Goal: Task Accomplishment & Management: Manage account settings

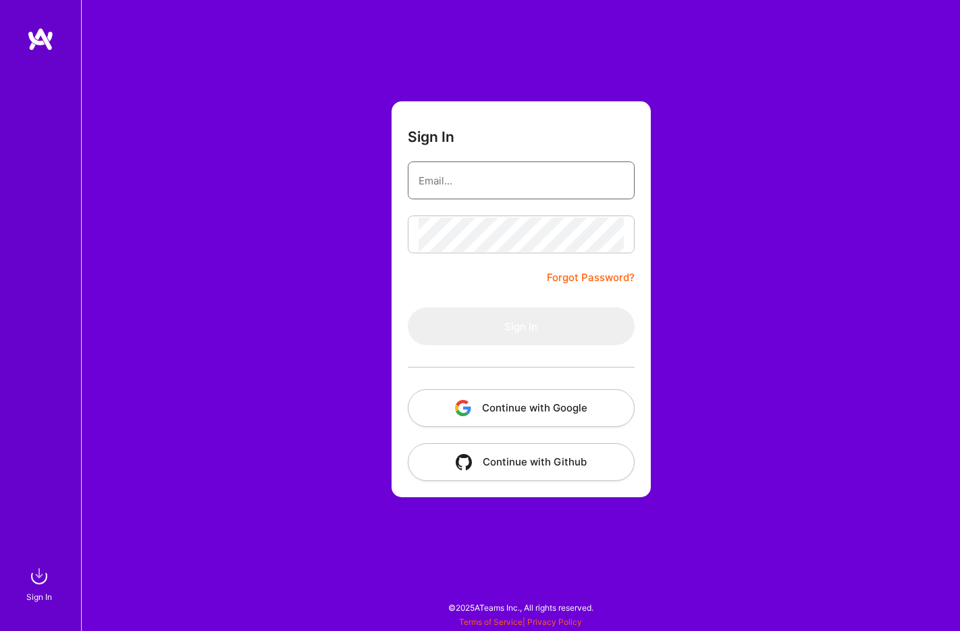
click at [487, 177] on input "email" at bounding box center [521, 180] width 205 height 34
type input "[EMAIL_ADDRESS][DOMAIN_NAME]"
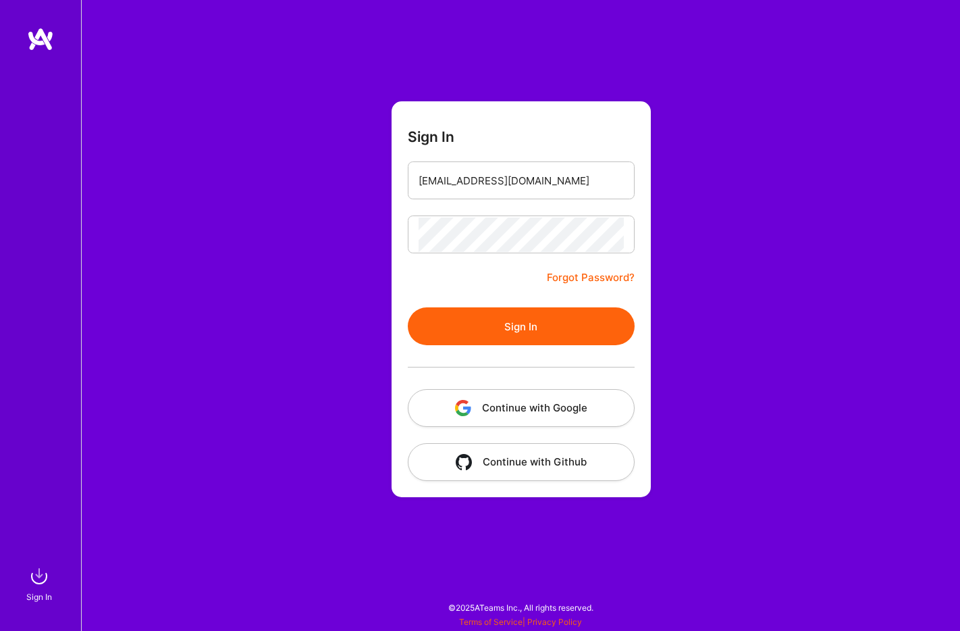
click at [524, 330] on button "Sign In" at bounding box center [521, 326] width 227 height 38
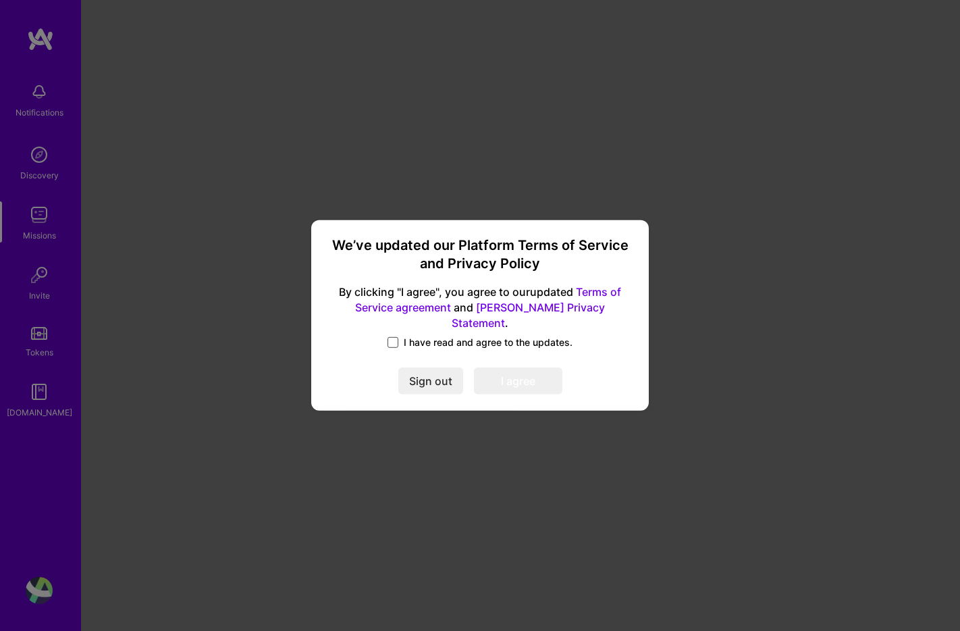
click at [390, 339] on span at bounding box center [393, 342] width 11 height 11
click at [0, 0] on input "I have read and agree to the updates." at bounding box center [0, 0] width 0 height 0
click at [535, 379] on button "I agree" at bounding box center [518, 381] width 88 height 27
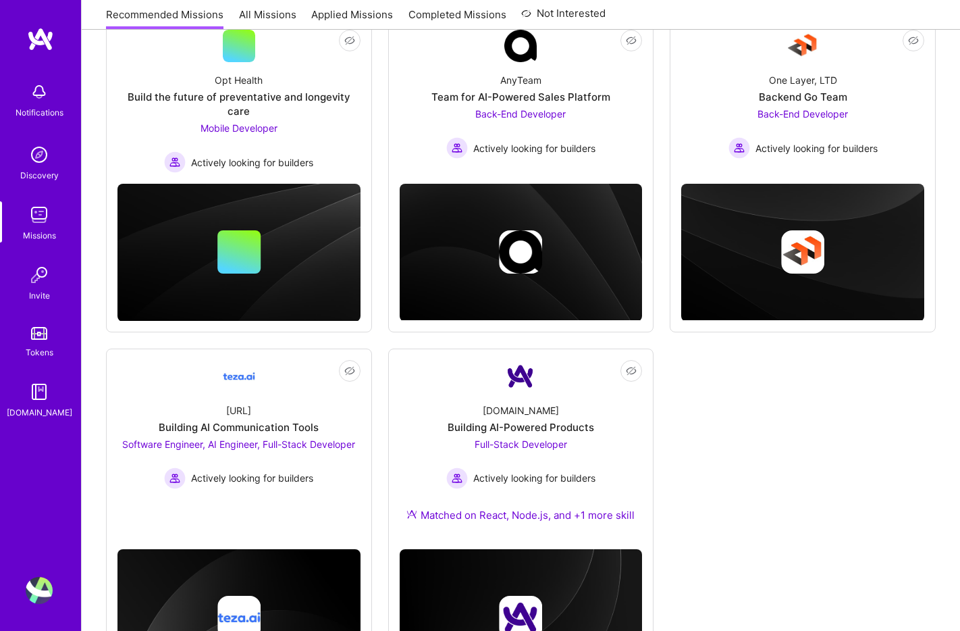
scroll to position [294, 0]
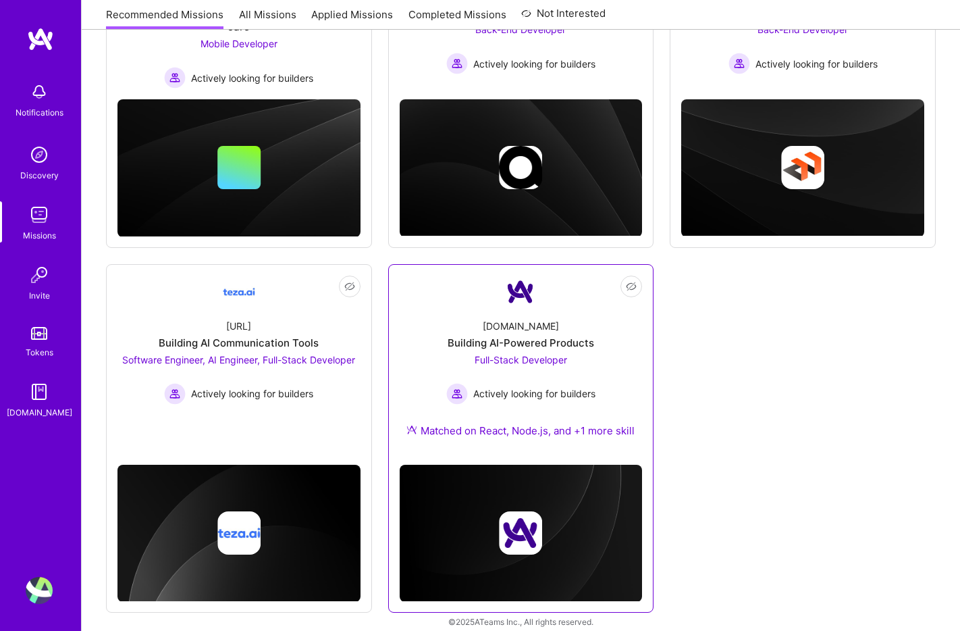
click at [536, 487] on img at bounding box center [521, 534] width 243 height 138
click at [514, 336] on div "Building AI-Powered Products" at bounding box center [521, 343] width 147 height 14
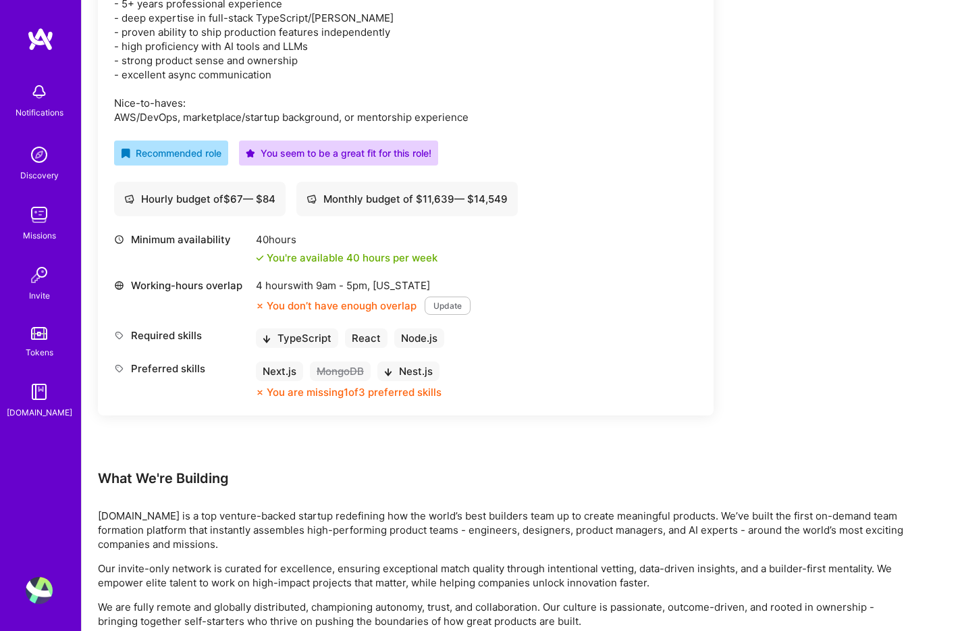
scroll to position [575, 0]
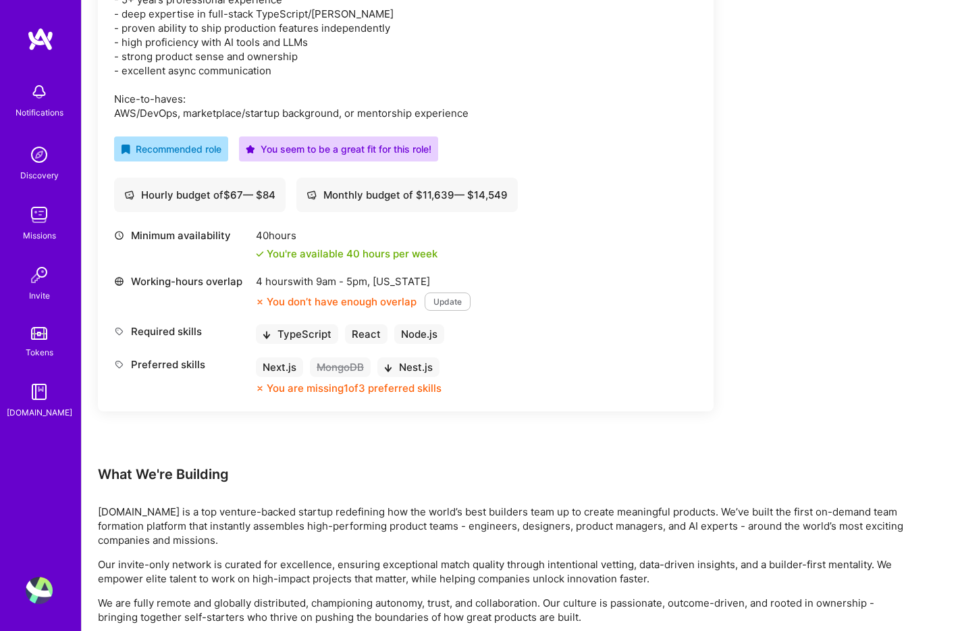
click at [442, 299] on button "Update" at bounding box center [448, 301] width 46 height 18
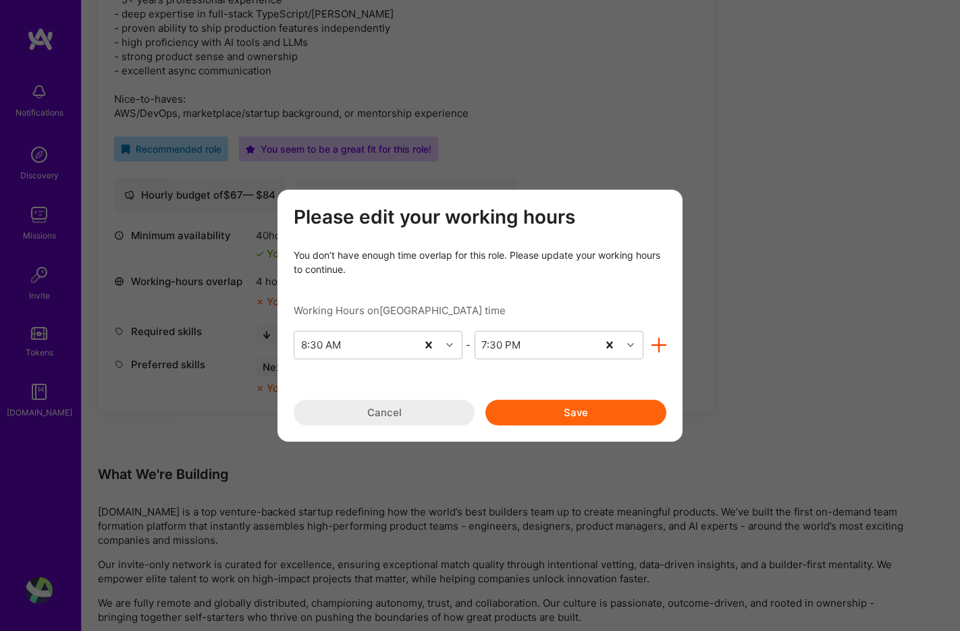
click at [551, 412] on button "Save" at bounding box center [575, 412] width 181 height 26
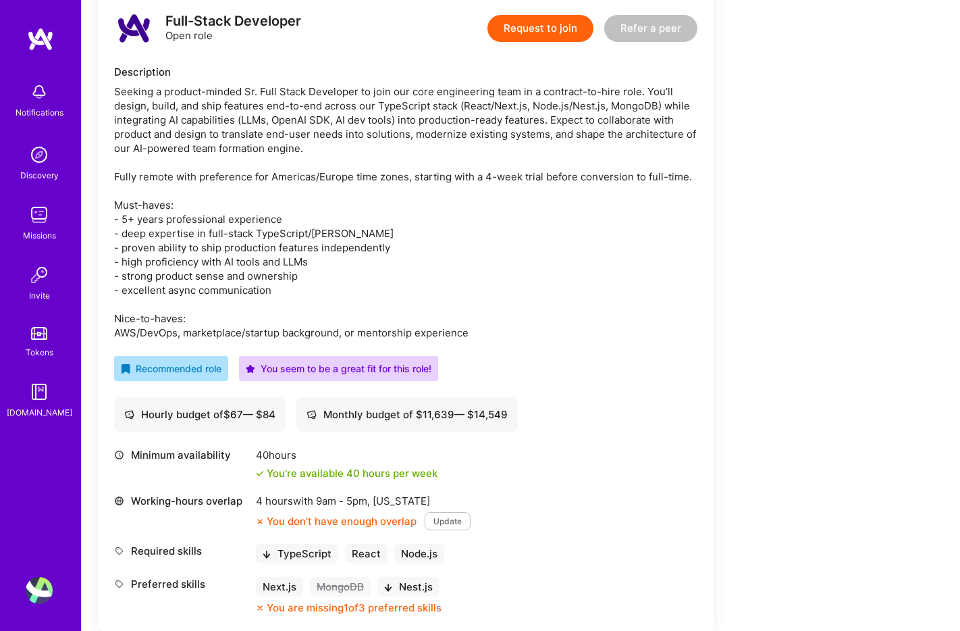
scroll to position [142, 0]
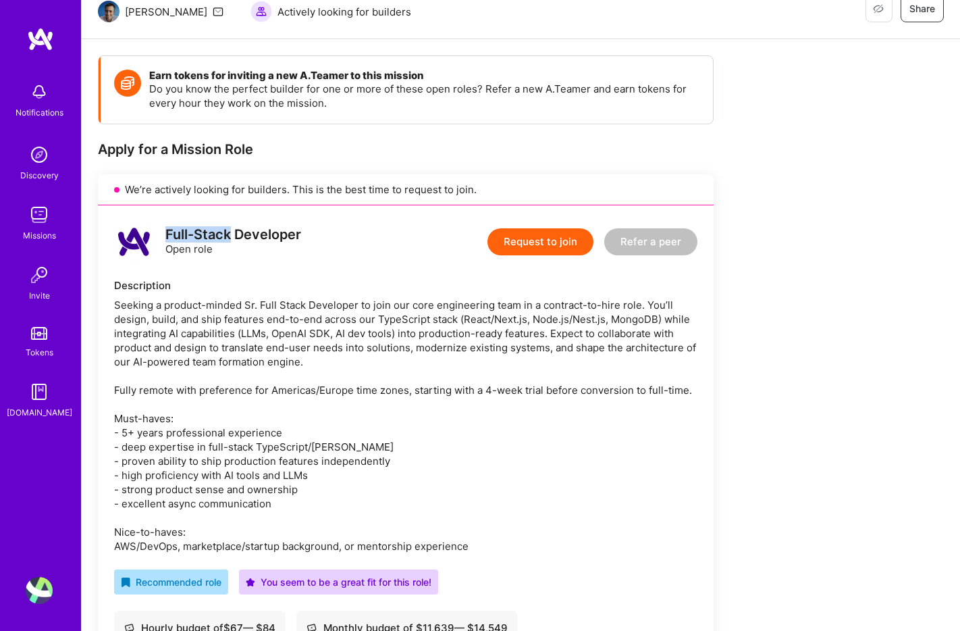
drag, startPoint x: 165, startPoint y: 235, endPoint x: 229, endPoint y: 234, distance: 63.5
click at [229, 234] on div "Full-Stack Developer" at bounding box center [233, 235] width 136 height 14
copy div "Full-Stack"
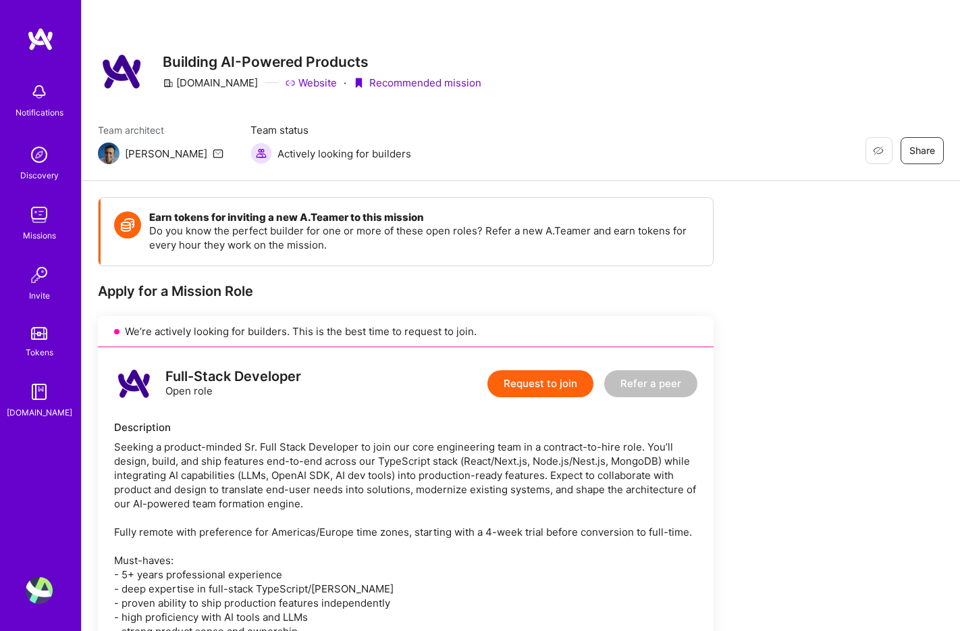
click at [37, 38] on img at bounding box center [40, 39] width 27 height 24
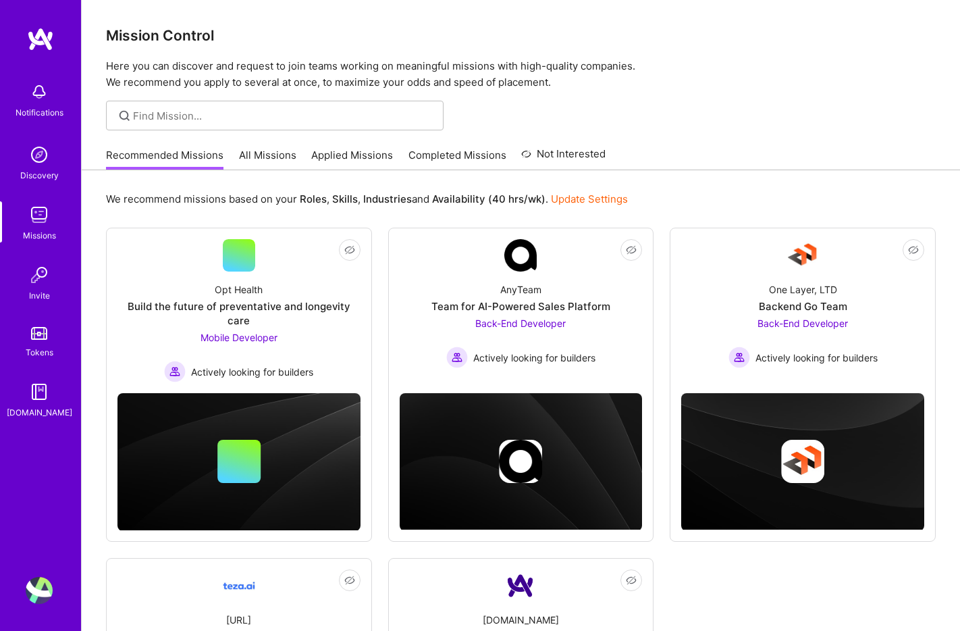
click at [41, 585] on img at bounding box center [39, 590] width 27 height 27
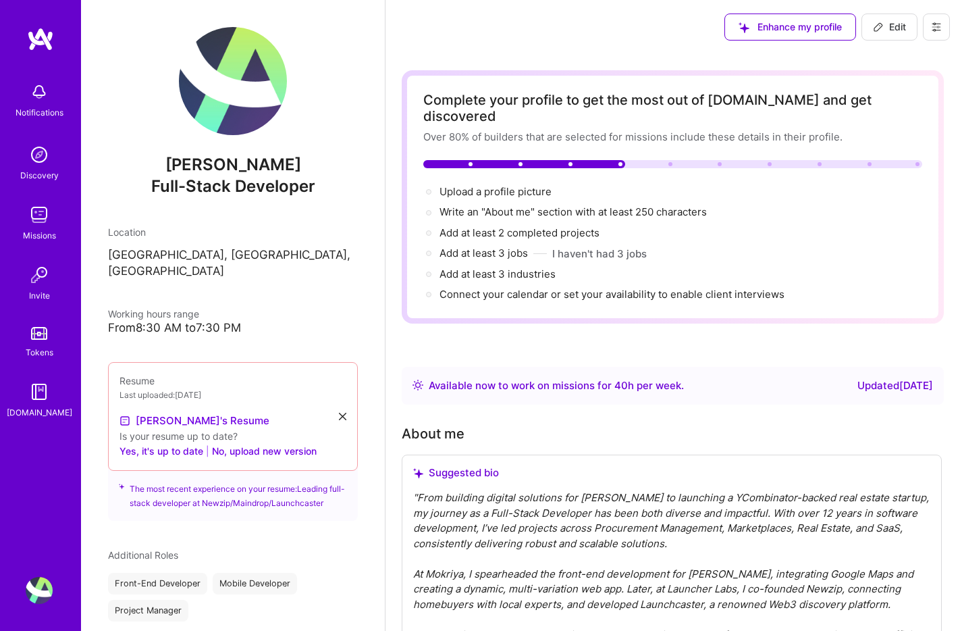
click at [228, 86] on img at bounding box center [233, 81] width 108 height 108
click at [882, 24] on icon at bounding box center [878, 27] width 8 height 8
select select "US"
select select "Right Now"
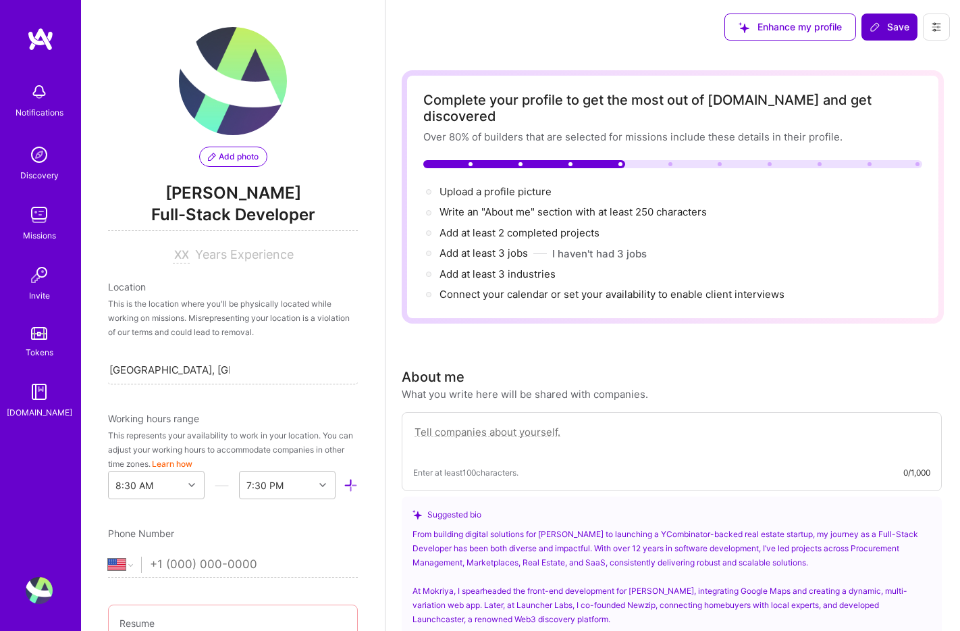
scroll to position [579, 0]
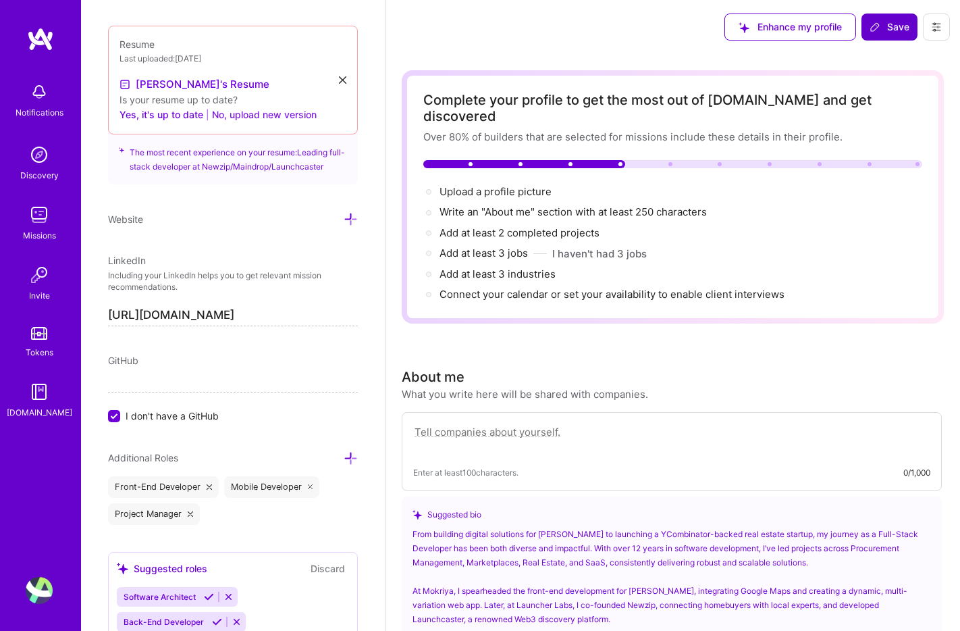
click at [250, 112] on button "No, upload new version" at bounding box center [264, 115] width 105 height 16
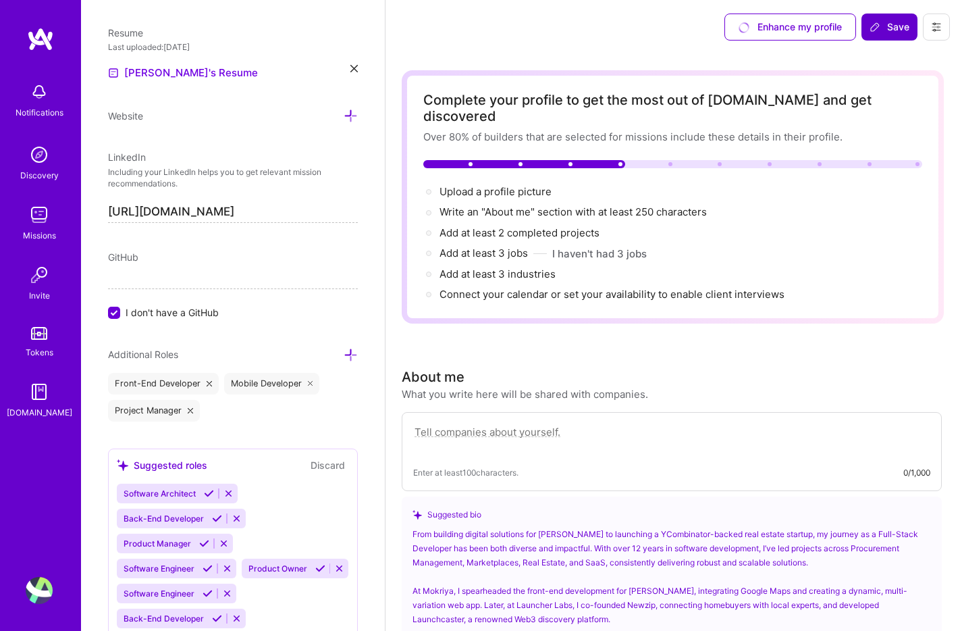
click at [157, 117] on div "Website" at bounding box center [233, 116] width 250 height 16
click at [352, 115] on icon at bounding box center [351, 116] width 14 height 14
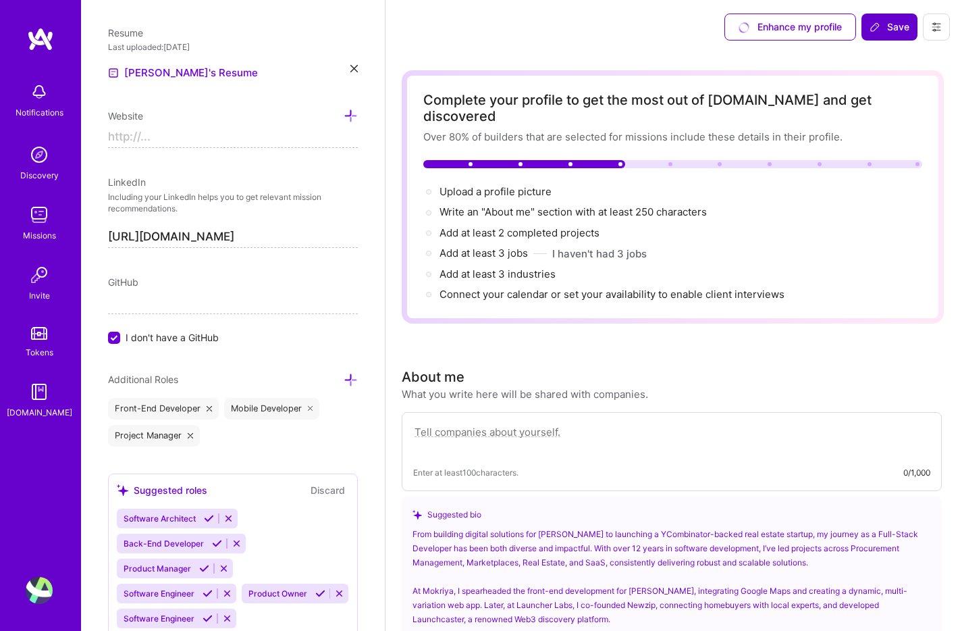
click at [209, 137] on input at bounding box center [233, 137] width 250 height 22
paste input "https://www.ychayka.com/"
type input "https://www.ychayka.com/"
click at [115, 338] on input "I don't have a GitHub" at bounding box center [115, 338] width 12 height 12
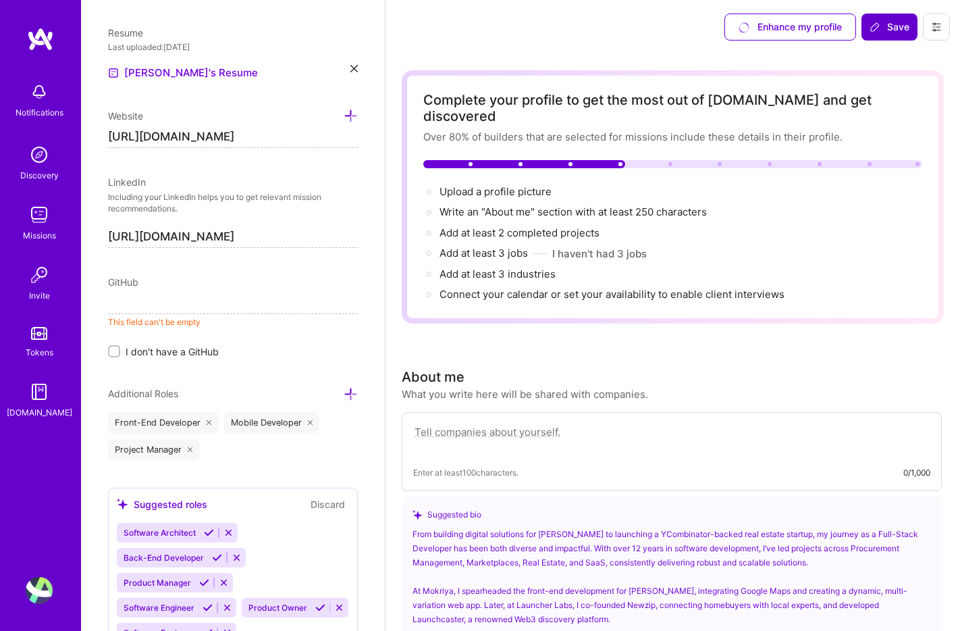
paste input "https://github.com/chayslavko"
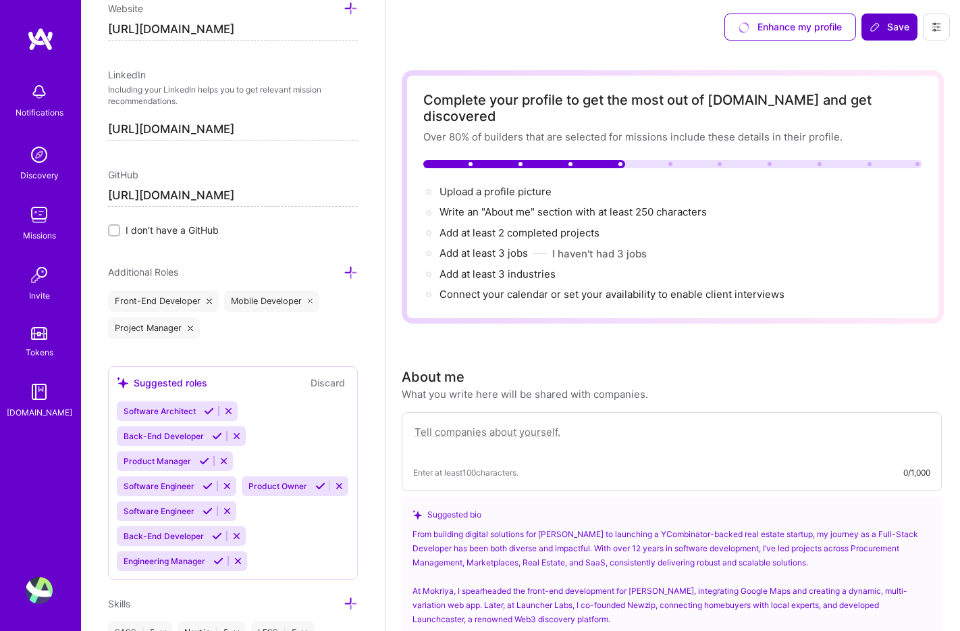
scroll to position [697, 0]
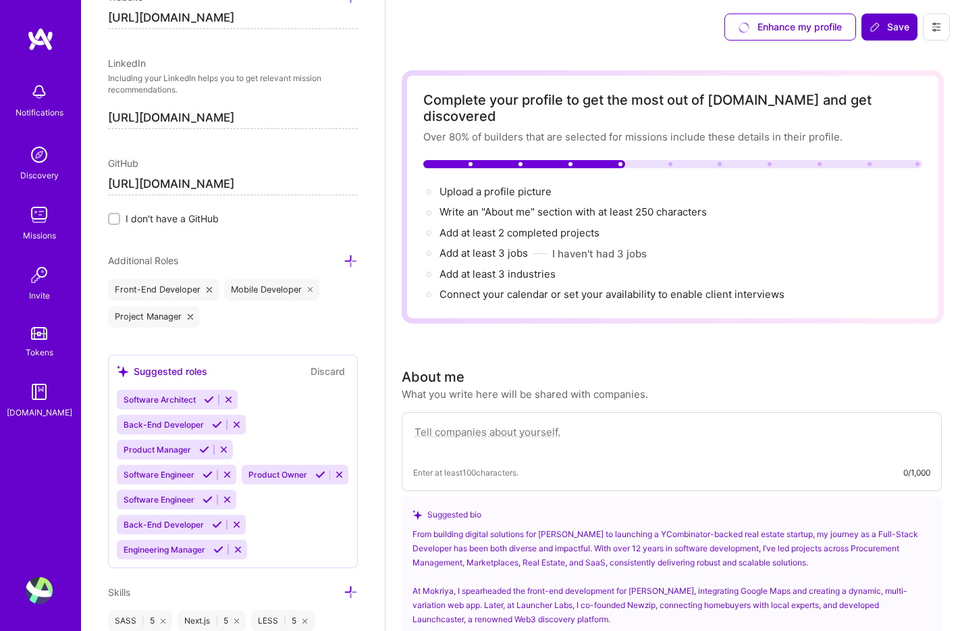
type input "https://github.com/chayslavko"
click at [190, 315] on icon at bounding box center [190, 316] width 5 height 5
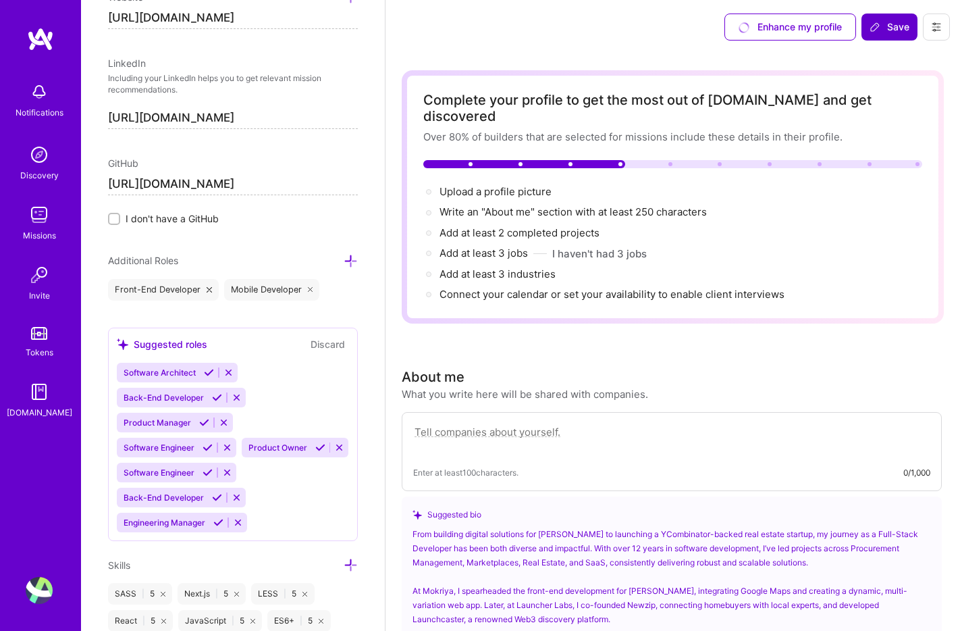
click at [349, 261] on icon at bounding box center [351, 261] width 14 height 14
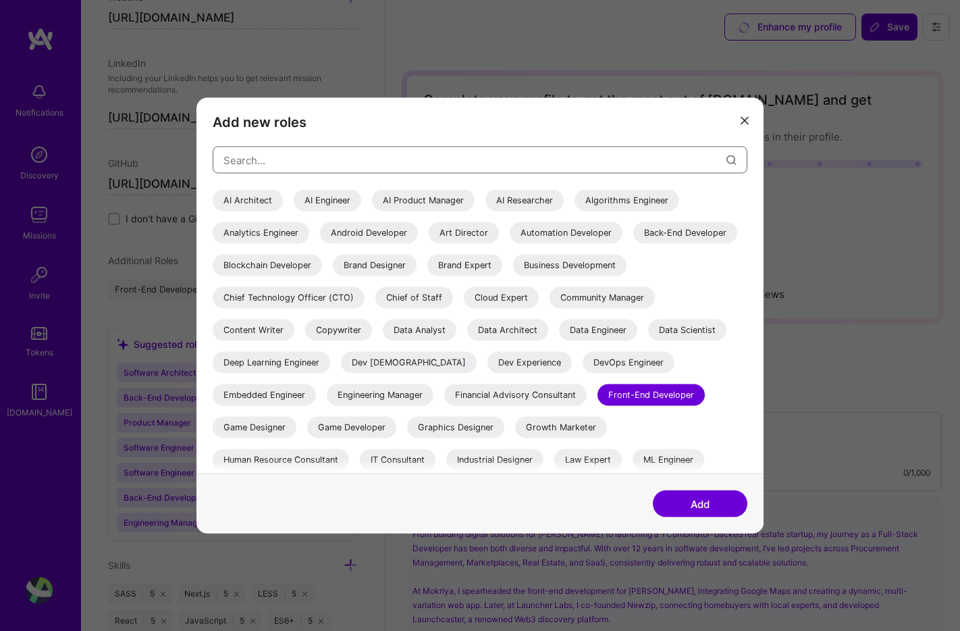
click at [337, 155] on input "modal" at bounding box center [474, 159] width 503 height 34
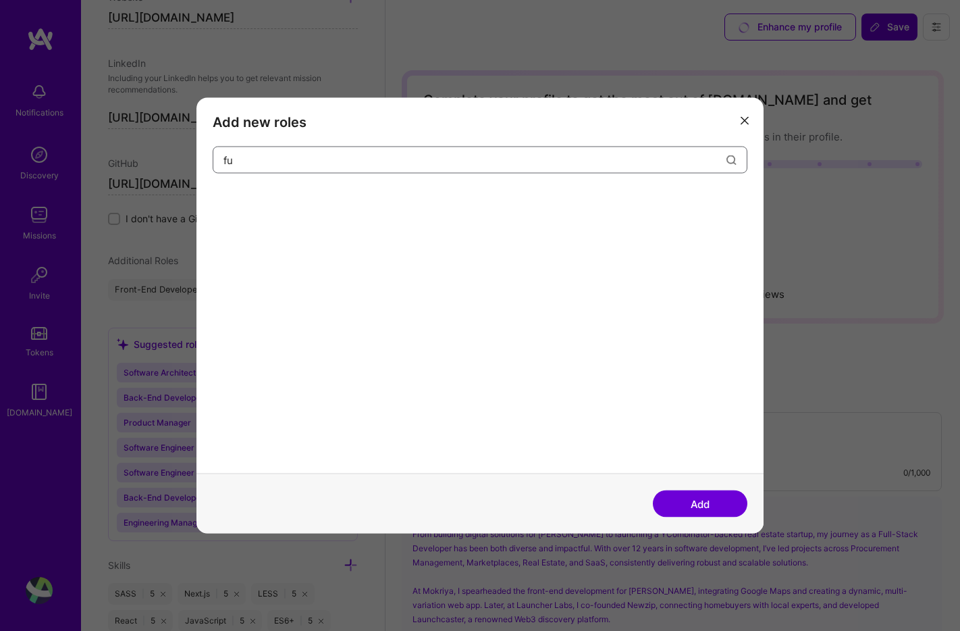
type input "f"
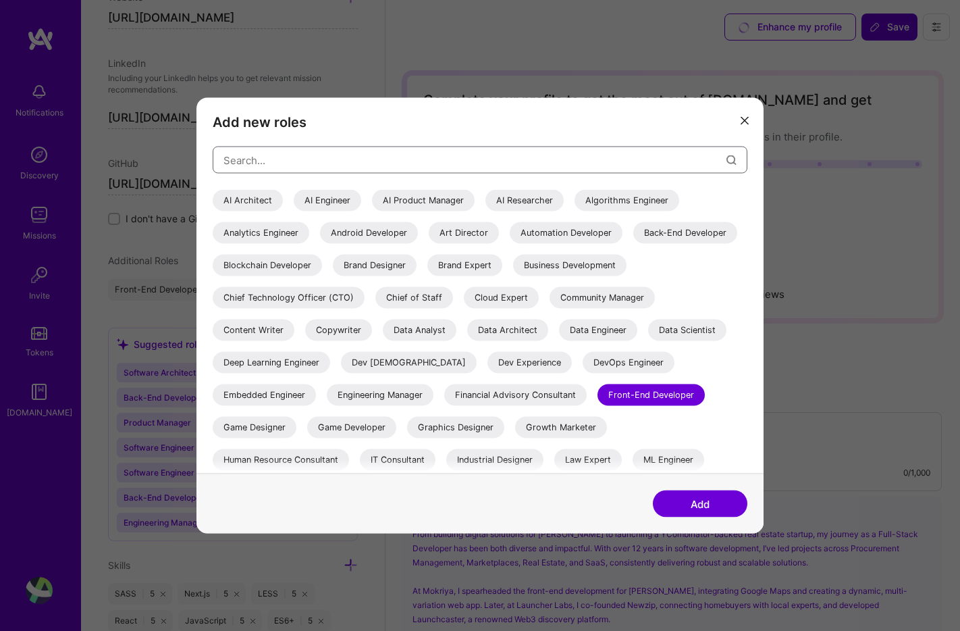
click at [302, 164] on input "modal" at bounding box center [474, 159] width 503 height 34
paste input "Full-Stack"
type input "Full-Stack"
click at [633, 244] on div "Back-End Developer" at bounding box center [685, 233] width 104 height 22
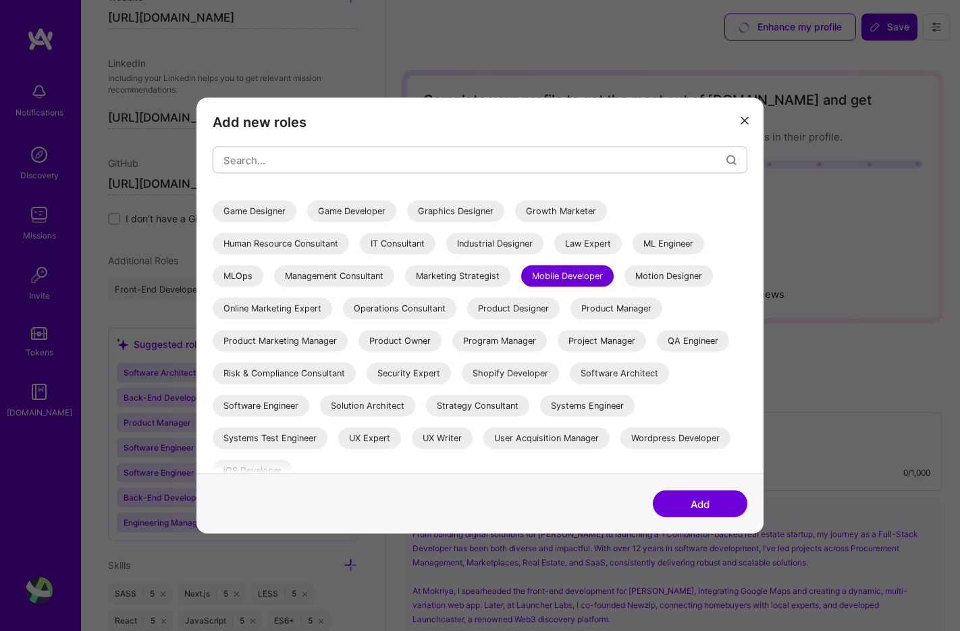
scroll to position [230, 0]
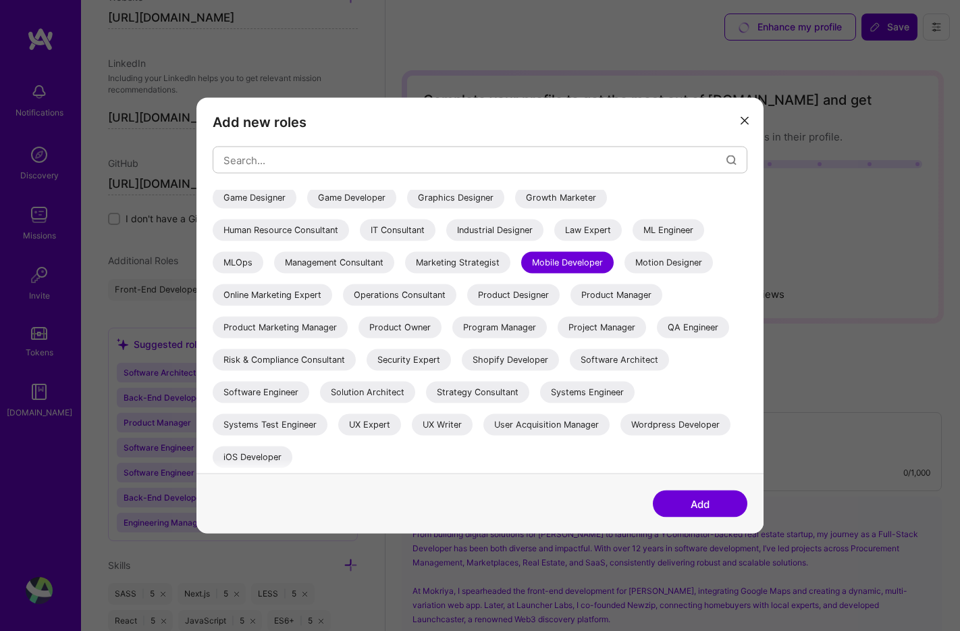
click at [274, 394] on div "Software Engineer" at bounding box center [261, 392] width 97 height 22
click at [709, 507] on button "Add" at bounding box center [700, 503] width 95 height 27
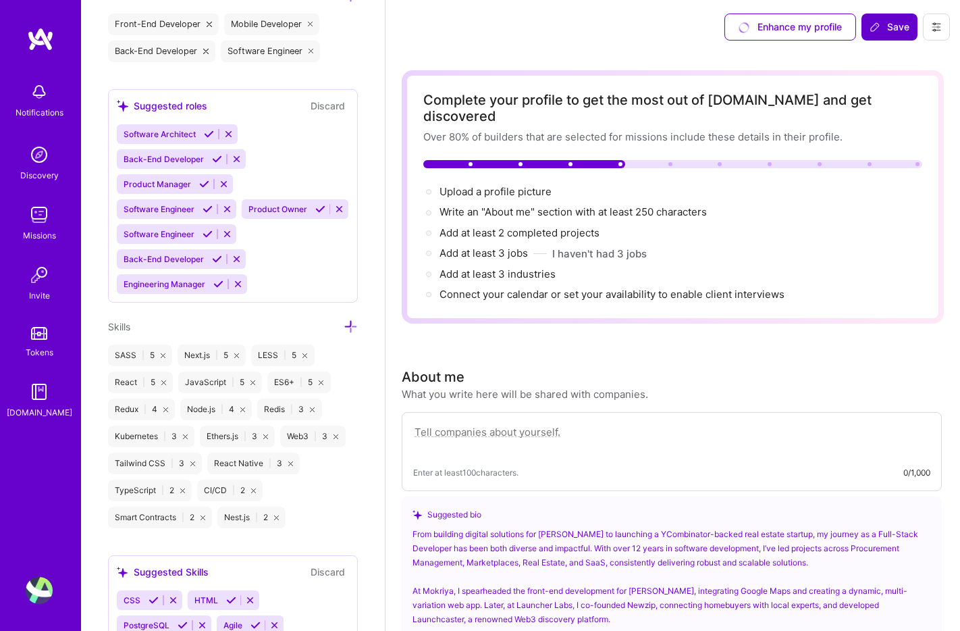
scroll to position [976, 0]
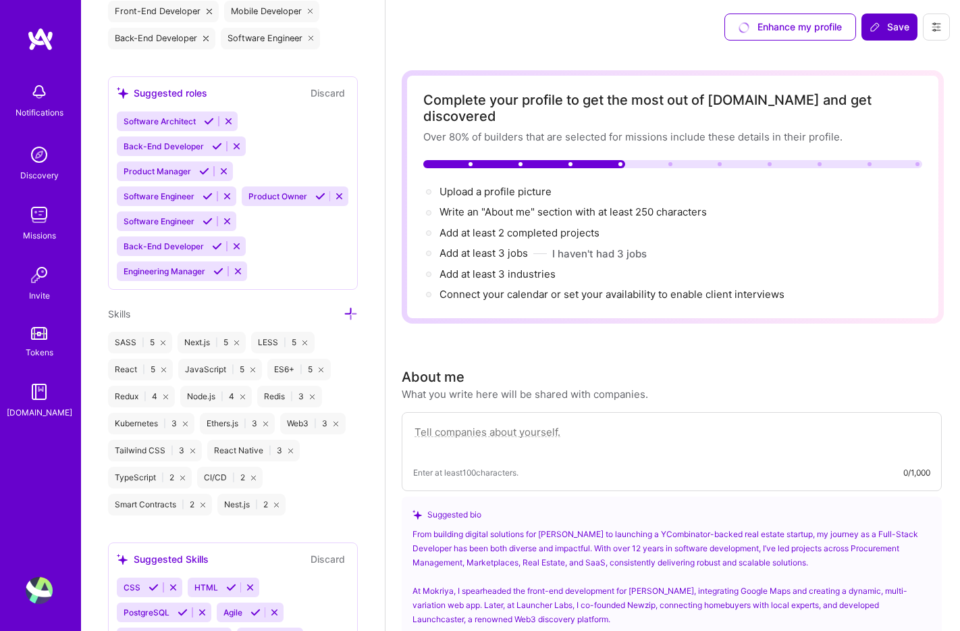
click at [198, 341] on div "Next.js | 5" at bounding box center [212, 343] width 68 height 22
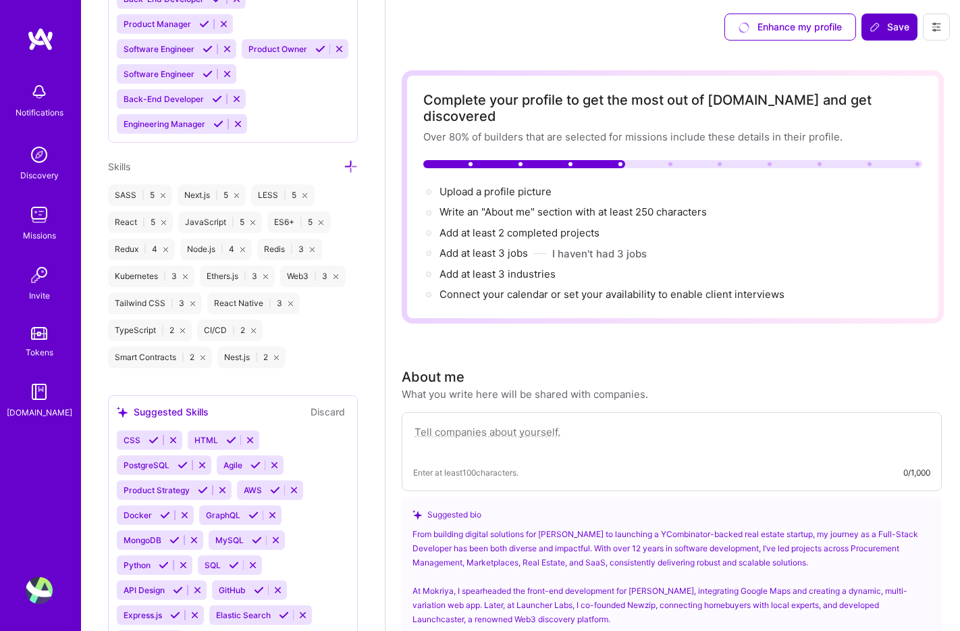
scroll to position [1127, 0]
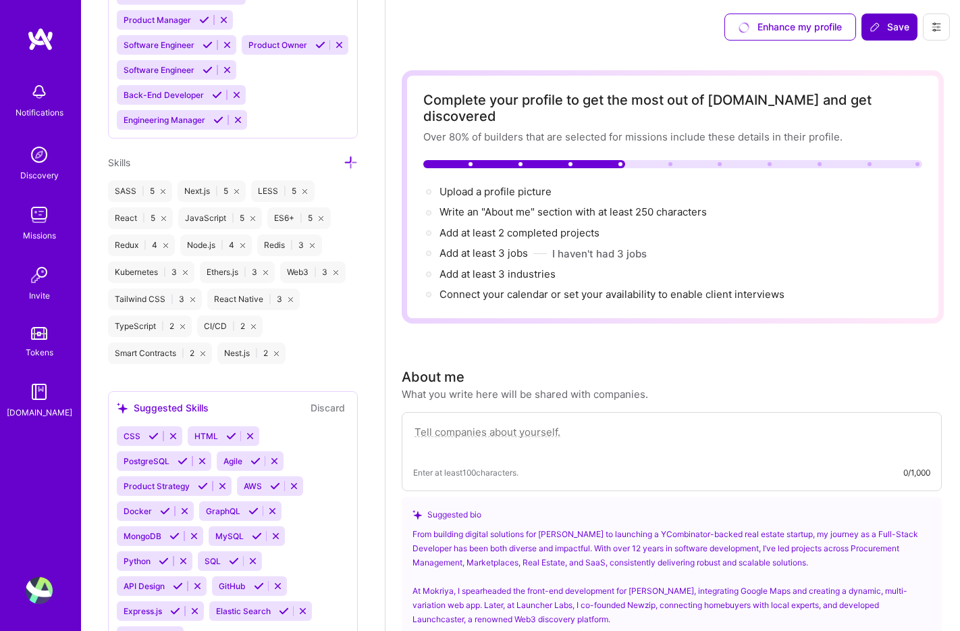
click at [350, 162] on icon at bounding box center [351, 162] width 14 height 14
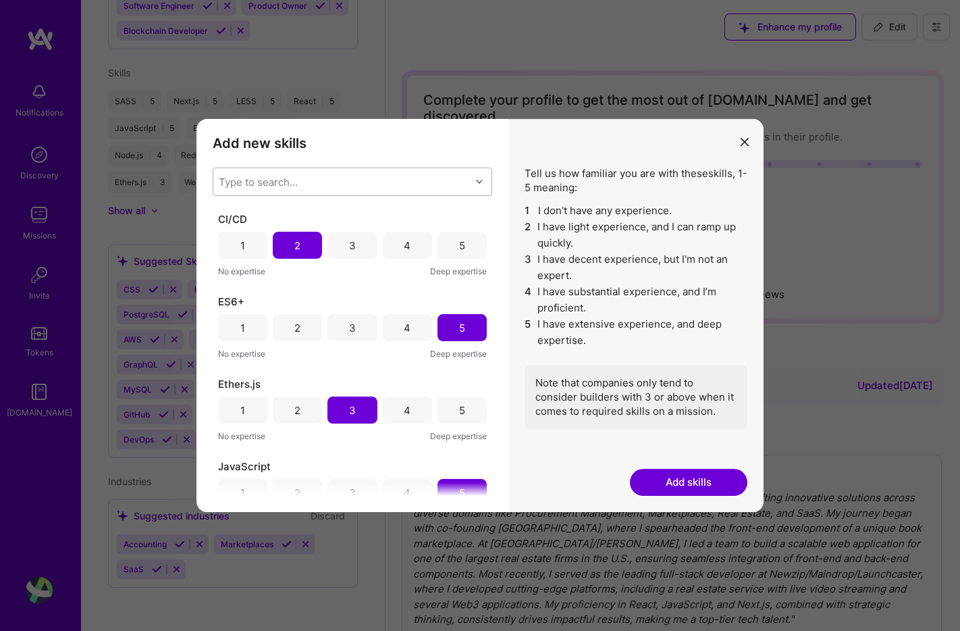
scroll to position [629, 0]
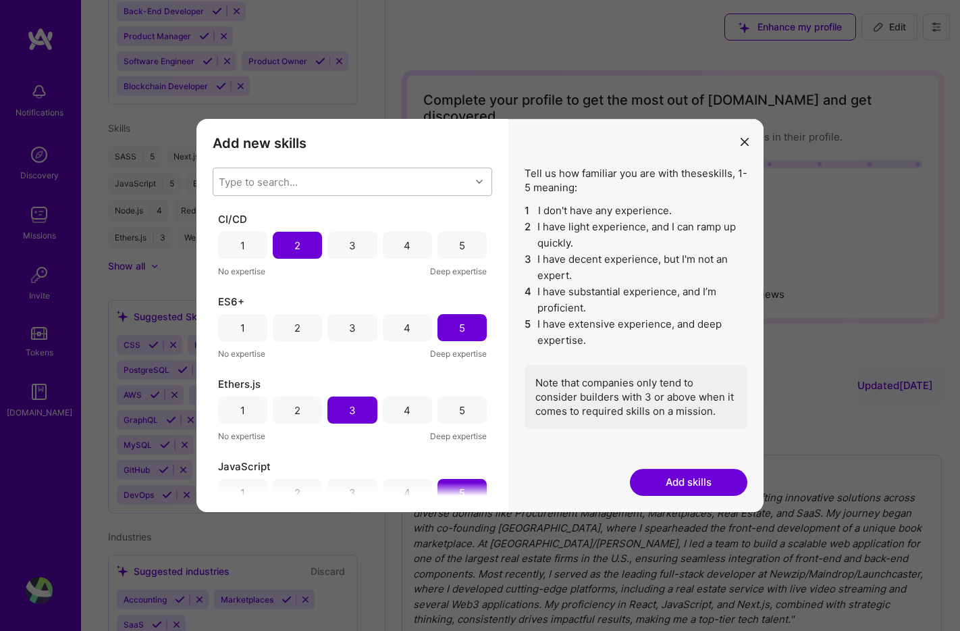
click at [339, 182] on div "Type to search..." at bounding box center [341, 181] width 257 height 27
type input "mon"
click at [321, 209] on div "MongoDB" at bounding box center [352, 216] width 263 height 14
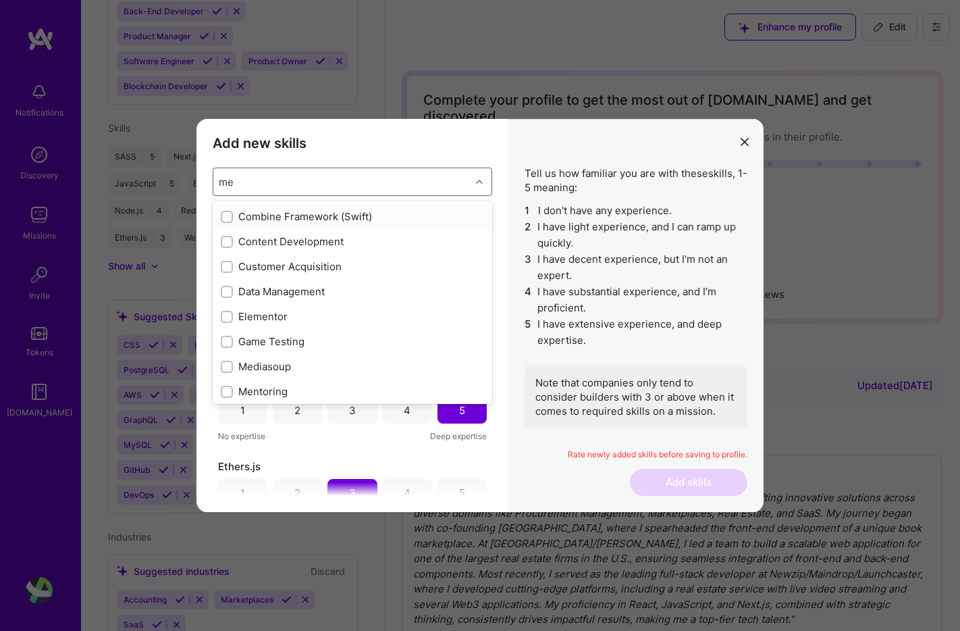
type input "m"
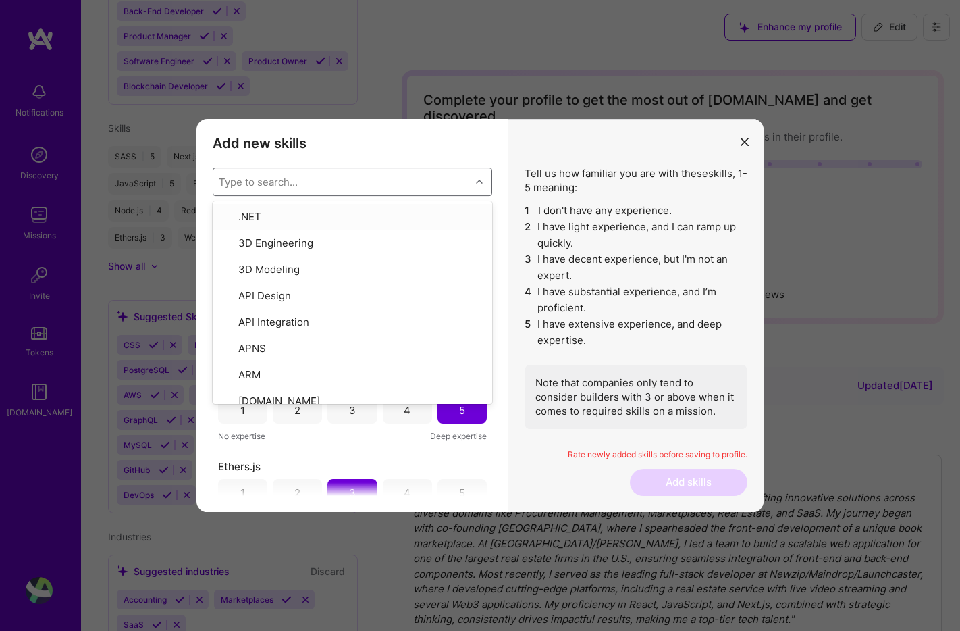
click at [354, 148] on h3 "Add new skills" at bounding box center [353, 143] width 280 height 16
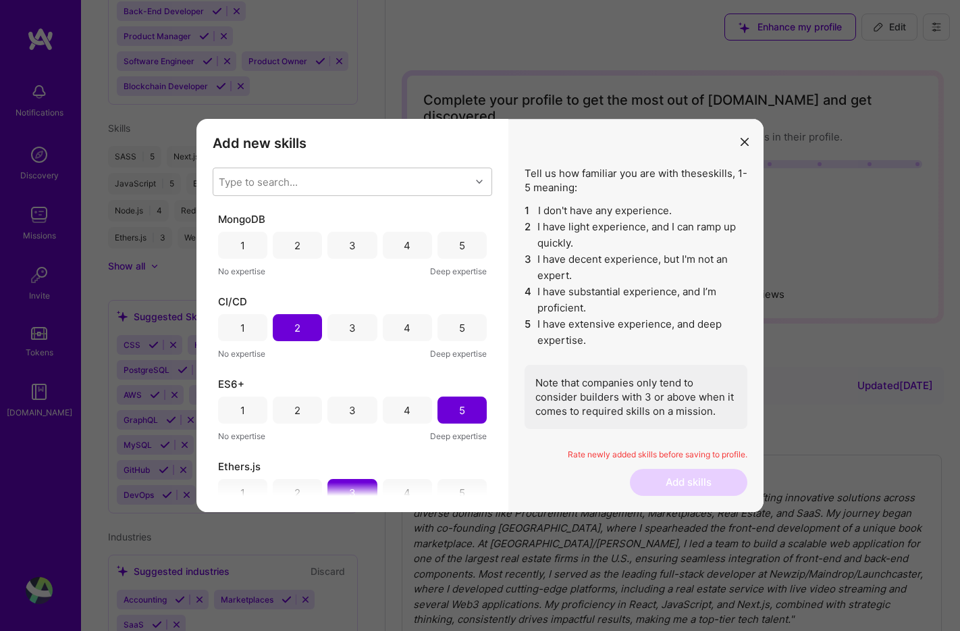
click at [395, 248] on div "4" at bounding box center [407, 245] width 49 height 27
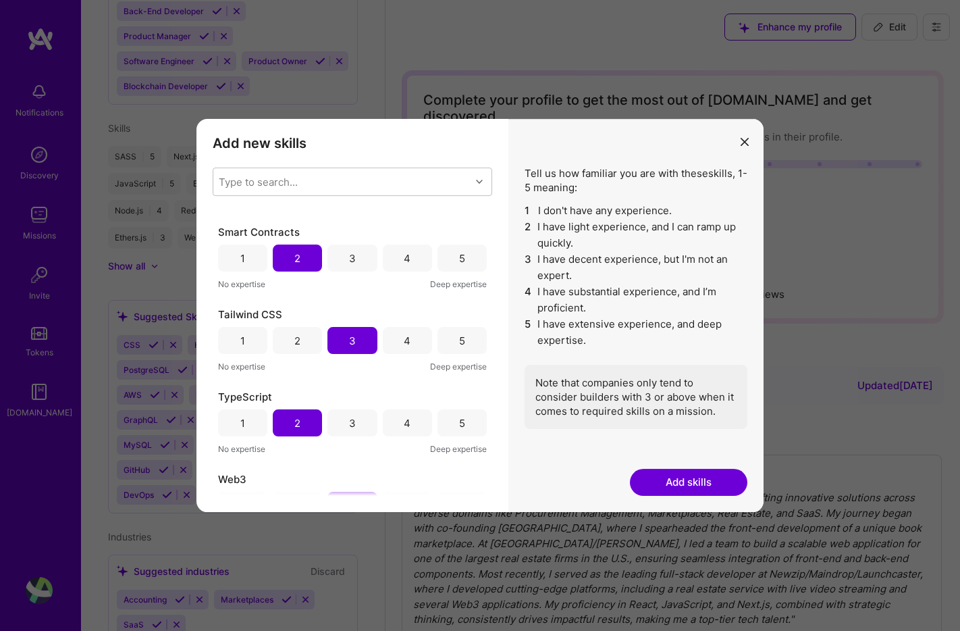
scroll to position [1265, 0]
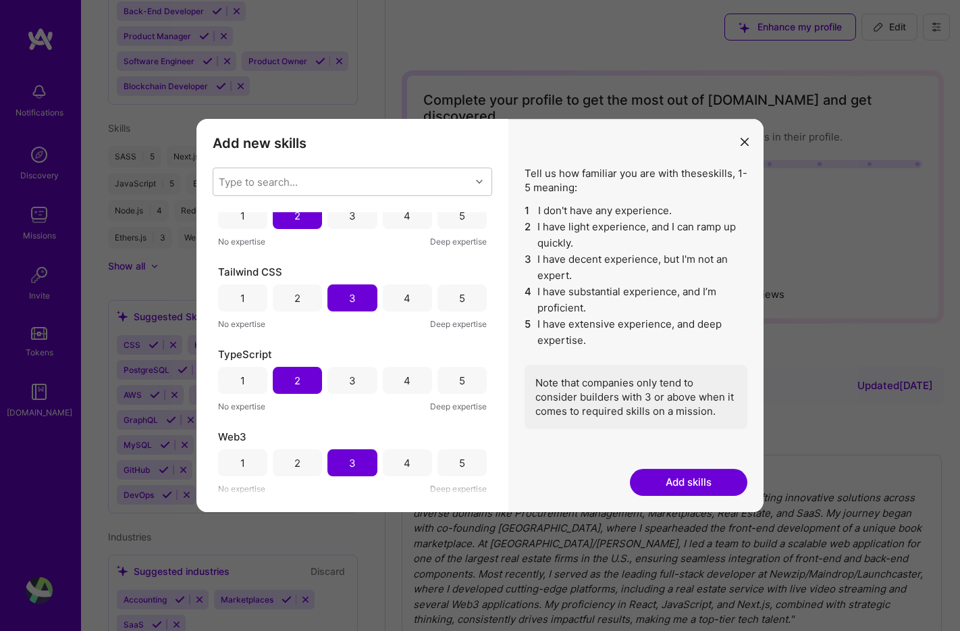
click at [349, 377] on div "3" at bounding box center [352, 380] width 7 height 14
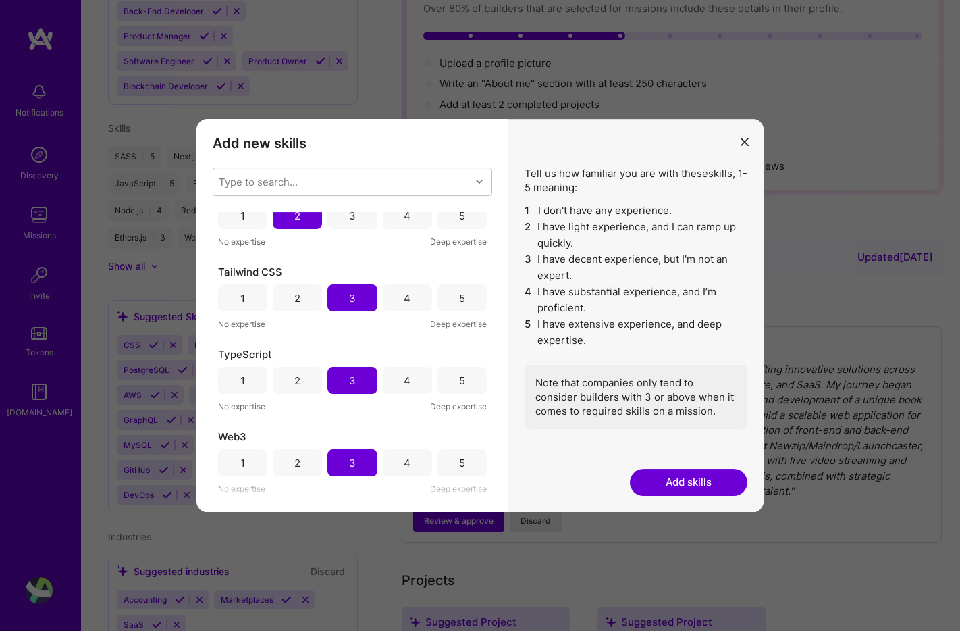
scroll to position [147, 0]
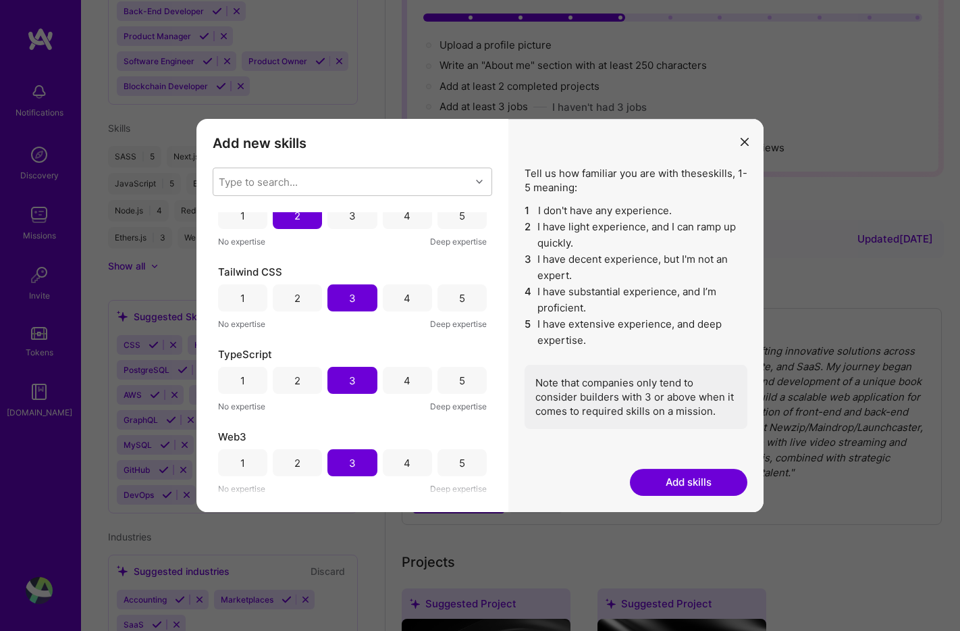
click at [702, 483] on button "Add skills" at bounding box center [688, 482] width 117 height 27
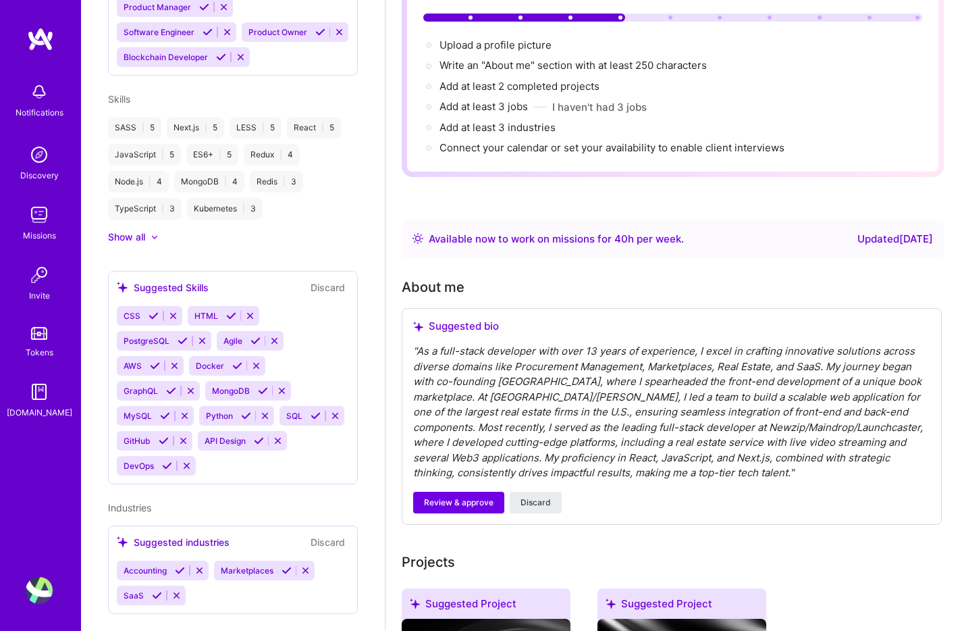
scroll to position [668, 0]
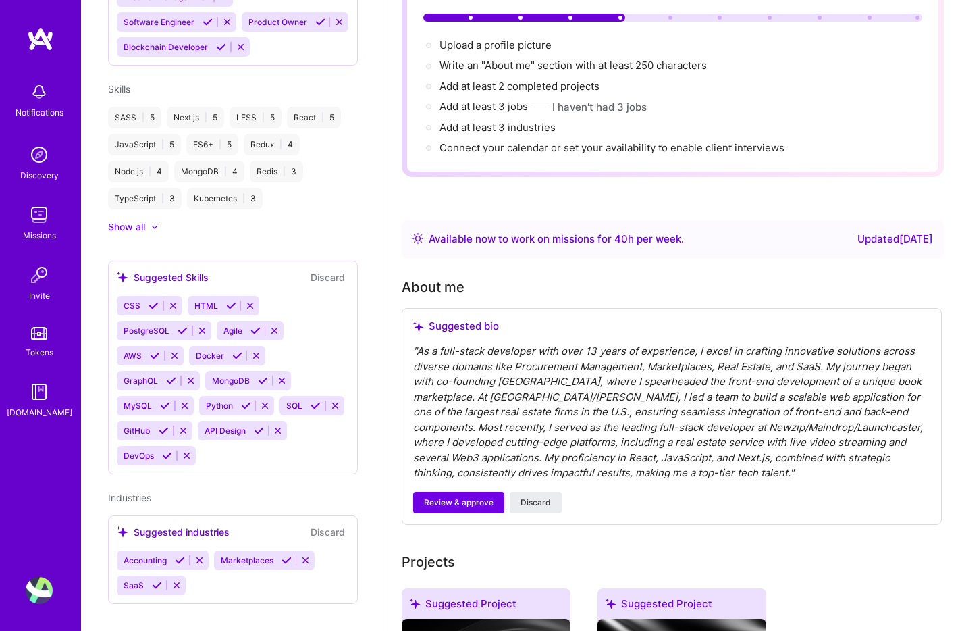
click at [211, 566] on div "Accounting Marketplaces SaaS" at bounding box center [233, 572] width 232 height 45
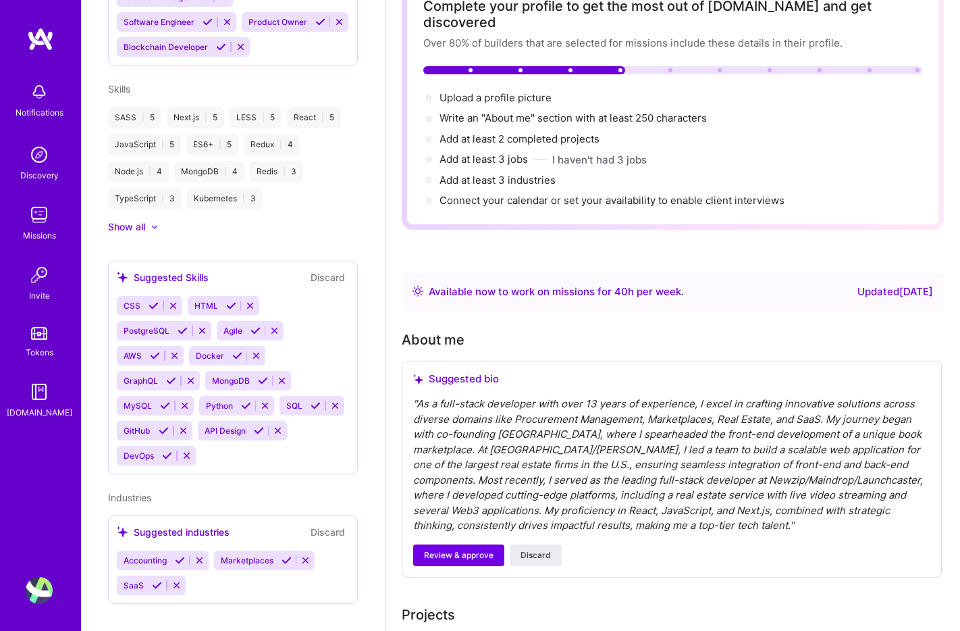
scroll to position [199, 0]
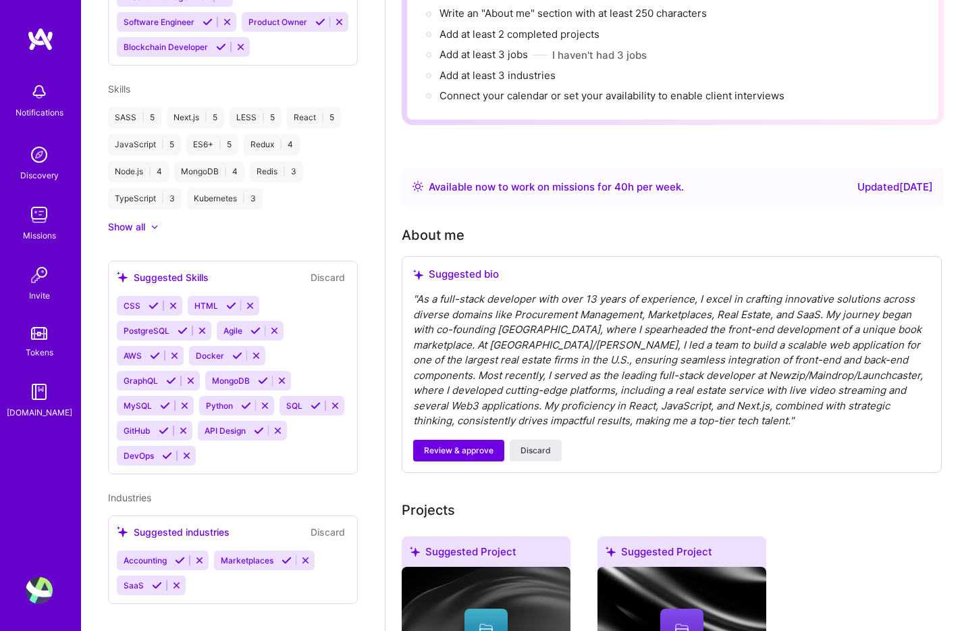
click at [556, 375] on div "" As a full-stack developer with over 13 years of experience, I excel in crafti…" at bounding box center [671, 360] width 517 height 137
click at [481, 444] on span "Review & approve" at bounding box center [459, 450] width 70 height 12
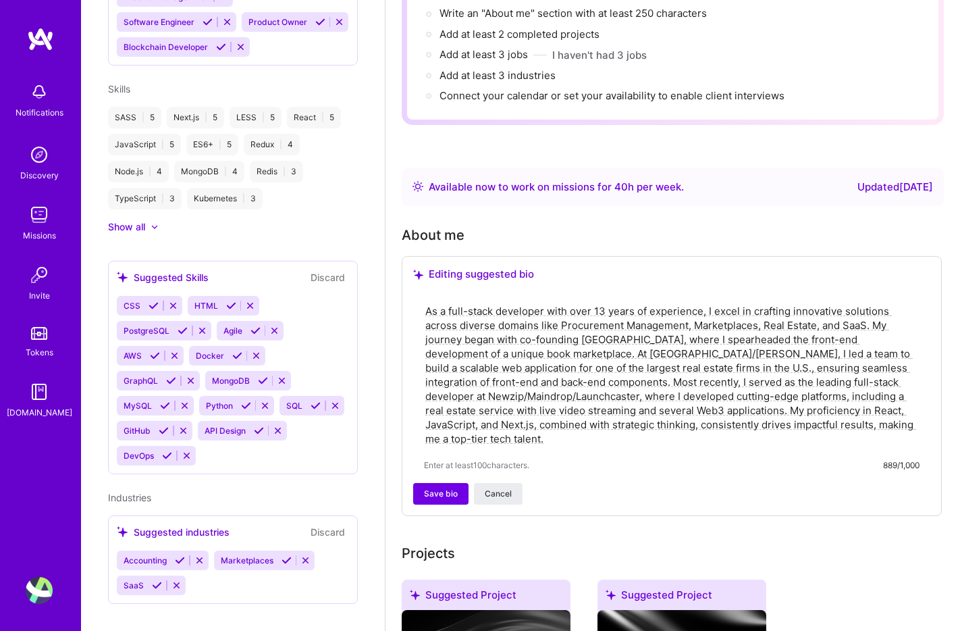
click at [549, 425] on textarea "As a full-stack developer with over 13 years of experience, I excel in crafting…" at bounding box center [672, 374] width 496 height 144
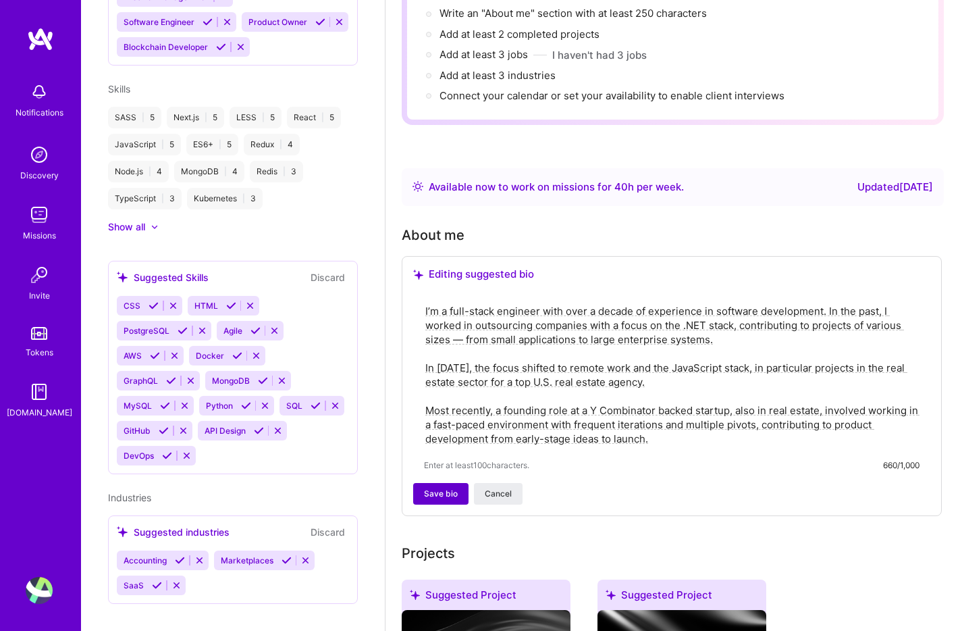
type textarea "I’m a full-stack engineer with over a decade of experience in software developm…"
click at [438, 487] on span "Save bio" at bounding box center [441, 493] width 34 height 12
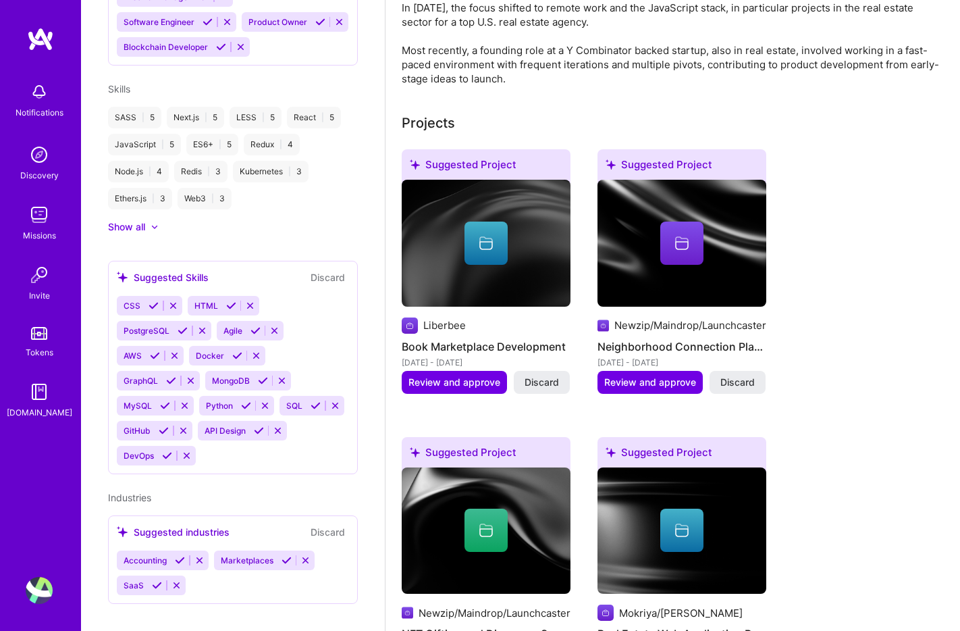
scroll to position [454, 0]
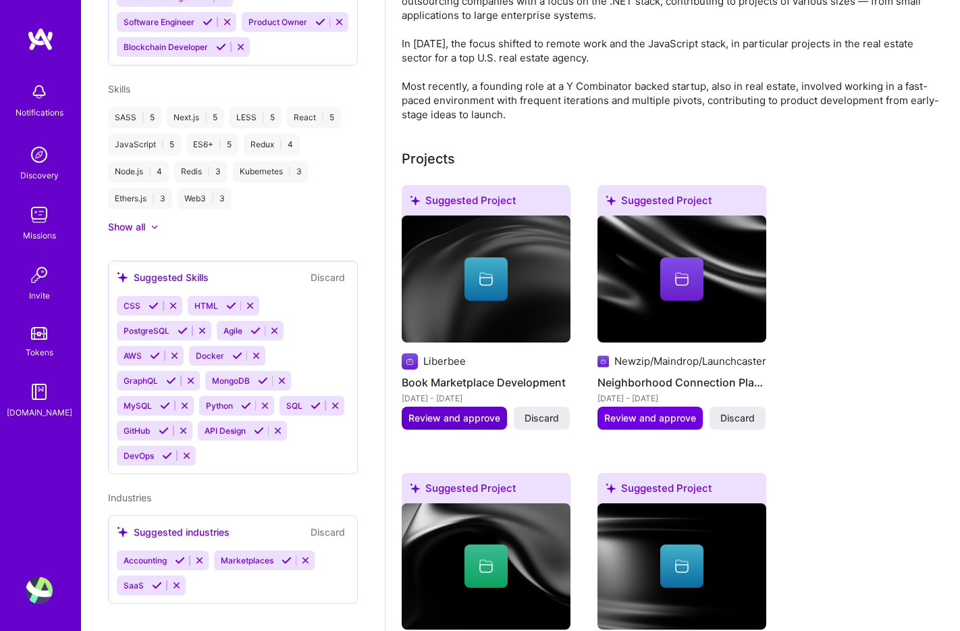
click at [456, 411] on span "Review and approve" at bounding box center [454, 418] width 92 height 14
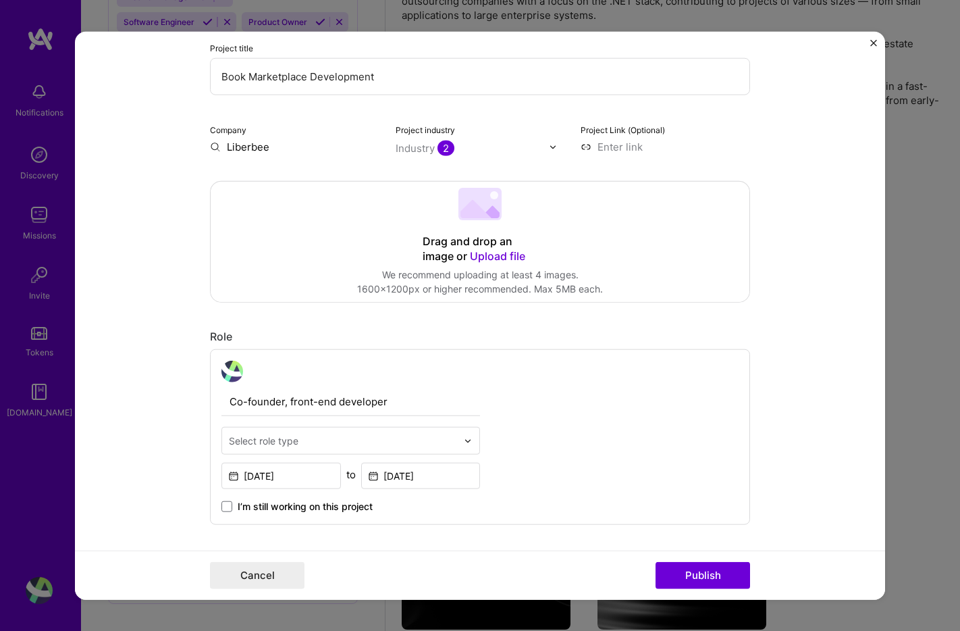
scroll to position [0, 0]
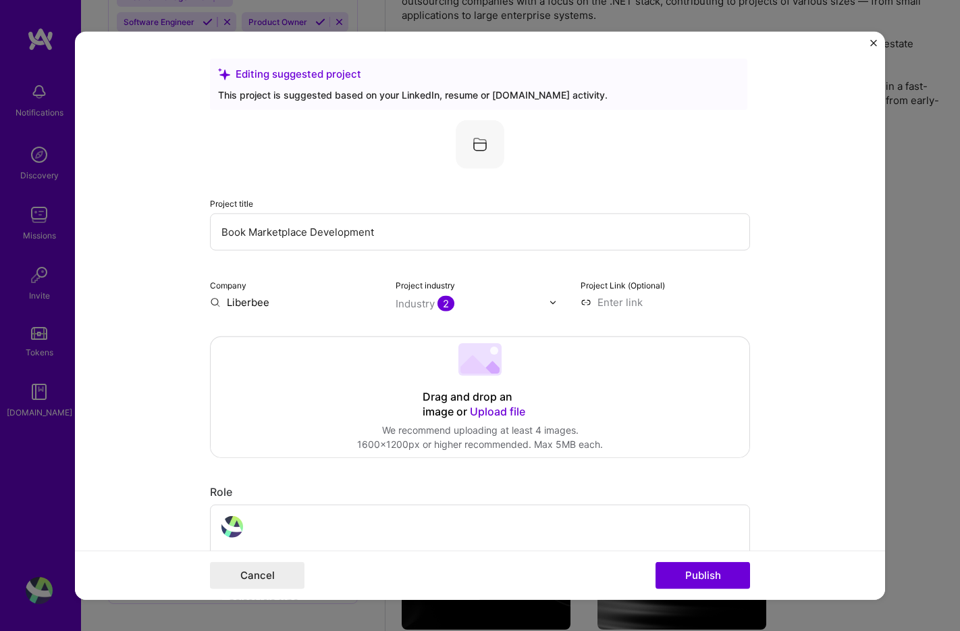
click at [613, 308] on input at bounding box center [665, 302] width 169 height 14
paste input "https://www.liberbee.com/"
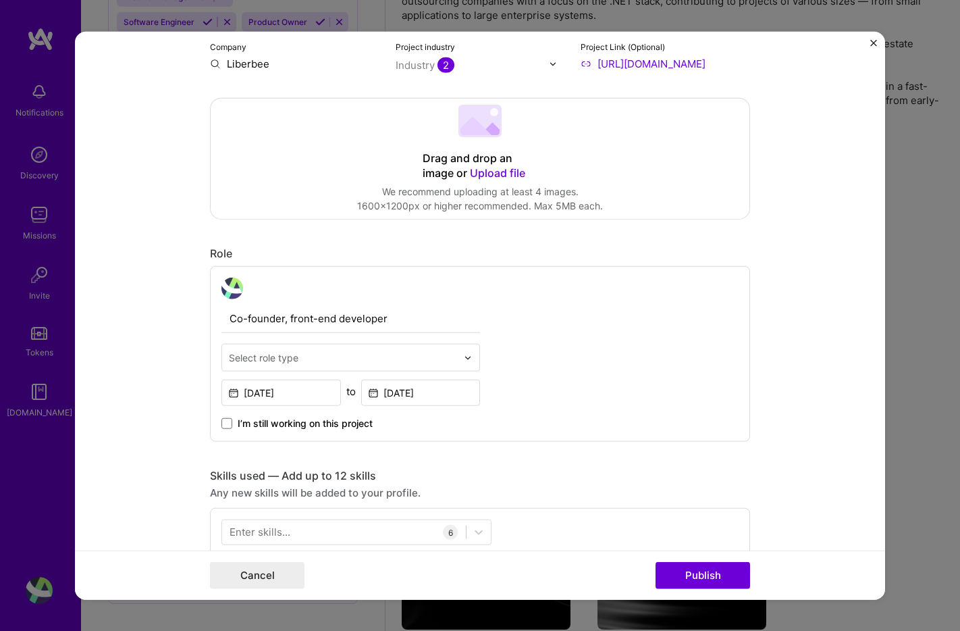
scroll to position [352, 0]
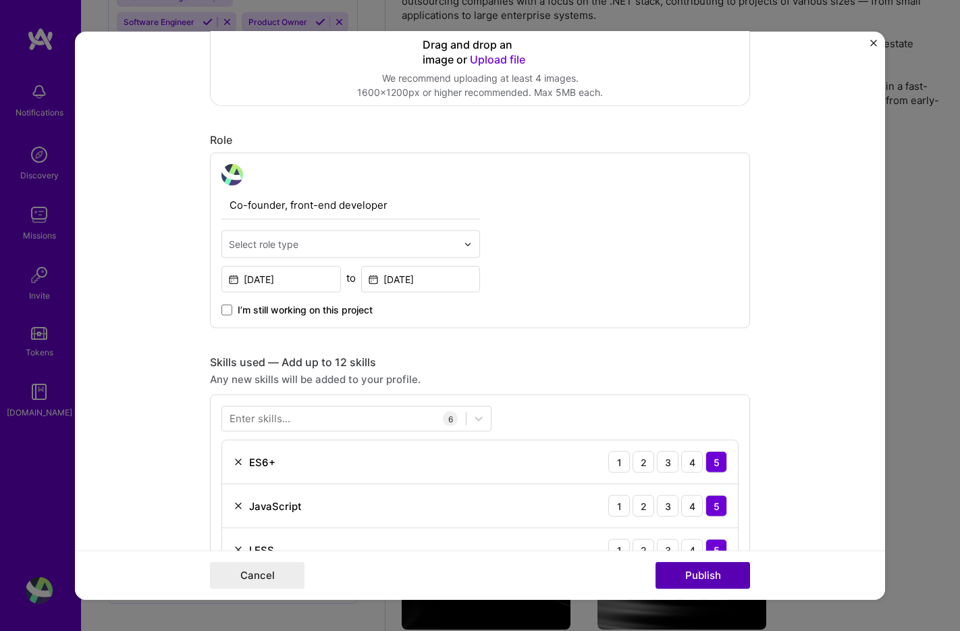
type input "https://www.liberbee.com/"
click at [700, 580] on button "Publish" at bounding box center [703, 574] width 95 height 27
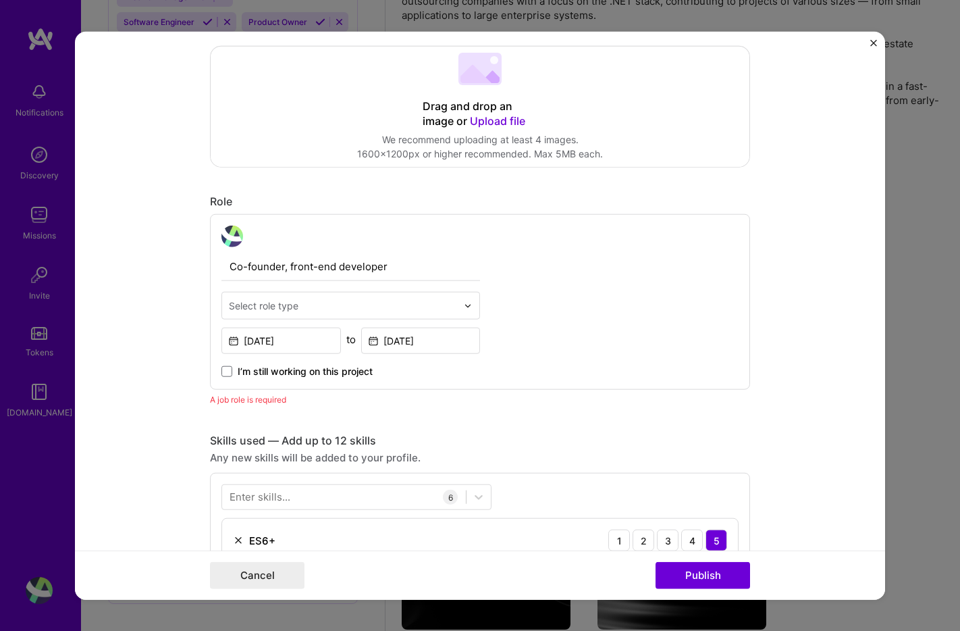
scroll to position [373, 0]
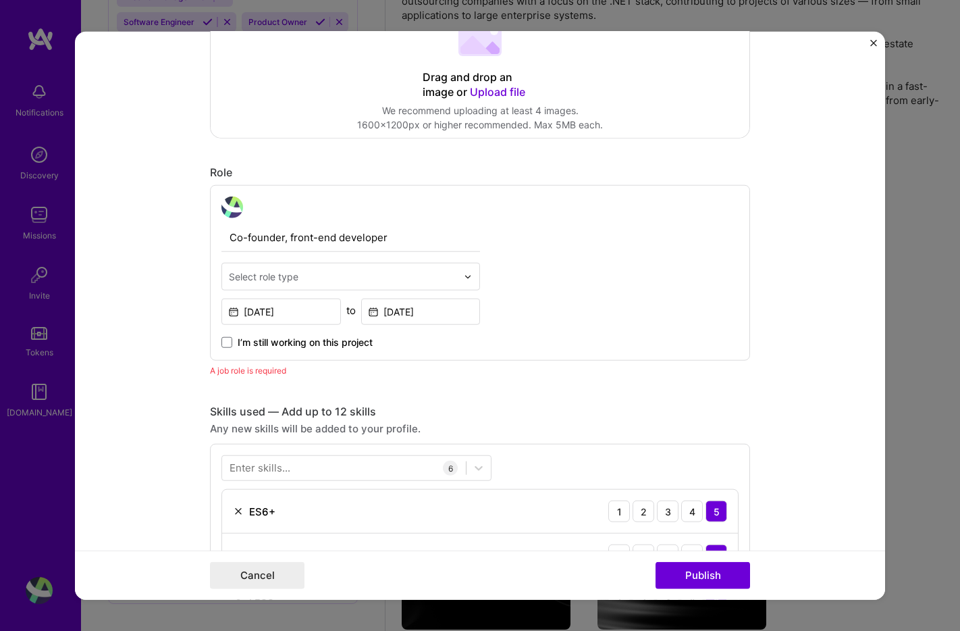
click at [331, 279] on input "text" at bounding box center [343, 276] width 228 height 14
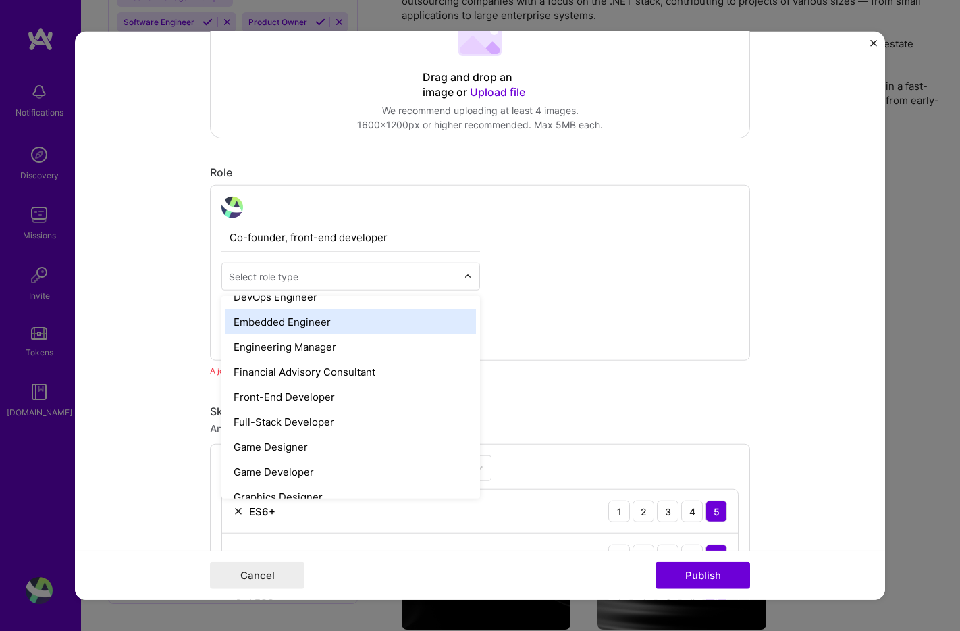
scroll to position [697, 0]
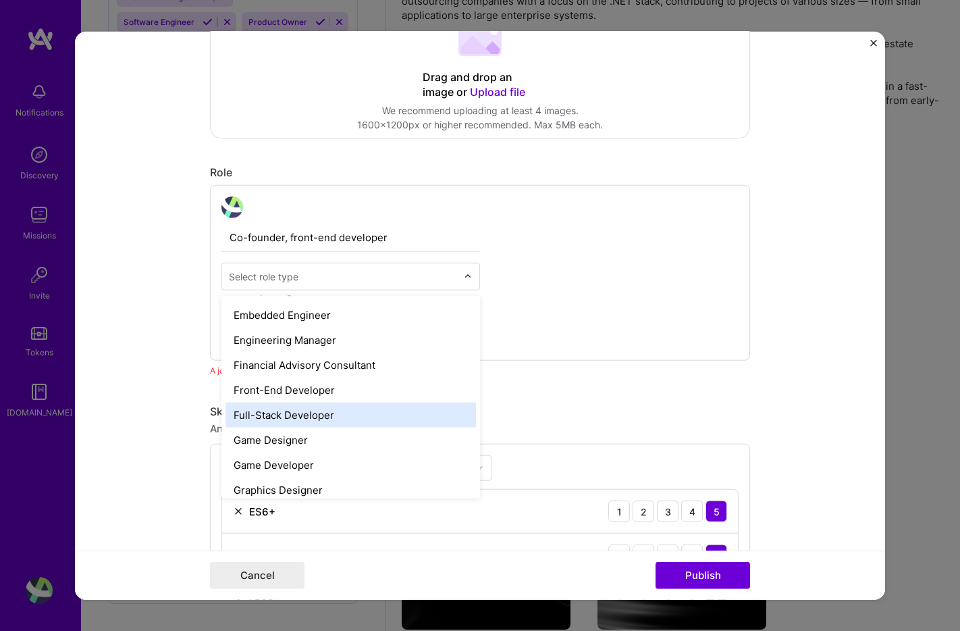
click at [337, 408] on div "Full-Stack Developer" at bounding box center [351, 414] width 250 height 25
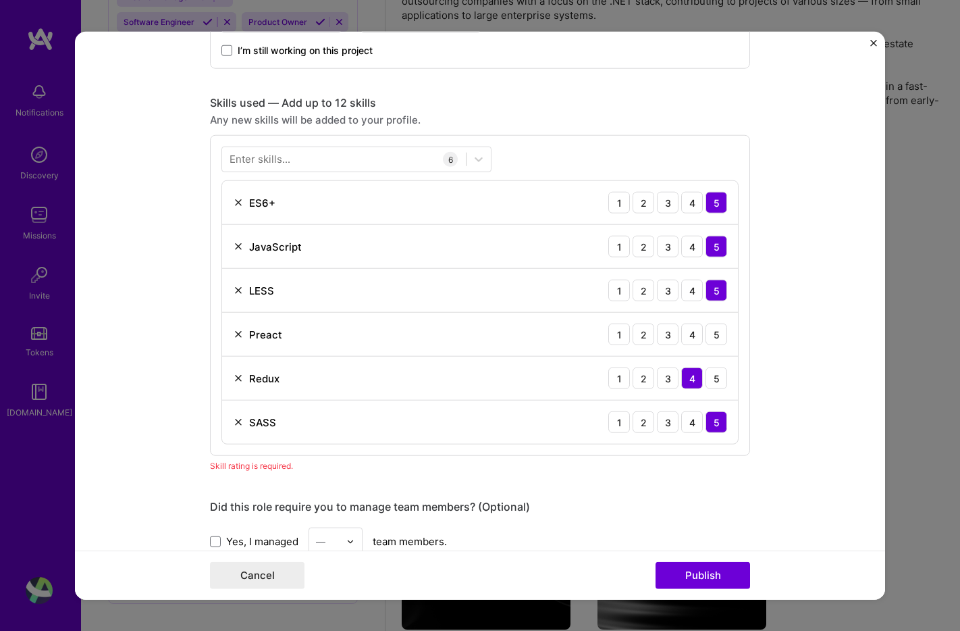
scroll to position [875, 0]
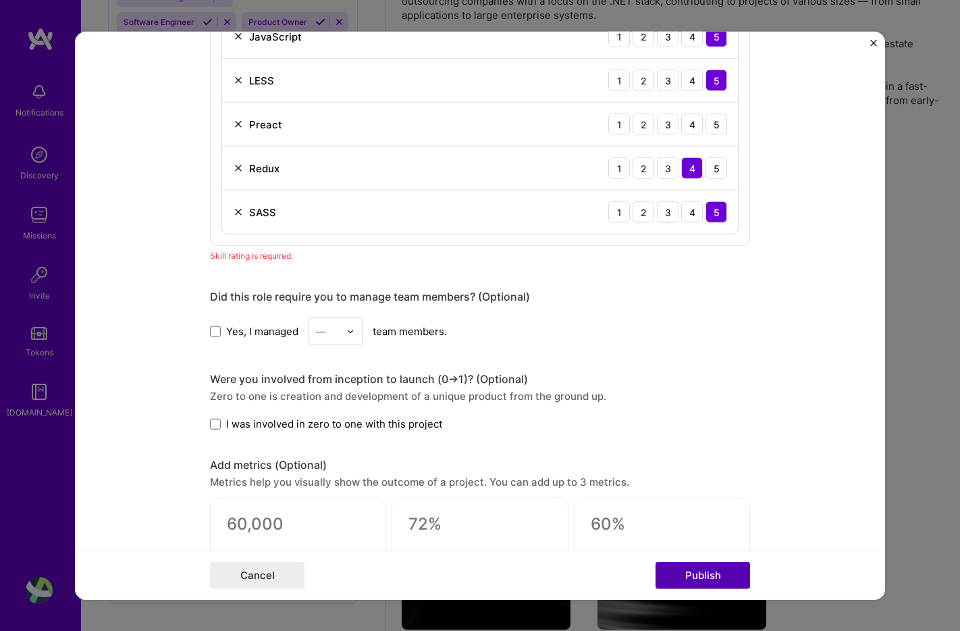
click at [699, 575] on button "Publish" at bounding box center [703, 574] width 95 height 27
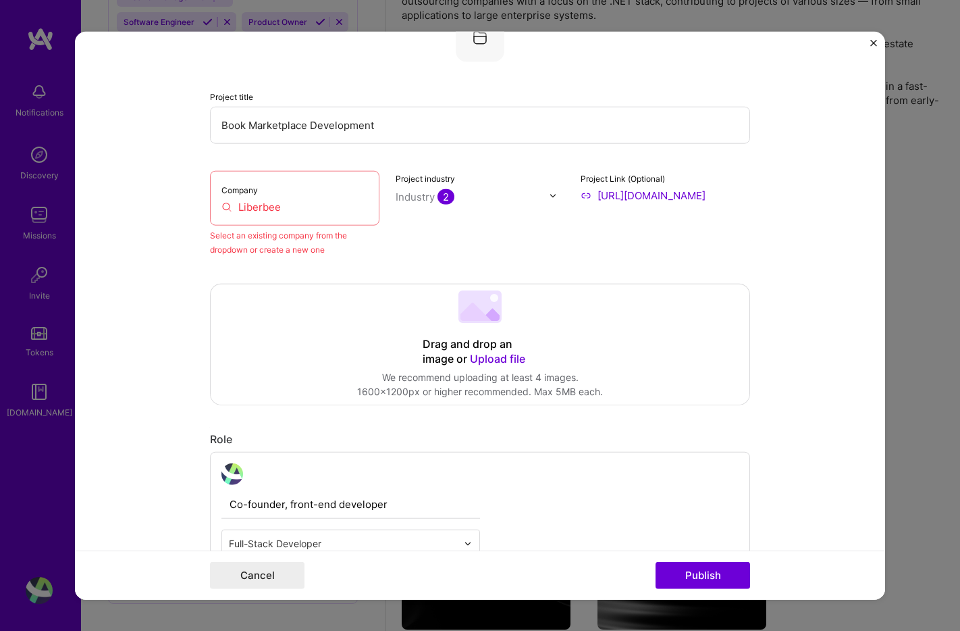
scroll to position [88, 0]
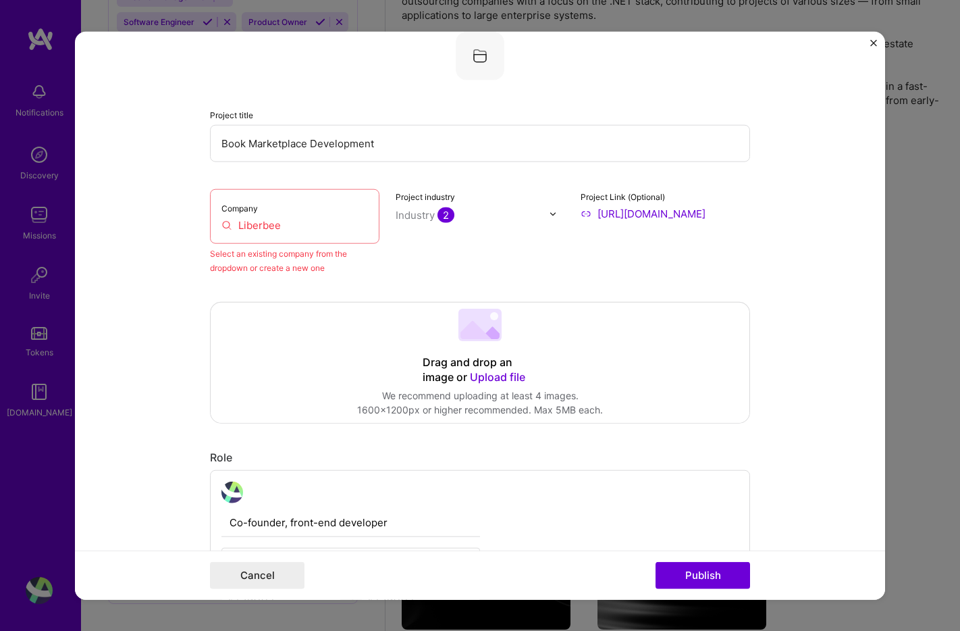
click at [256, 223] on input "Liberbee" at bounding box center [294, 225] width 147 height 14
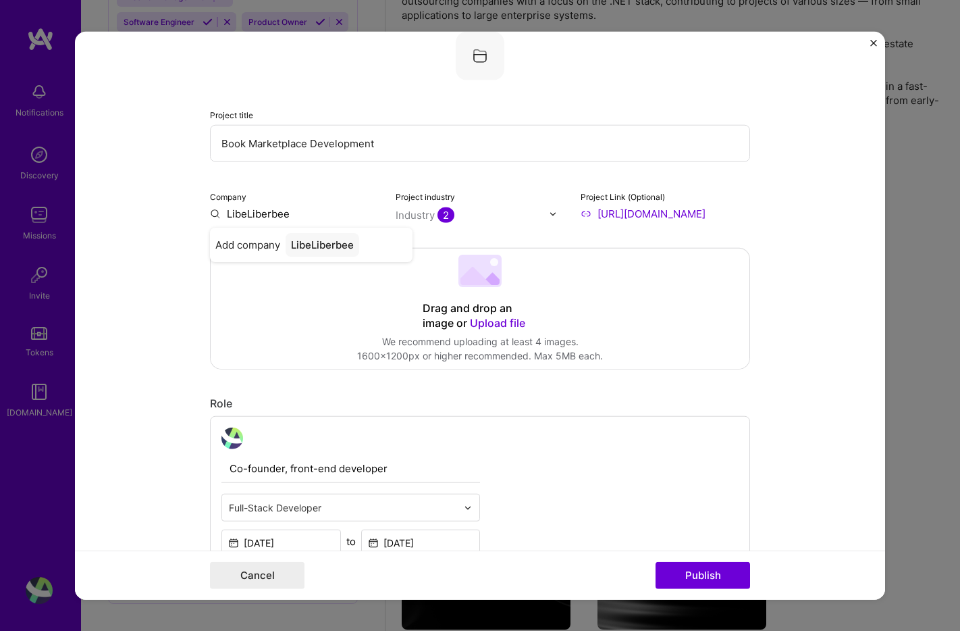
type input "Liberbee"
click at [284, 243] on div "Add company Liberbee" at bounding box center [311, 245] width 203 height 34
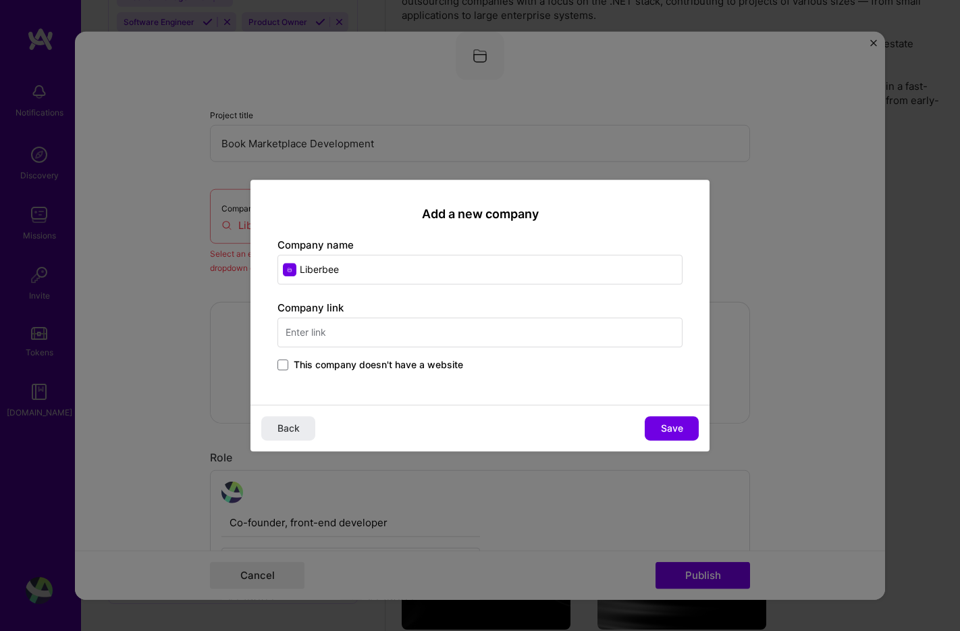
click at [448, 326] on input "text" at bounding box center [479, 332] width 405 height 30
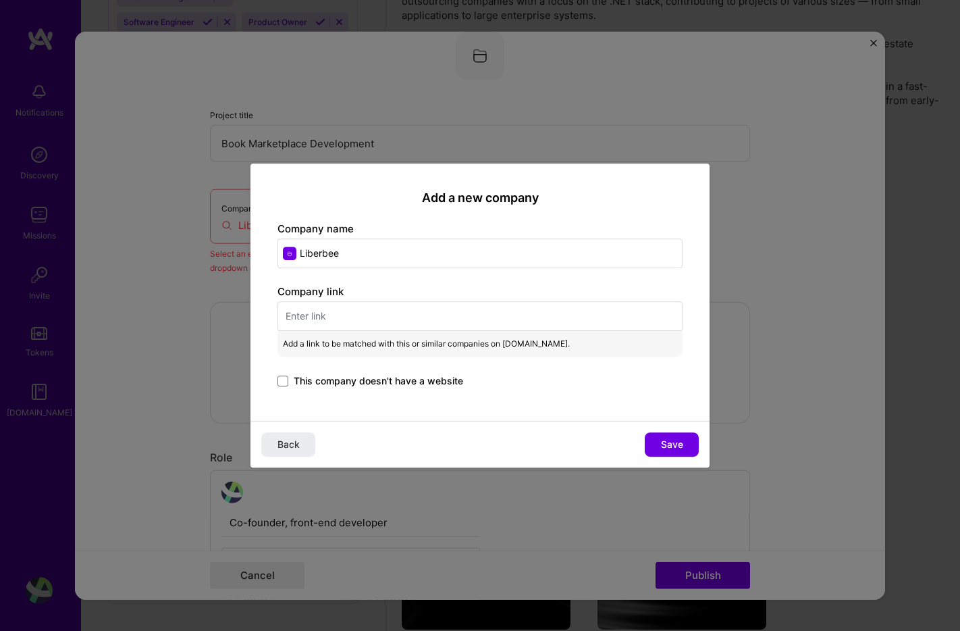
paste input "https://www.liberbee.com/"
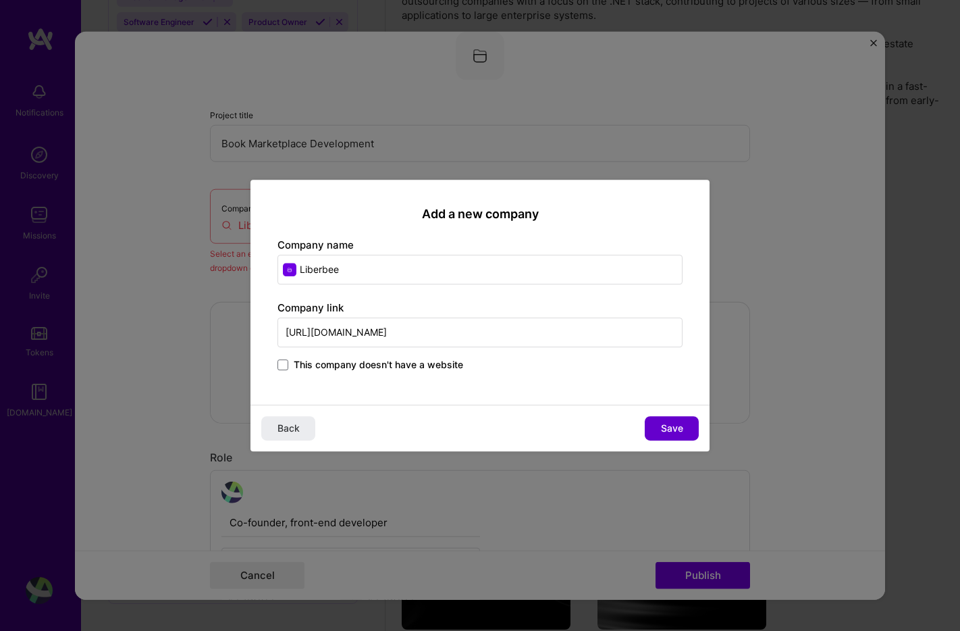
type input "https://www.liberbee.com/"
click at [665, 425] on span "Save" at bounding box center [672, 428] width 22 height 14
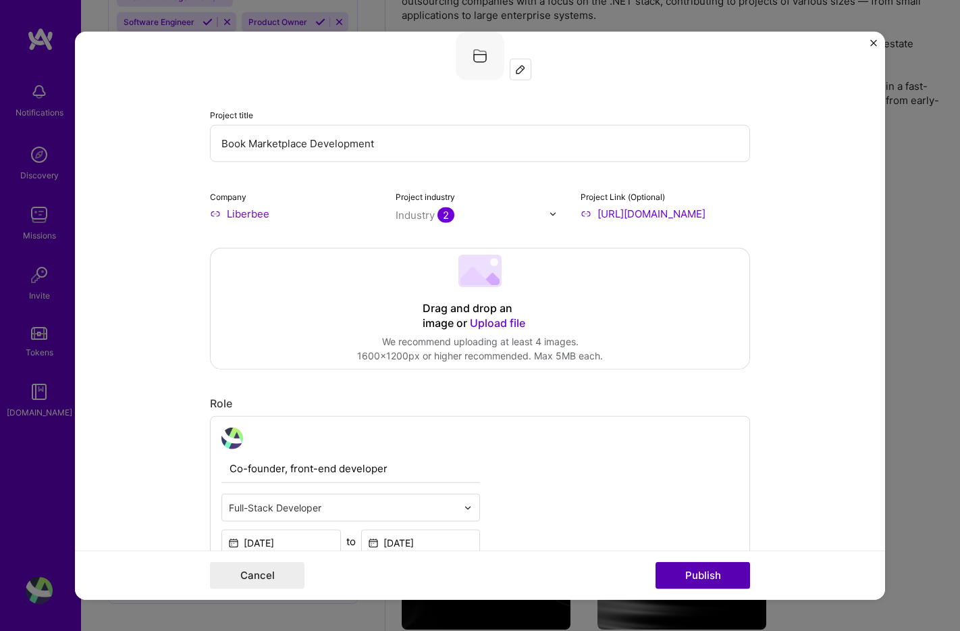
click at [706, 570] on button "Publish" at bounding box center [703, 574] width 95 height 27
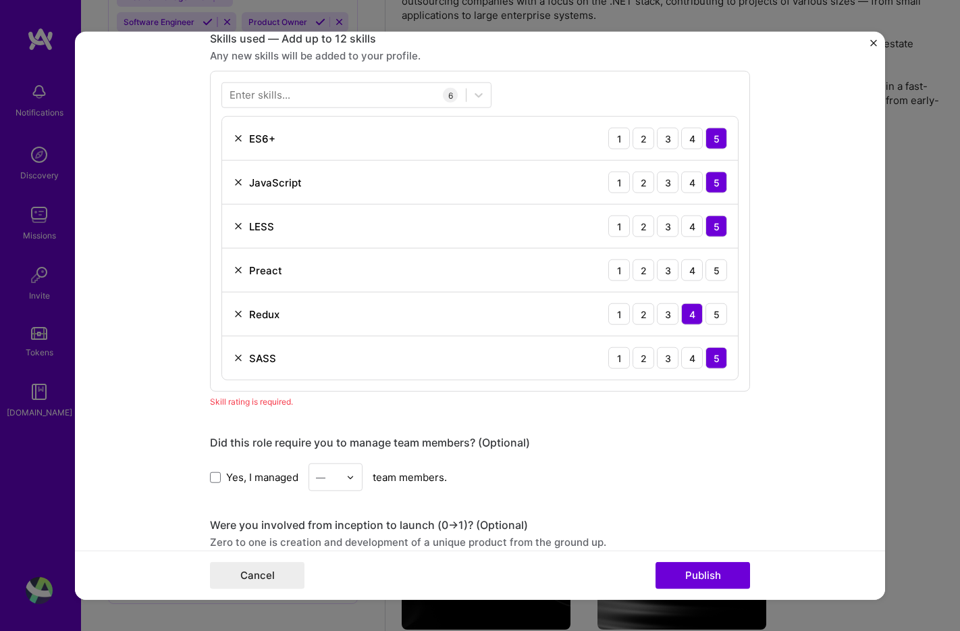
scroll to position [626, 0]
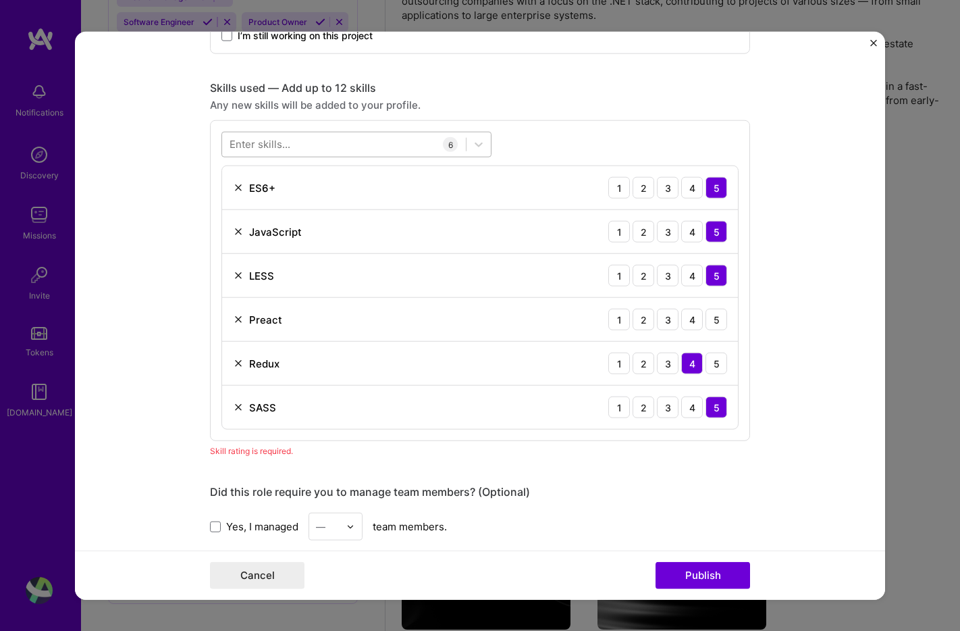
click at [375, 142] on div at bounding box center [344, 144] width 244 height 22
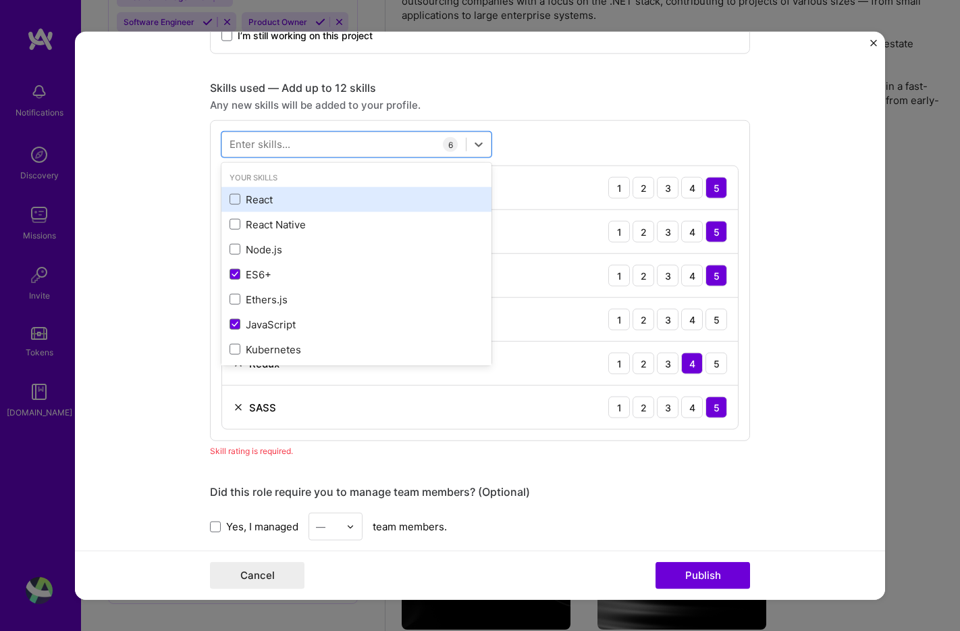
click at [268, 193] on div "React" at bounding box center [357, 199] width 254 height 14
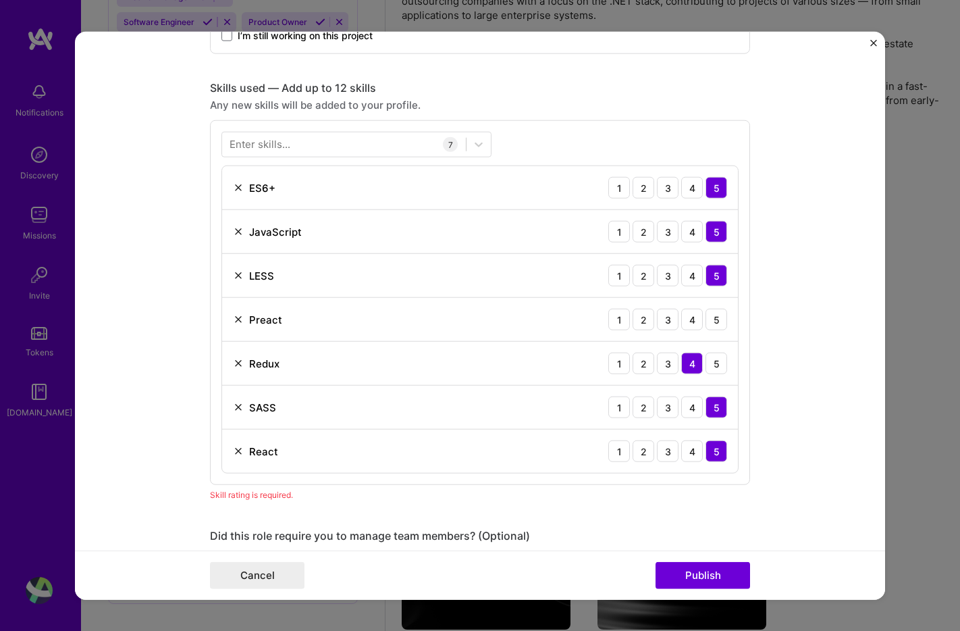
click at [159, 331] on form "Editing suggested project This project is suggested based on your LinkedIn, res…" at bounding box center [480, 316] width 810 height 568
click at [712, 575] on button "Publish" at bounding box center [703, 574] width 95 height 27
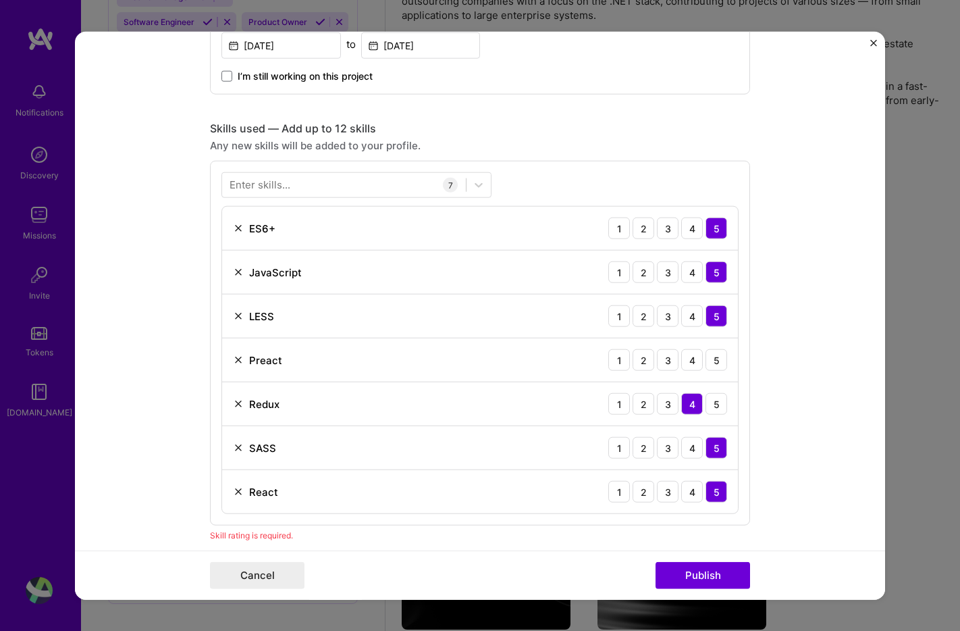
scroll to position [581, 0]
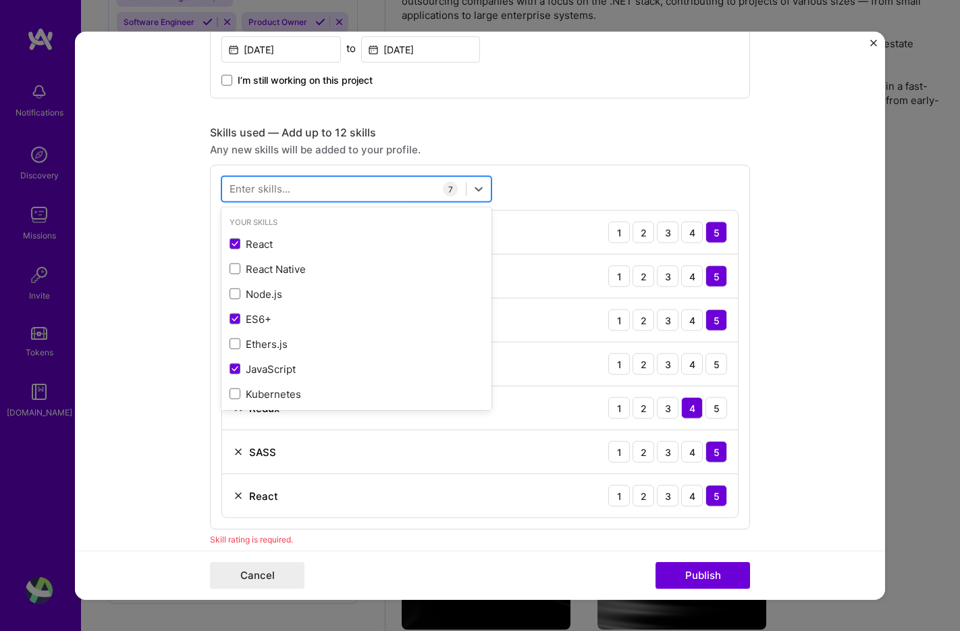
click at [381, 183] on div at bounding box center [344, 189] width 244 height 22
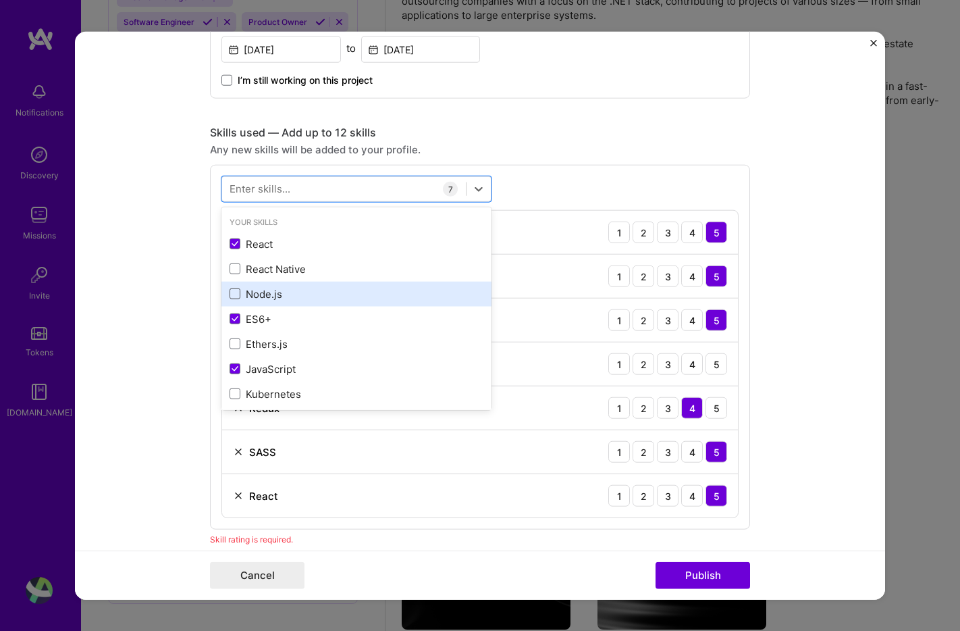
click at [238, 292] on span at bounding box center [235, 293] width 11 height 11
click at [0, 0] on input "checkbox" at bounding box center [0, 0] width 0 height 0
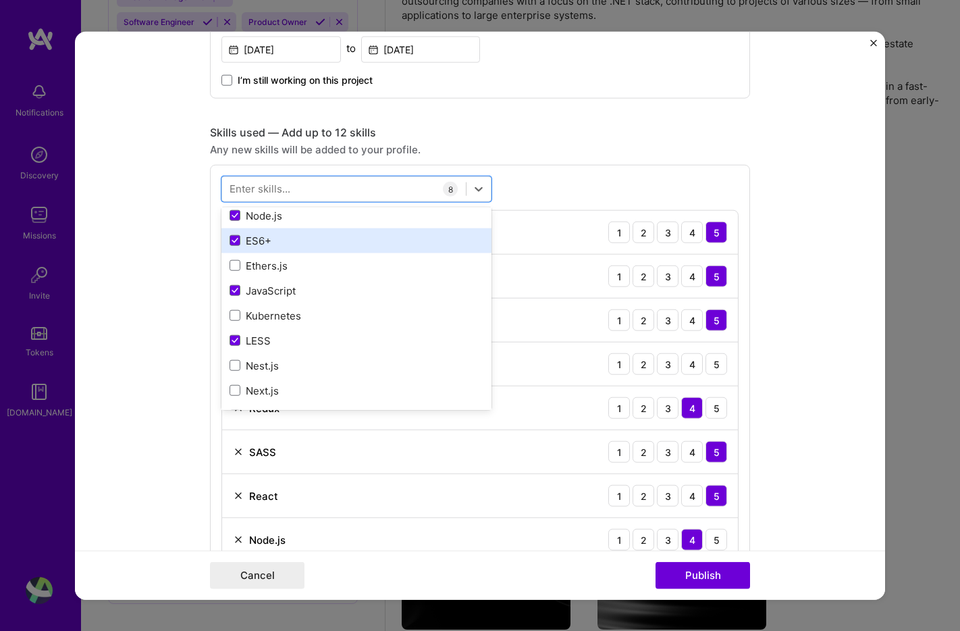
scroll to position [97, 0]
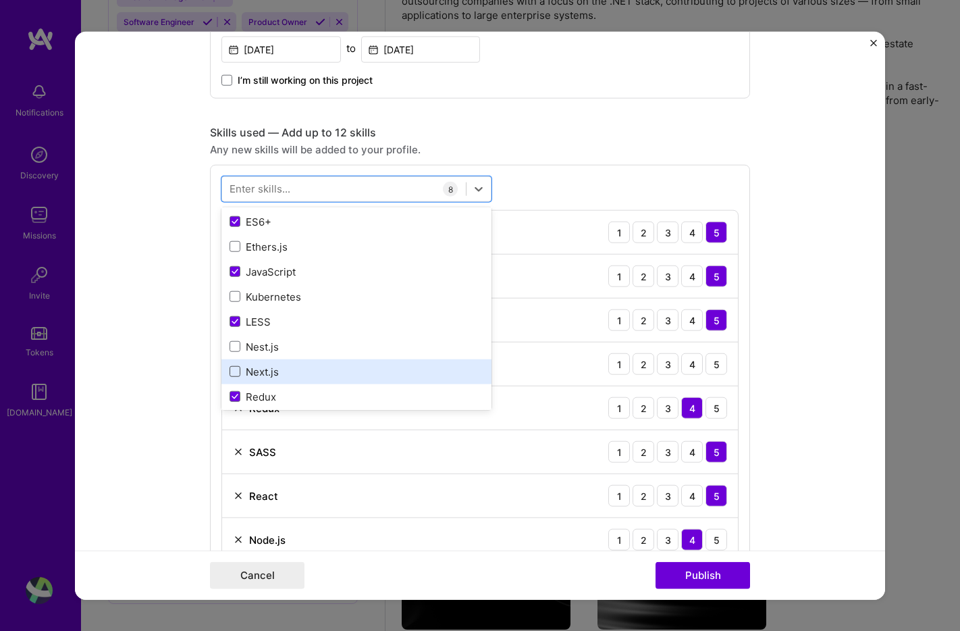
click at [233, 371] on span at bounding box center [235, 371] width 11 height 11
click at [0, 0] on input "checkbox" at bounding box center [0, 0] width 0 height 0
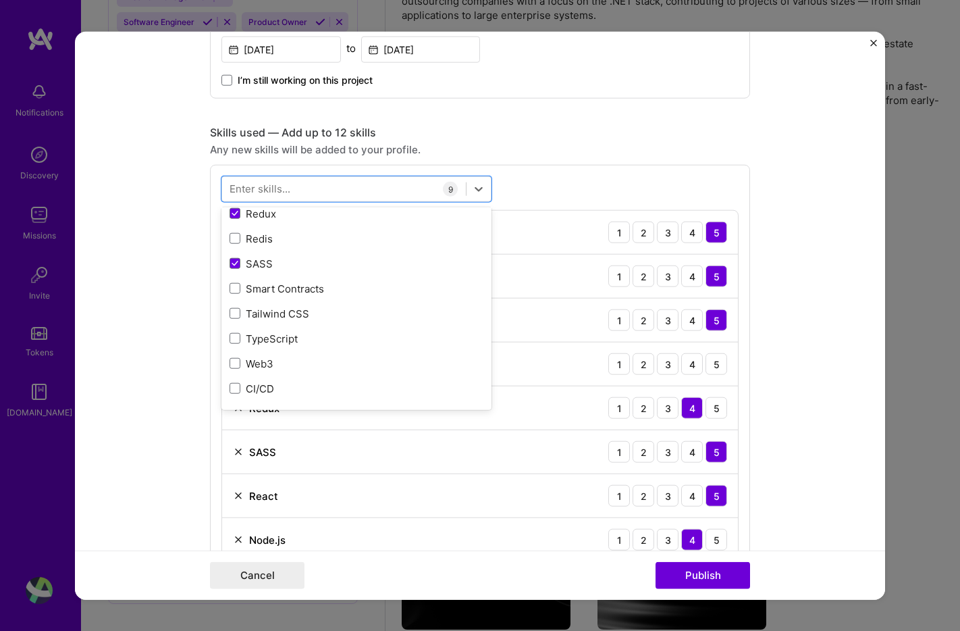
scroll to position [297, 0]
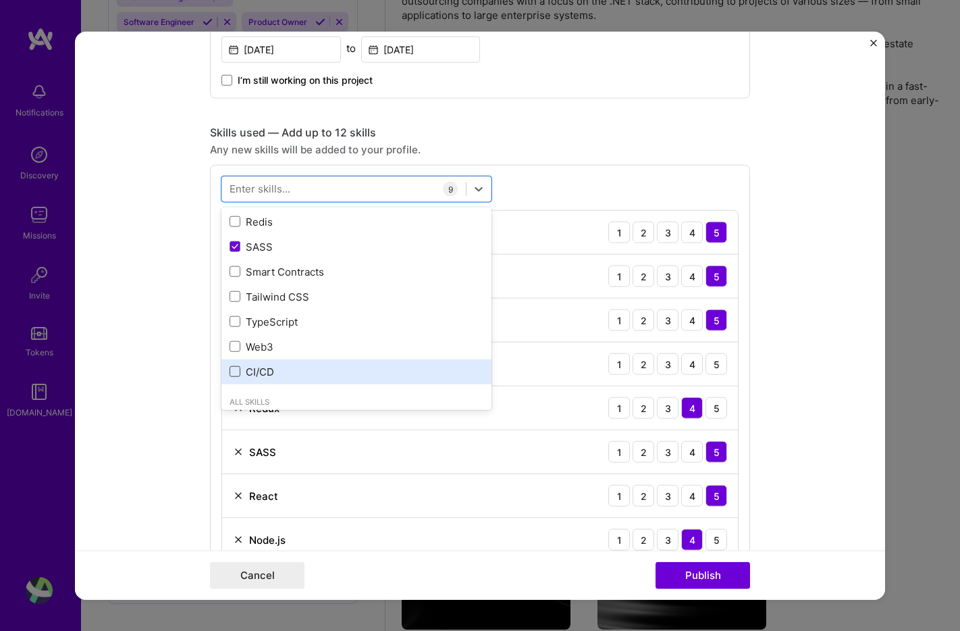
click at [236, 371] on span at bounding box center [235, 371] width 11 height 11
click at [0, 0] on input "checkbox" at bounding box center [0, 0] width 0 height 0
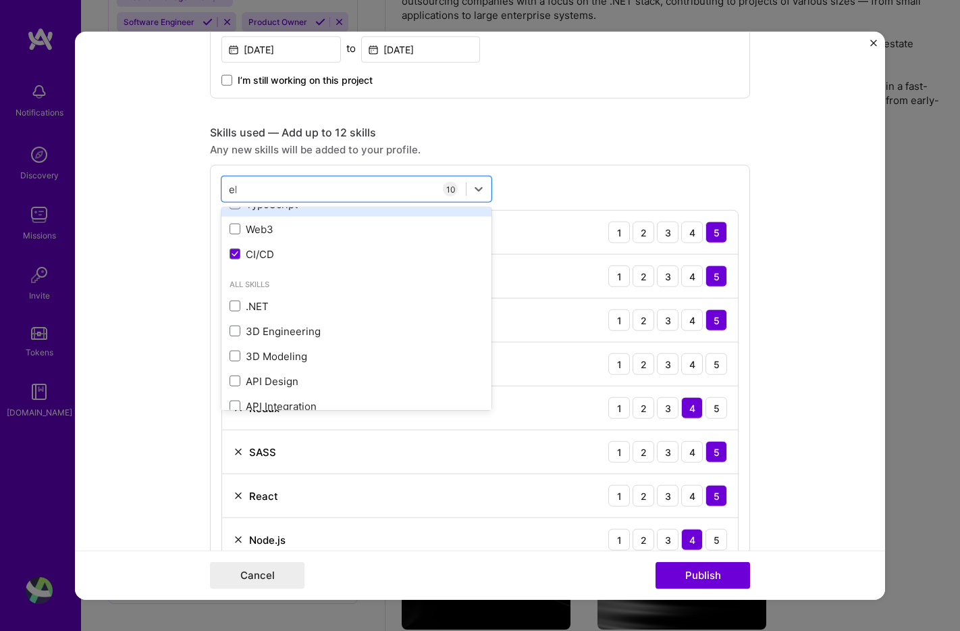
scroll to position [0, 0]
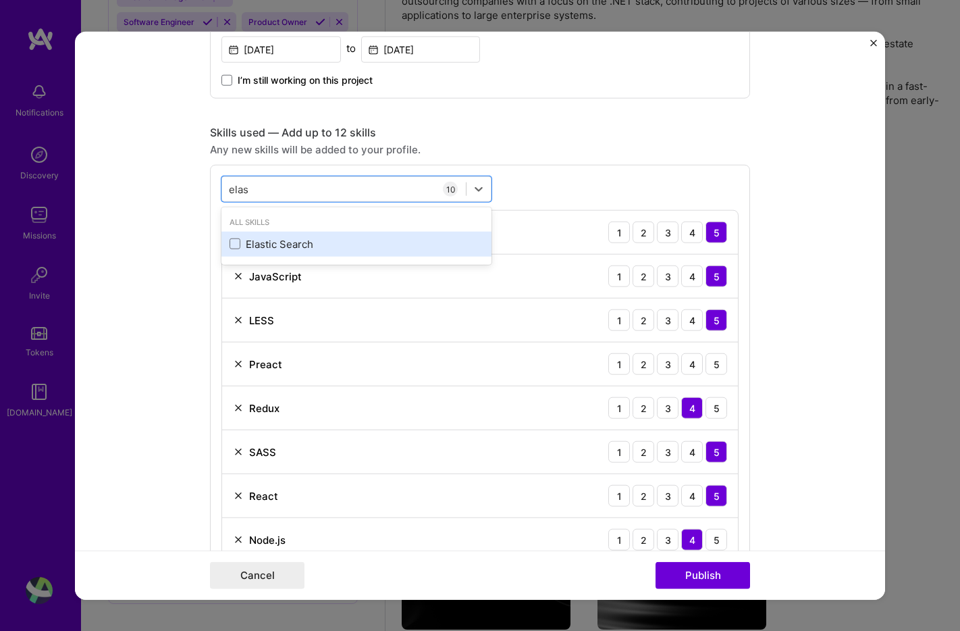
click at [315, 243] on div "Elastic Search" at bounding box center [357, 244] width 254 height 14
click at [575, 165] on div "option Elastic Search, selected. option Elastic Search selected, 0 of 2. 1 resu…" at bounding box center [480, 435] width 540 height 540
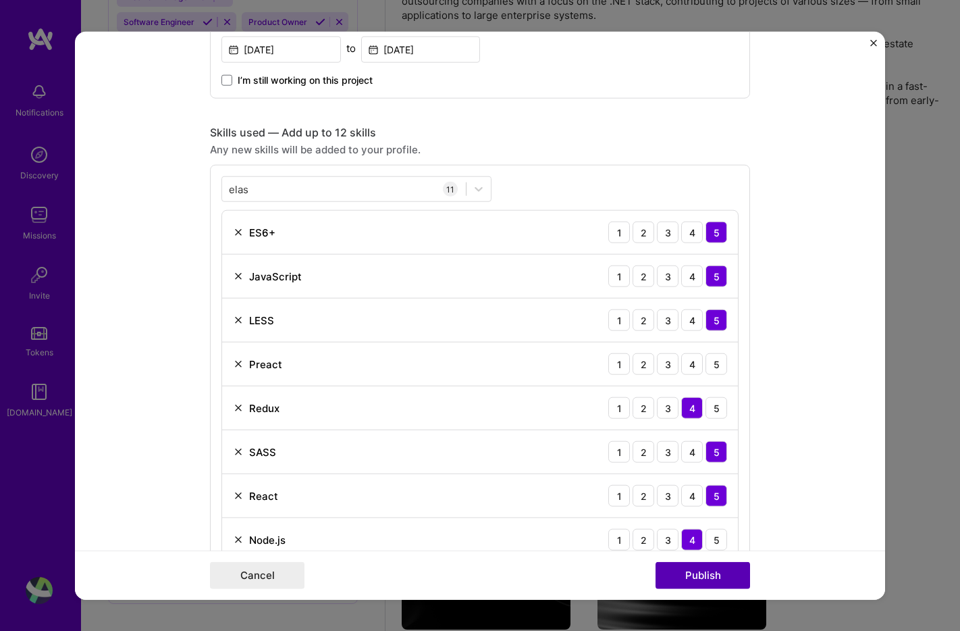
click at [695, 568] on button "Publish" at bounding box center [703, 574] width 95 height 27
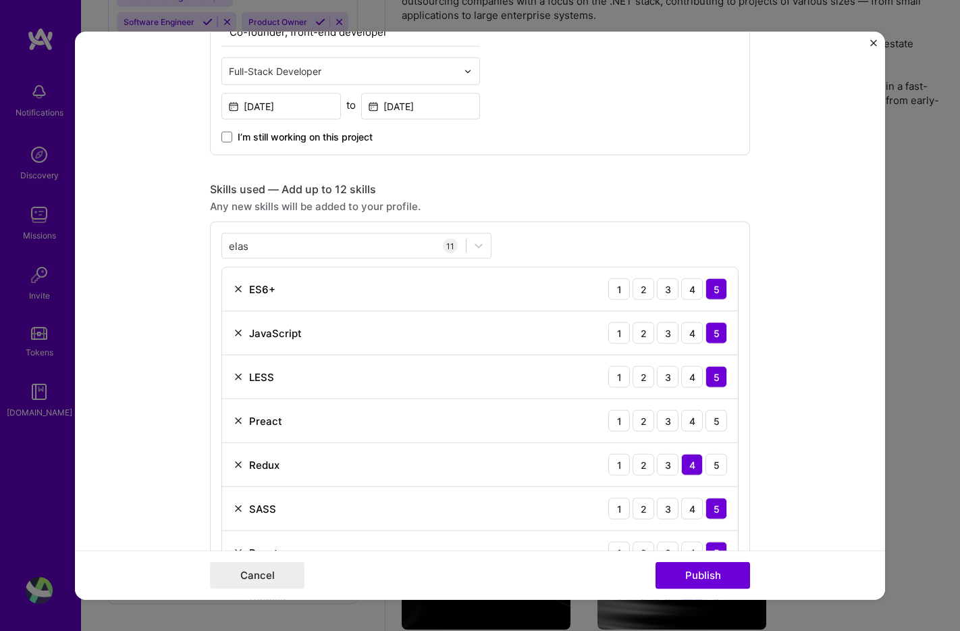
scroll to position [515, 0]
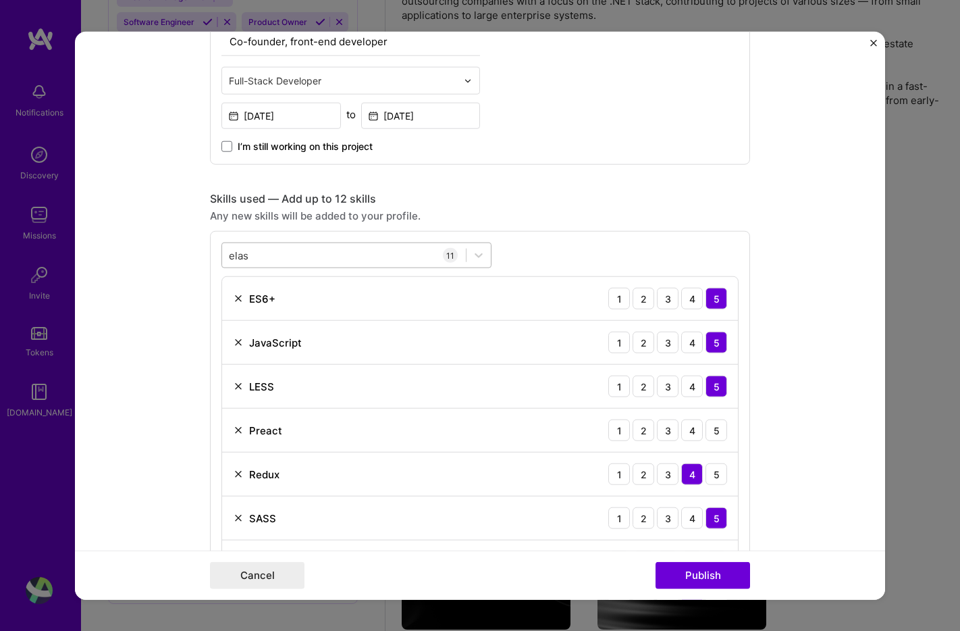
click at [319, 255] on div "elas elas" at bounding box center [344, 255] width 244 height 22
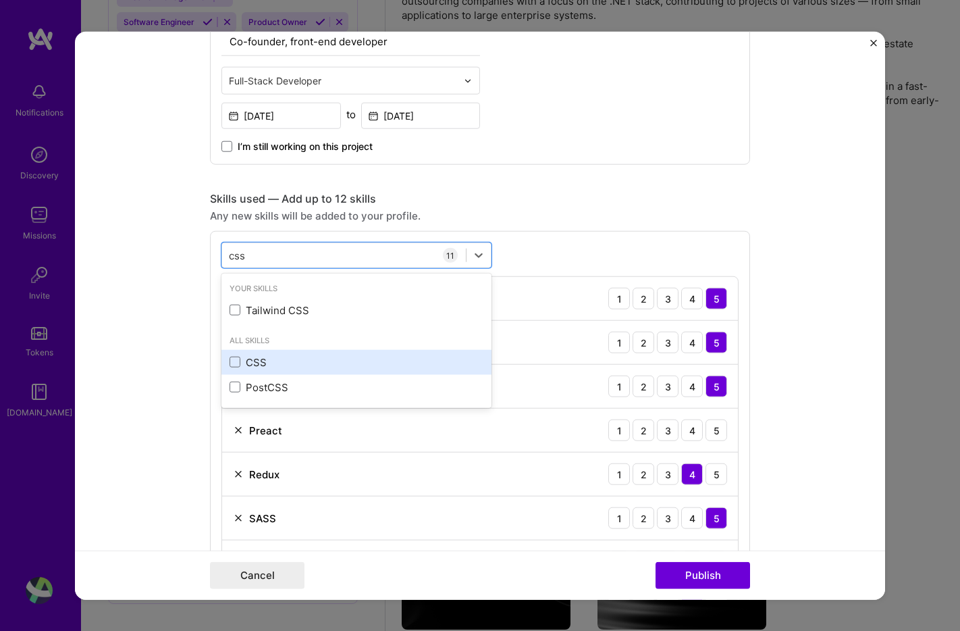
click at [275, 367] on div "CSS" at bounding box center [357, 361] width 254 height 14
type input "css"
click at [571, 231] on div "option CSS, selected. option PostCSS focused, 0 of 2. 3 results available for s…" at bounding box center [480, 523] width 540 height 584
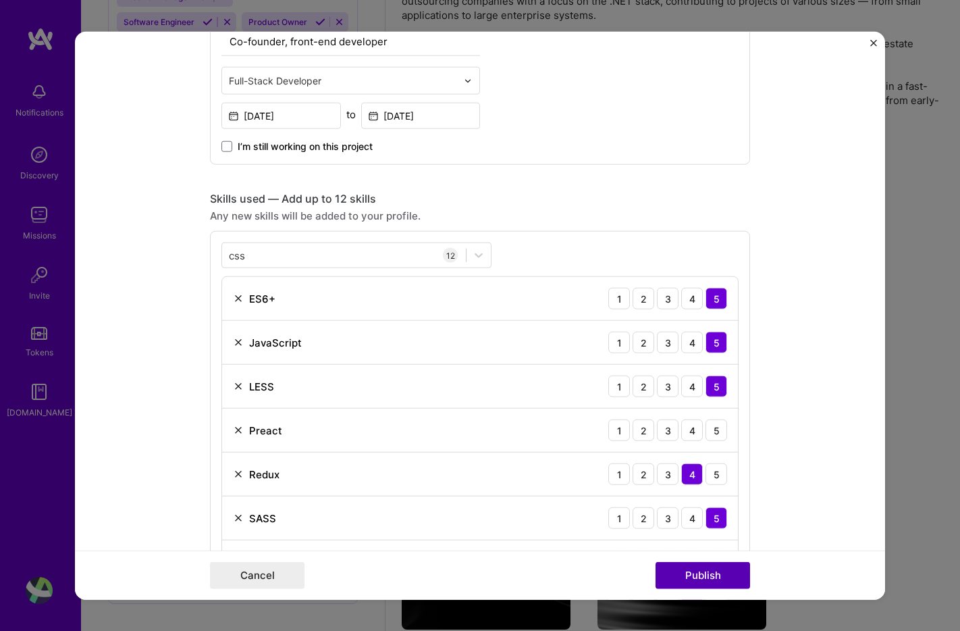
click at [707, 575] on button "Publish" at bounding box center [703, 574] width 95 height 27
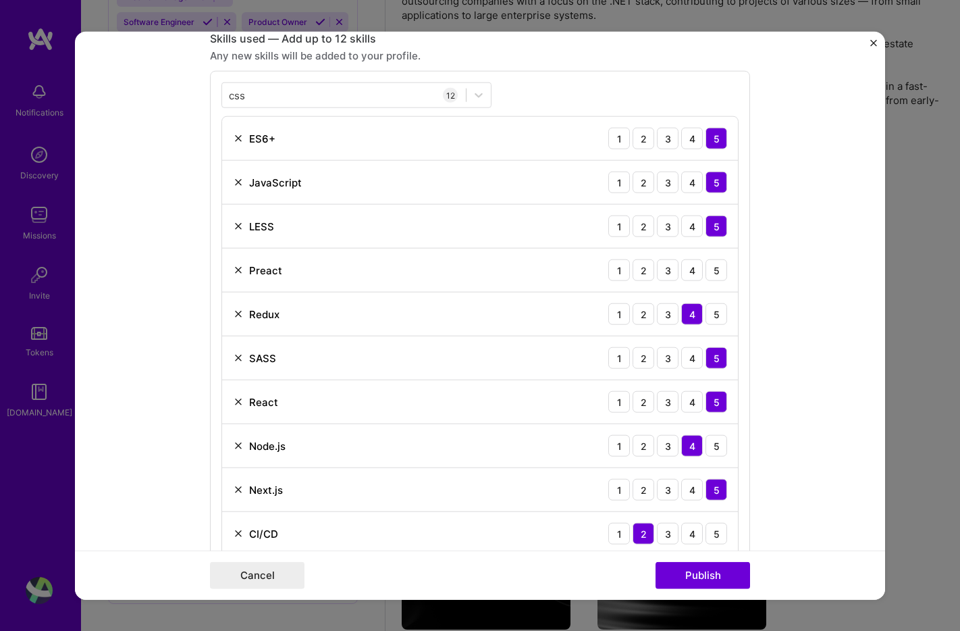
scroll to position [958, 0]
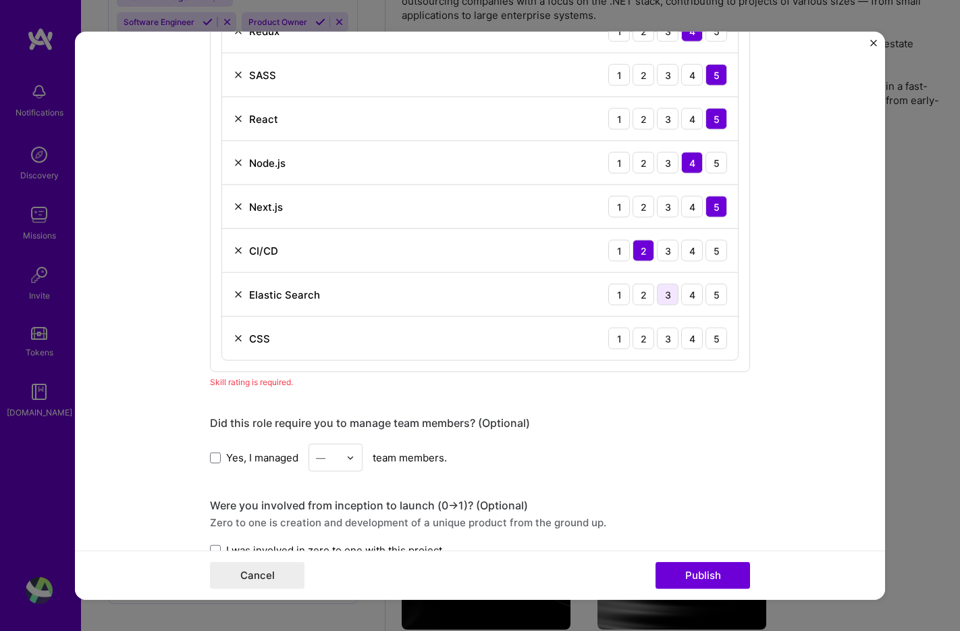
click at [665, 296] on div "3" at bounding box center [668, 295] width 22 height 22
click at [715, 340] on div "5" at bounding box center [717, 338] width 22 height 22
click at [699, 578] on button "Publish" at bounding box center [703, 574] width 95 height 27
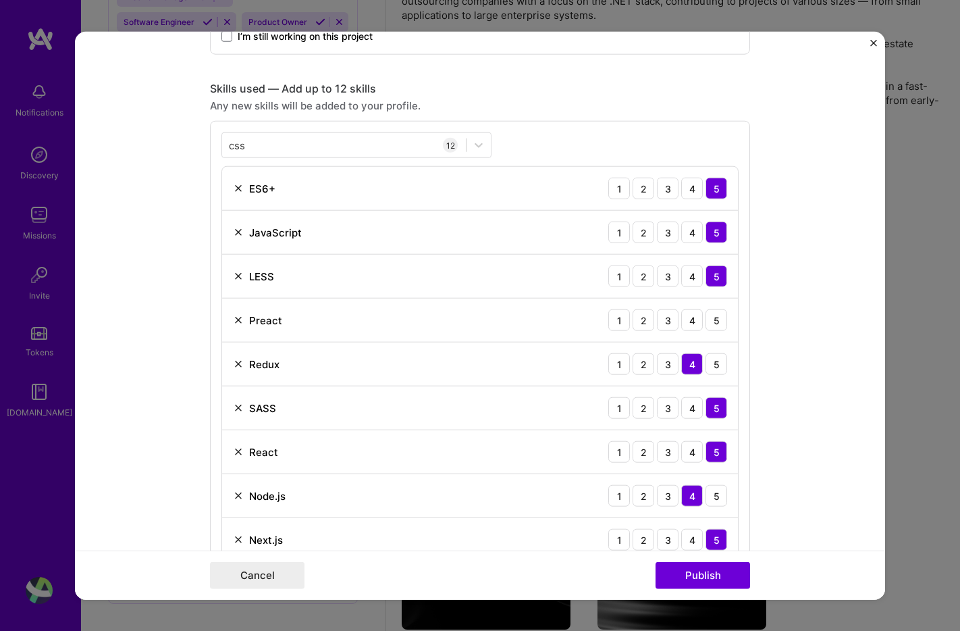
scroll to position [615, 0]
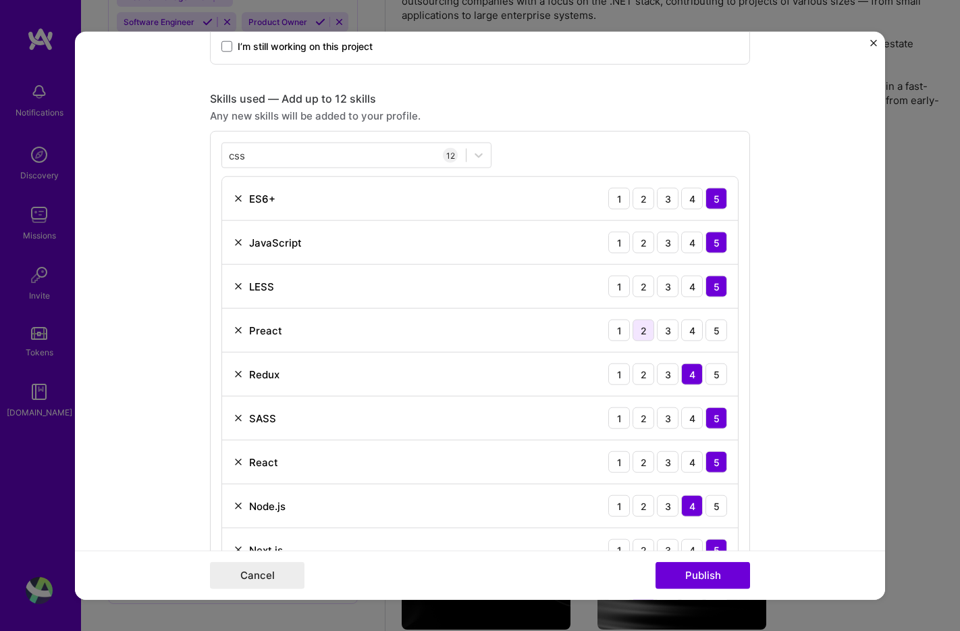
click at [643, 329] on div "2" at bounding box center [644, 330] width 22 height 22
click at [698, 573] on button "Publish" at bounding box center [703, 574] width 95 height 27
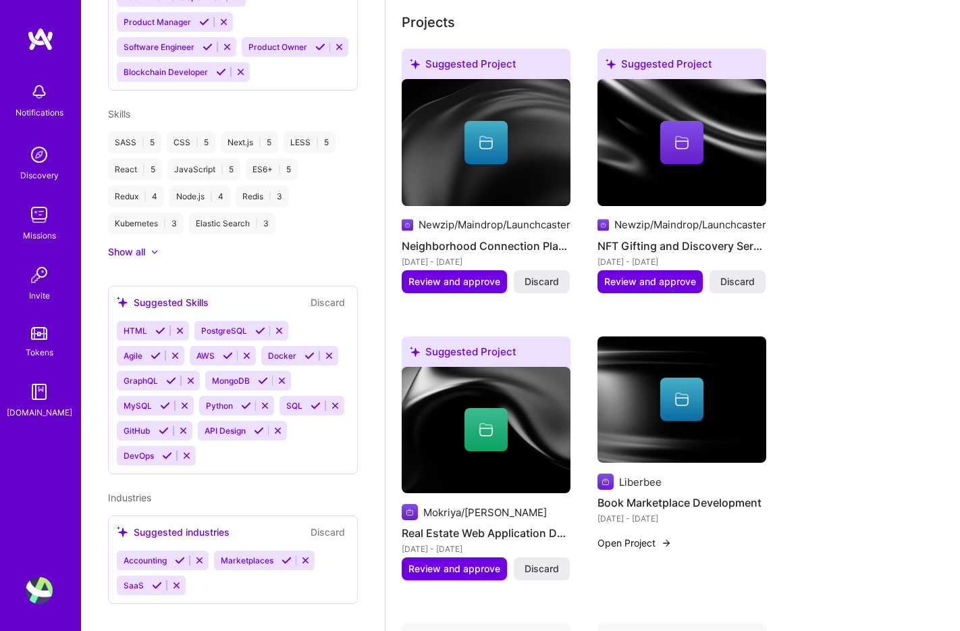
scroll to position [617, 0]
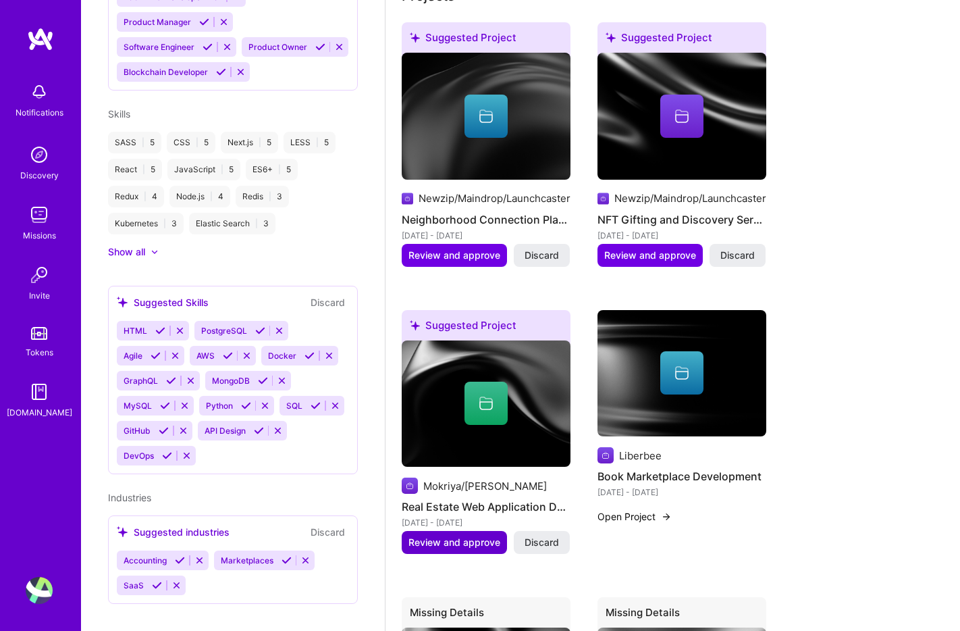
click at [457, 533] on button "Review and approve" at bounding box center [454, 542] width 105 height 23
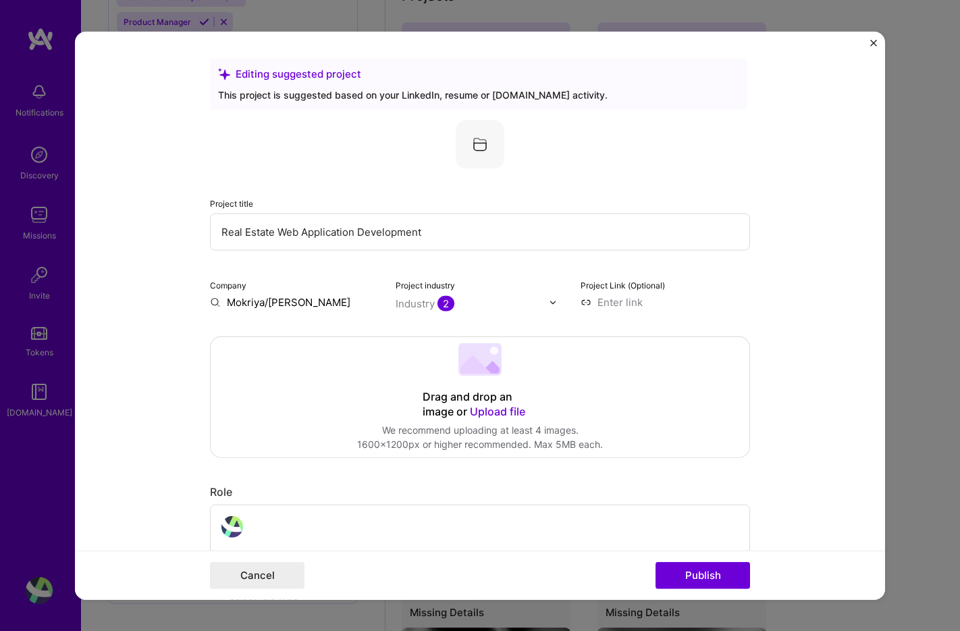
click at [278, 306] on input "Mokriya/Keller Williams" at bounding box center [294, 302] width 169 height 14
type input "Mokriya"
click at [292, 334] on div "Mokriya" at bounding box center [311, 333] width 50 height 24
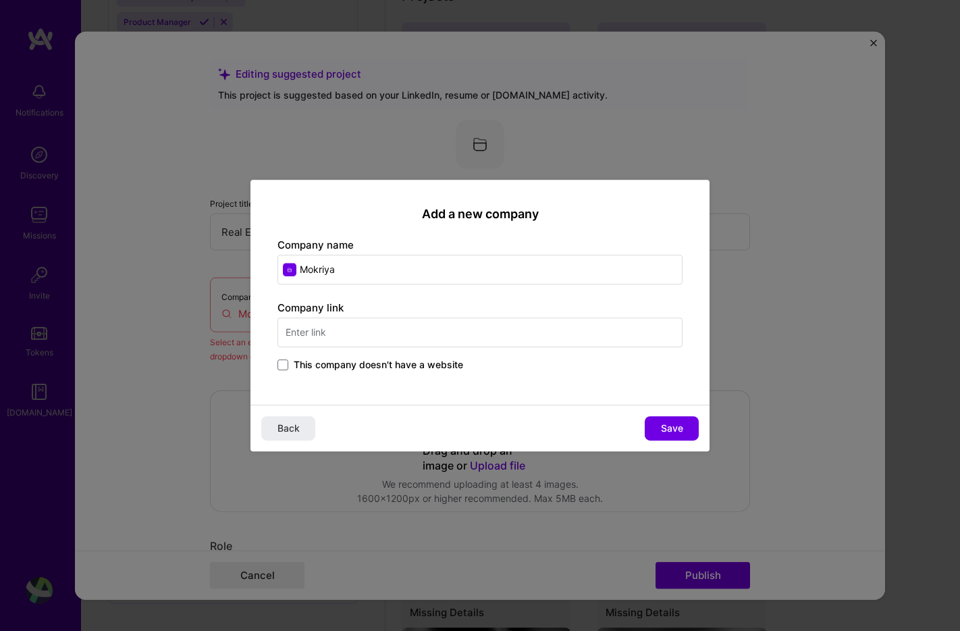
click at [405, 363] on span "This company doesn't have a website" at bounding box center [378, 365] width 169 height 14
click at [0, 0] on input "This company doesn't have a website" at bounding box center [0, 0] width 0 height 0
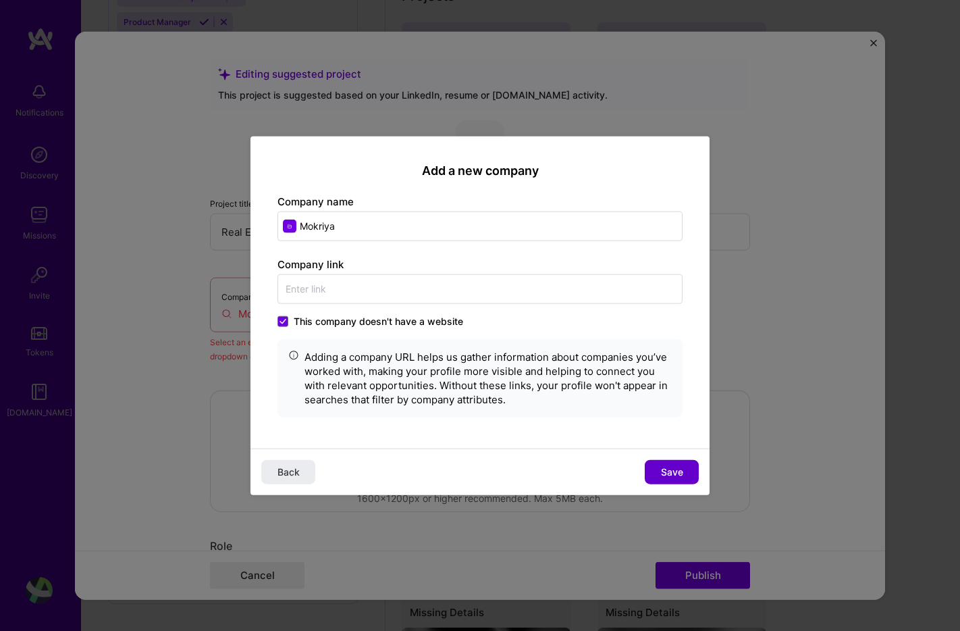
click at [679, 471] on span "Save" at bounding box center [672, 472] width 22 height 14
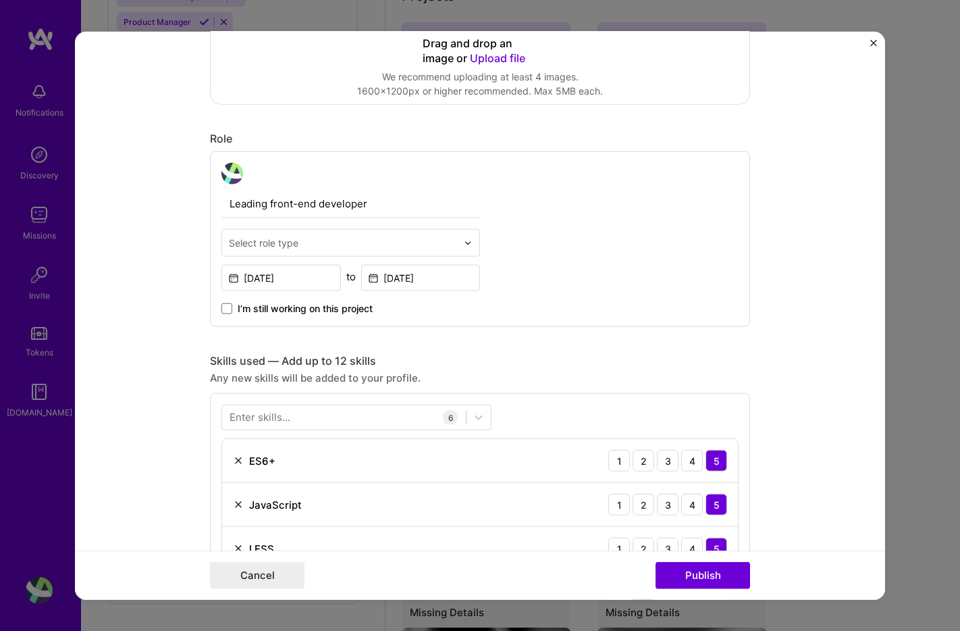
scroll to position [342, 0]
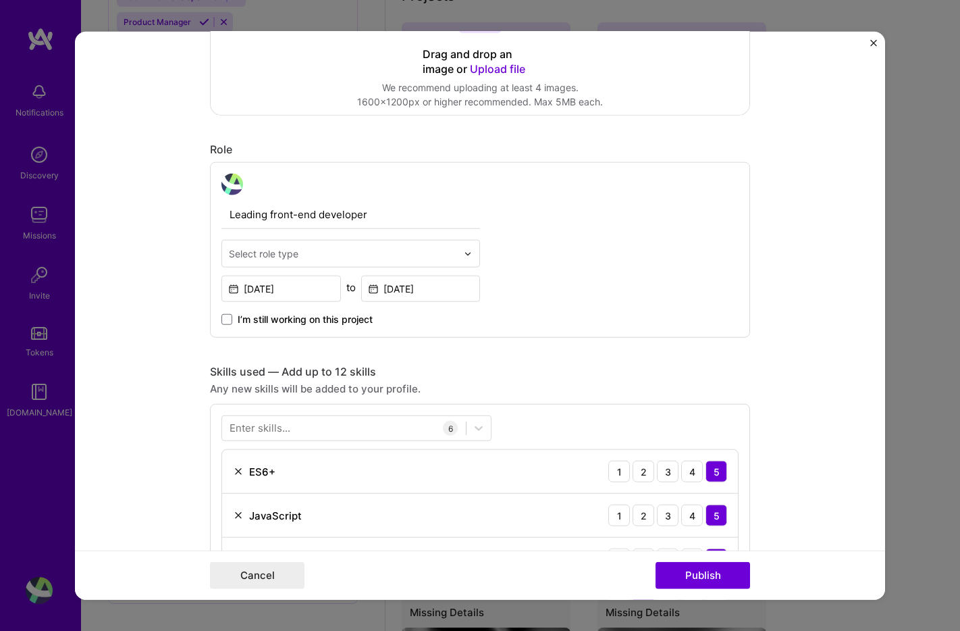
click at [426, 254] on input "text" at bounding box center [343, 253] width 228 height 14
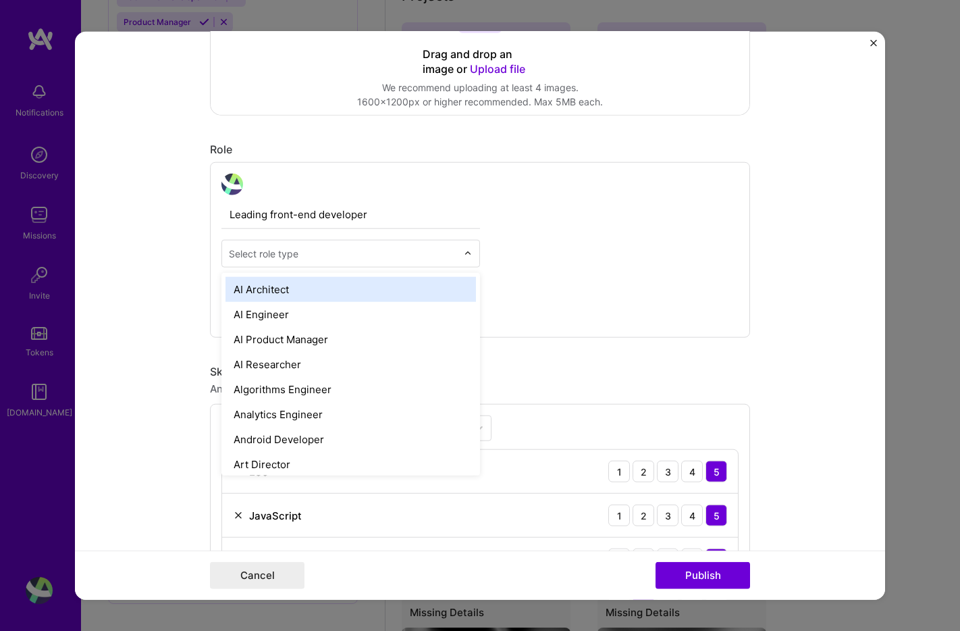
type input "f"
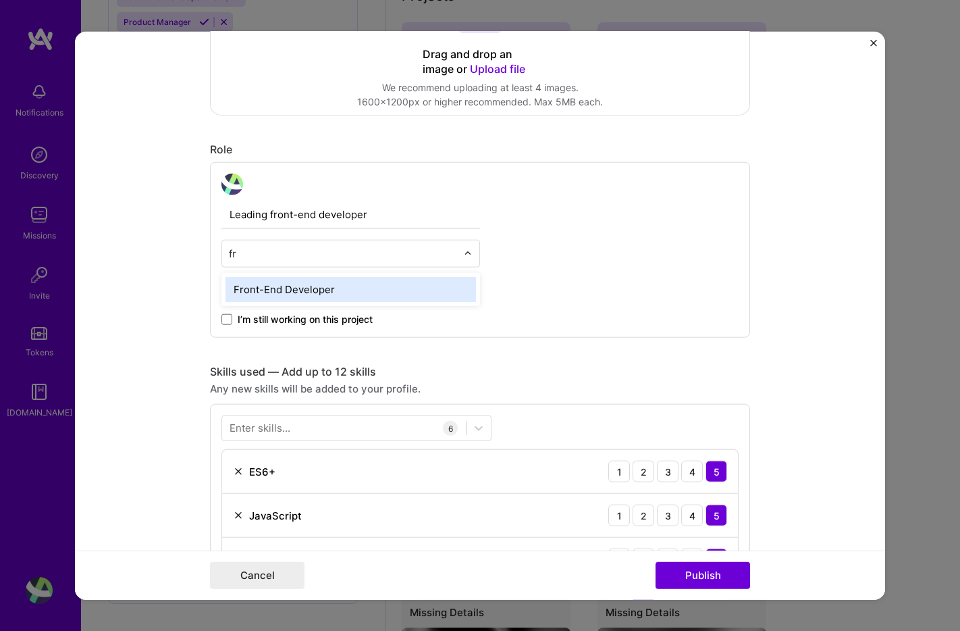
type input "fro"
click at [387, 277] on div "Front-End Developer" at bounding box center [351, 289] width 250 height 25
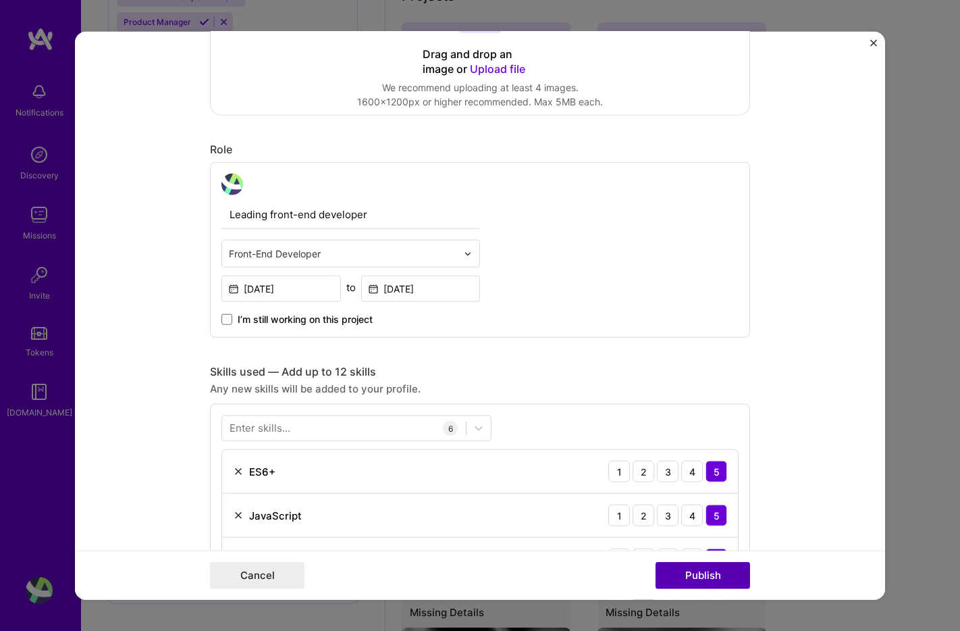
click at [704, 571] on button "Publish" at bounding box center [703, 574] width 95 height 27
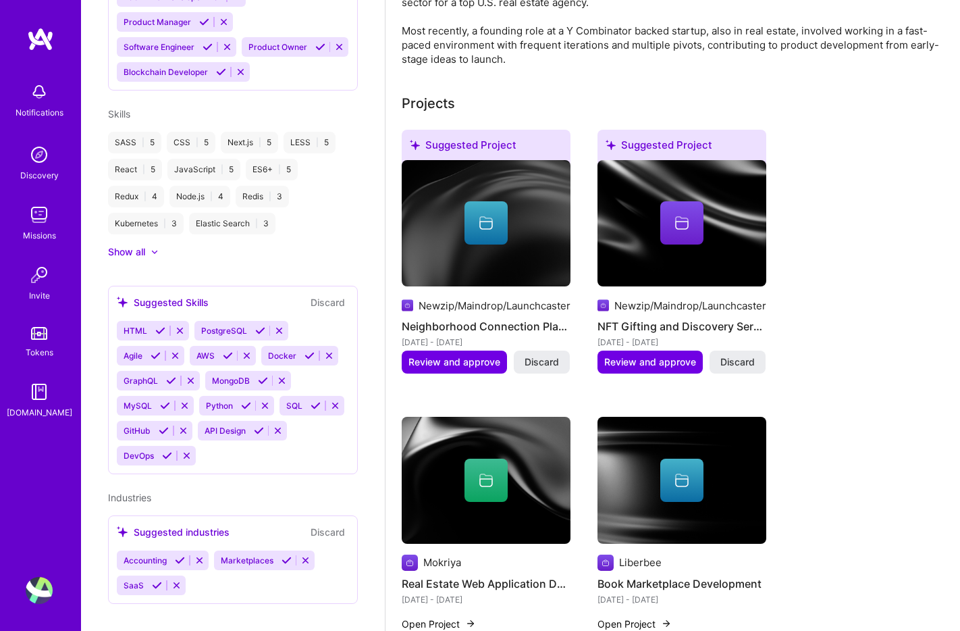
scroll to position [456, 0]
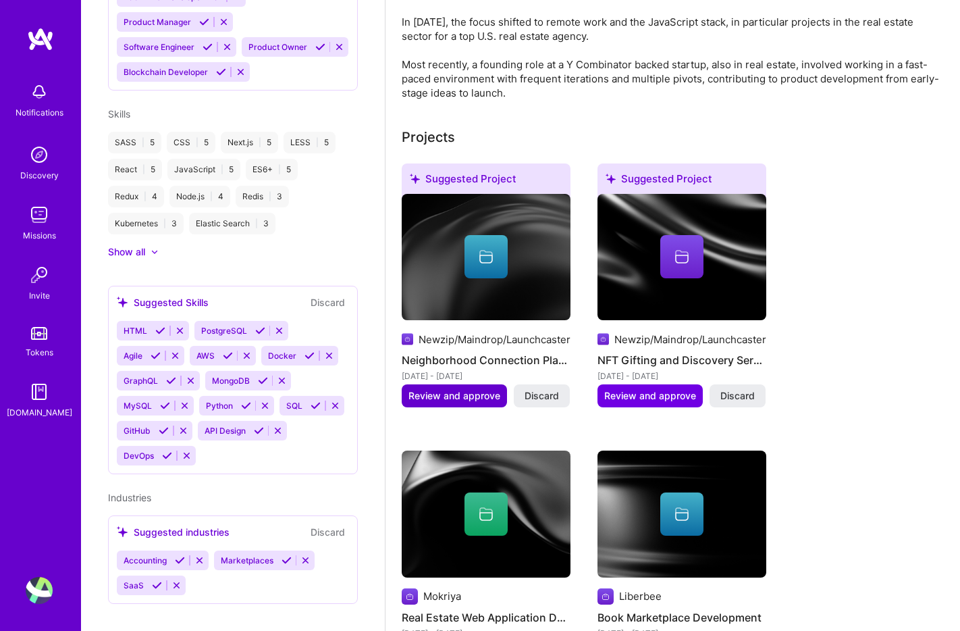
click at [468, 389] on span "Review and approve" at bounding box center [454, 396] width 92 height 14
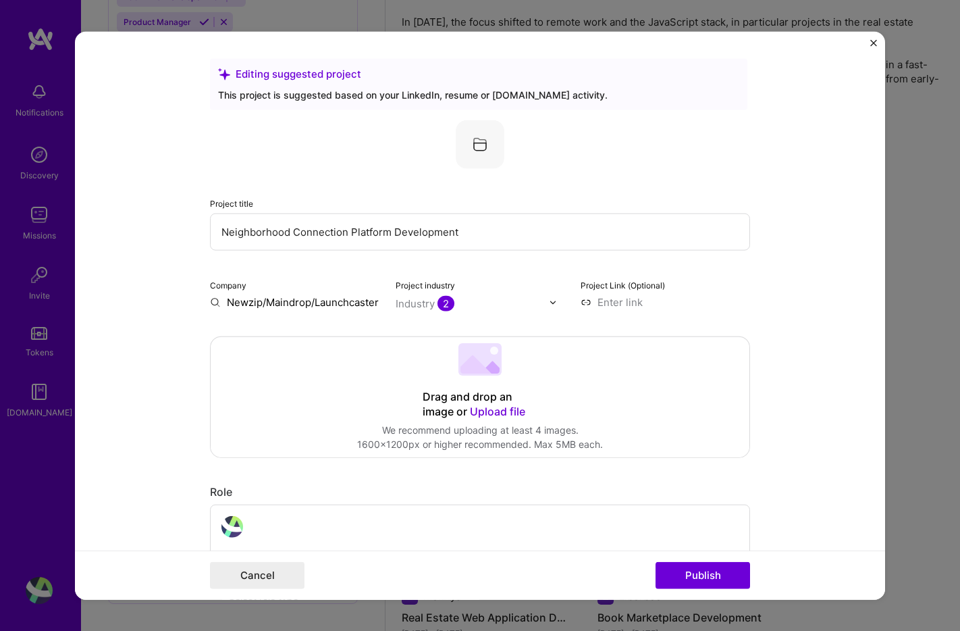
click at [311, 302] on input "Newzip/Maindrop/Launchcaster" at bounding box center [294, 302] width 169 height 14
type input "Newzip"
click at [324, 332] on div "Newzip" at bounding box center [309, 333] width 47 height 24
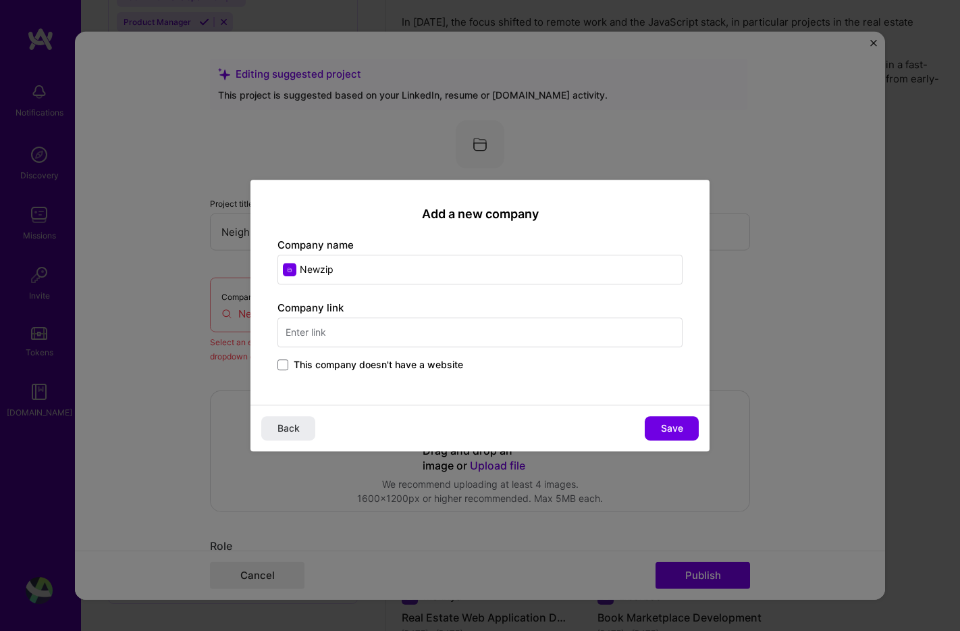
click at [497, 330] on input "text" at bounding box center [479, 332] width 405 height 30
type input "https://newzip.com"
click at [667, 422] on span "Save" at bounding box center [672, 428] width 22 height 14
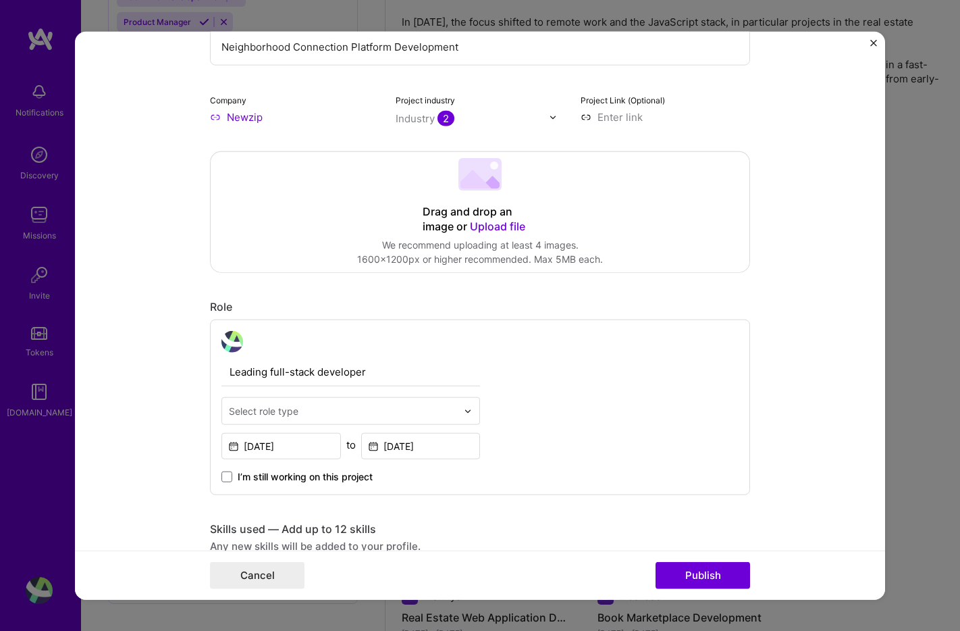
scroll to position [287, 0]
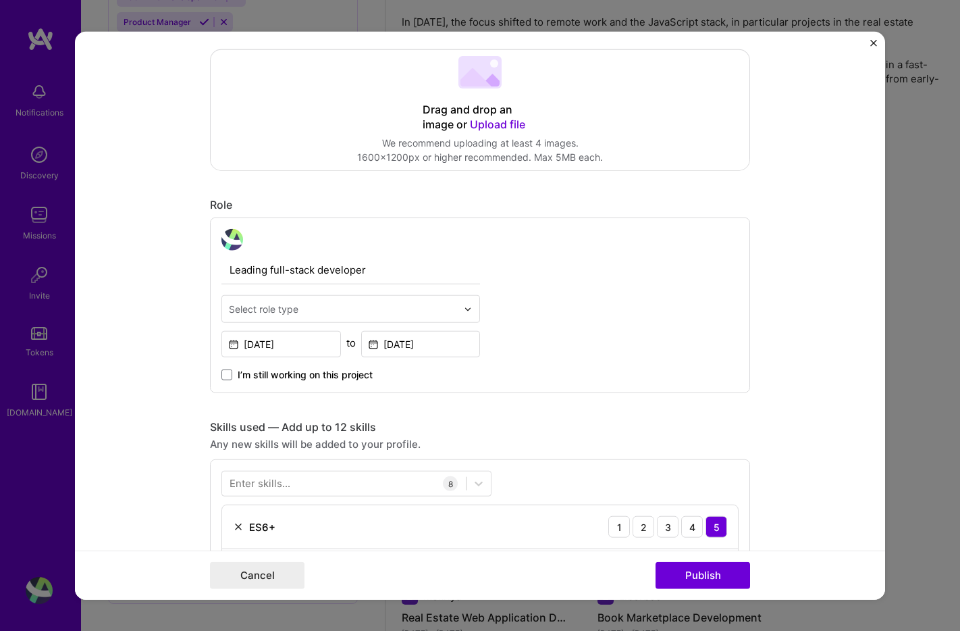
click at [322, 312] on input "text" at bounding box center [343, 309] width 228 height 14
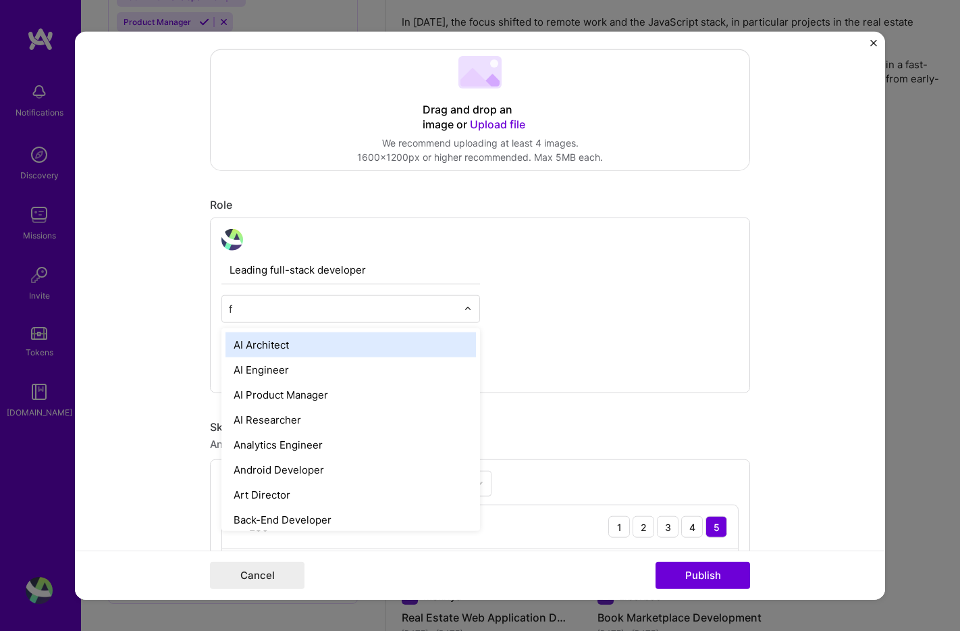
type input "fu"
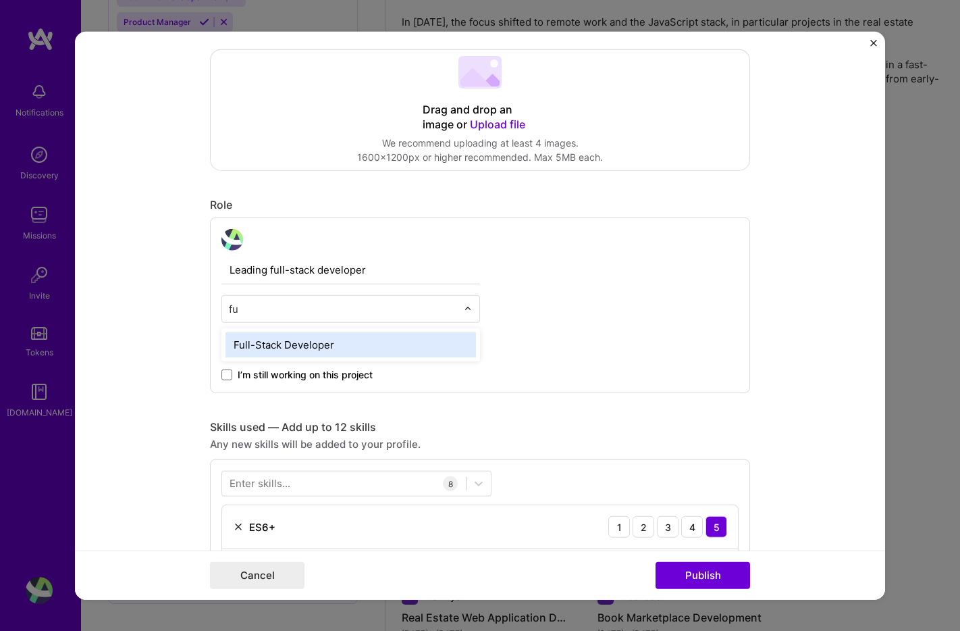
click at [311, 340] on div "Full-Stack Developer" at bounding box center [351, 344] width 250 height 25
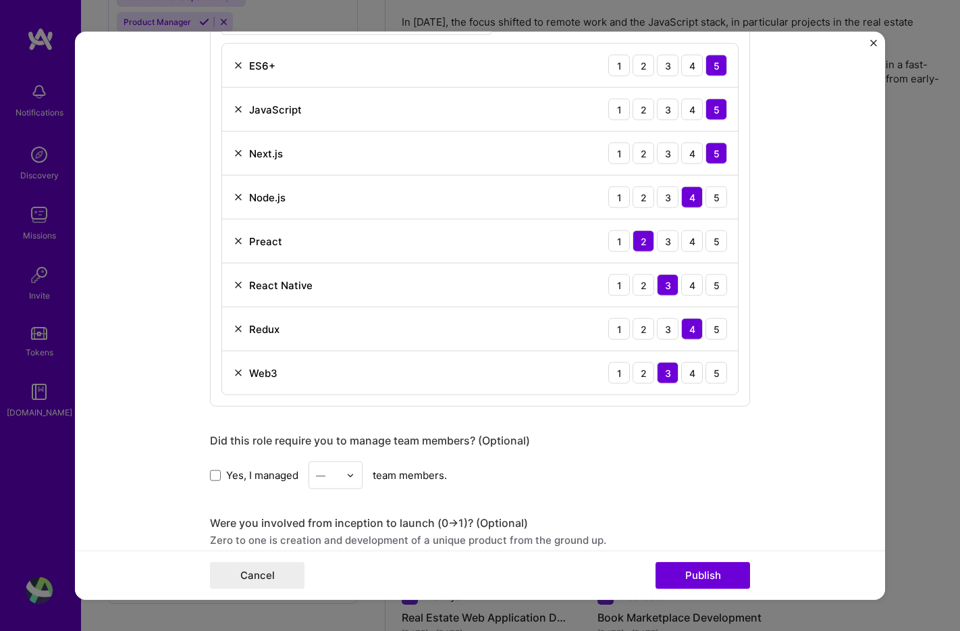
scroll to position [779, 0]
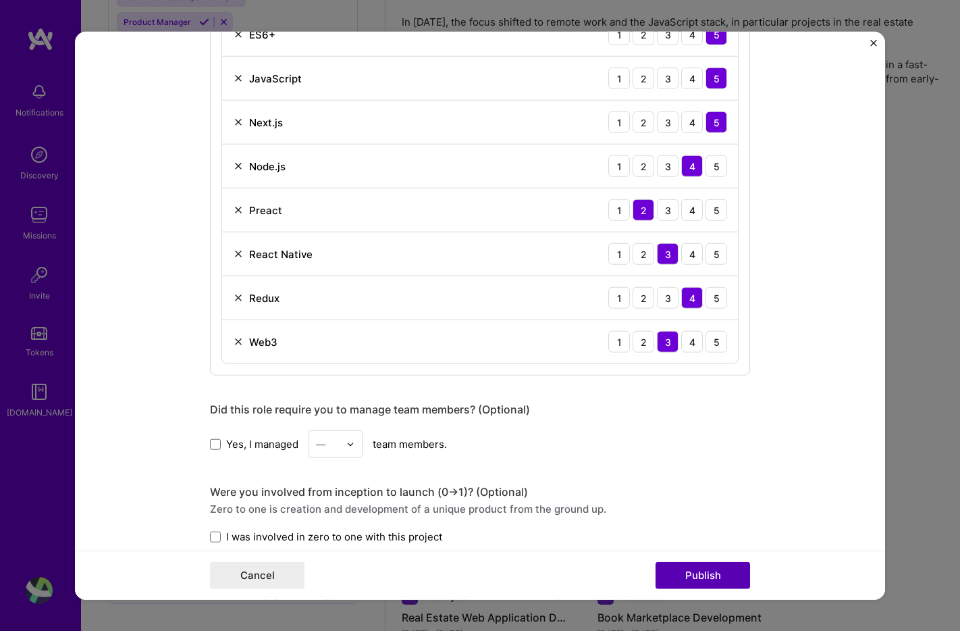
click at [698, 577] on button "Publish" at bounding box center [703, 574] width 95 height 27
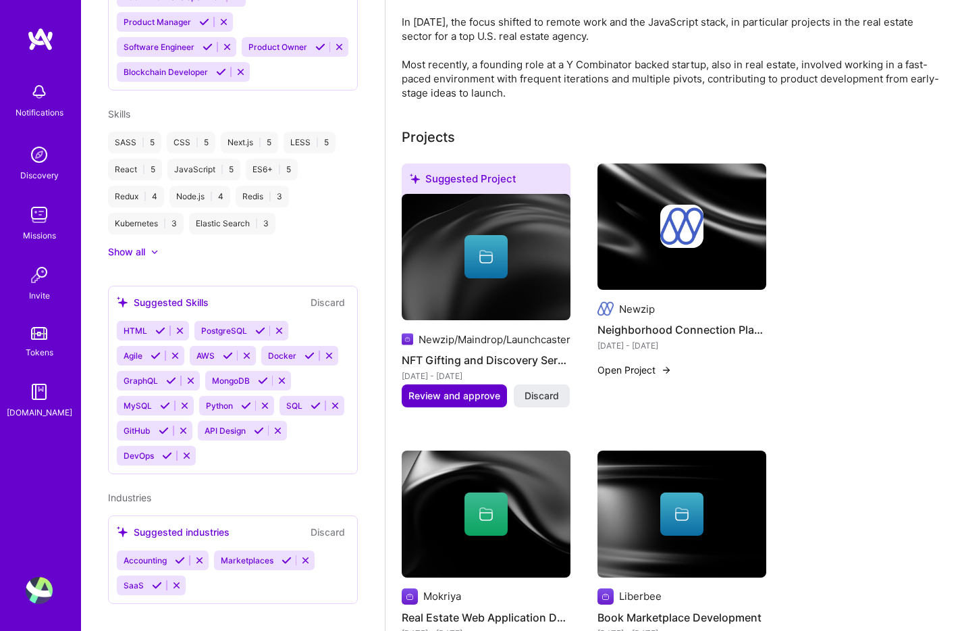
click at [447, 389] on span "Review and approve" at bounding box center [454, 396] width 92 height 14
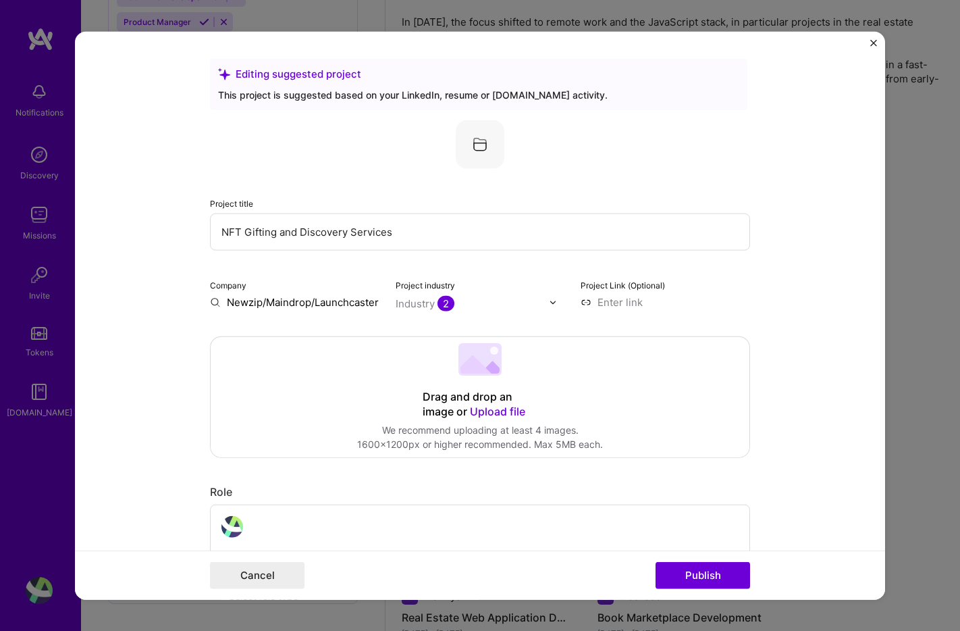
click at [295, 300] on input "Newzip/Maindrop/Launchcaster" at bounding box center [294, 302] width 169 height 14
type input "Launcher Labs"
click at [323, 333] on div "Launcher Labs" at bounding box center [327, 333] width 82 height 24
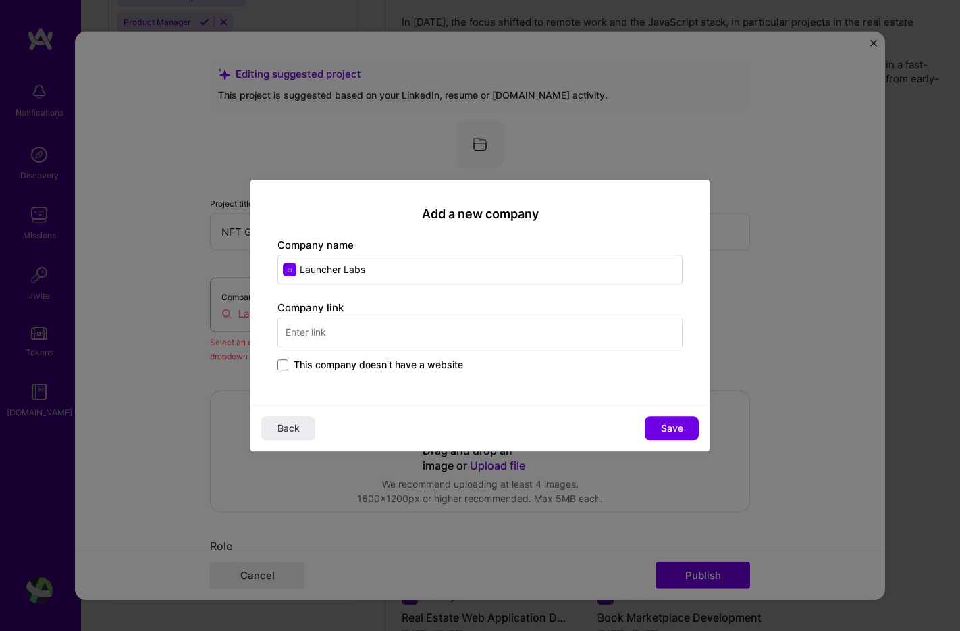
click at [407, 363] on span "This company doesn't have a website" at bounding box center [378, 365] width 169 height 14
click at [0, 0] on input "This company doesn't have a website" at bounding box center [0, 0] width 0 height 0
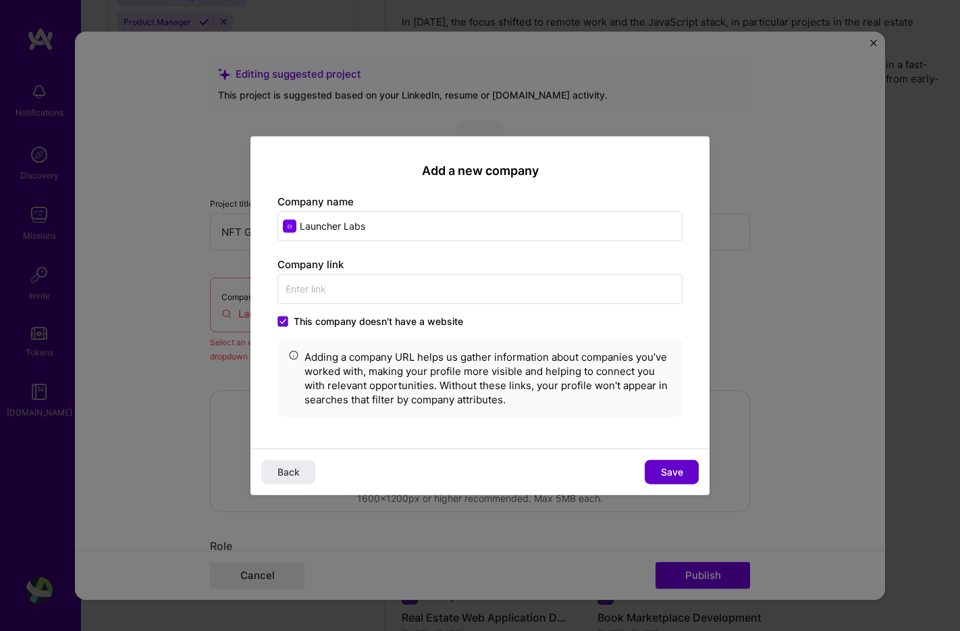
click at [669, 469] on span "Save" at bounding box center [672, 472] width 22 height 14
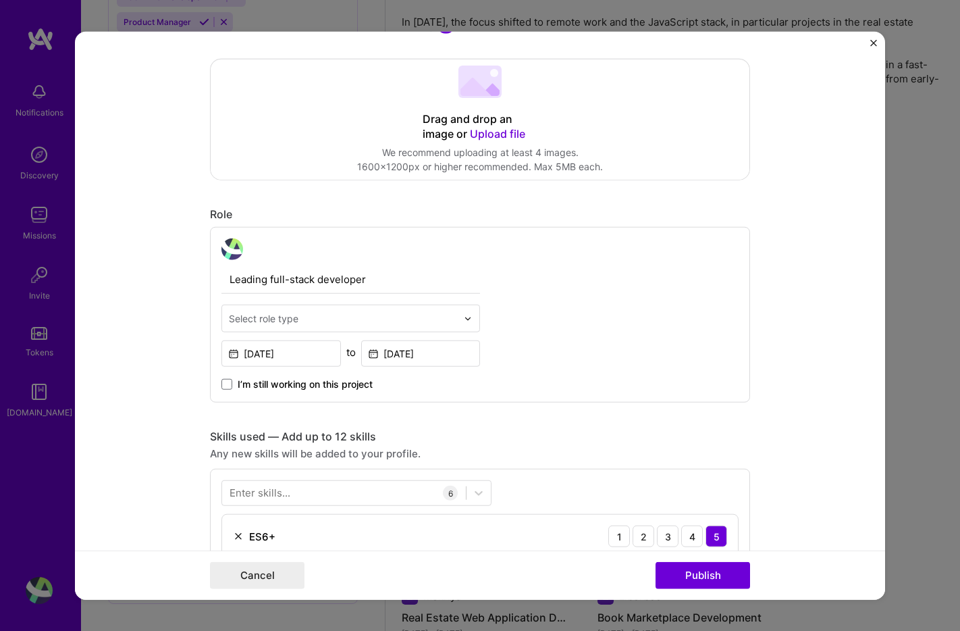
scroll to position [329, 0]
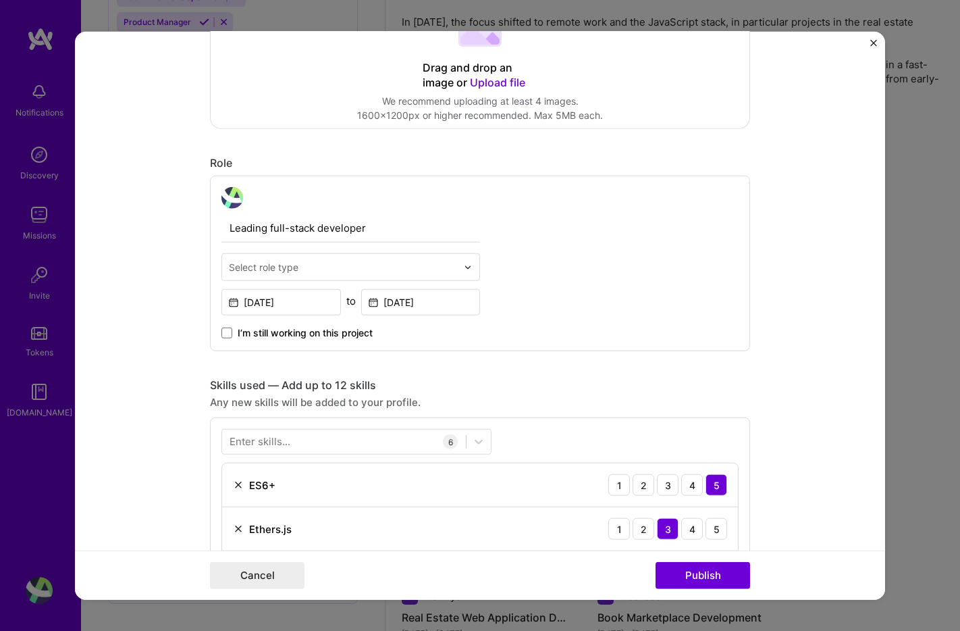
click at [277, 264] on div "Select role type" at bounding box center [264, 267] width 70 height 14
type input "ful"
click at [319, 300] on div "Full-Stack Developer" at bounding box center [351, 302] width 250 height 25
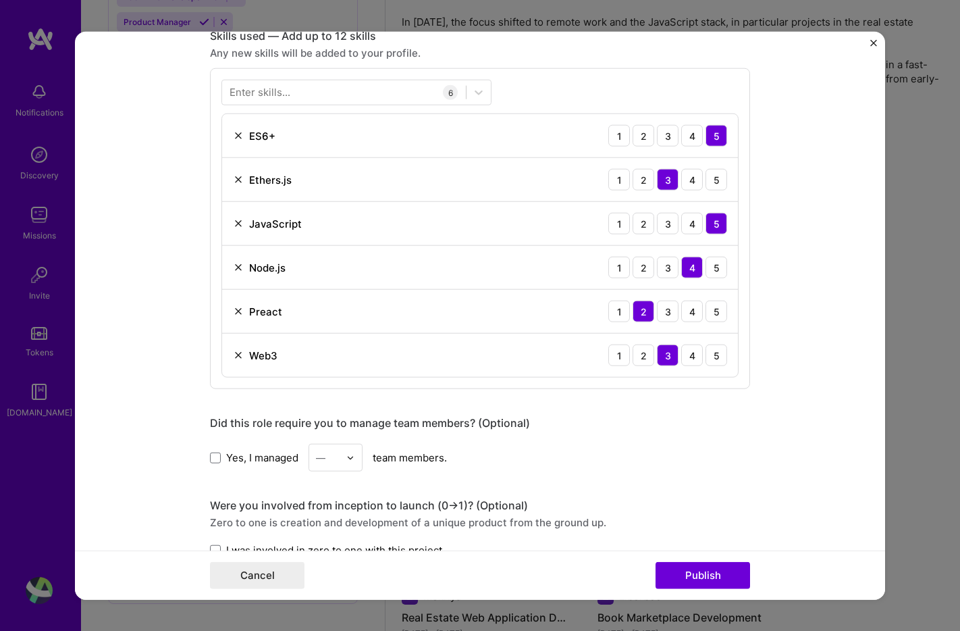
scroll to position [801, 0]
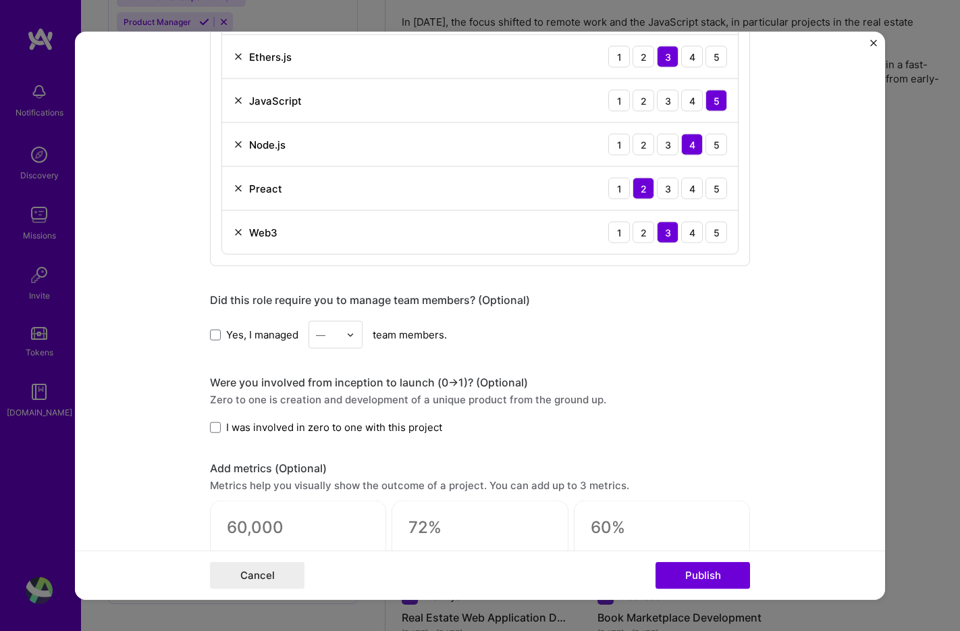
click at [359, 427] on span "I was involved in zero to one with this project" at bounding box center [334, 427] width 216 height 14
click at [0, 0] on input "I was involved in zero to one with this project" at bounding box center [0, 0] width 0 height 0
click at [685, 576] on button "Publish" at bounding box center [703, 574] width 95 height 27
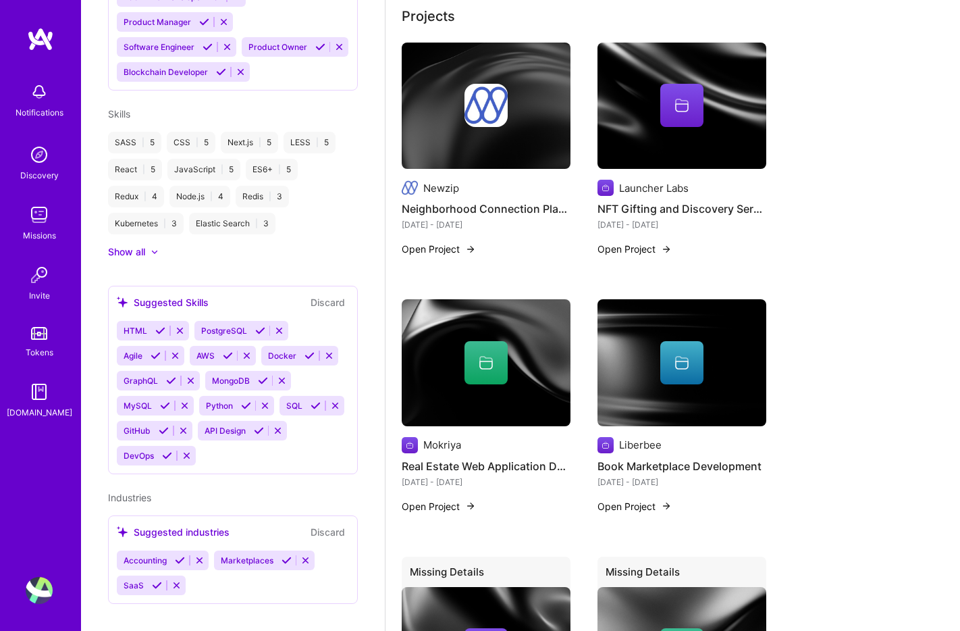
scroll to position [580, 0]
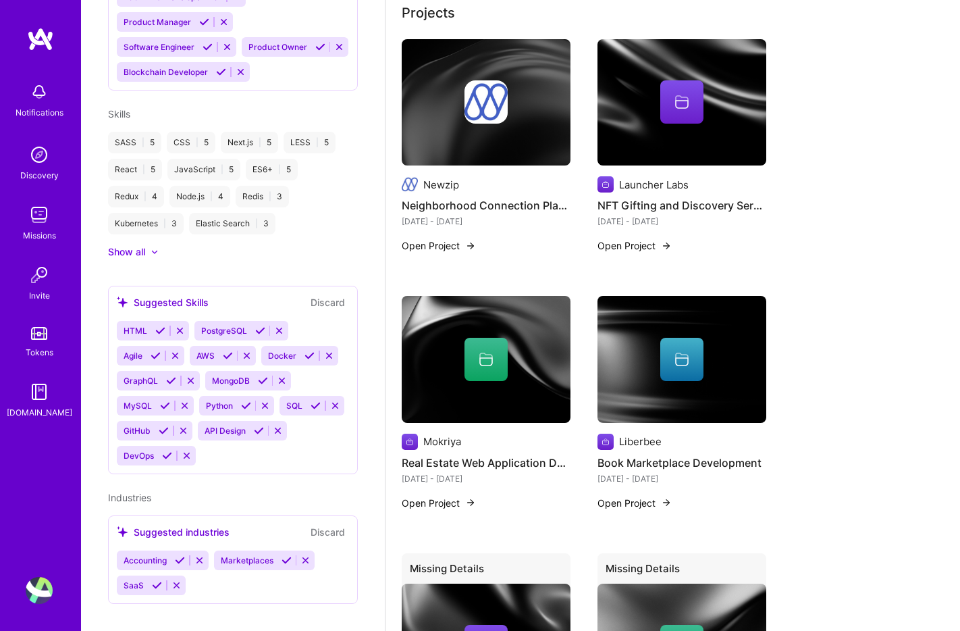
click at [450, 496] on button "Open Project" at bounding box center [439, 503] width 74 height 14
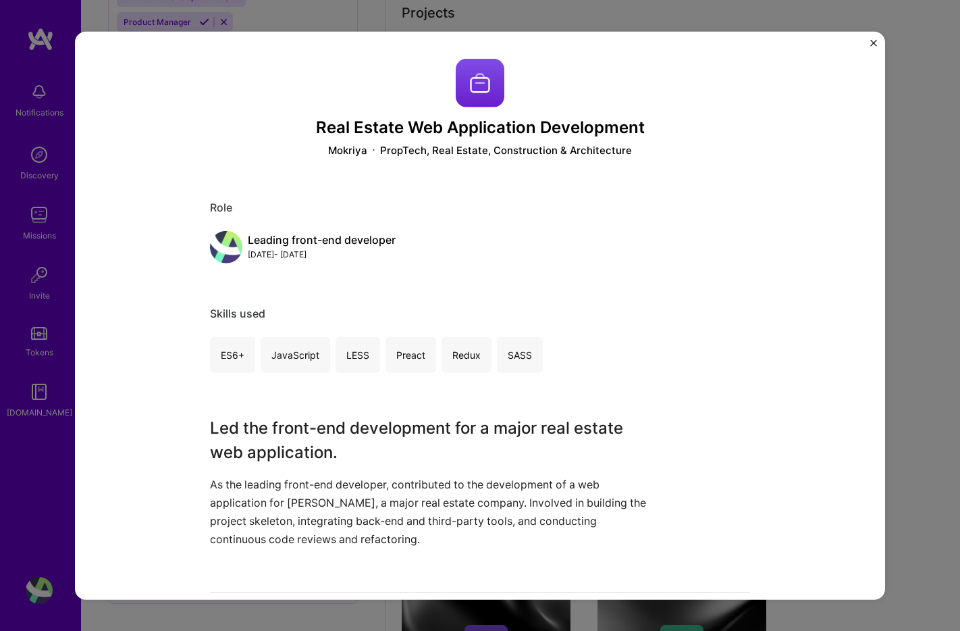
click at [876, 44] on img "Close" at bounding box center [873, 43] width 7 height 7
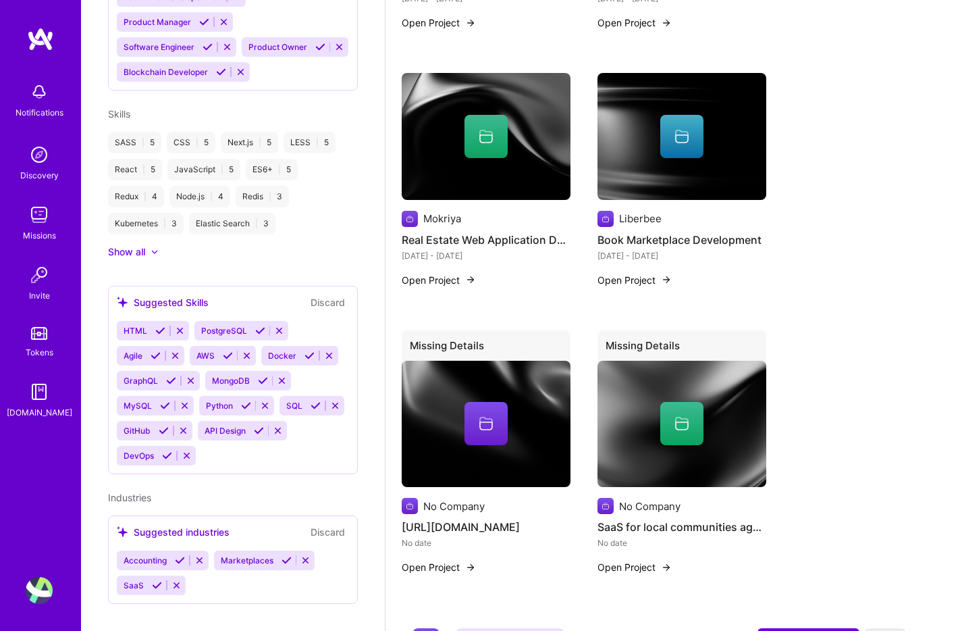
scroll to position [843, 0]
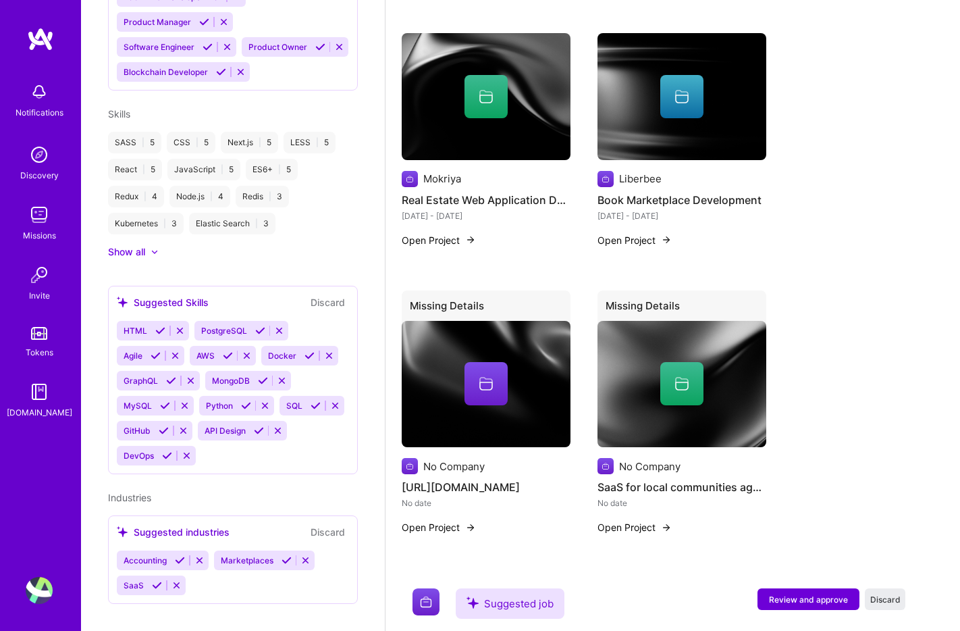
click at [453, 520] on button "Open Project" at bounding box center [439, 527] width 74 height 14
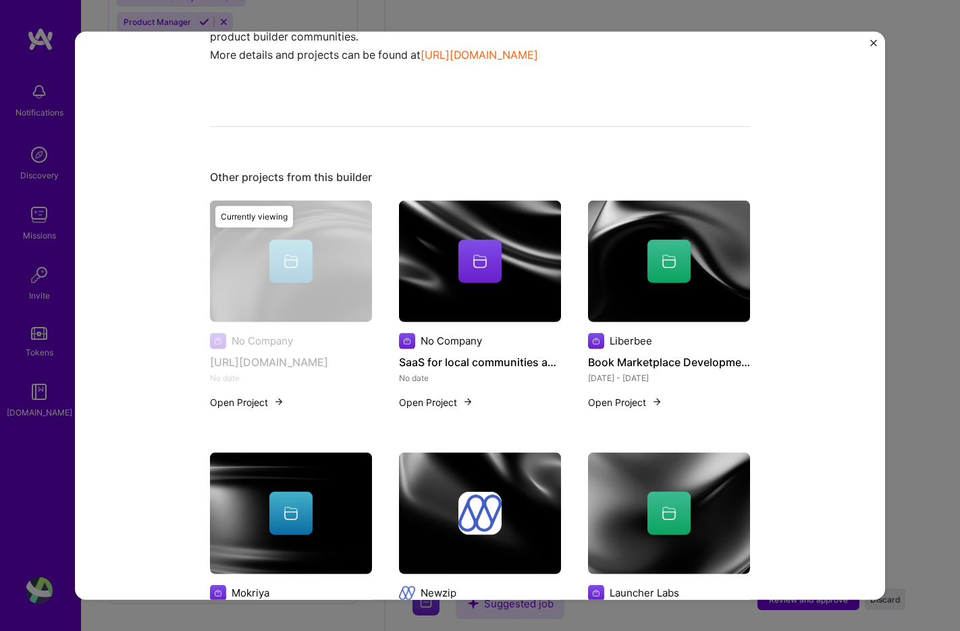
scroll to position [335, 0]
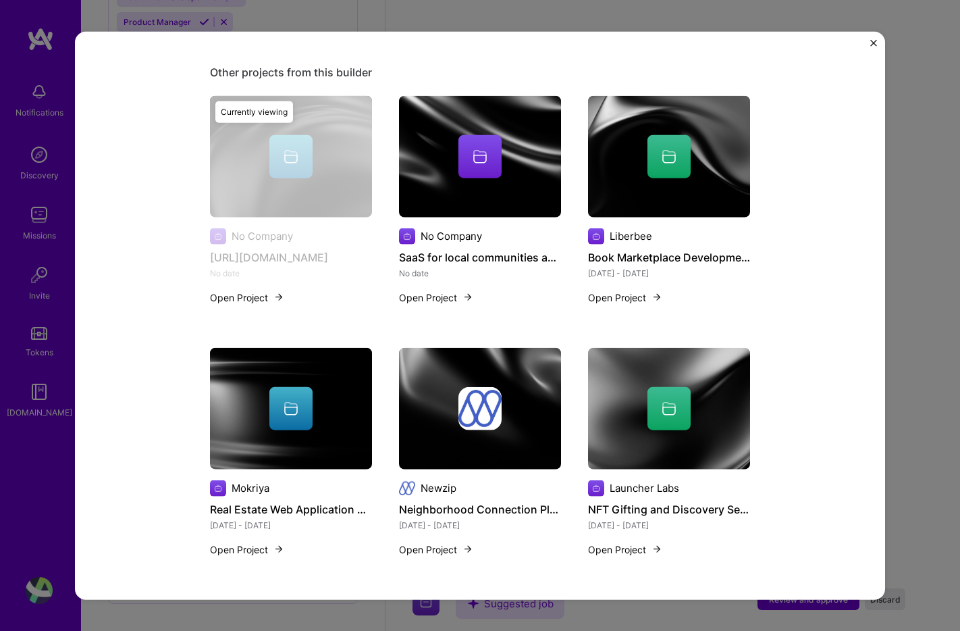
click at [876, 43] on img "Close" at bounding box center [873, 43] width 7 height 7
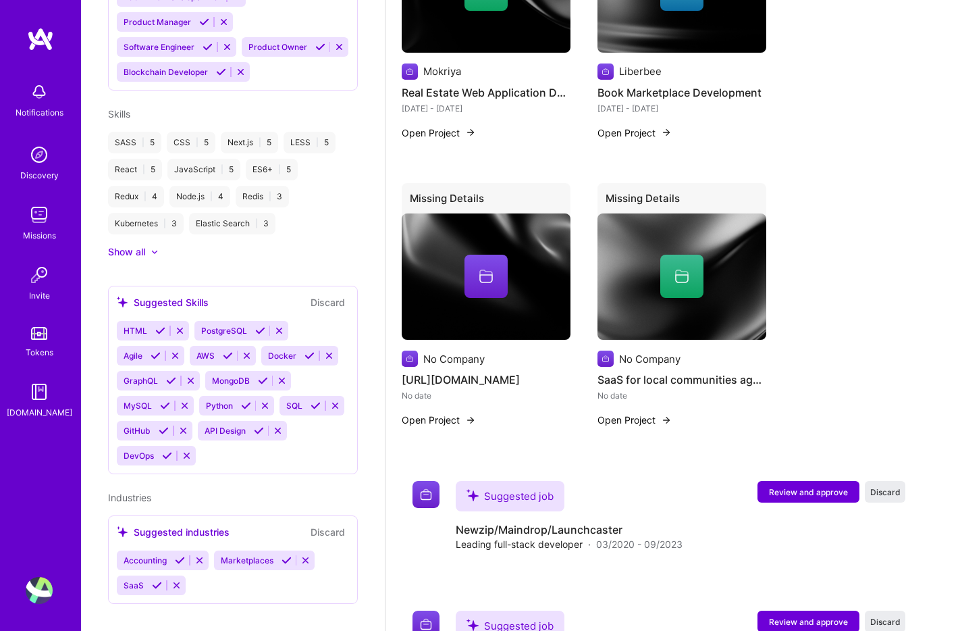
scroll to position [1032, 0]
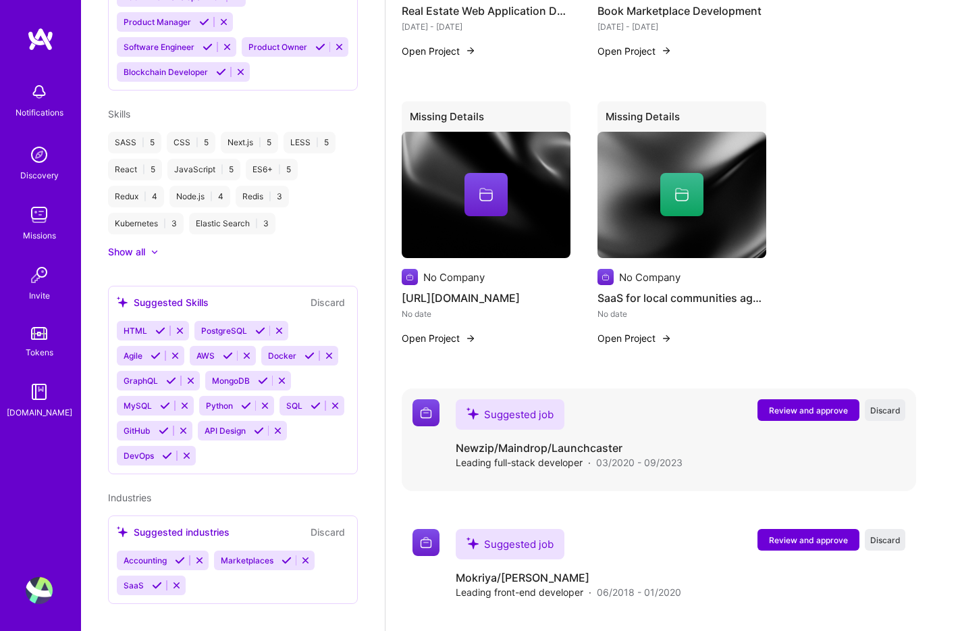
click at [805, 404] on span "Review and approve" at bounding box center [808, 409] width 79 height 11
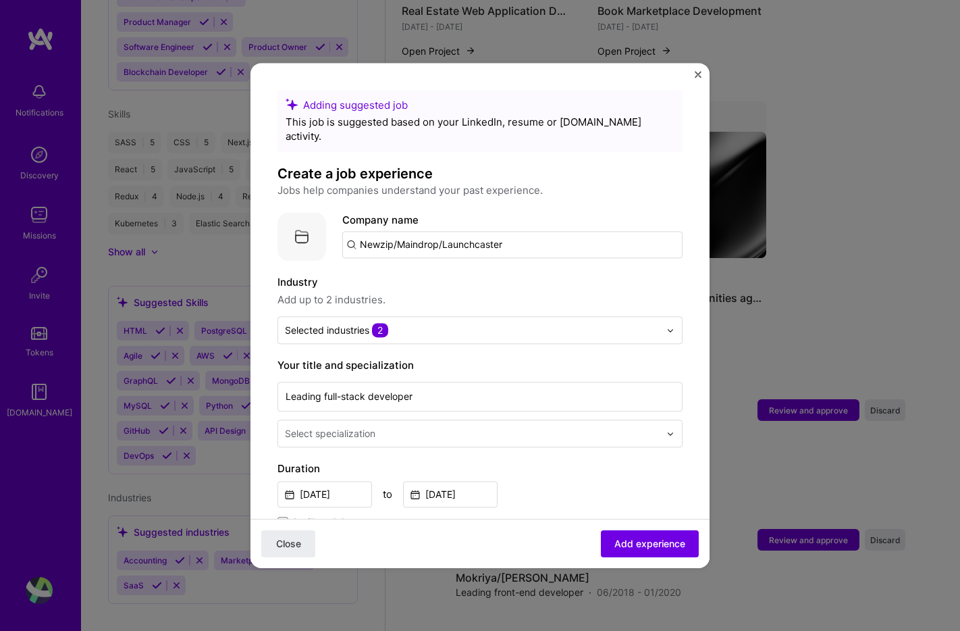
click at [524, 232] on input "Newzip/Maindrop/Launchcaster" at bounding box center [512, 244] width 340 height 27
type input "Launcher Labs"
click at [468, 270] on div "Launcher Labs" at bounding box center [459, 282] width 82 height 24
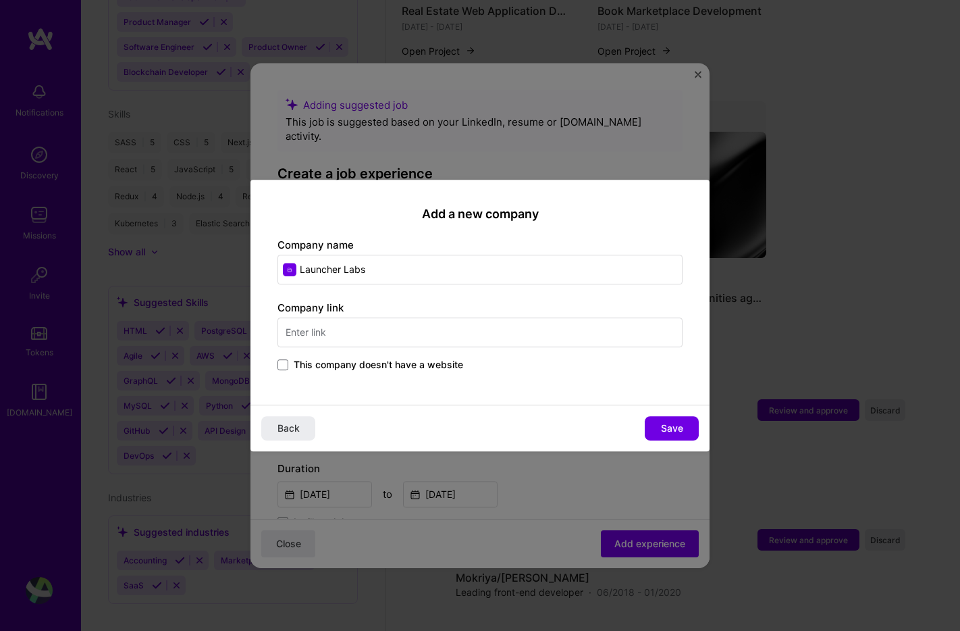
click at [445, 364] on span "This company doesn't have a website" at bounding box center [378, 365] width 169 height 14
click at [0, 0] on input "This company doesn't have a website" at bounding box center [0, 0] width 0 height 0
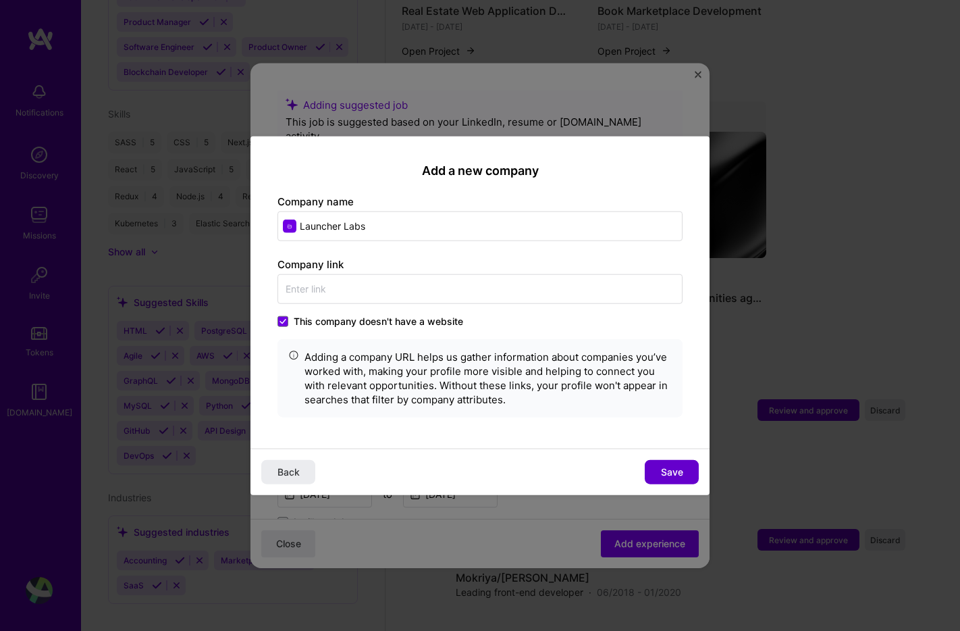
click at [681, 471] on span "Save" at bounding box center [672, 472] width 22 height 14
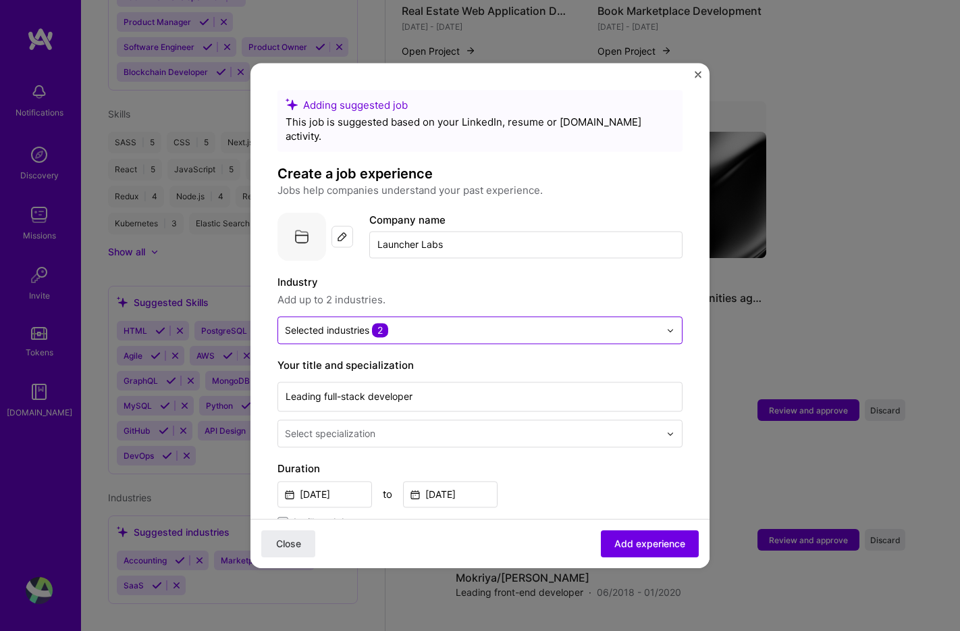
click at [445, 323] on input "text" at bounding box center [472, 330] width 375 height 14
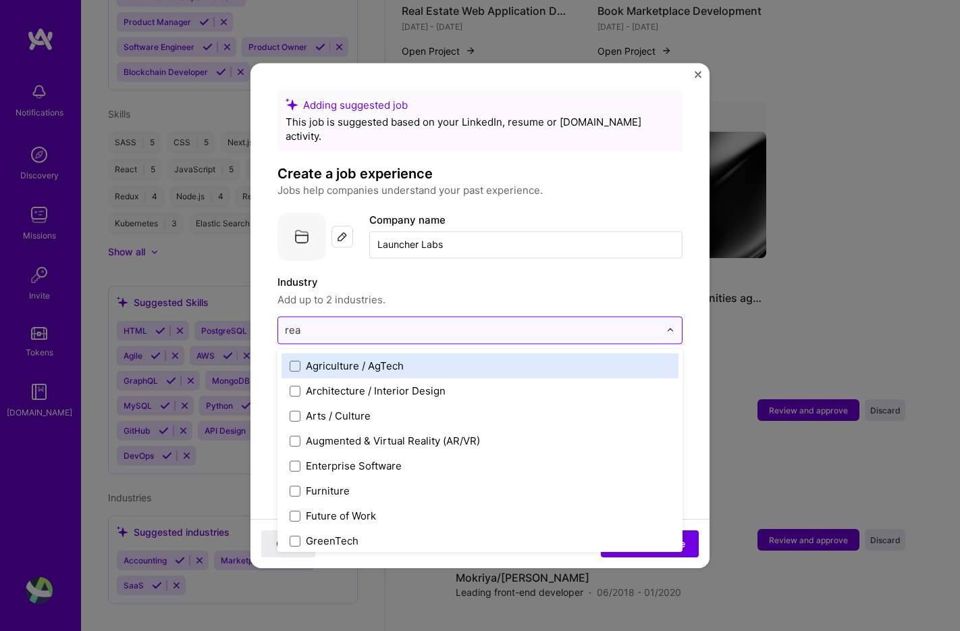
type input "real"
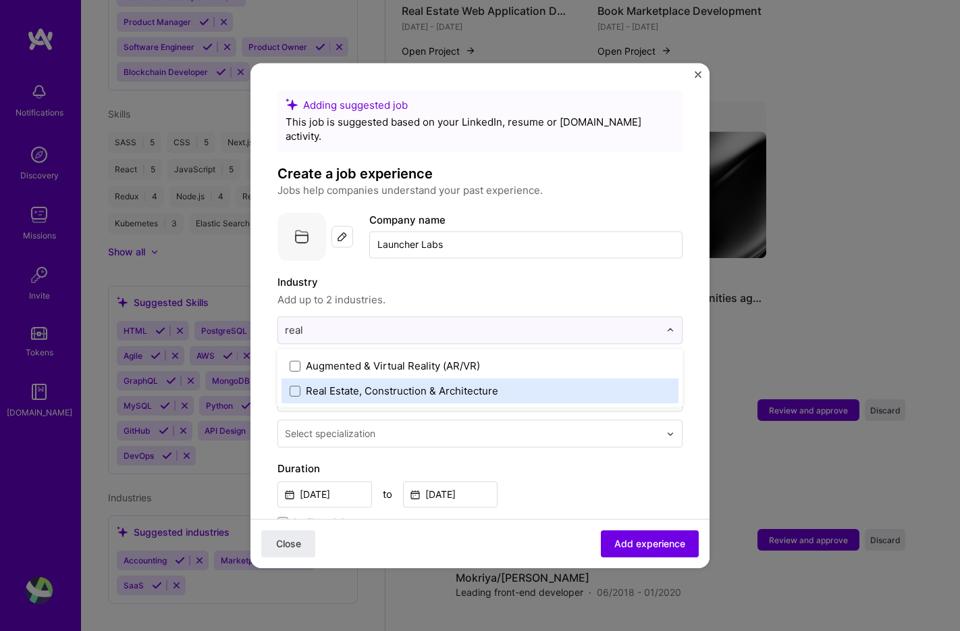
click at [425, 383] on div "Real Estate, Construction & Architecture" at bounding box center [402, 390] width 192 height 14
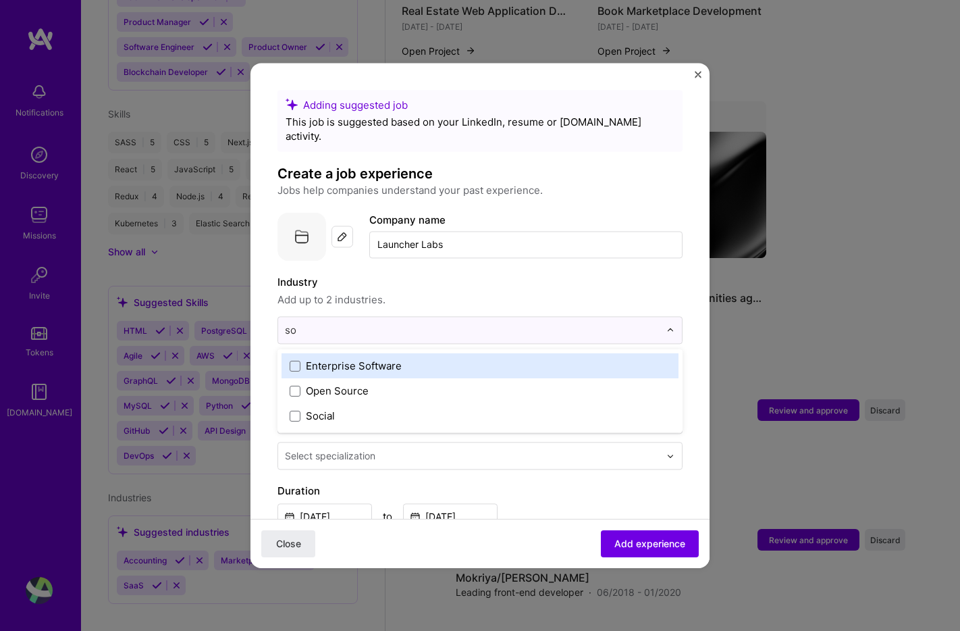
scroll to position [0, 0]
type input "soc"
click at [348, 359] on label "Social" at bounding box center [480, 366] width 381 height 14
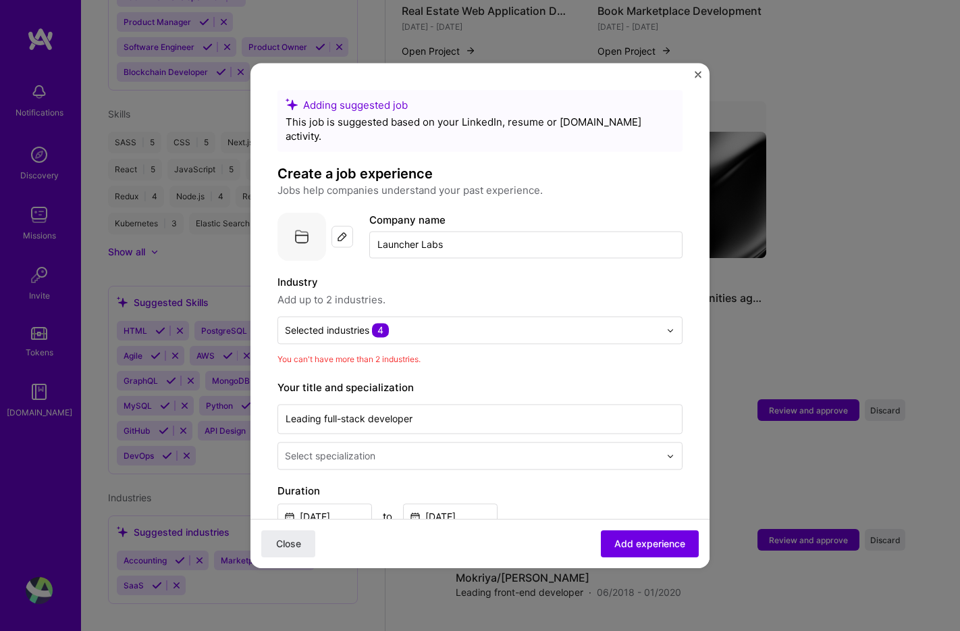
click at [450, 292] on span "Add up to 2 industries." at bounding box center [479, 300] width 405 height 16
click at [460, 323] on input "text" at bounding box center [472, 330] width 375 height 14
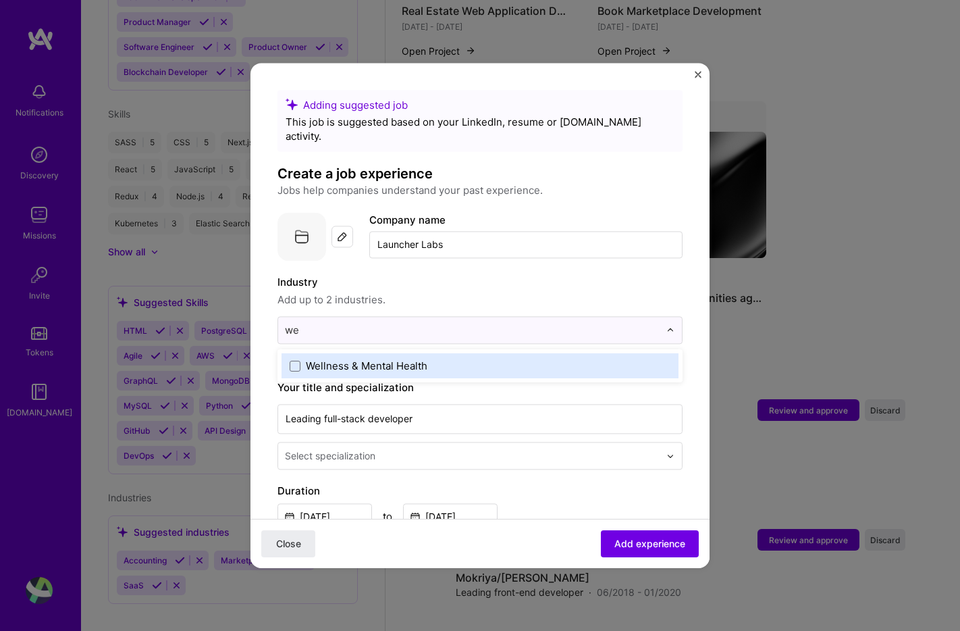
type input "w"
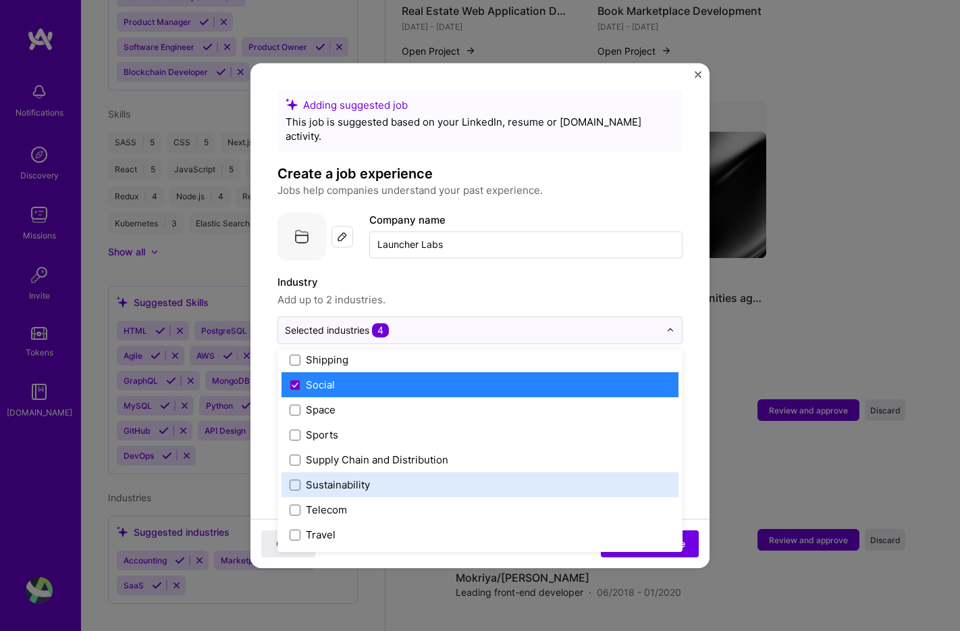
scroll to position [2764, 0]
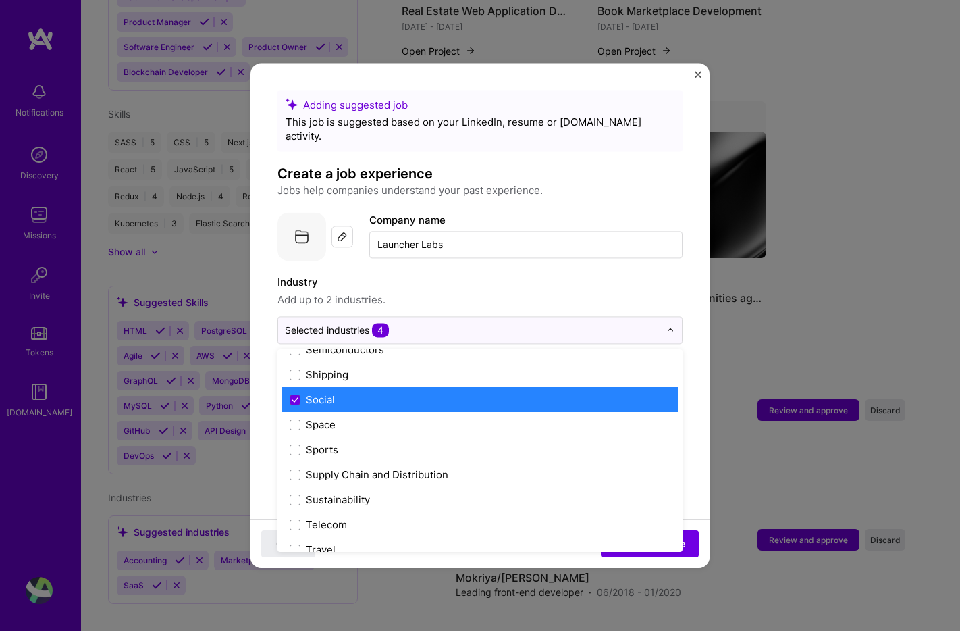
click at [416, 392] on label "Social" at bounding box center [480, 399] width 381 height 14
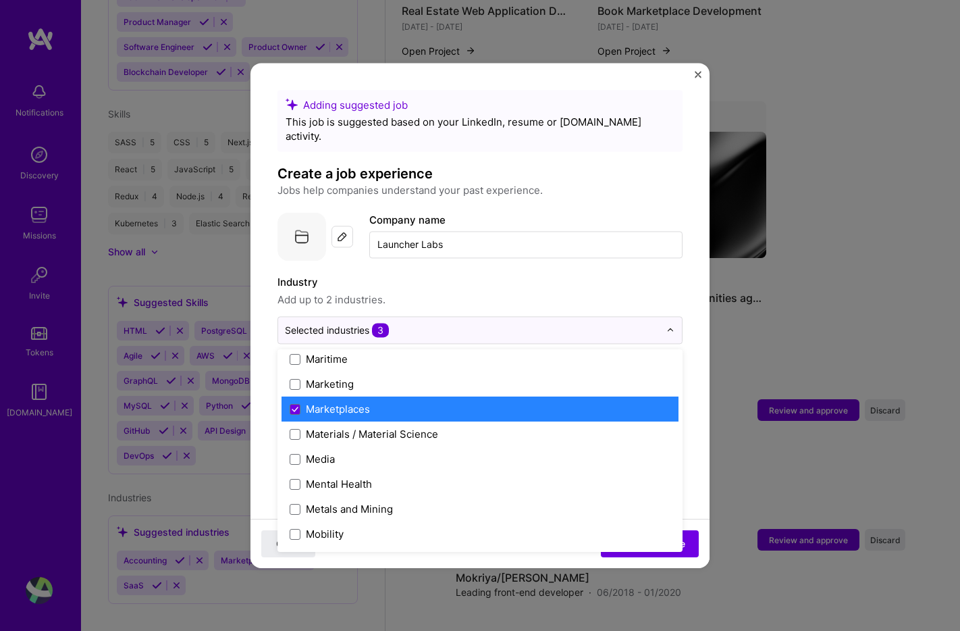
scroll to position [2021, 0]
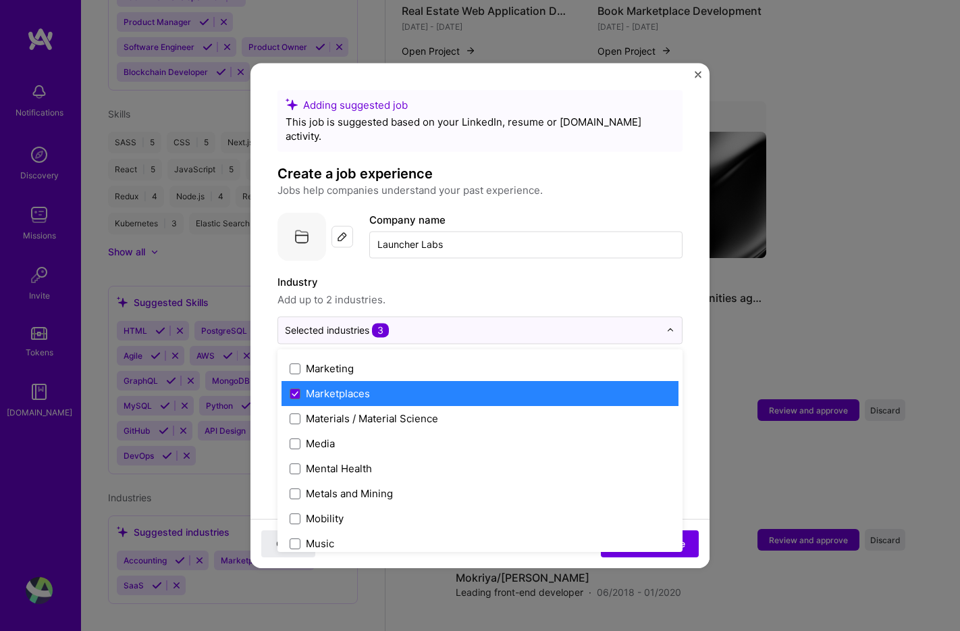
click at [423, 386] on label "Marketplaces" at bounding box center [480, 393] width 381 height 14
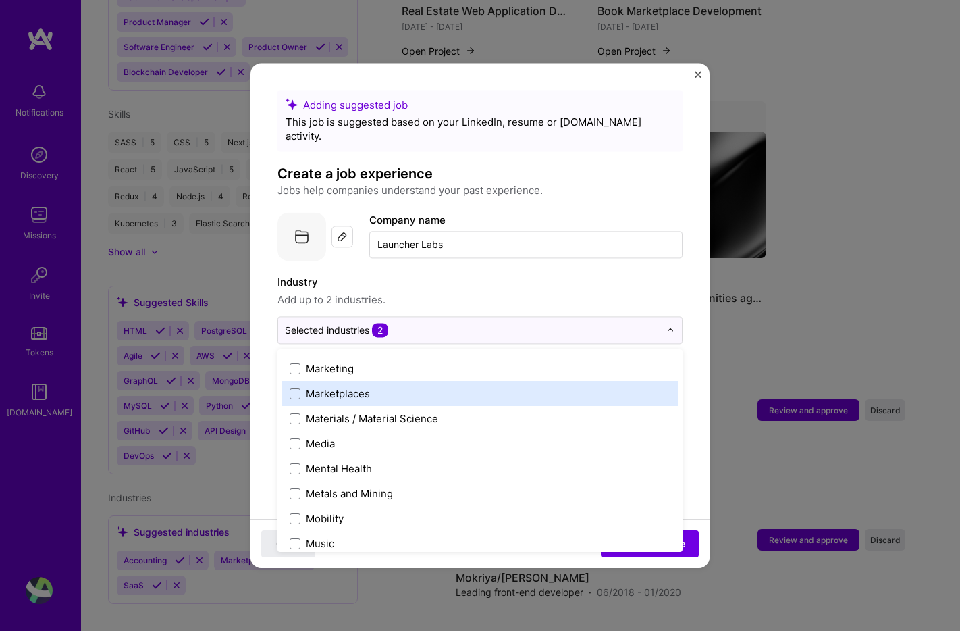
click at [455, 386] on label "Marketplaces" at bounding box center [480, 393] width 381 height 14
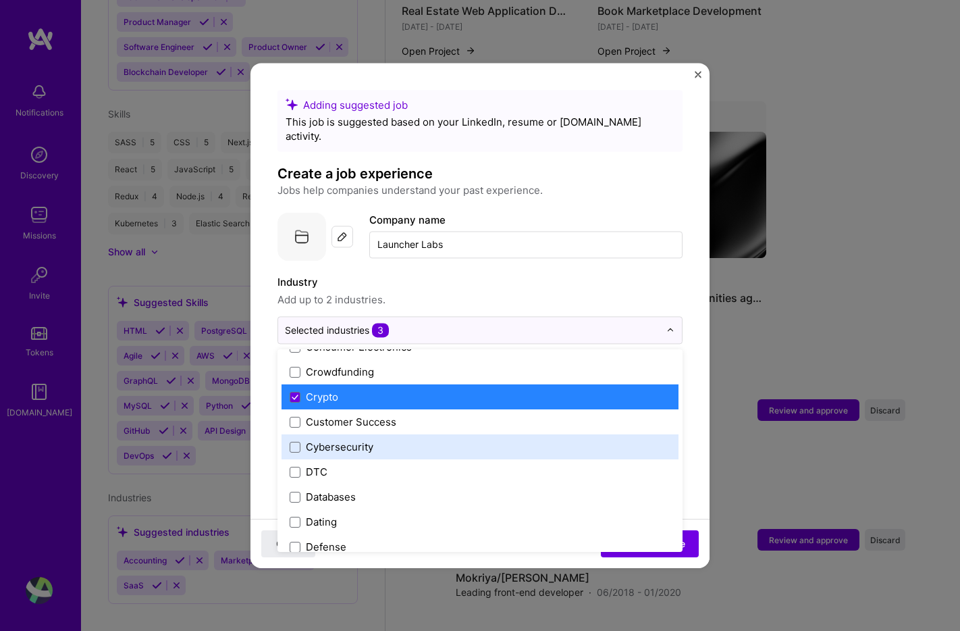
scroll to position [930, 0]
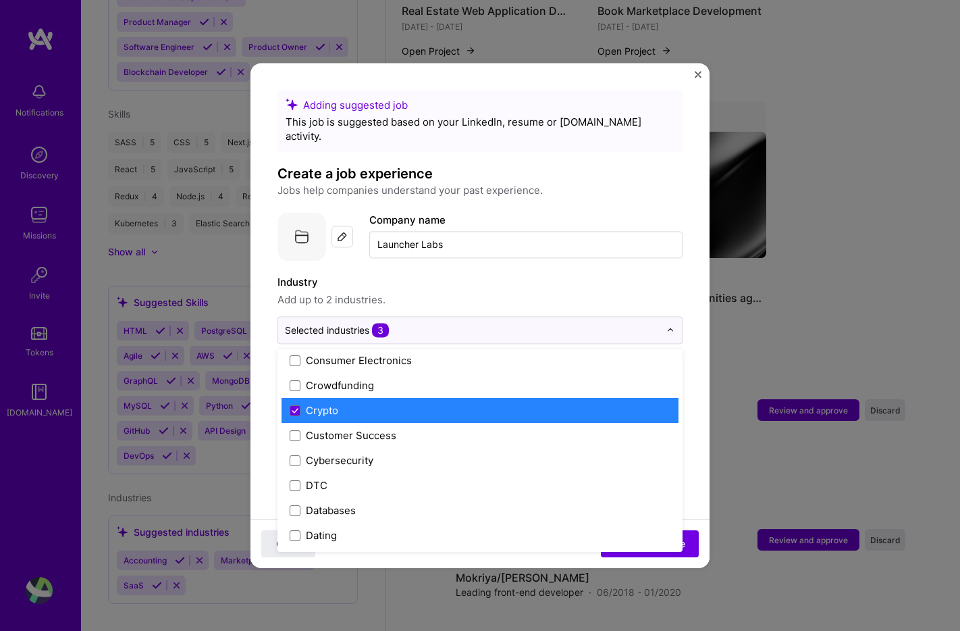
click at [390, 403] on label "Crypto" at bounding box center [480, 410] width 381 height 14
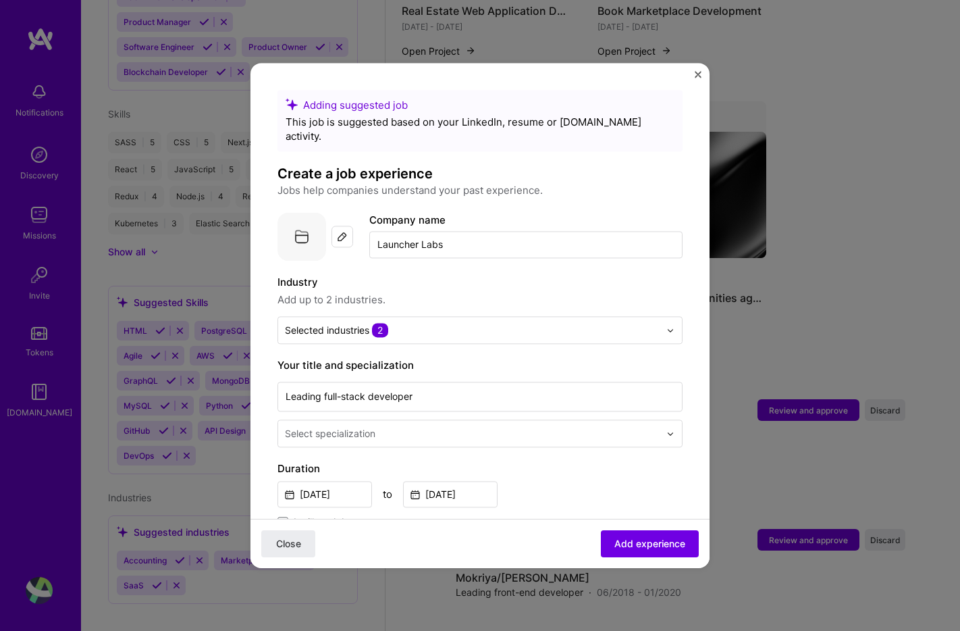
click at [590, 274] on label "Industry" at bounding box center [479, 282] width 405 height 16
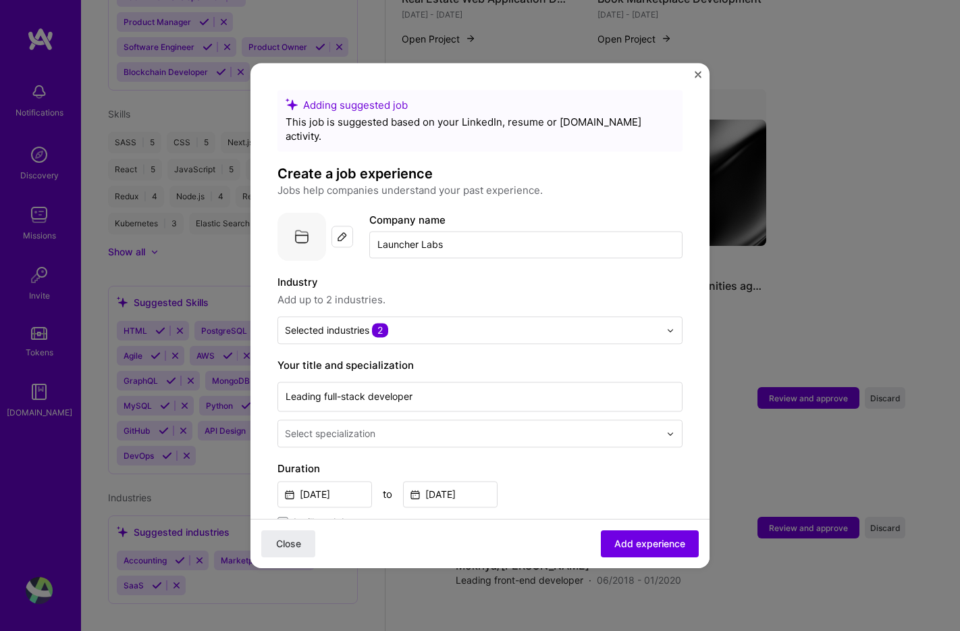
click at [440, 426] on input "text" at bounding box center [473, 433] width 377 height 14
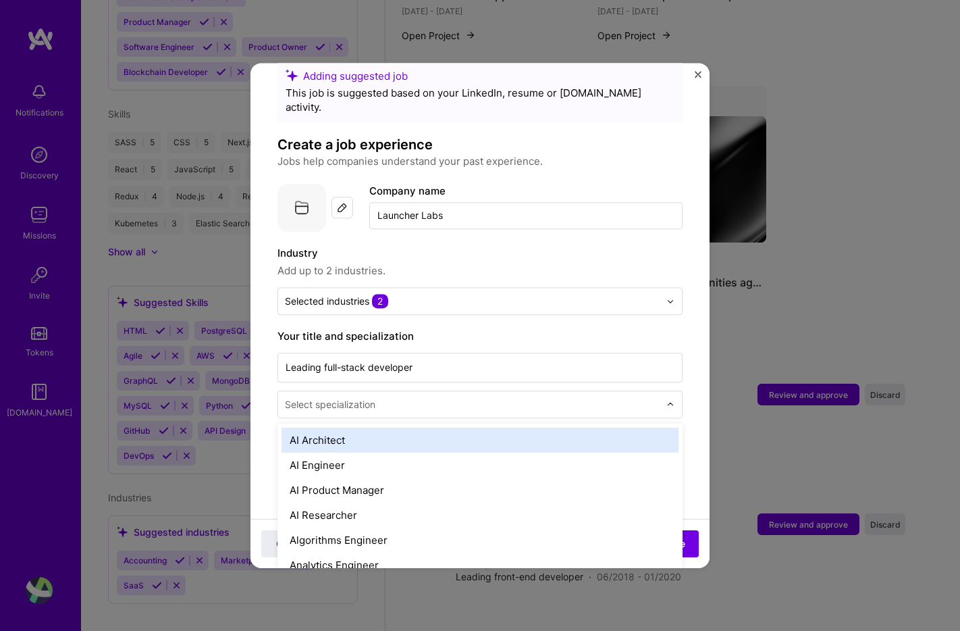
scroll to position [48, 0]
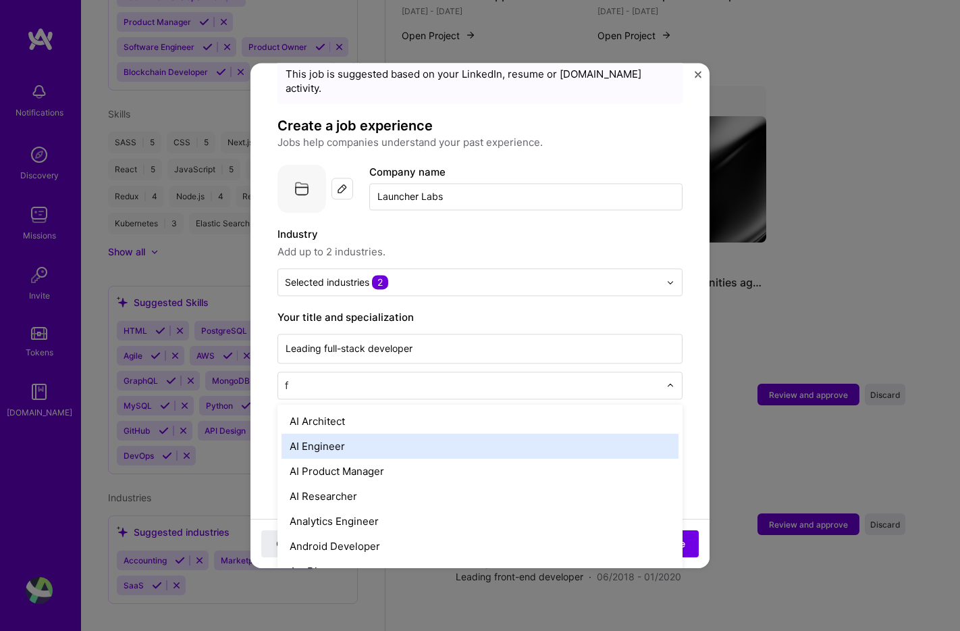
type input "fu"
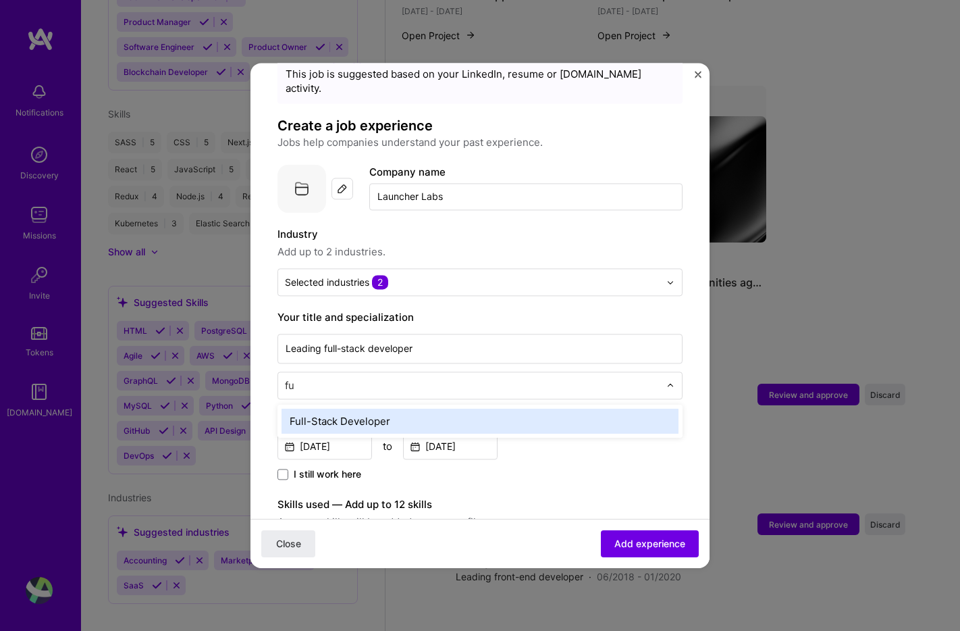
click at [424, 408] on div "Full-Stack Developer" at bounding box center [480, 420] width 397 height 25
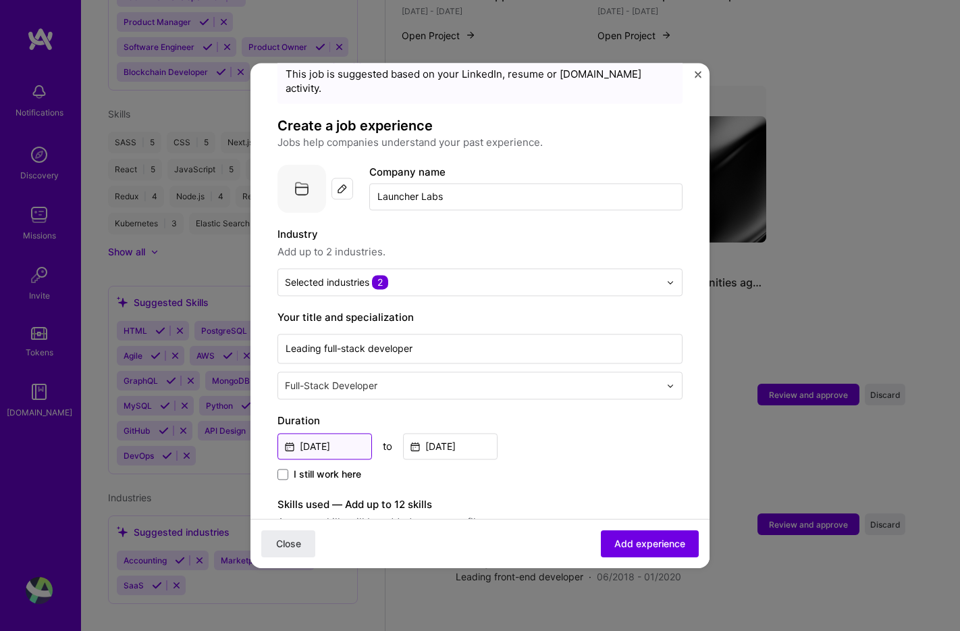
click at [331, 435] on input "Mar, 2020" at bounding box center [324, 446] width 95 height 26
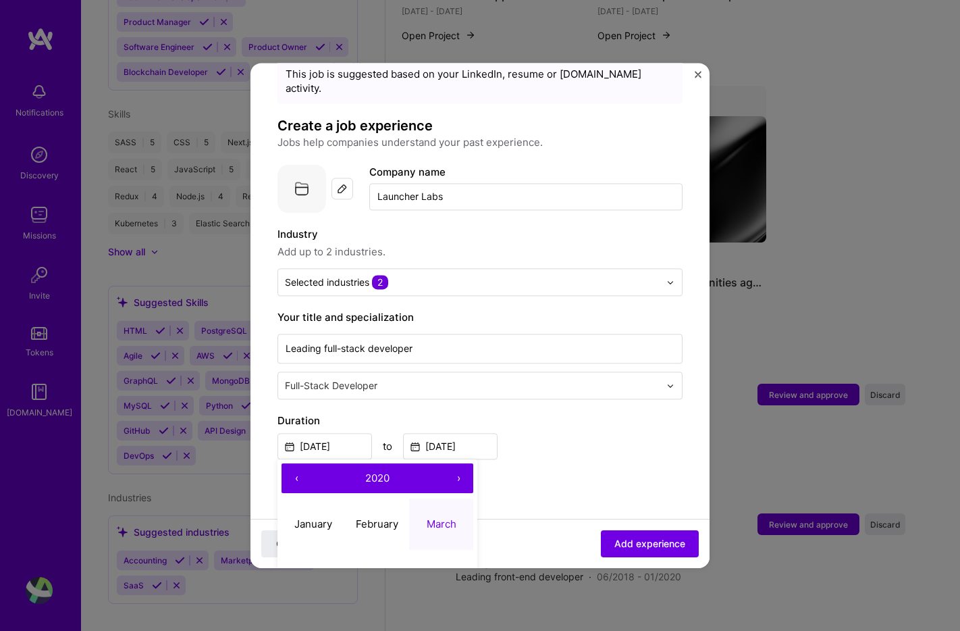
click at [458, 466] on button "›" at bounding box center [459, 478] width 30 height 30
click at [314, 517] on abbr "January" at bounding box center [313, 523] width 38 height 13
type input "Jan, 2021"
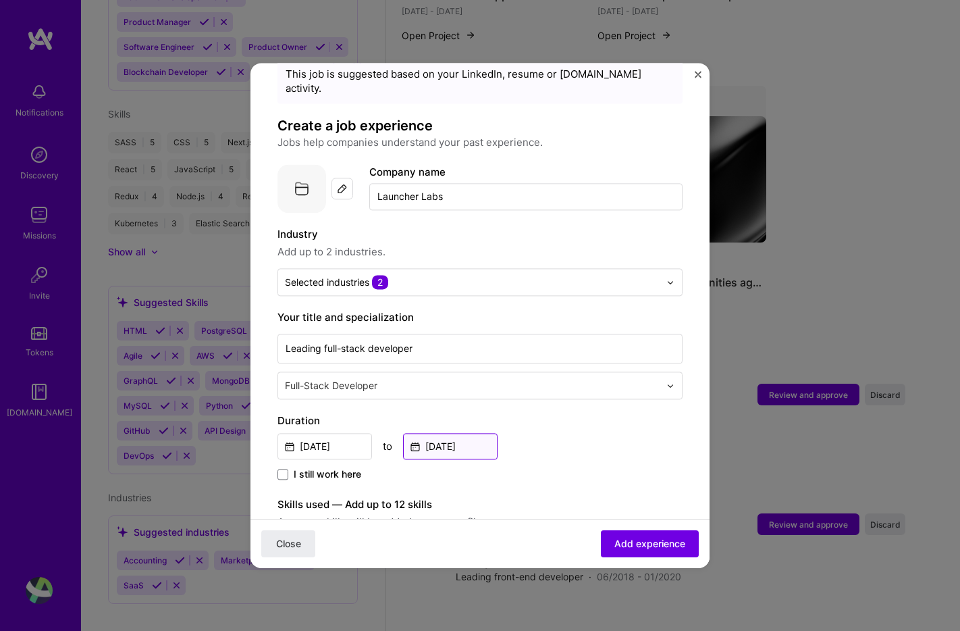
click at [462, 433] on input "Sep, 2023" at bounding box center [450, 446] width 95 height 26
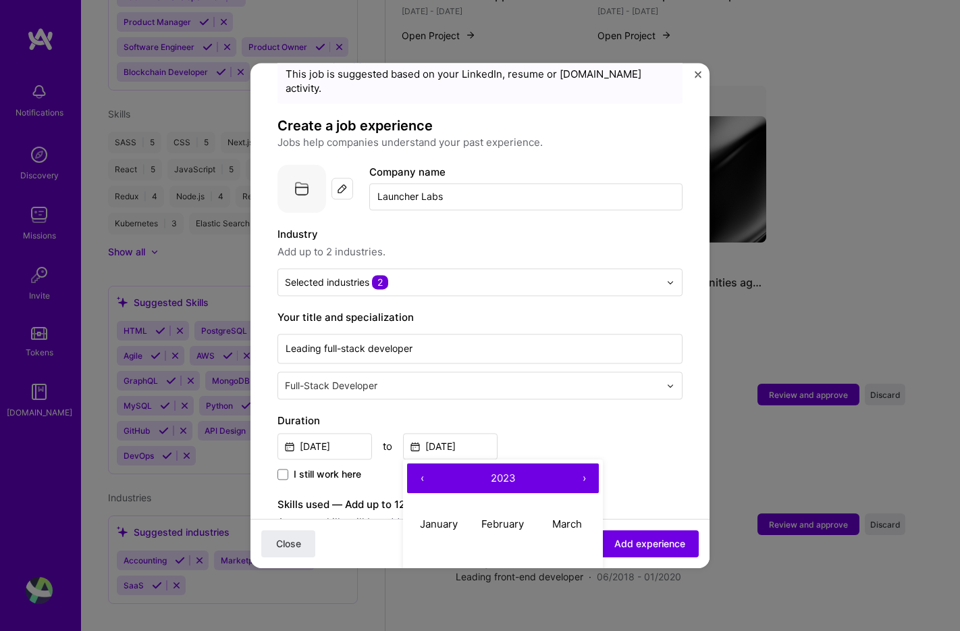
click at [586, 463] on button "›" at bounding box center [584, 478] width 30 height 30
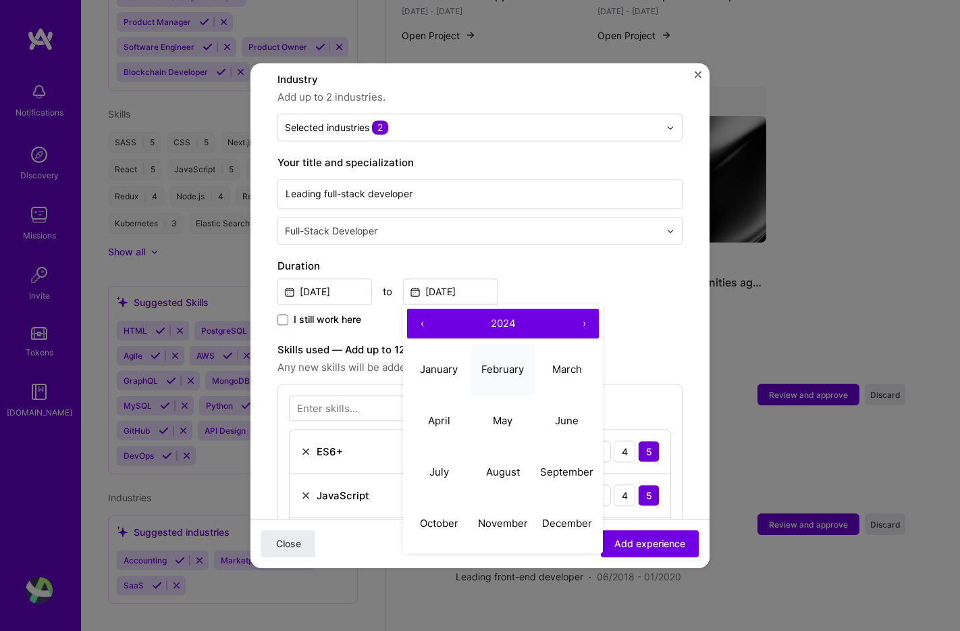
scroll to position [206, 0]
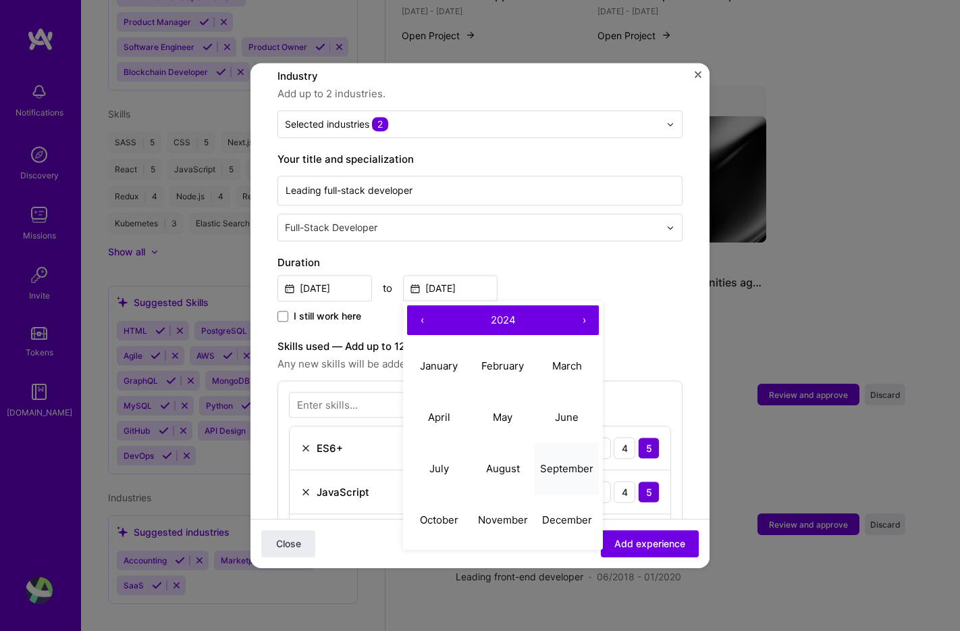
click at [558, 462] on abbr "September" at bounding box center [566, 468] width 53 height 13
type input "Sep, 2024"
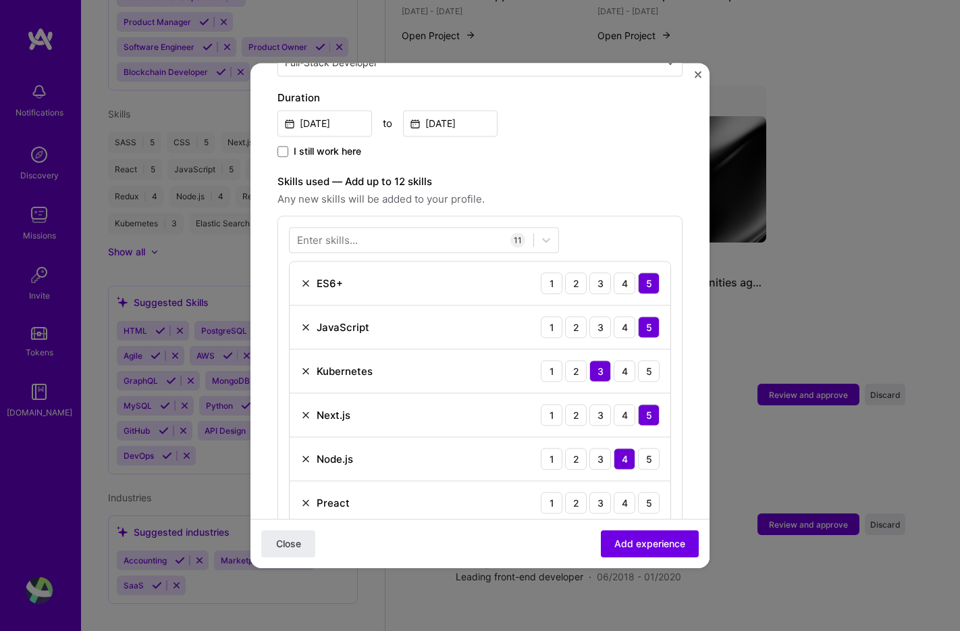
scroll to position [536, 0]
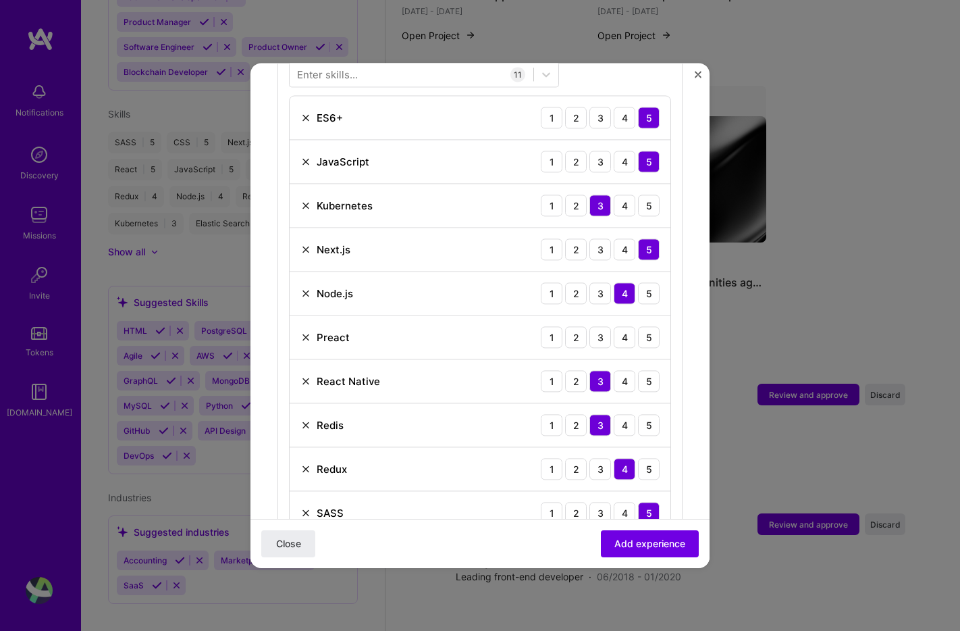
click at [303, 332] on img at bounding box center [305, 337] width 11 height 11
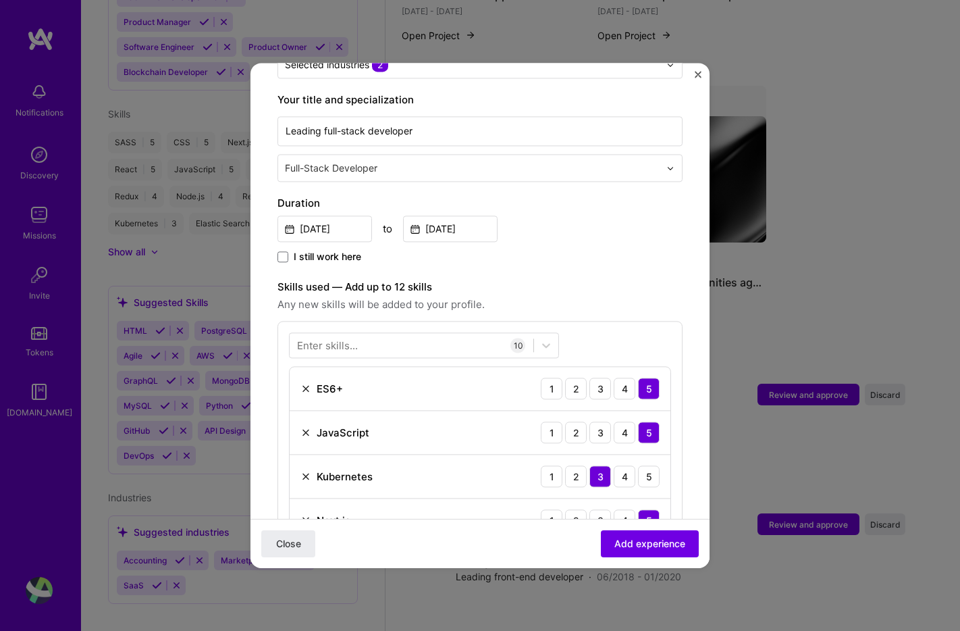
scroll to position [264, 0]
click at [442, 336] on div at bounding box center [412, 347] width 244 height 22
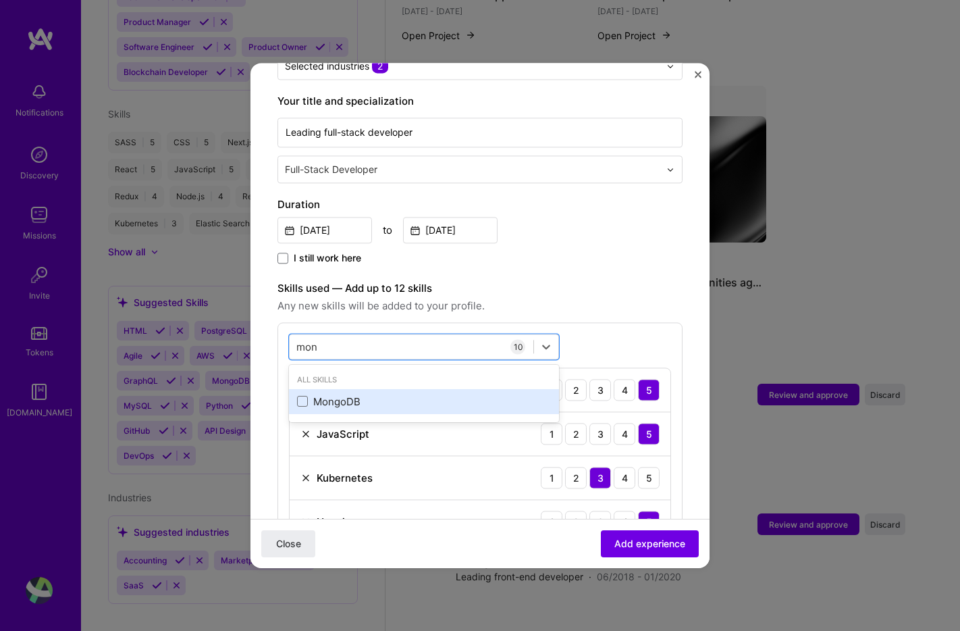
click at [362, 394] on div "MongoDB" at bounding box center [424, 401] width 254 height 14
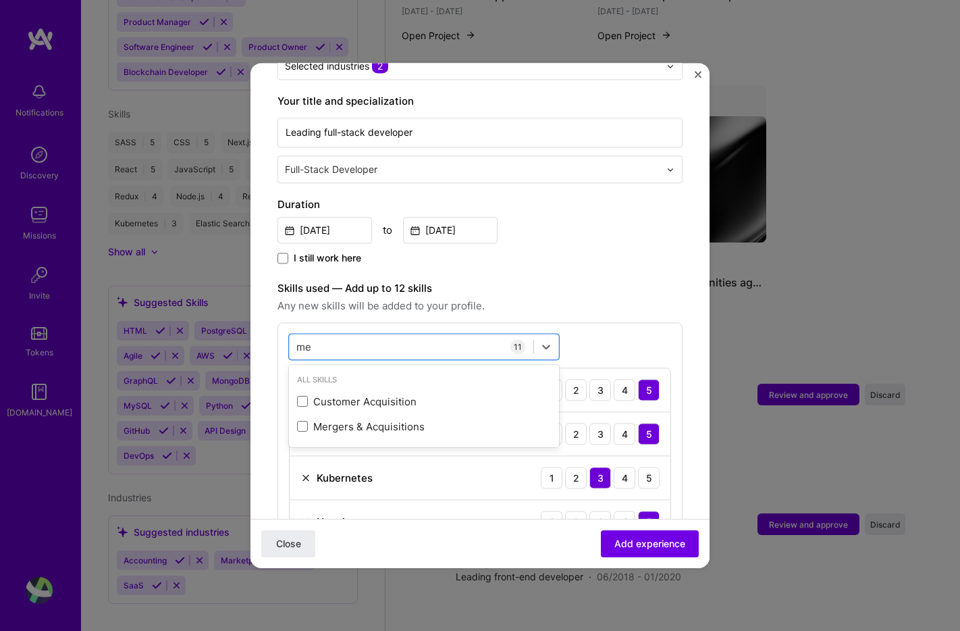
type input "m"
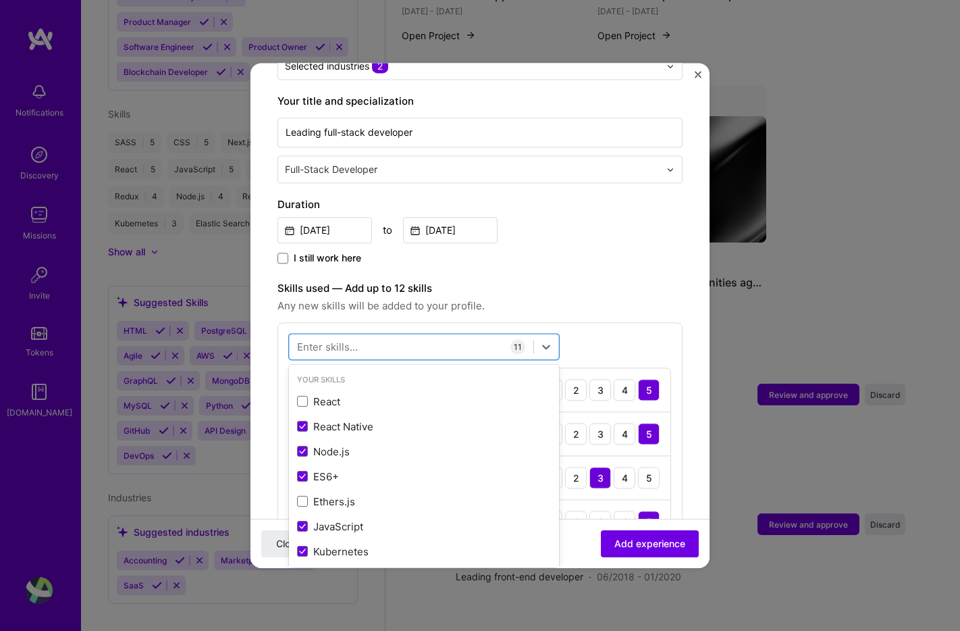
click at [553, 280] on label "Skills used — Add up to 12 skills" at bounding box center [479, 288] width 405 height 16
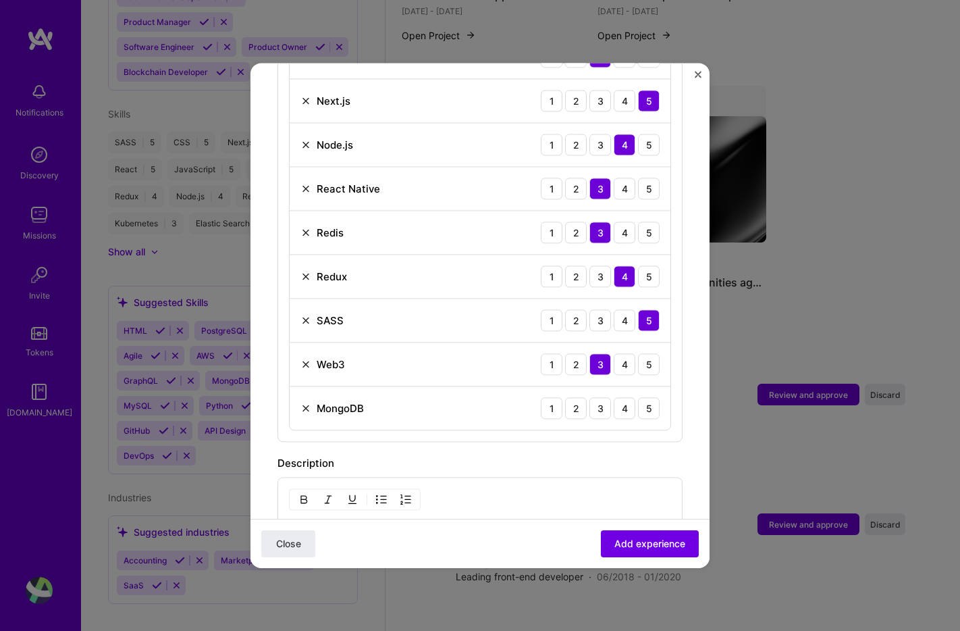
scroll to position [678, 0]
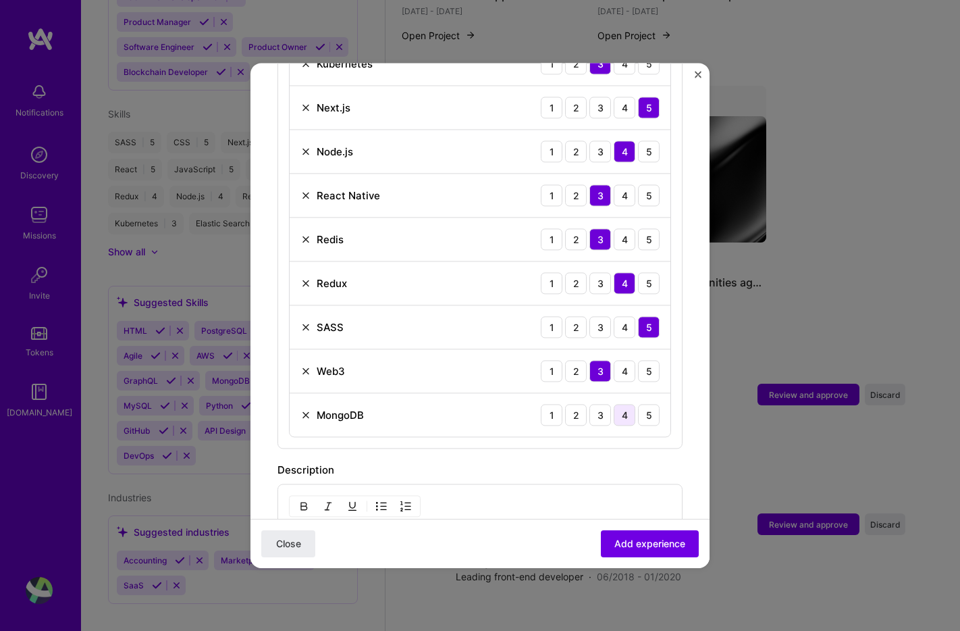
click at [624, 404] on div "4" at bounding box center [625, 415] width 22 height 22
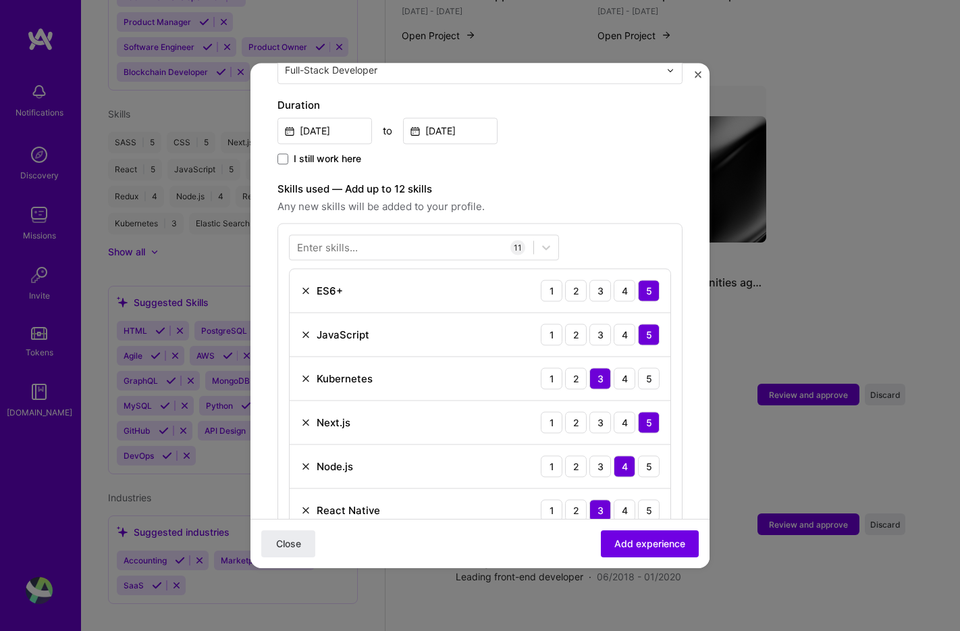
scroll to position [250, 0]
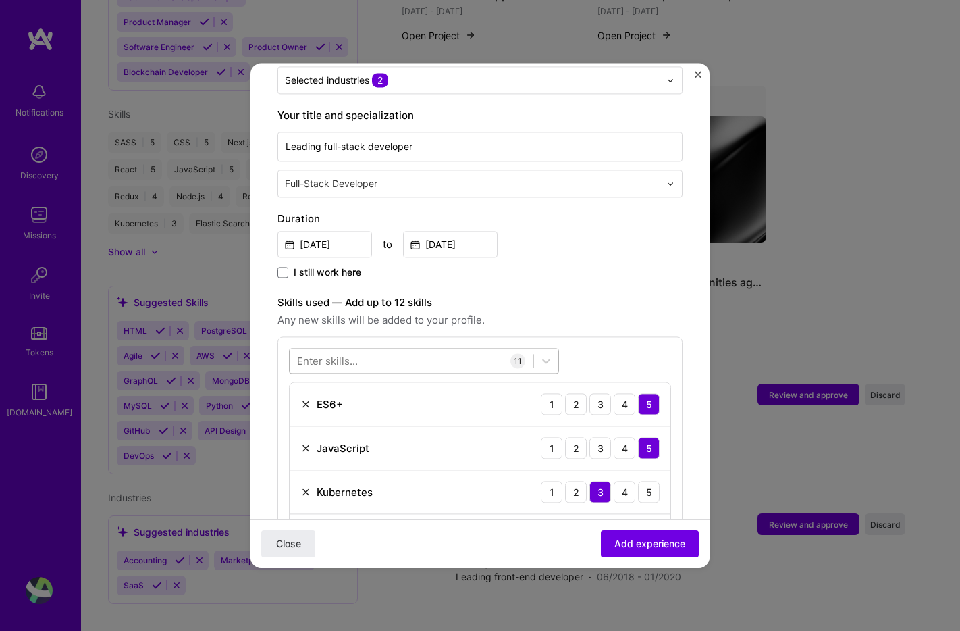
click at [369, 350] on div at bounding box center [412, 361] width 244 height 22
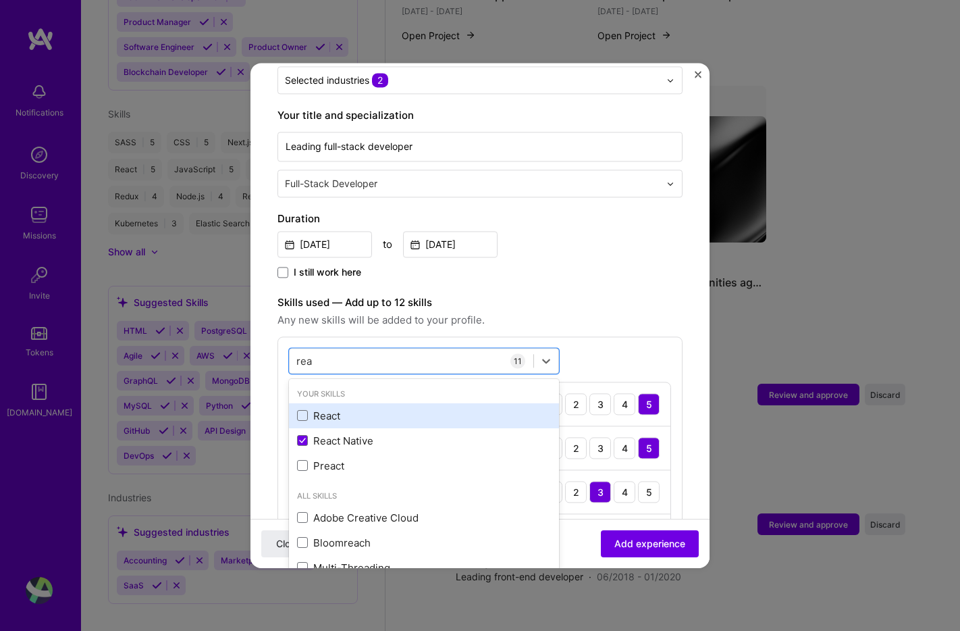
click at [320, 408] on div "React" at bounding box center [424, 415] width 254 height 14
click at [598, 294] on label "Skills used — Add up to 12 skills" at bounding box center [479, 302] width 405 height 16
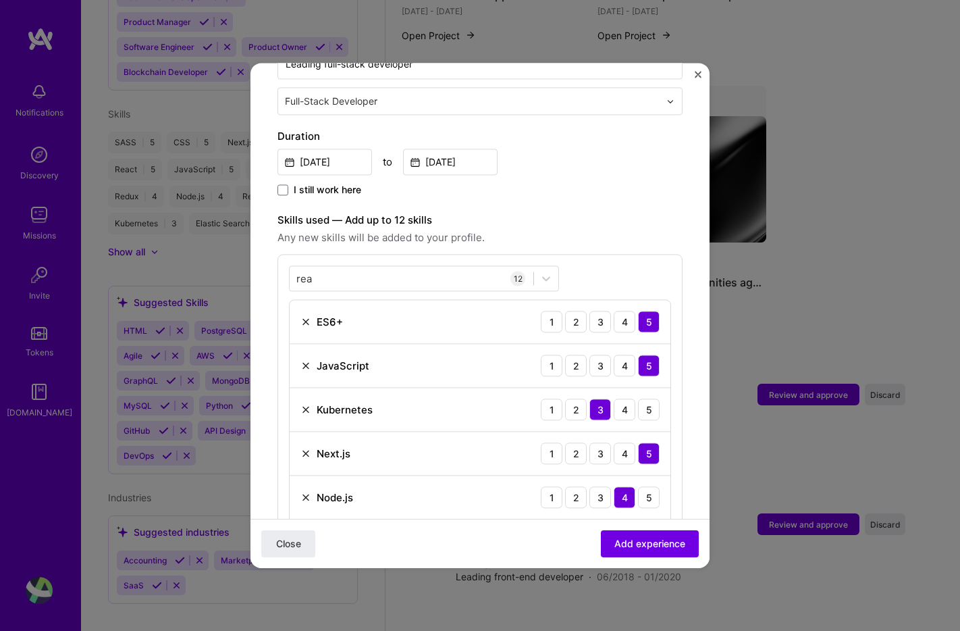
scroll to position [329, 0]
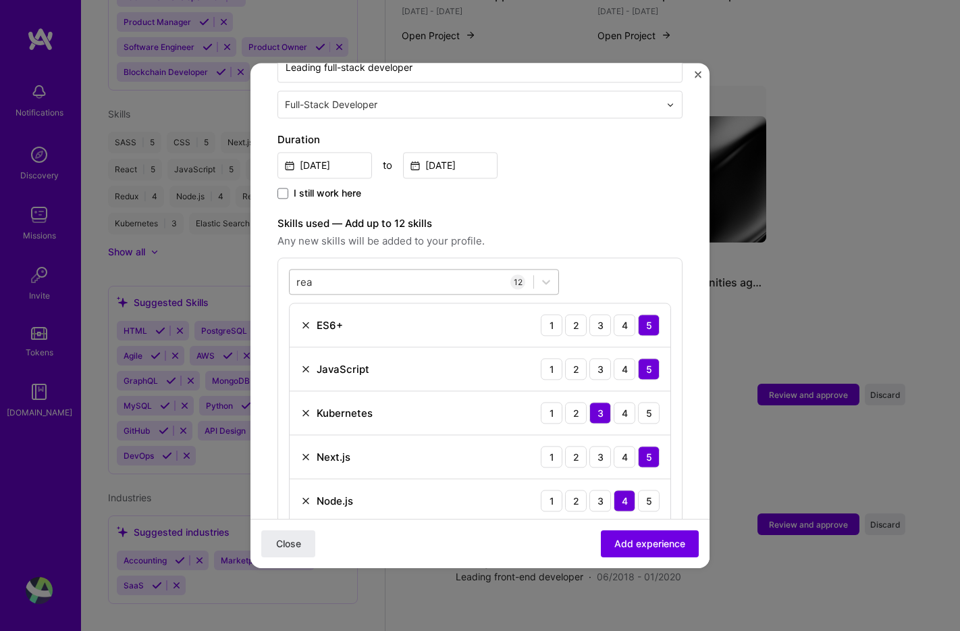
click at [373, 271] on div "rea rea" at bounding box center [412, 282] width 244 height 22
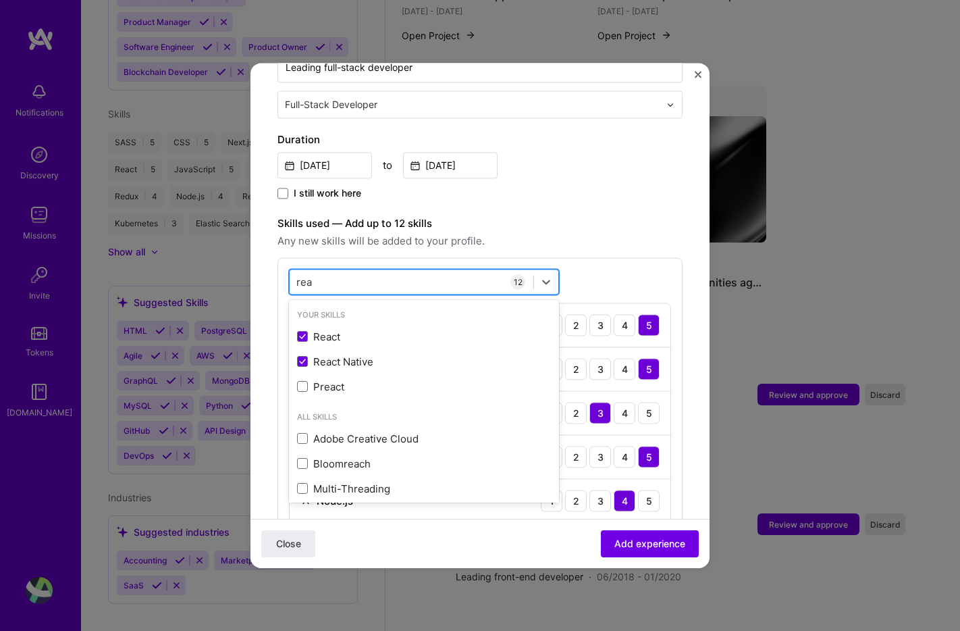
click at [373, 271] on div "rea rea" at bounding box center [412, 282] width 244 height 22
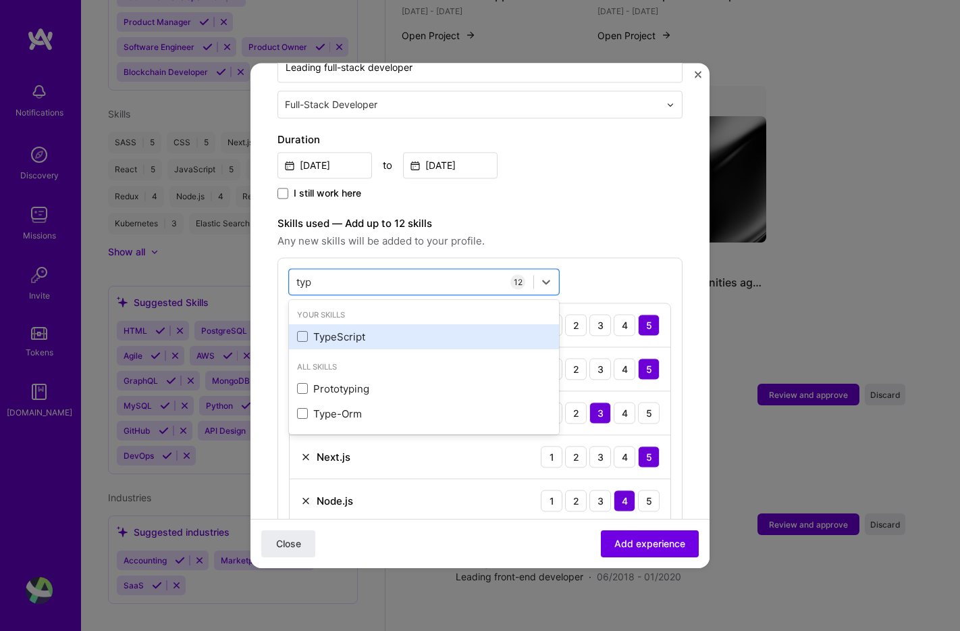
click at [352, 329] on div "TypeScript" at bounding box center [424, 336] width 254 height 14
click at [604, 262] on div "option TypeScript, selected. option TypeScript selected, 0 of 2. 3 results avai…" at bounding box center [479, 571] width 405 height 628
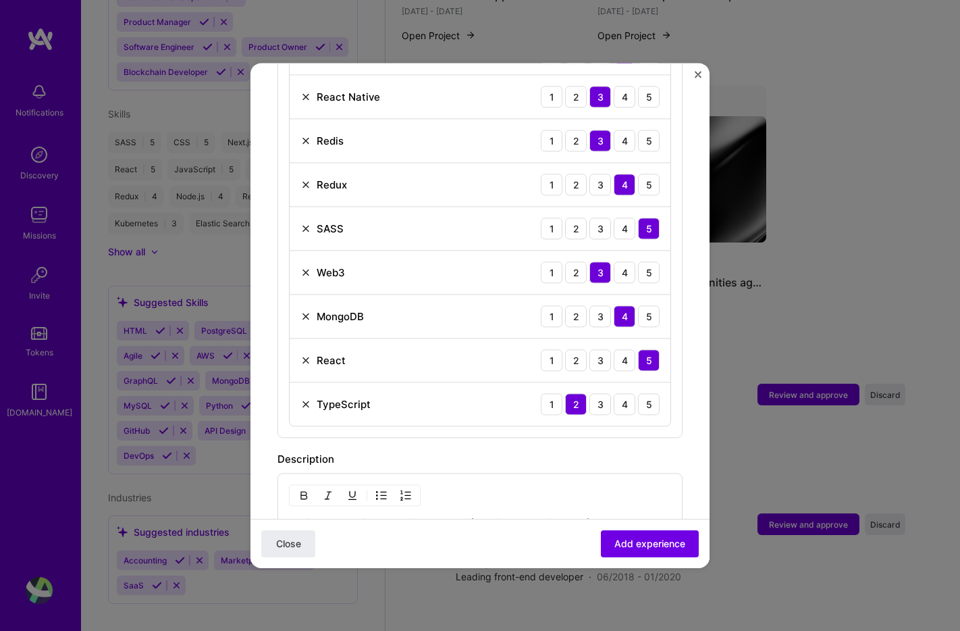
scroll to position [779, 0]
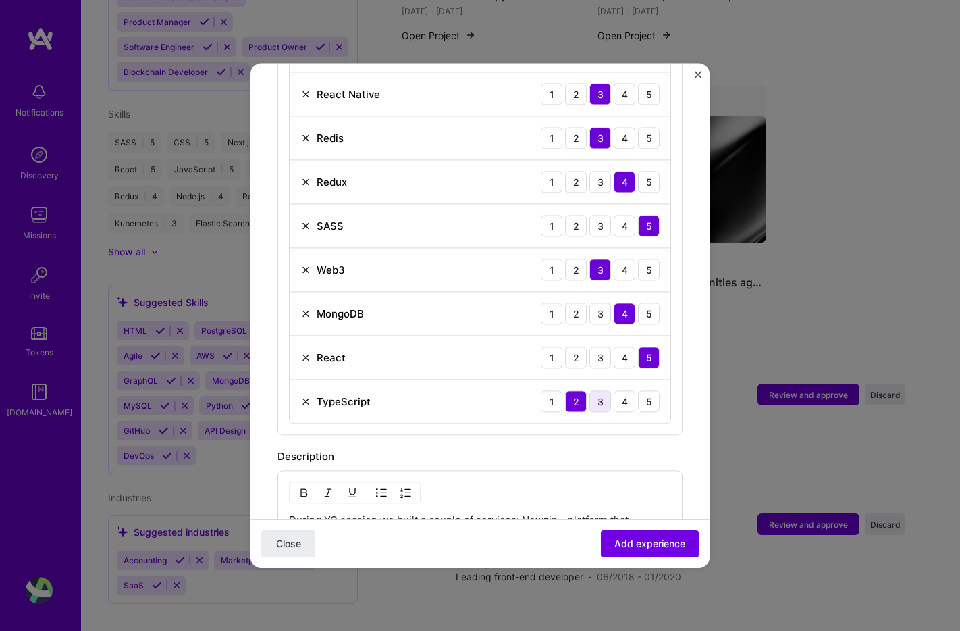
click at [605, 390] on div "3" at bounding box center [600, 401] width 22 height 22
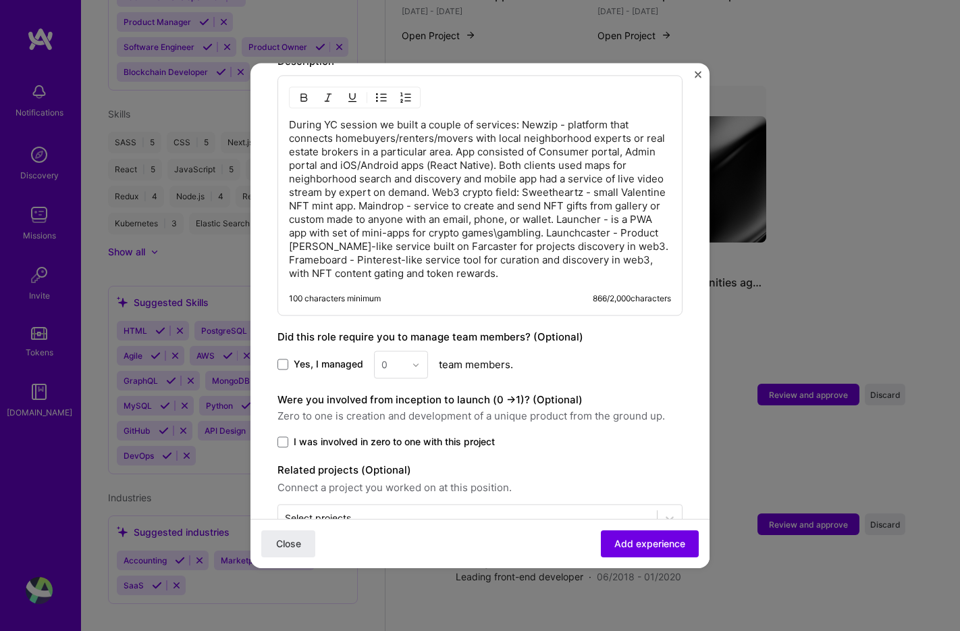
scroll to position [1179, 0]
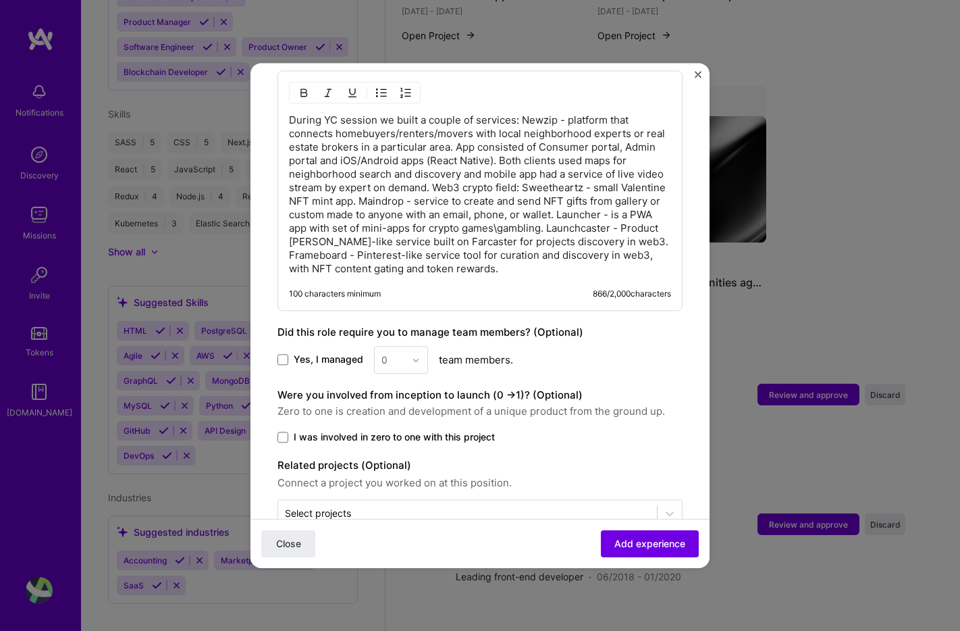
click at [390, 430] on span "I was involved in zero to one with this project" at bounding box center [394, 437] width 201 height 14
click at [0, 0] on input "I was involved in zero to one with this project" at bounding box center [0, 0] width 0 height 0
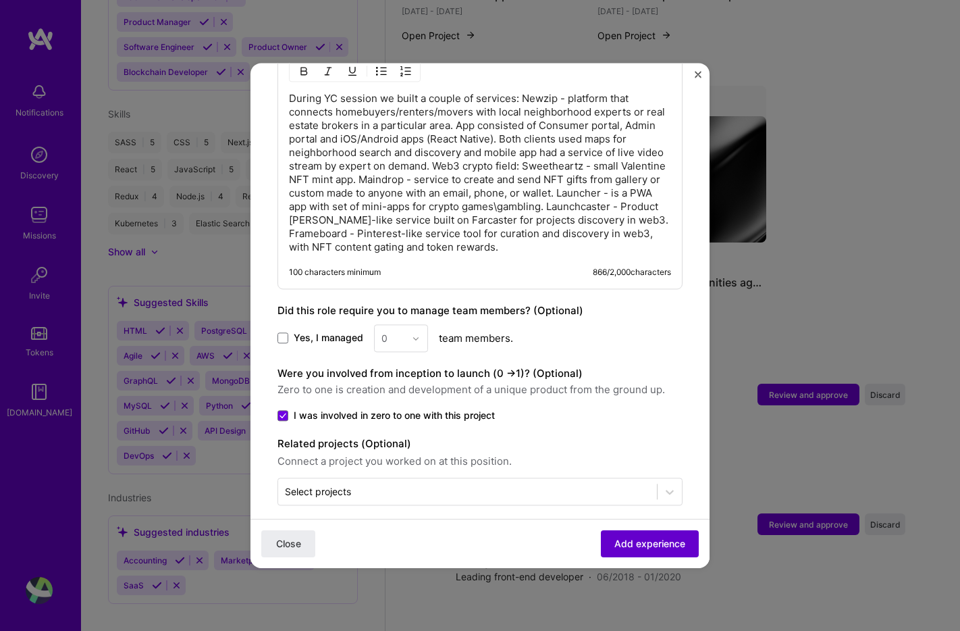
click at [636, 543] on span "Add experience" at bounding box center [649, 544] width 71 height 14
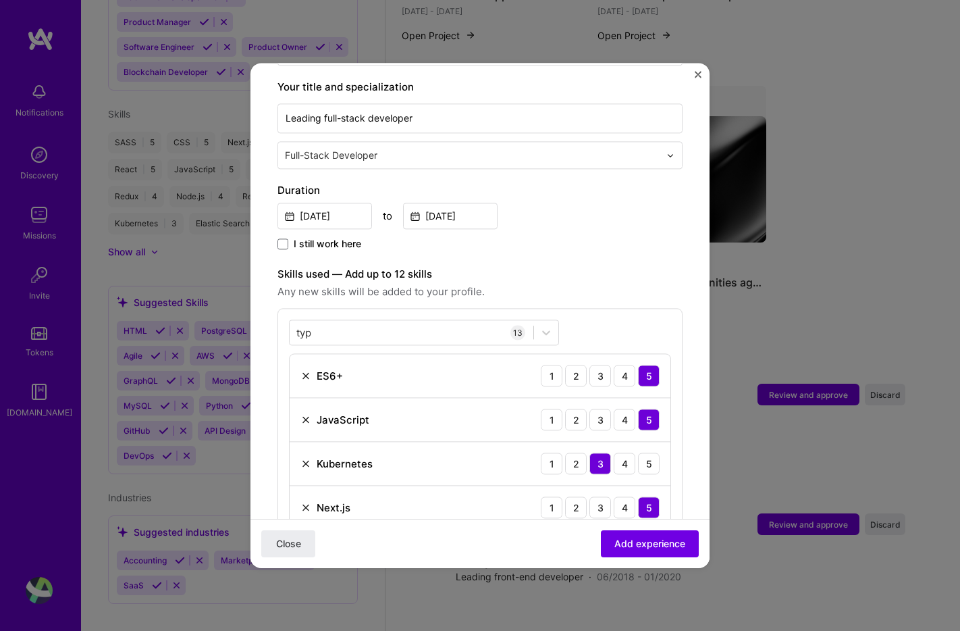
scroll to position [285, 0]
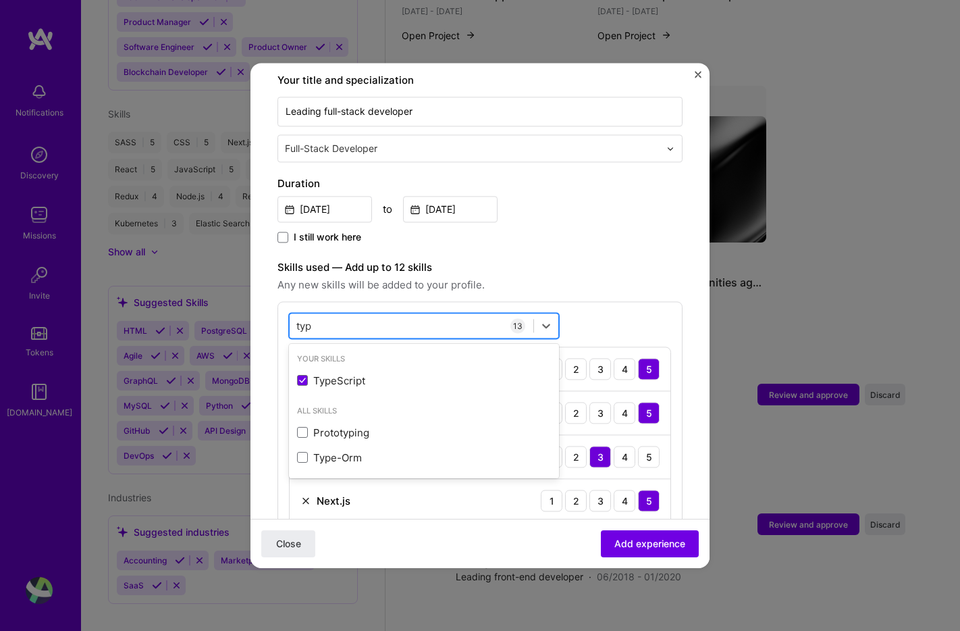
click at [398, 315] on div "typ typ" at bounding box center [412, 326] width 244 height 22
type input "t"
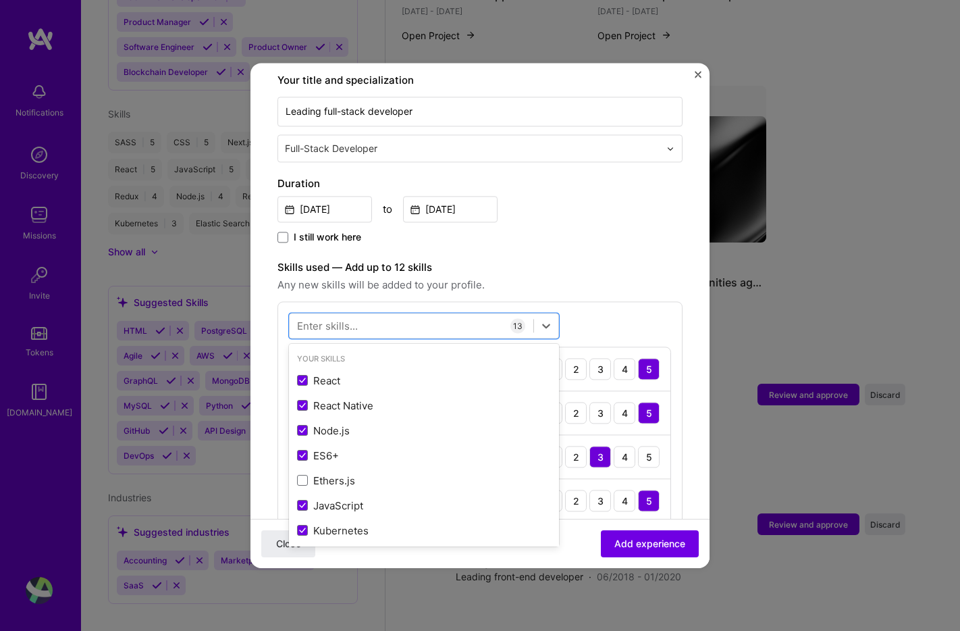
click at [585, 301] on div "option TypeScript, selected. option TypeScript focused, 0 of 2. 378 results ava…" at bounding box center [479, 615] width 405 height 628
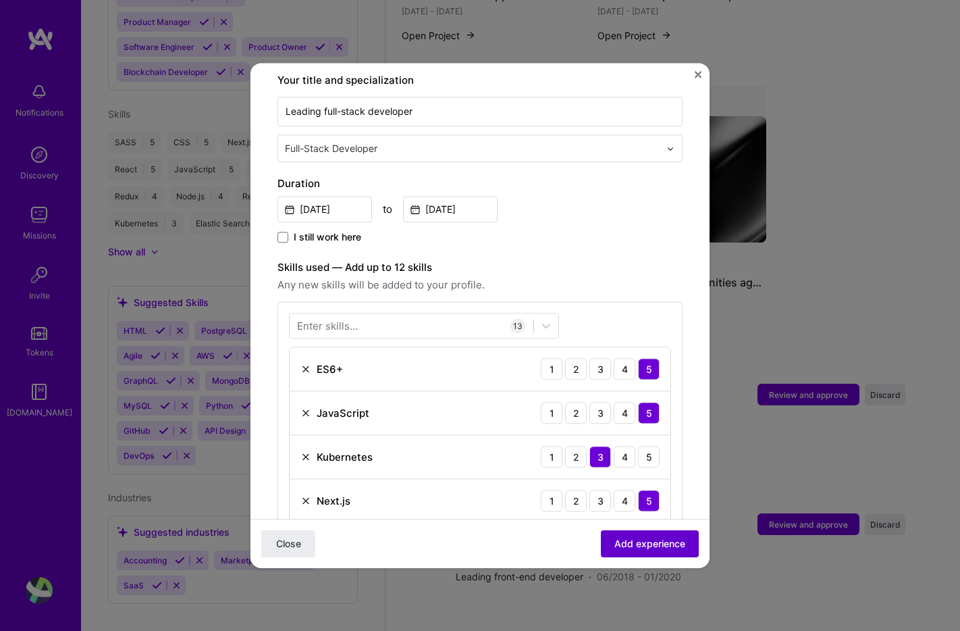
click at [644, 544] on span "Add experience" at bounding box center [649, 544] width 71 height 14
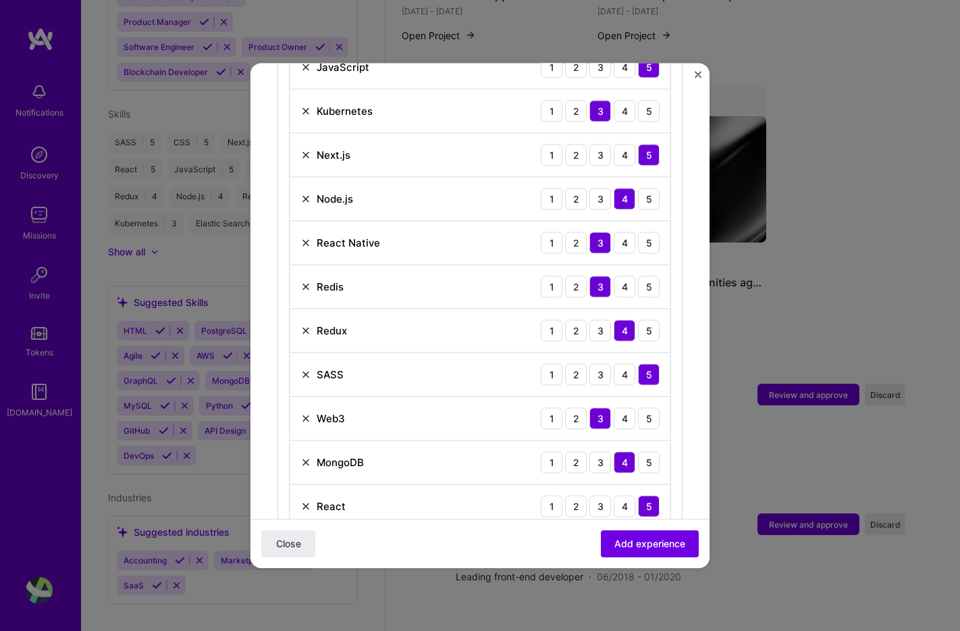
scroll to position [630, 0]
click at [303, 369] on img at bounding box center [305, 374] width 11 height 11
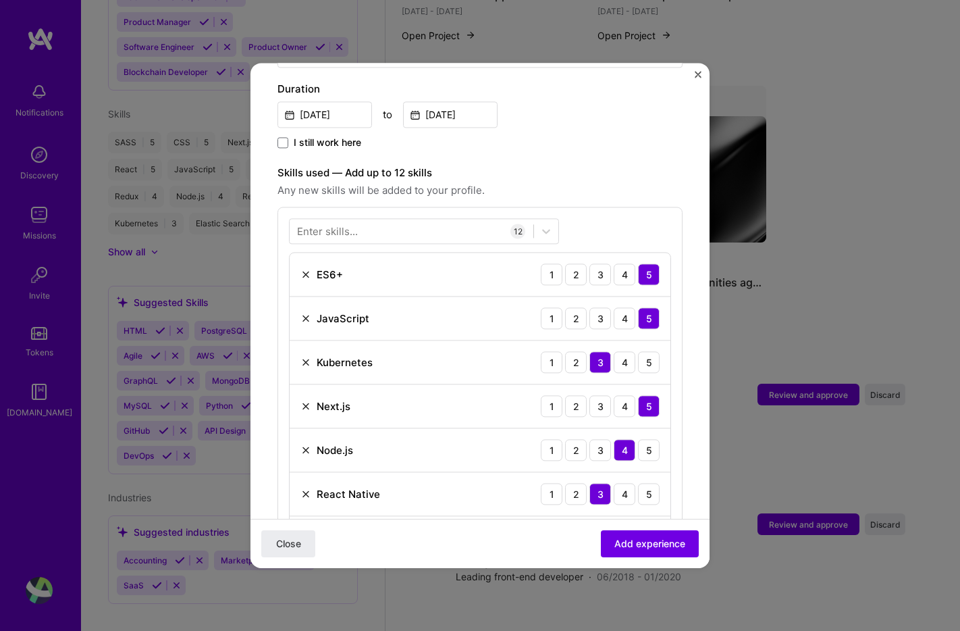
scroll to position [321, 0]
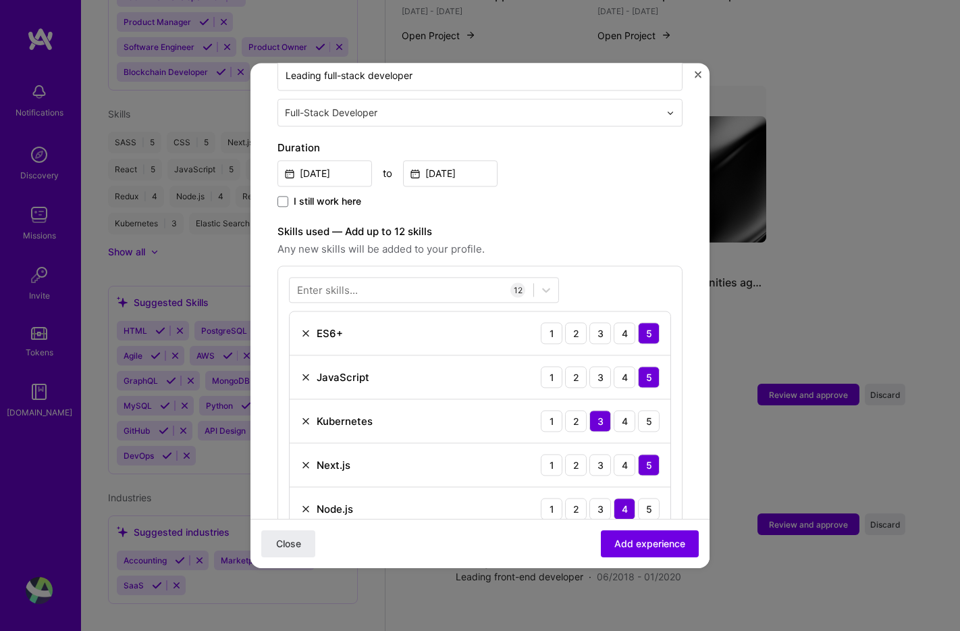
click at [307, 327] on img at bounding box center [305, 332] width 11 height 11
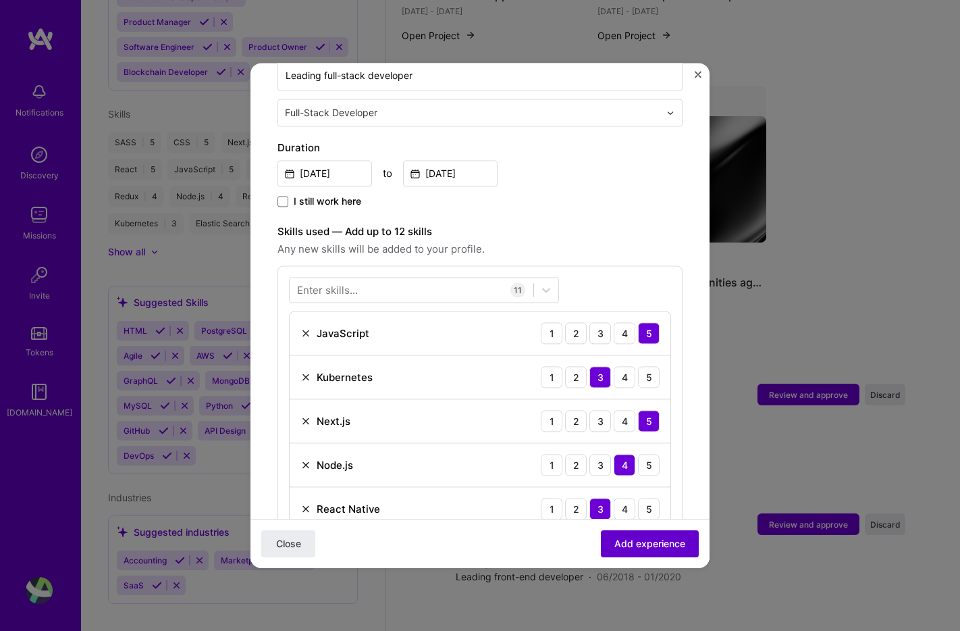
click at [656, 539] on span "Add experience" at bounding box center [649, 544] width 71 height 14
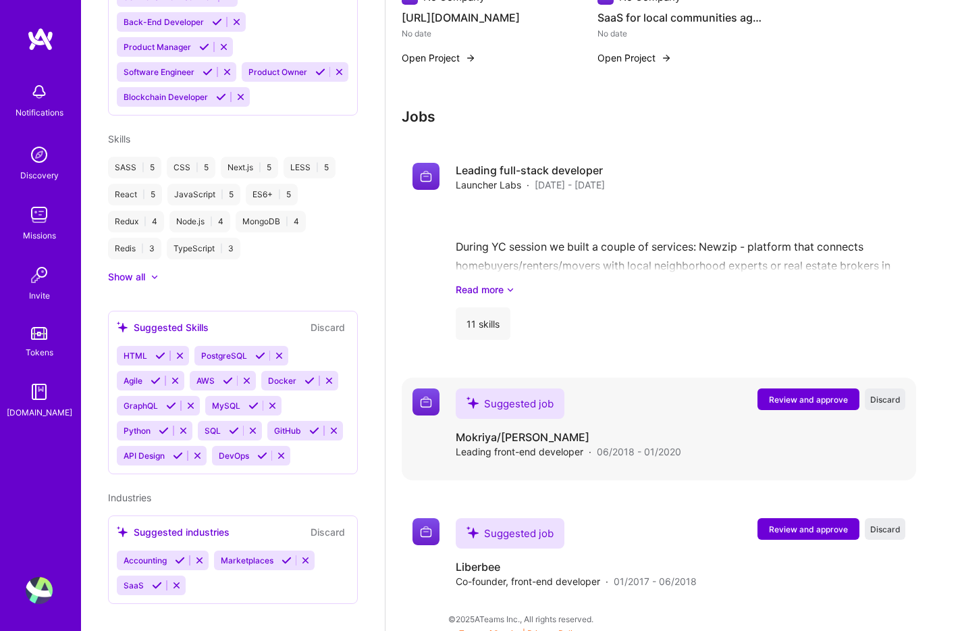
scroll to position [1307, 0]
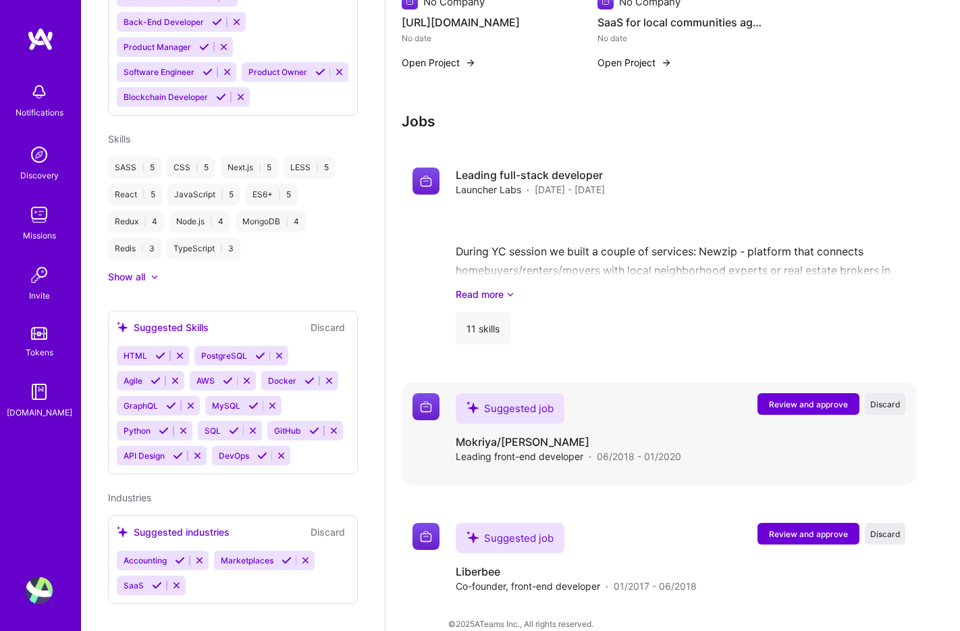
click at [792, 398] on span "Review and approve" at bounding box center [808, 403] width 79 height 11
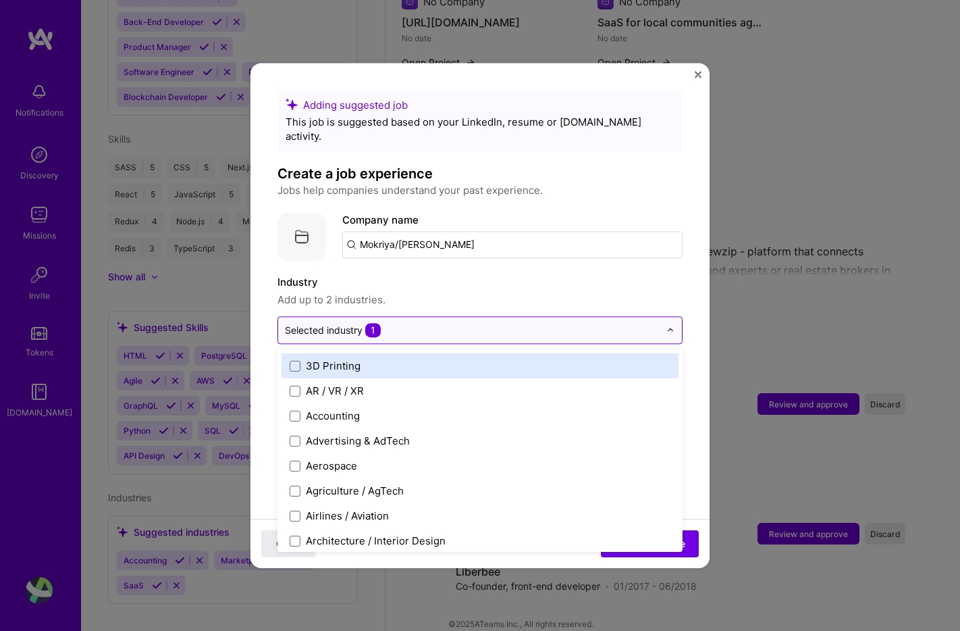
click at [451, 323] on input "text" at bounding box center [472, 330] width 375 height 14
type input "rea"
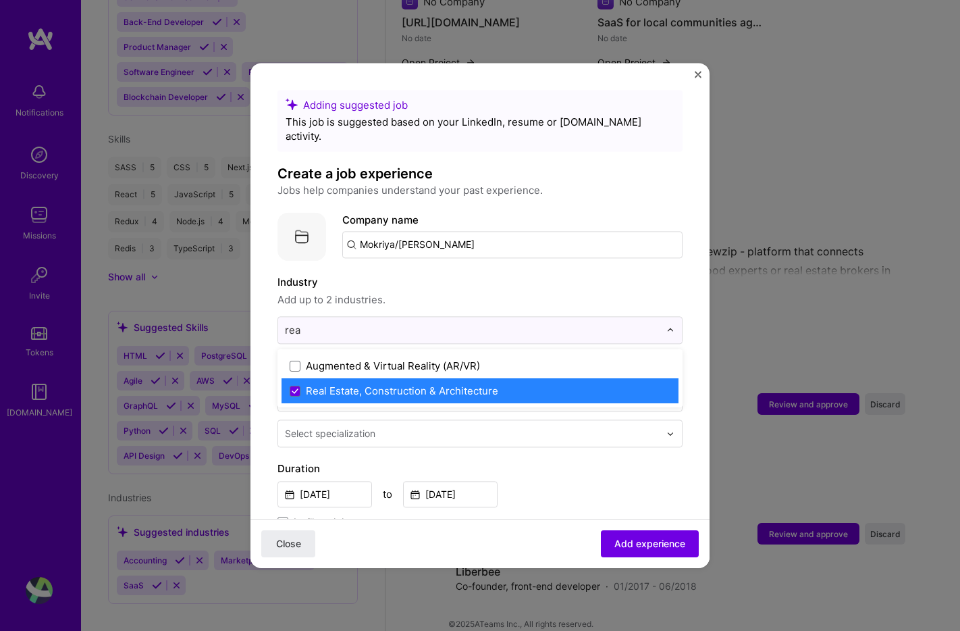
click at [445, 383] on div "Real Estate, Construction & Architecture" at bounding box center [402, 390] width 192 height 14
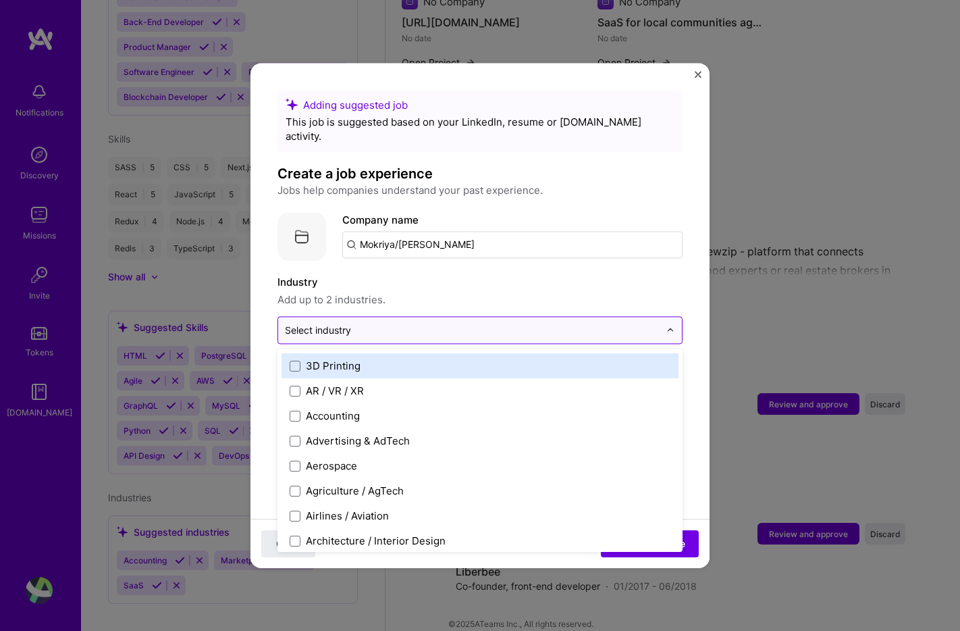
click at [431, 323] on input "text" at bounding box center [472, 330] width 375 height 14
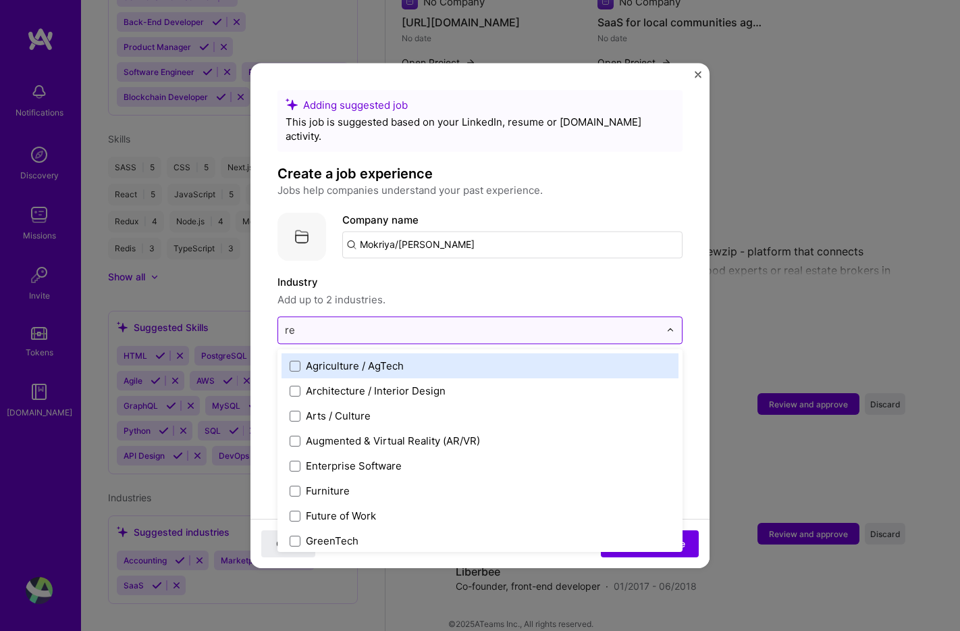
type input "rea"
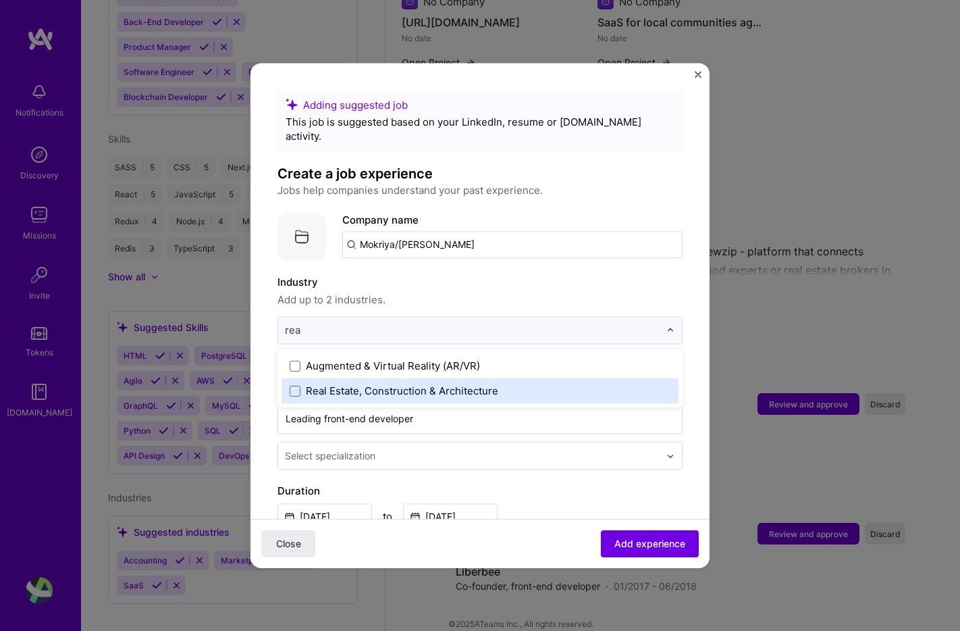
click at [431, 383] on div "Real Estate, Construction & Architecture" at bounding box center [402, 390] width 192 height 14
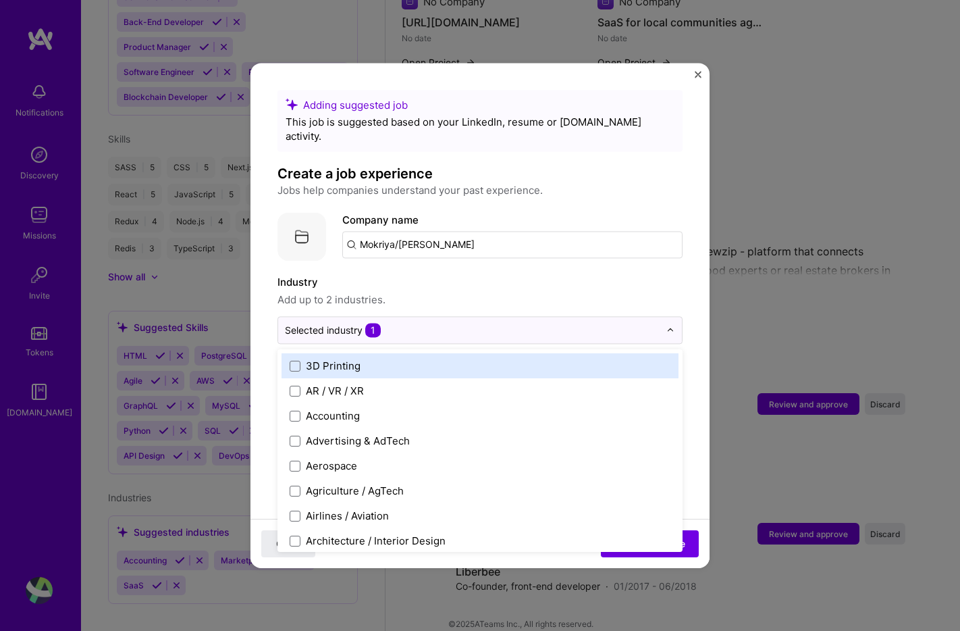
click at [517, 274] on label "Industry" at bounding box center [479, 282] width 405 height 16
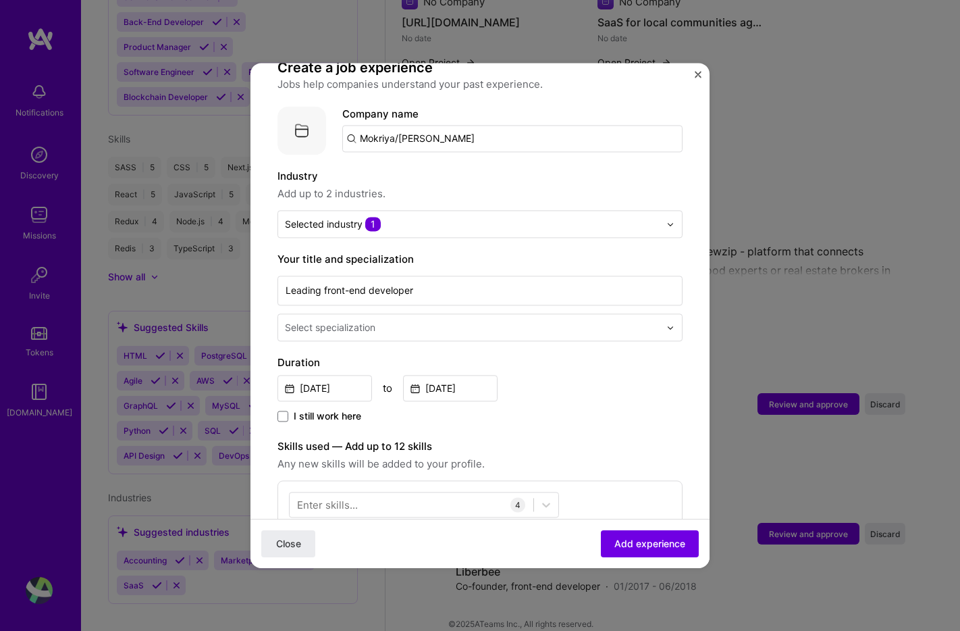
scroll to position [107, 0]
click at [456, 373] on input "Jan, 2020" at bounding box center [450, 386] width 95 height 26
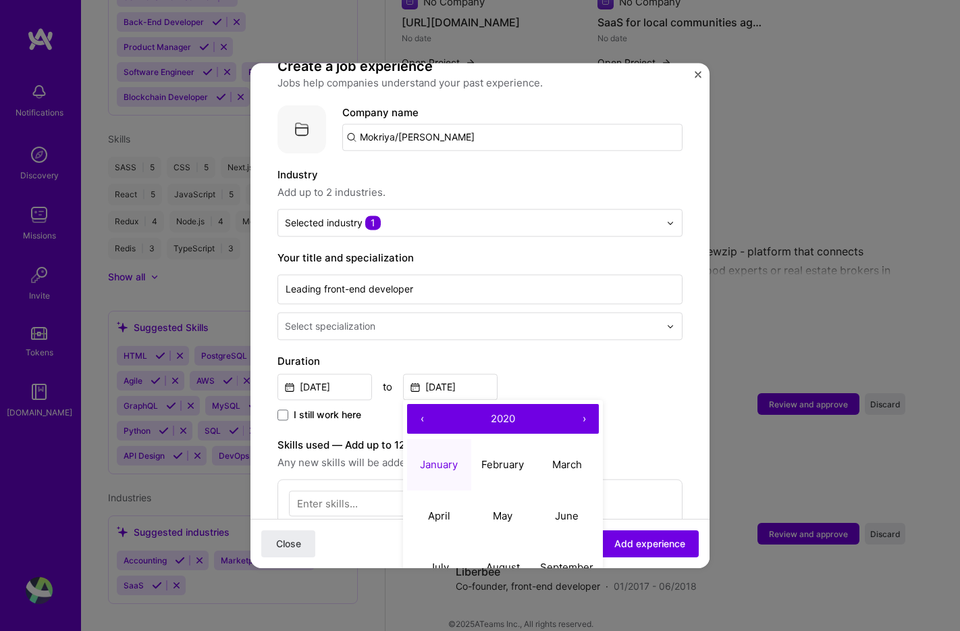
click at [585, 404] on button "›" at bounding box center [584, 419] width 30 height 30
click at [451, 458] on abbr "January" at bounding box center [439, 464] width 38 height 13
type input "Jan, 2021"
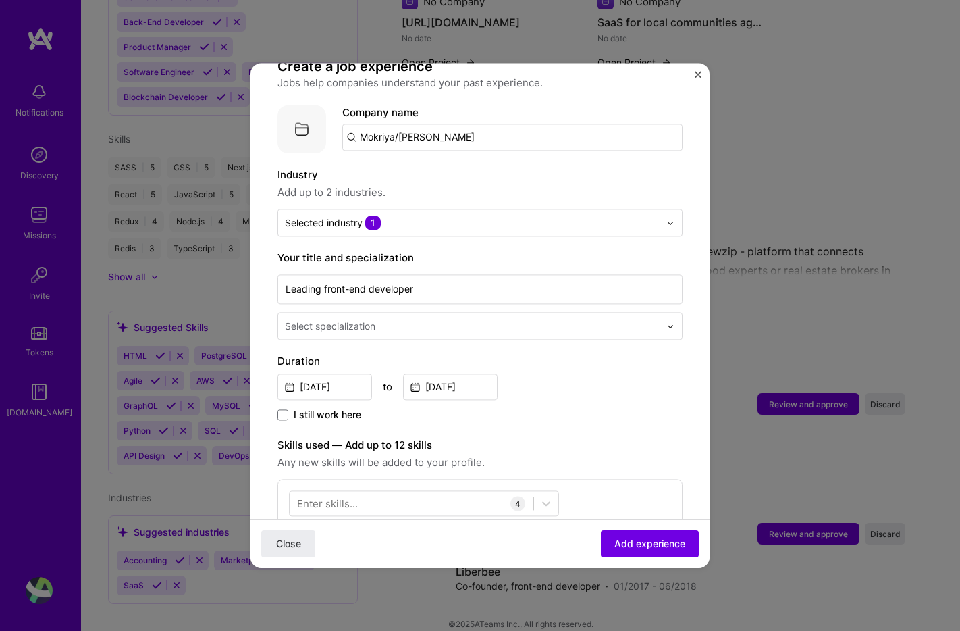
click at [545, 371] on div "Jun, 2018 to Jan, 2021" at bounding box center [479, 385] width 405 height 29
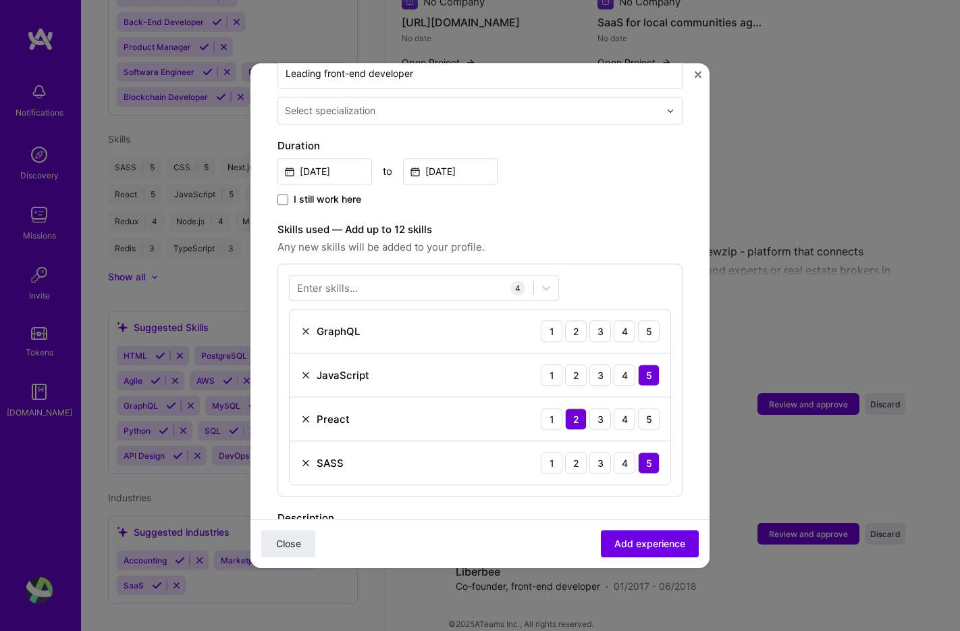
scroll to position [351, 0]
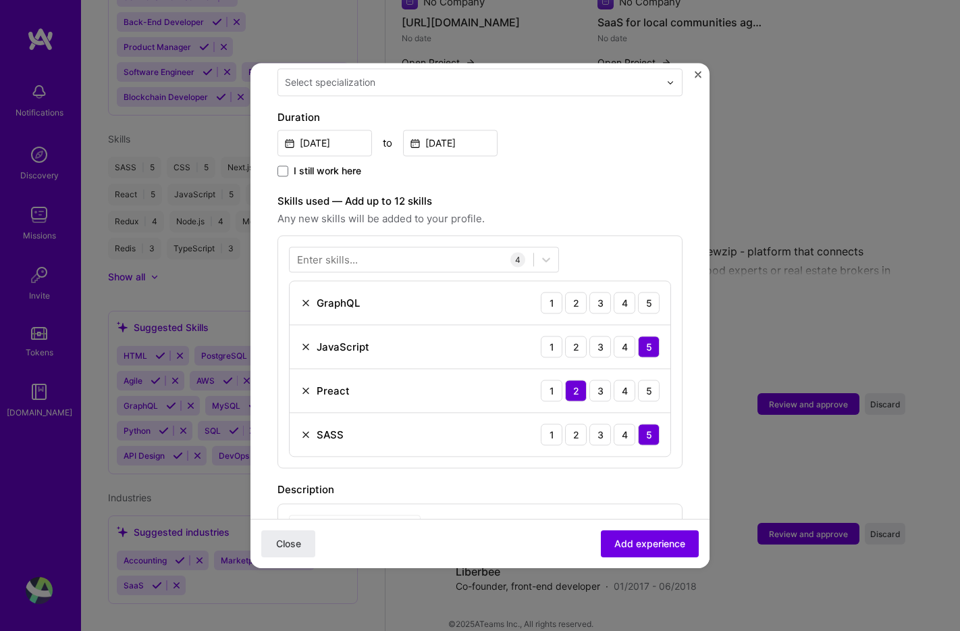
click at [303, 385] on img at bounding box center [305, 390] width 11 height 11
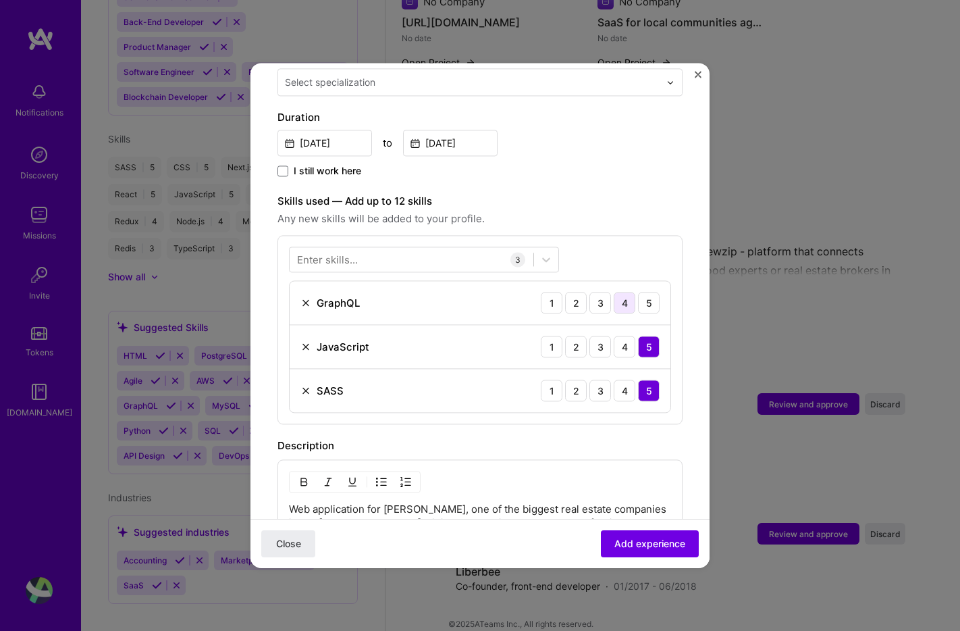
click at [629, 292] on div "4" at bounding box center [625, 303] width 22 height 22
click at [383, 248] on div at bounding box center [412, 259] width 244 height 22
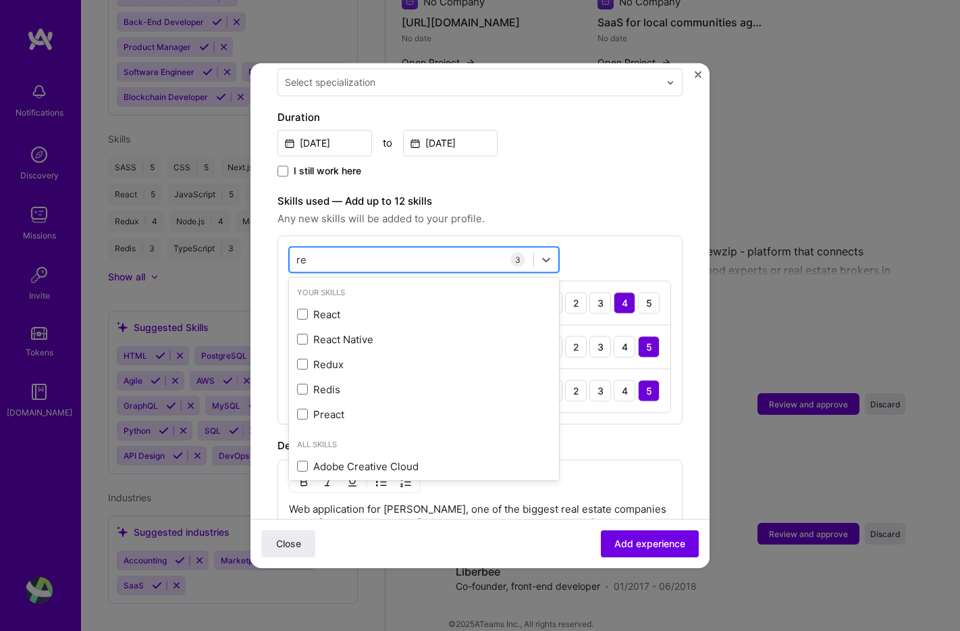
type input "rea"
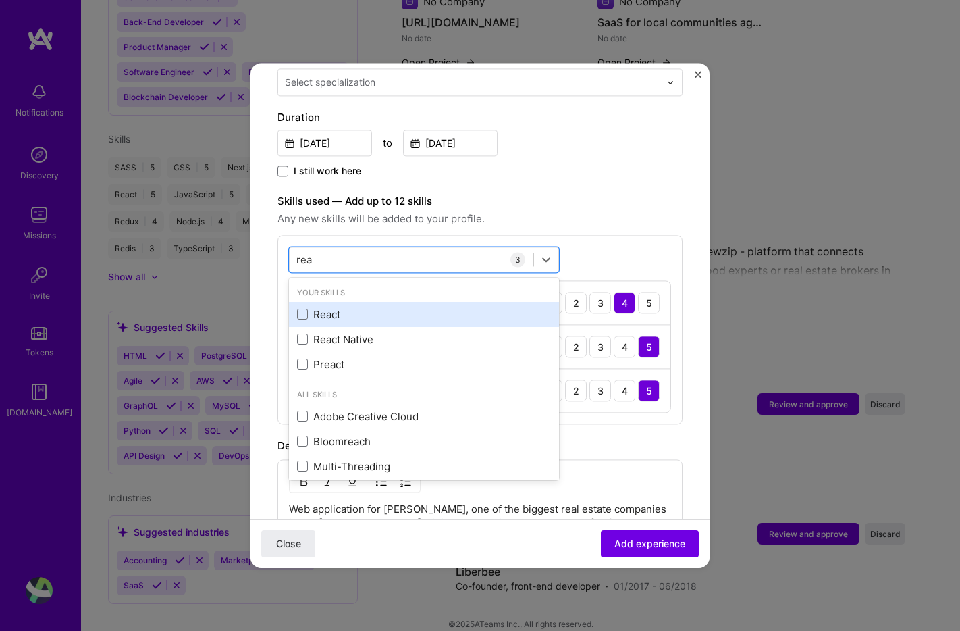
click at [327, 307] on div "React" at bounding box center [424, 314] width 254 height 14
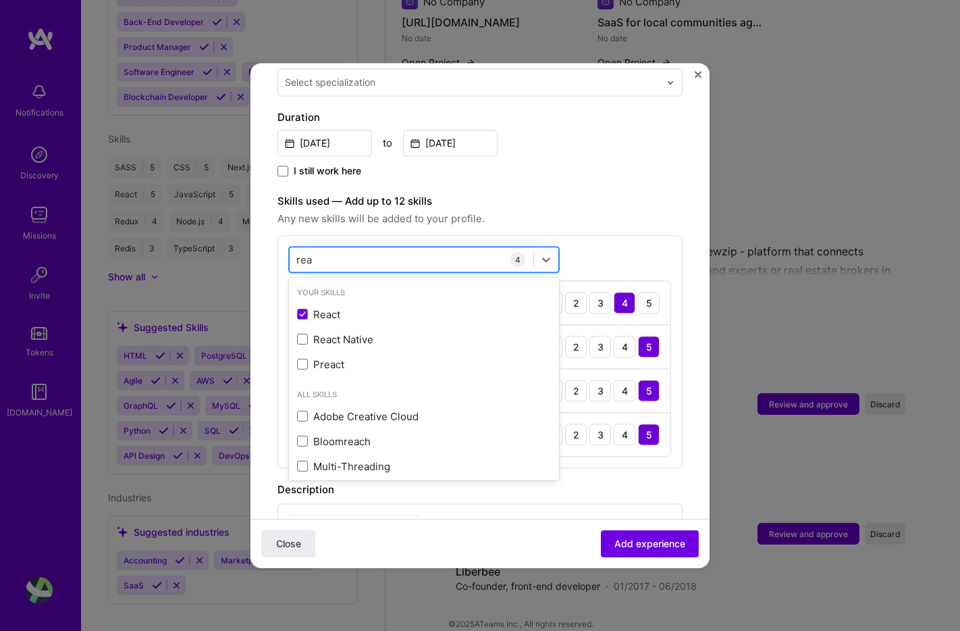
click at [307, 253] on input "rea" at bounding box center [304, 260] width 17 height 14
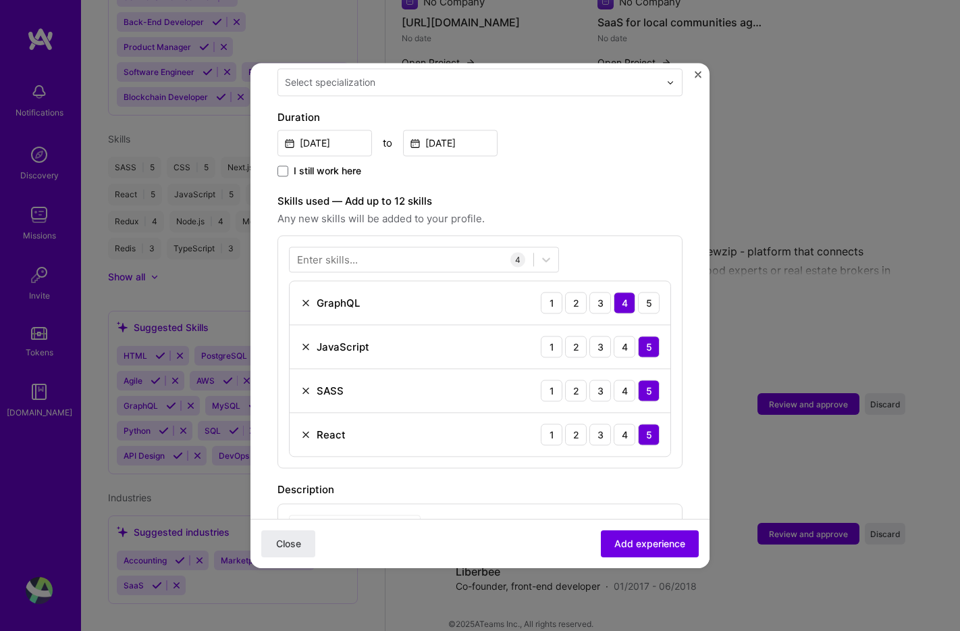
click at [612, 193] on label "Skills used — Add up to 12 skills" at bounding box center [479, 201] width 405 height 16
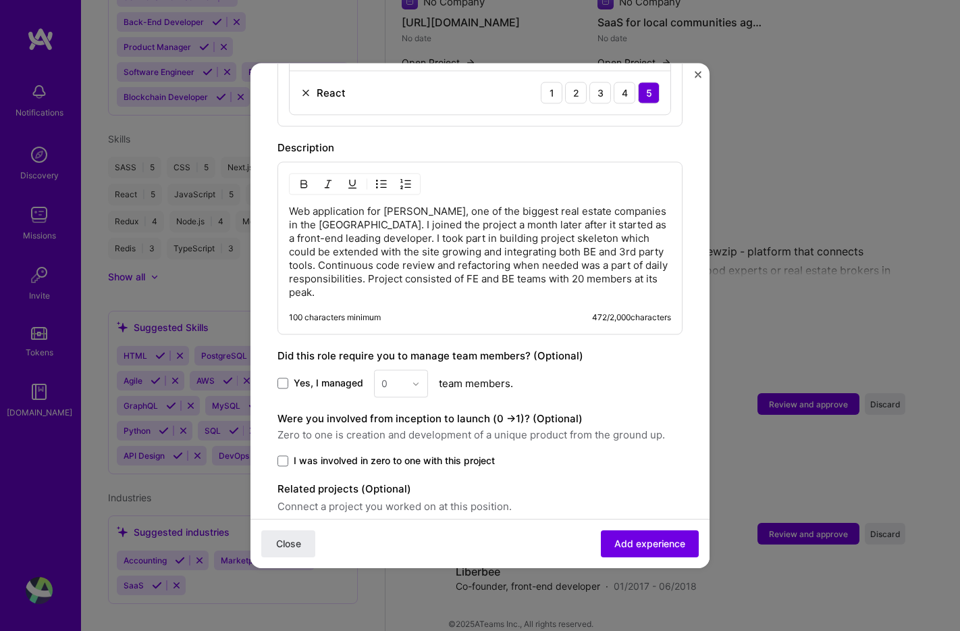
scroll to position [738, 0]
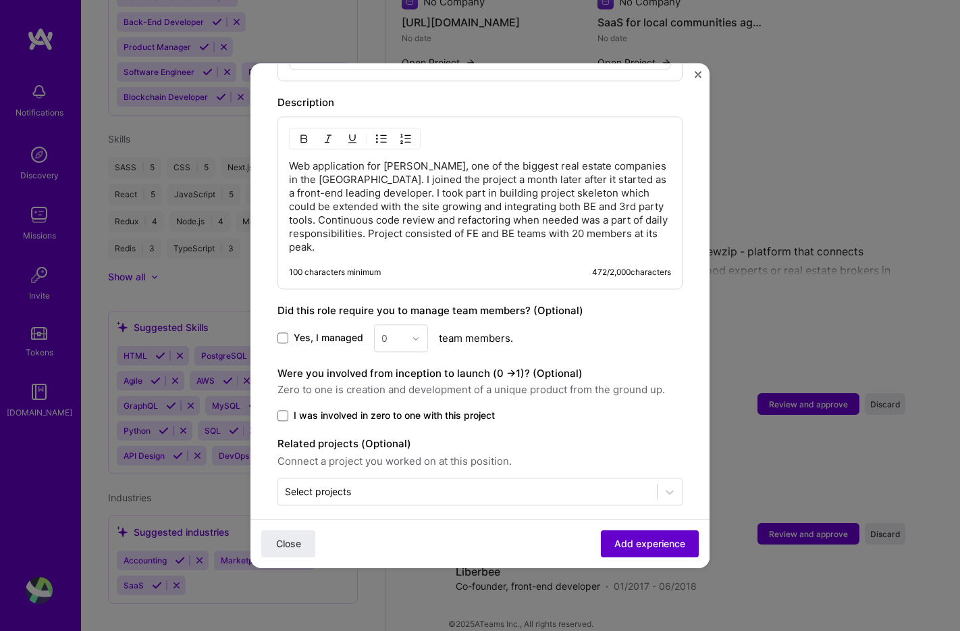
click at [650, 542] on span "Add experience" at bounding box center [649, 544] width 71 height 14
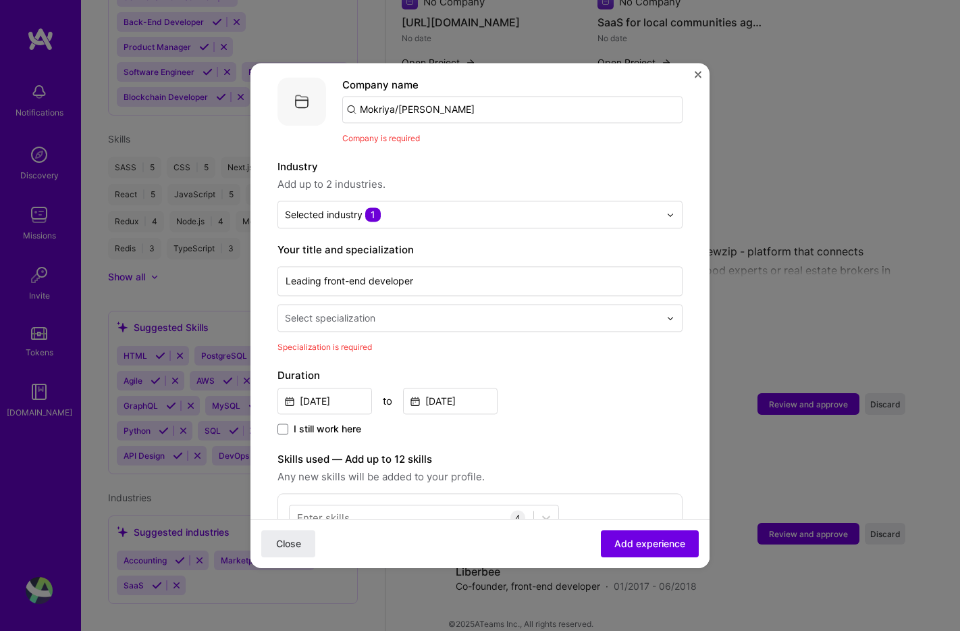
scroll to position [105, 0]
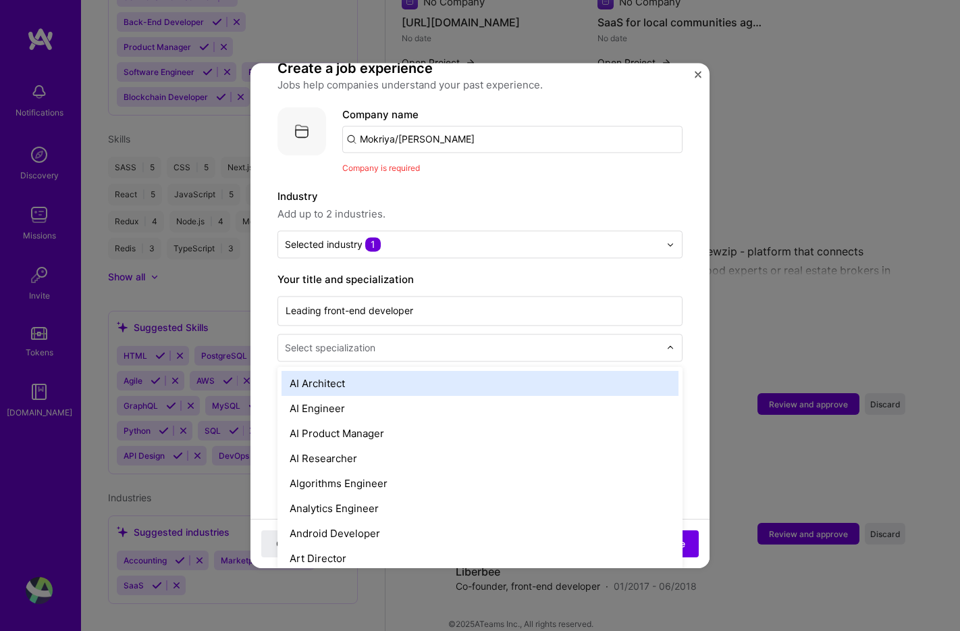
click at [484, 342] on div "Select specialization" at bounding box center [472, 347] width 388 height 26
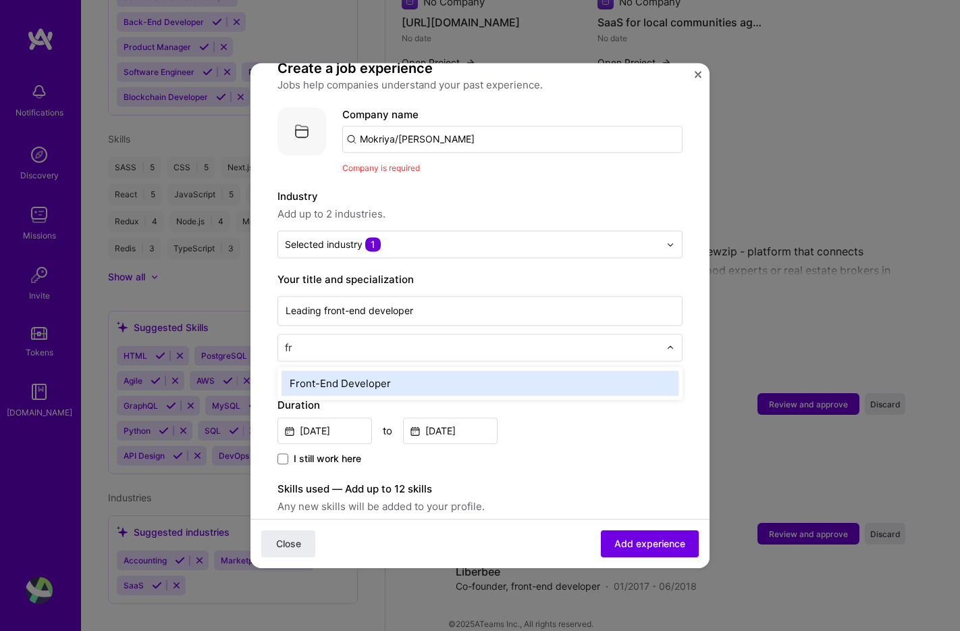
type input "fro"
click at [464, 371] on div "Front-End Developer" at bounding box center [480, 383] width 397 height 25
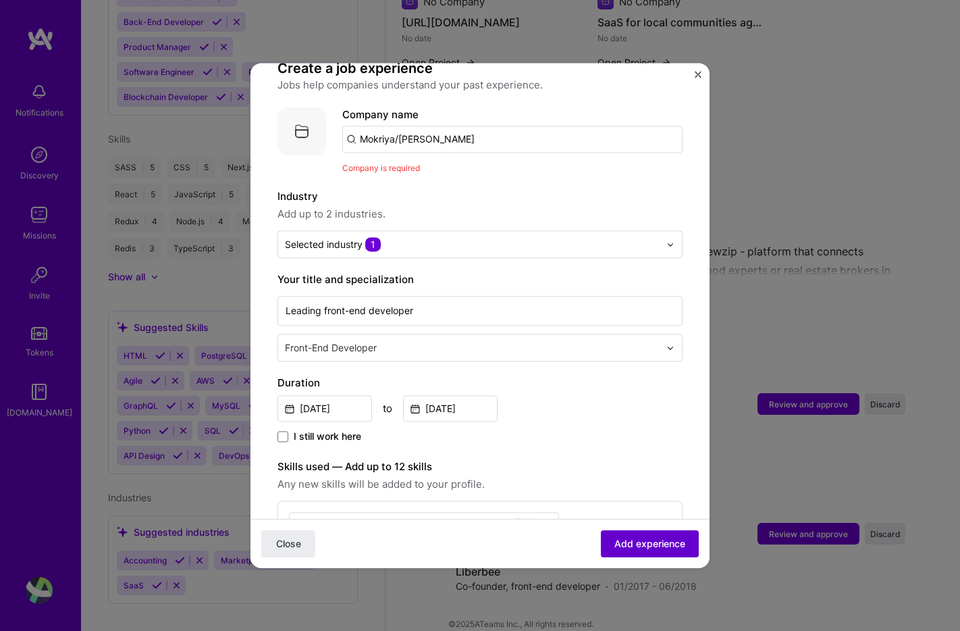
click at [640, 548] on span "Add experience" at bounding box center [649, 544] width 71 height 14
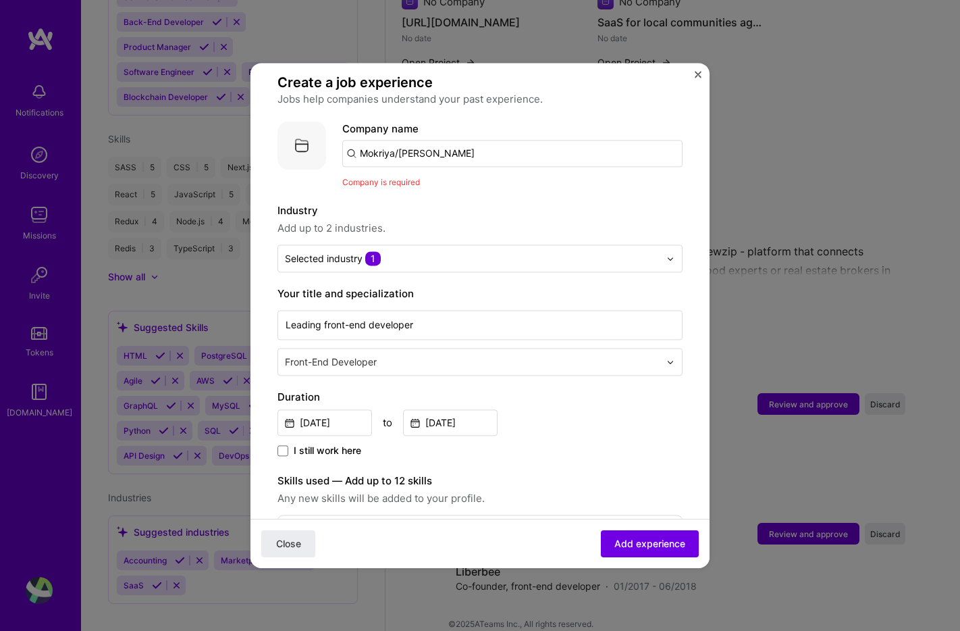
scroll to position [14, 0]
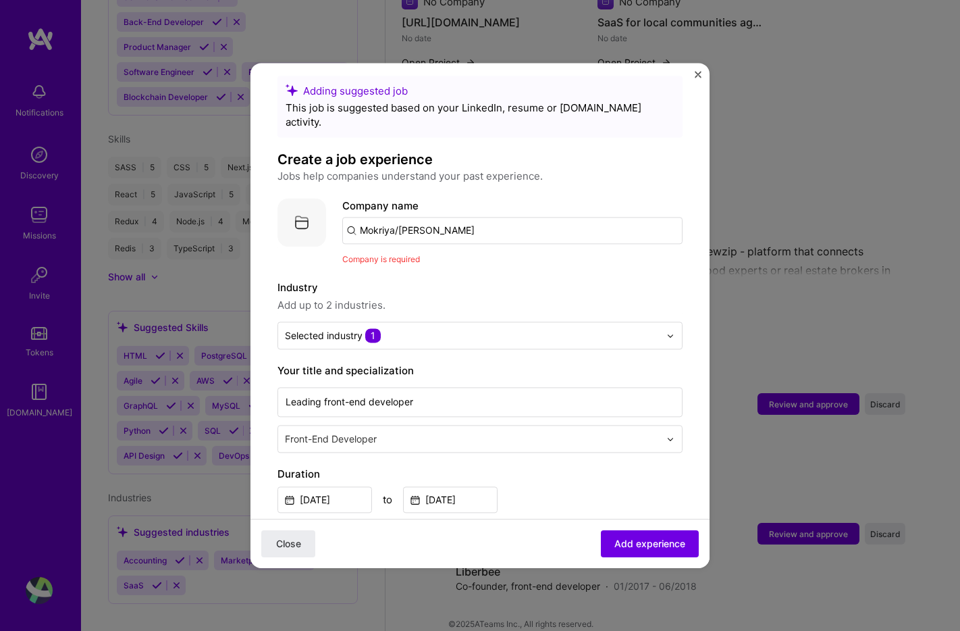
click at [506, 217] on input "Mokriya/Keller Williams" at bounding box center [512, 230] width 340 height 27
type input "Mokriya"
click at [435, 256] on div "Mokriya" at bounding box center [443, 268] width 50 height 24
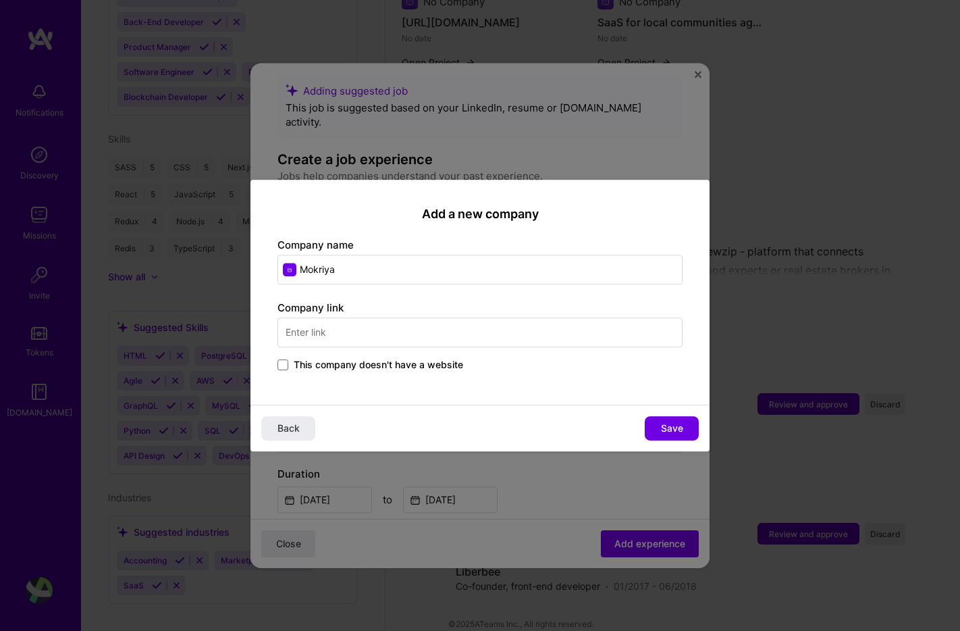
click at [413, 364] on span "This company doesn't have a website" at bounding box center [378, 365] width 169 height 14
click at [0, 0] on input "This company doesn't have a website" at bounding box center [0, 0] width 0 height 0
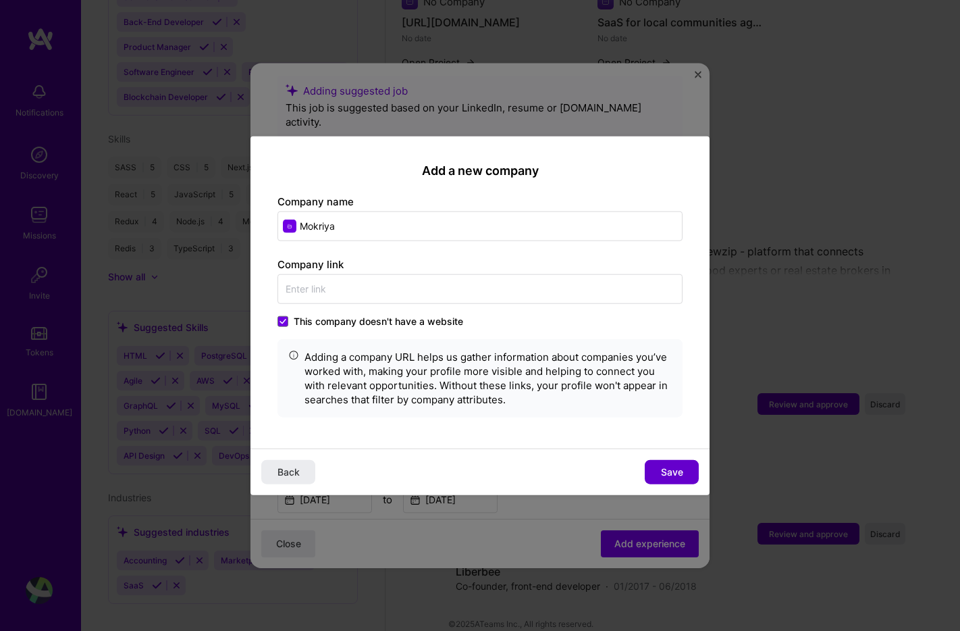
click at [665, 468] on span "Save" at bounding box center [672, 472] width 22 height 14
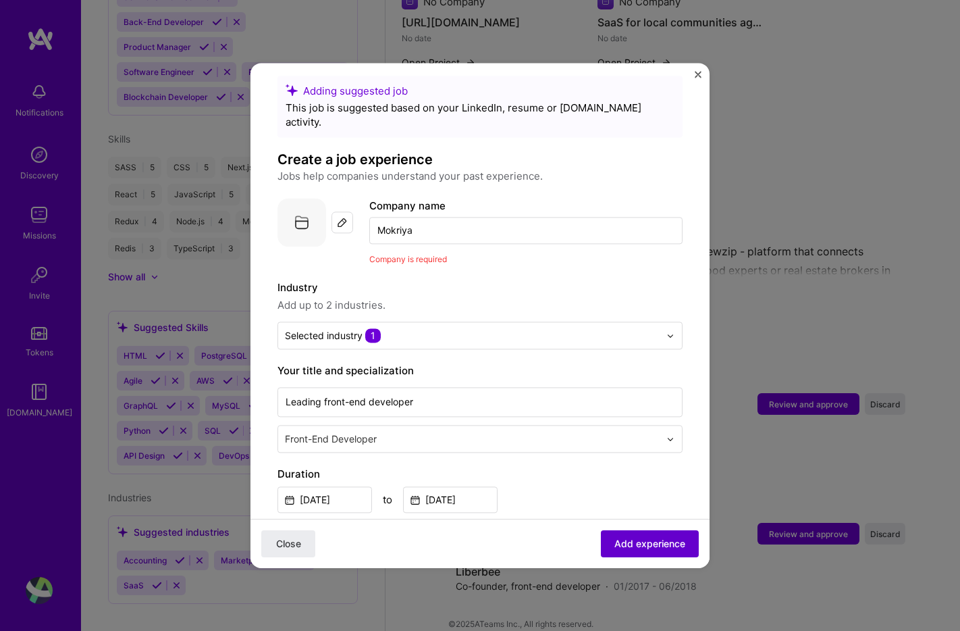
click at [652, 543] on span "Add experience" at bounding box center [649, 544] width 71 height 14
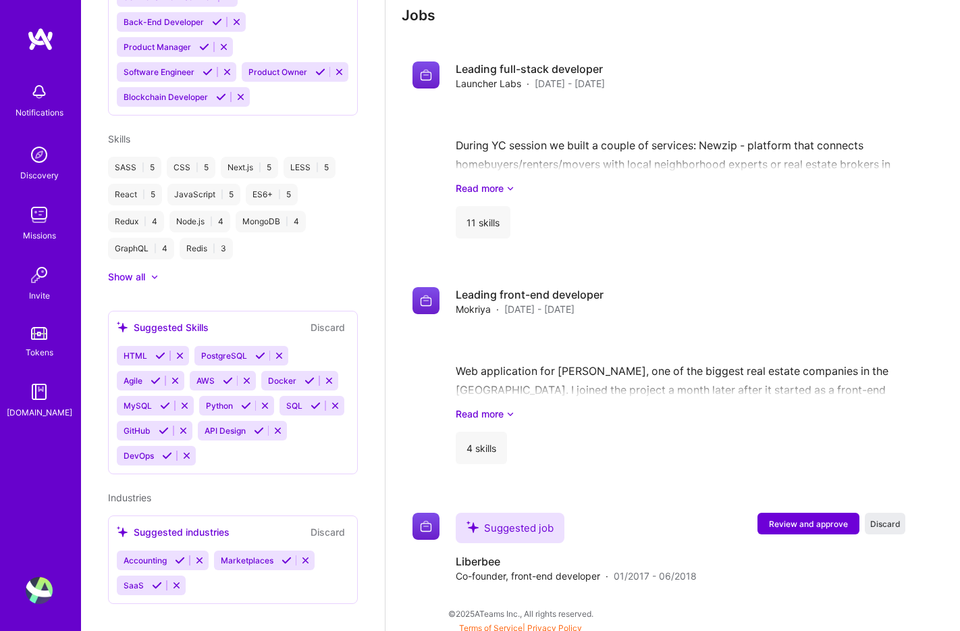
scroll to position [1403, 0]
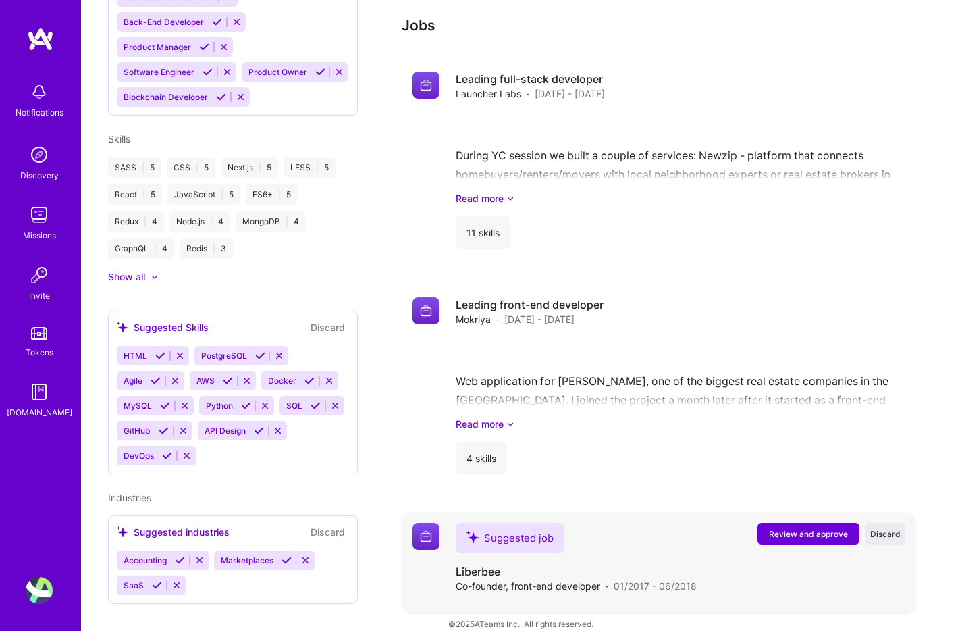
click at [809, 528] on span "Review and approve" at bounding box center [808, 533] width 79 height 11
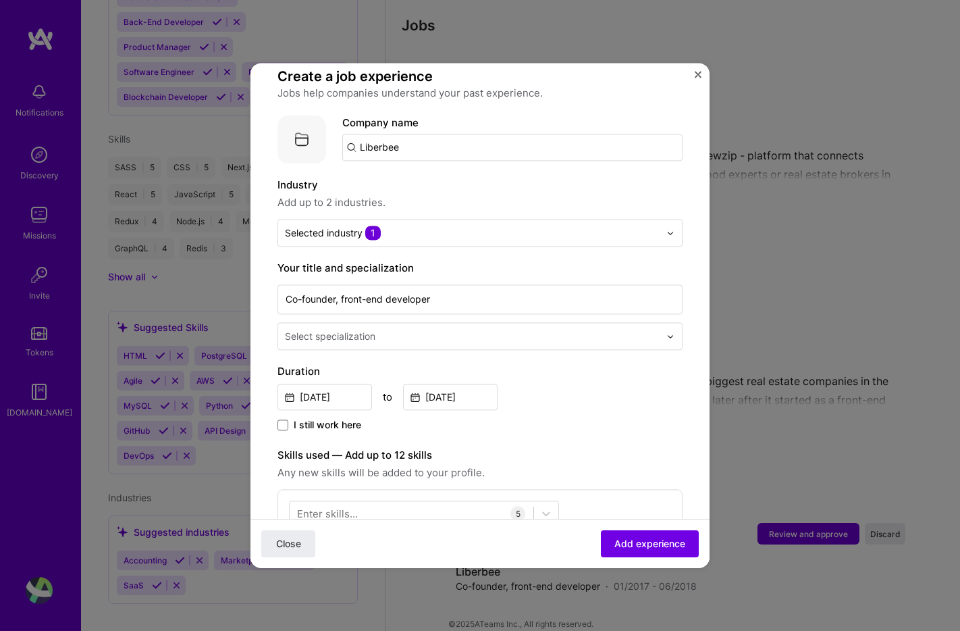
scroll to position [101, 0]
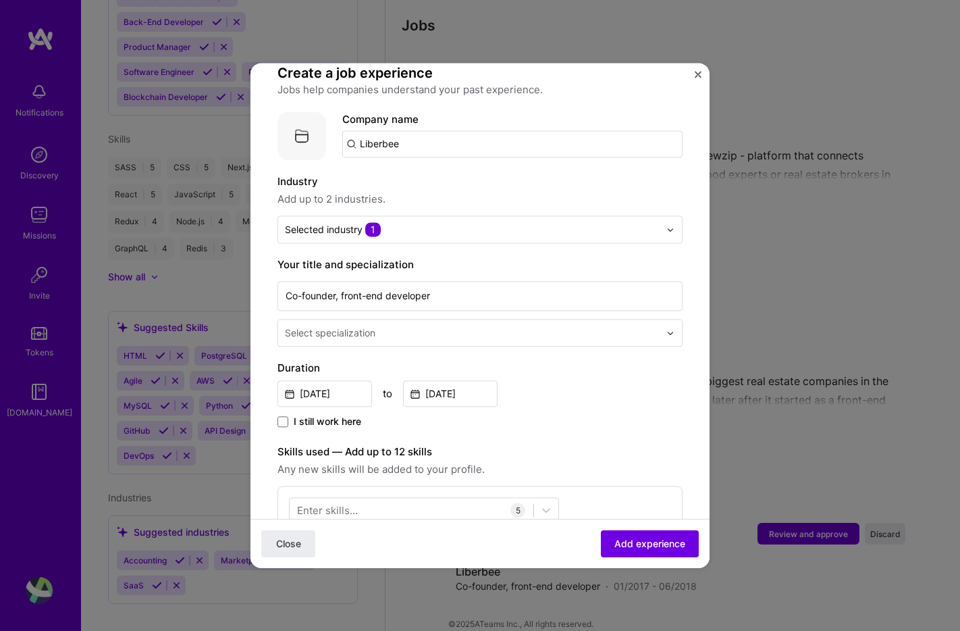
click at [523, 325] on input "text" at bounding box center [473, 332] width 377 height 14
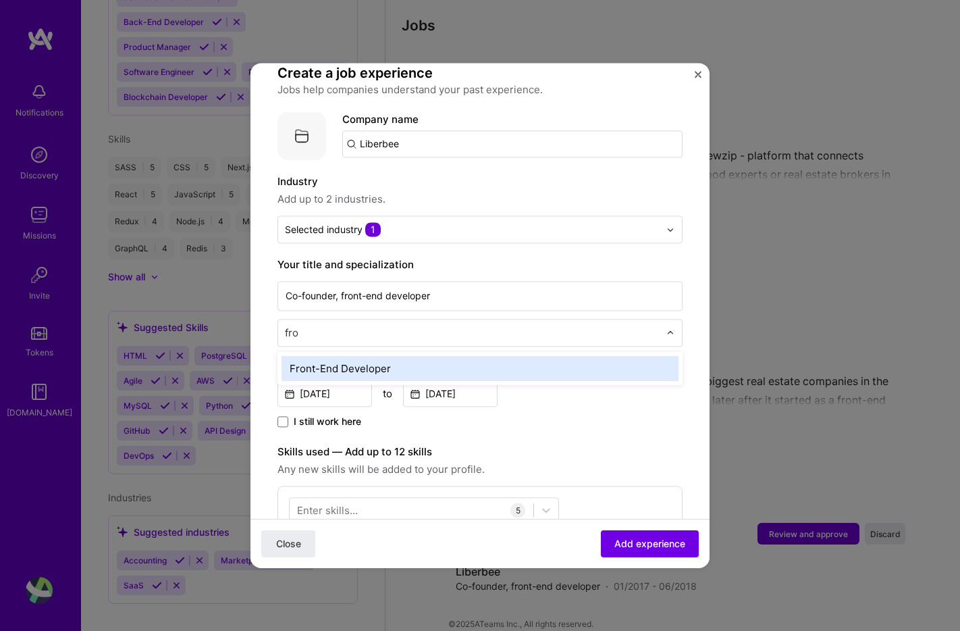
type input "fron"
click at [499, 356] on div "Front-End Developer" at bounding box center [480, 368] width 397 height 25
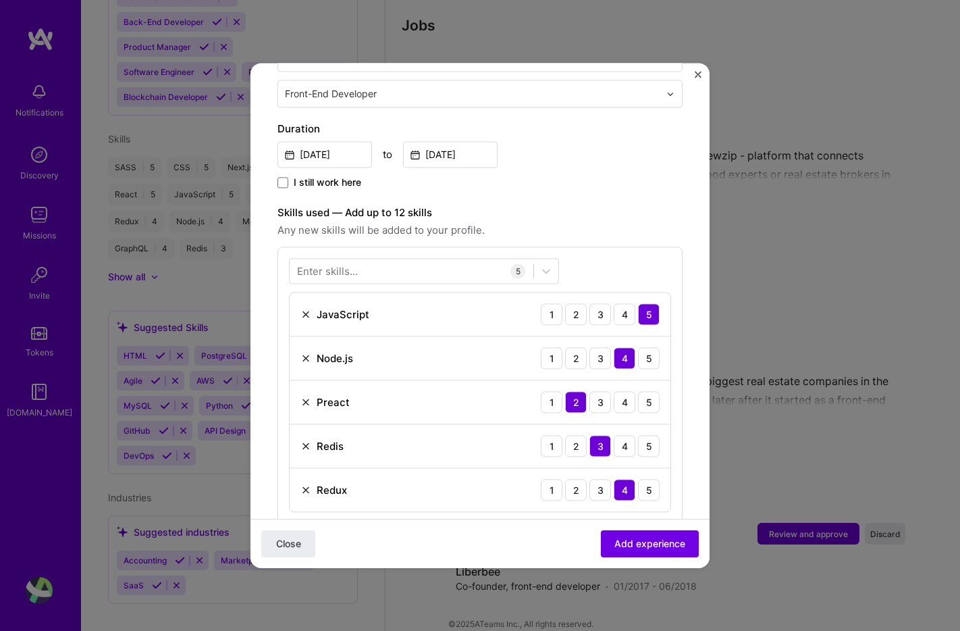
scroll to position [376, 0]
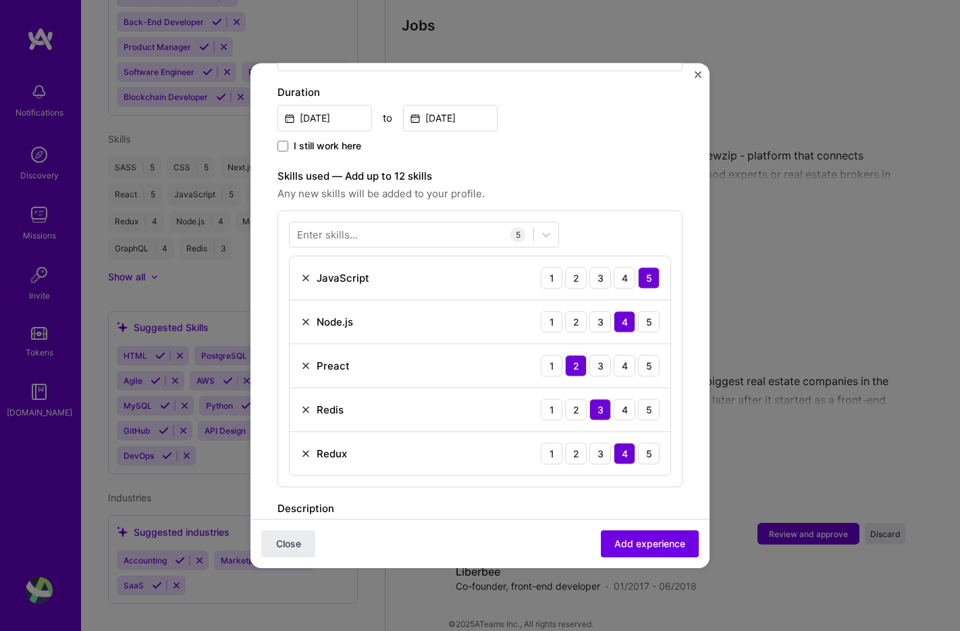
click at [304, 360] on img at bounding box center [305, 365] width 11 height 11
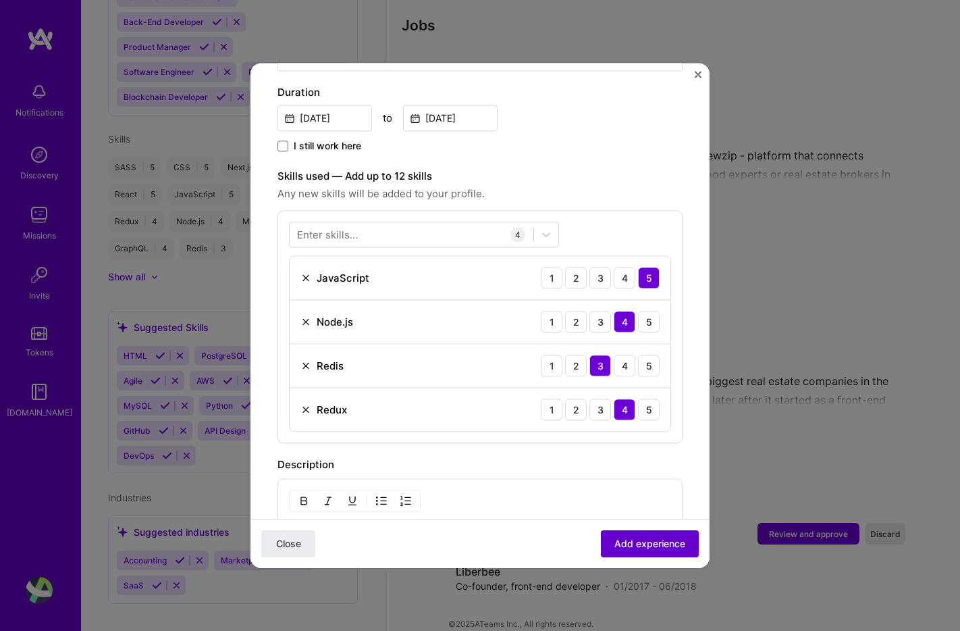
click at [645, 546] on span "Add experience" at bounding box center [649, 544] width 71 height 14
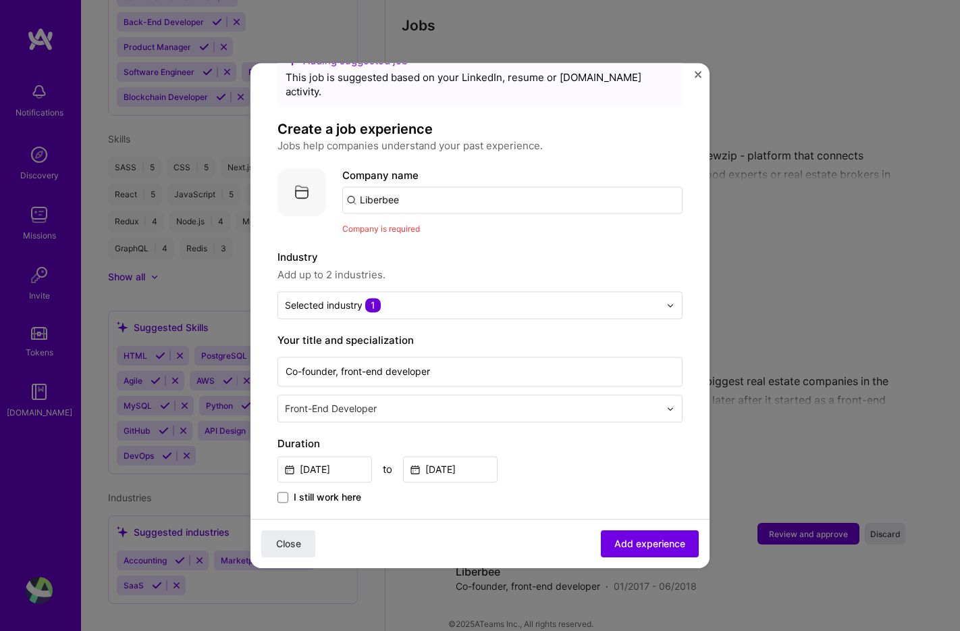
scroll to position [36, 0]
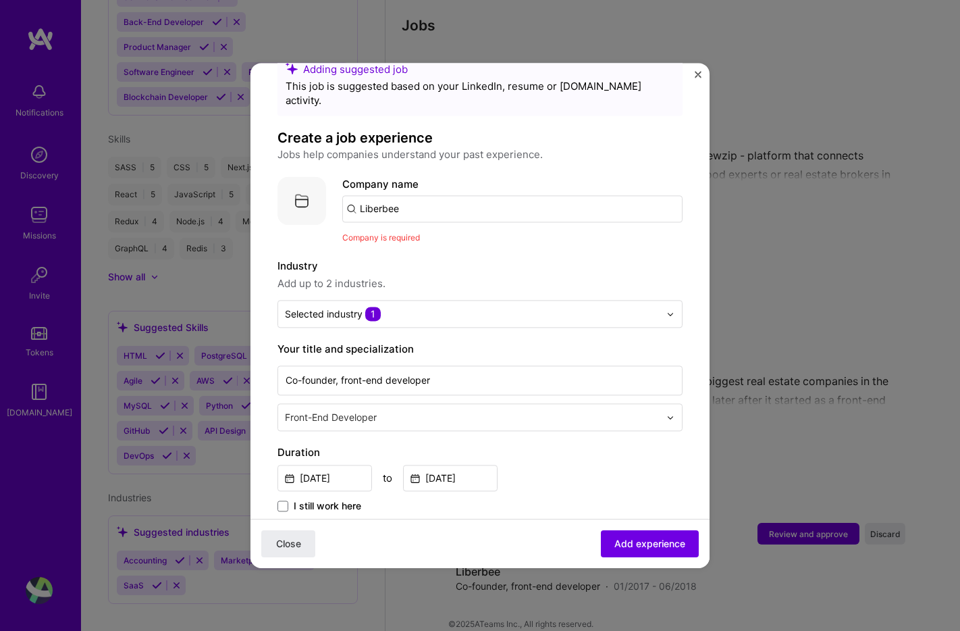
click at [448, 199] on input "Liberbee" at bounding box center [512, 208] width 340 height 27
click at [446, 198] on input "Liberbee" at bounding box center [512, 208] width 340 height 27
type input "Liberbee"
click at [457, 258] on label "Industry" at bounding box center [479, 266] width 405 height 16
click at [427, 196] on input "Liberbee" at bounding box center [512, 208] width 340 height 27
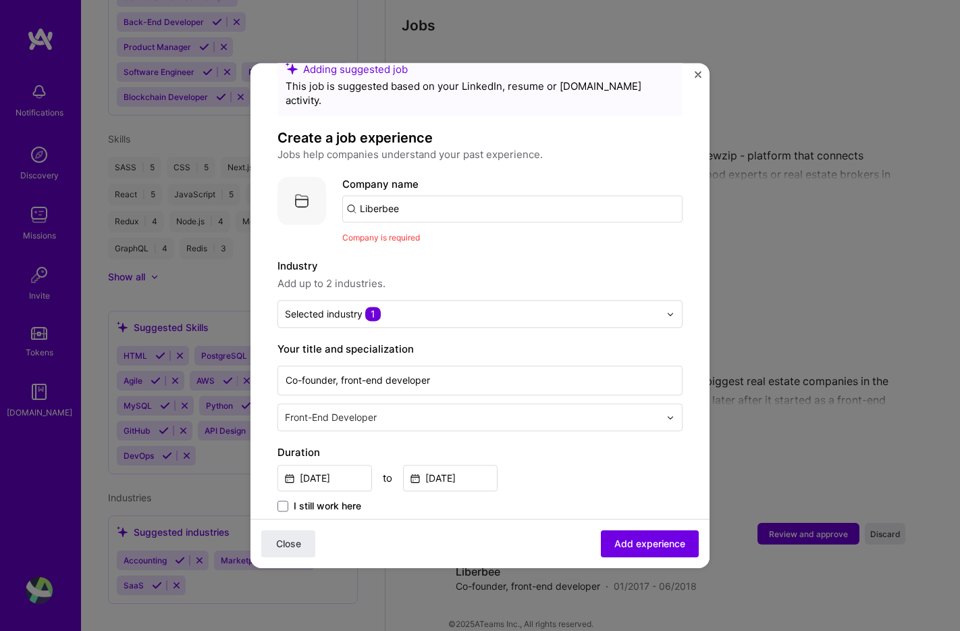
scroll to position [0, 0]
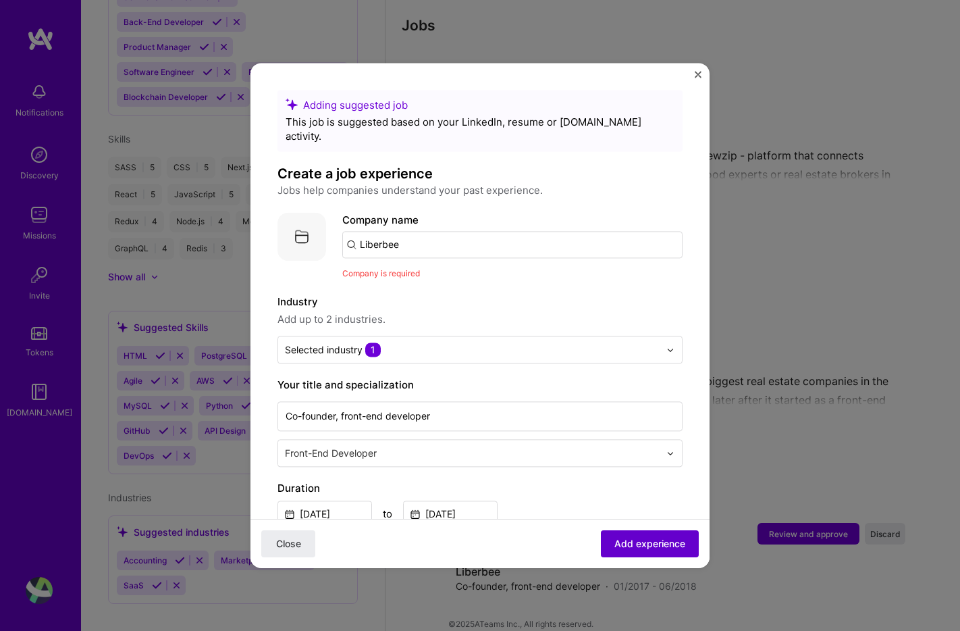
click at [639, 546] on span "Add experience" at bounding box center [649, 544] width 71 height 14
click at [381, 231] on input "Liberbee" at bounding box center [512, 244] width 340 height 27
paste input "Liberbee"
type input "Liberbee"
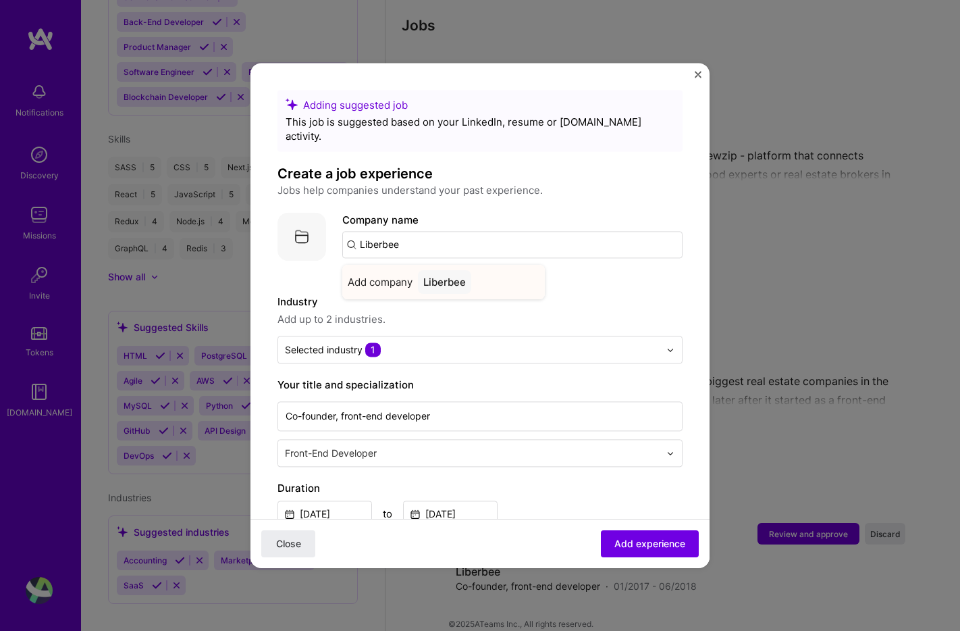
click at [437, 270] on div "Liberbee" at bounding box center [444, 282] width 53 height 24
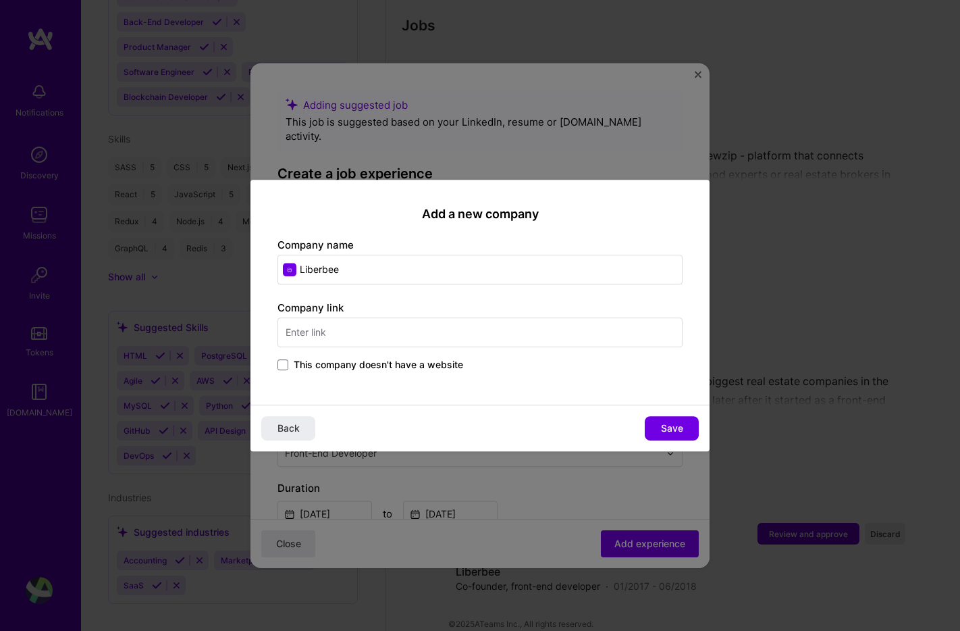
click at [406, 332] on input "text" at bounding box center [479, 332] width 405 height 30
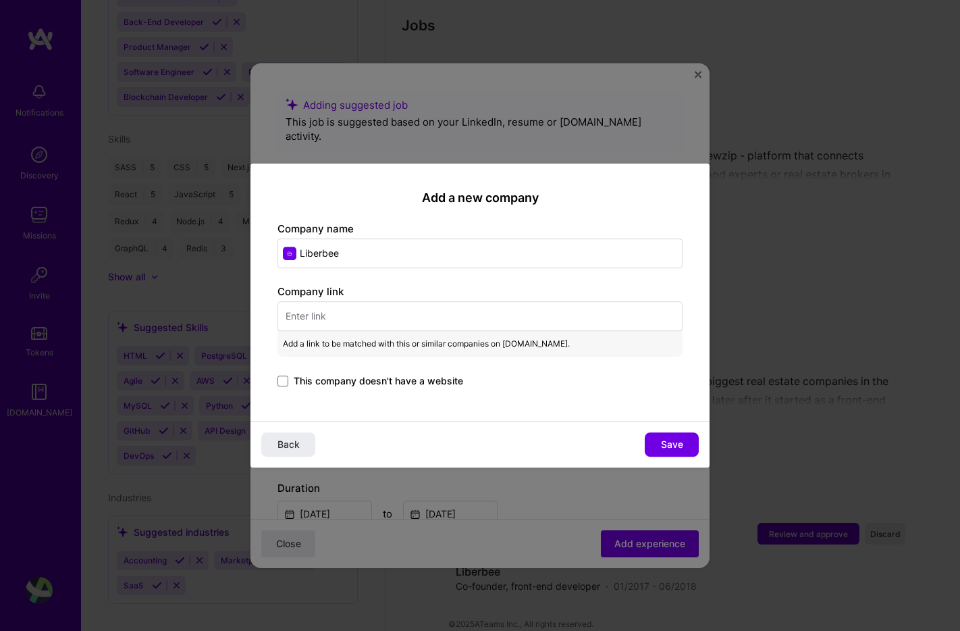
paste input "https://www.liberbee.com/"
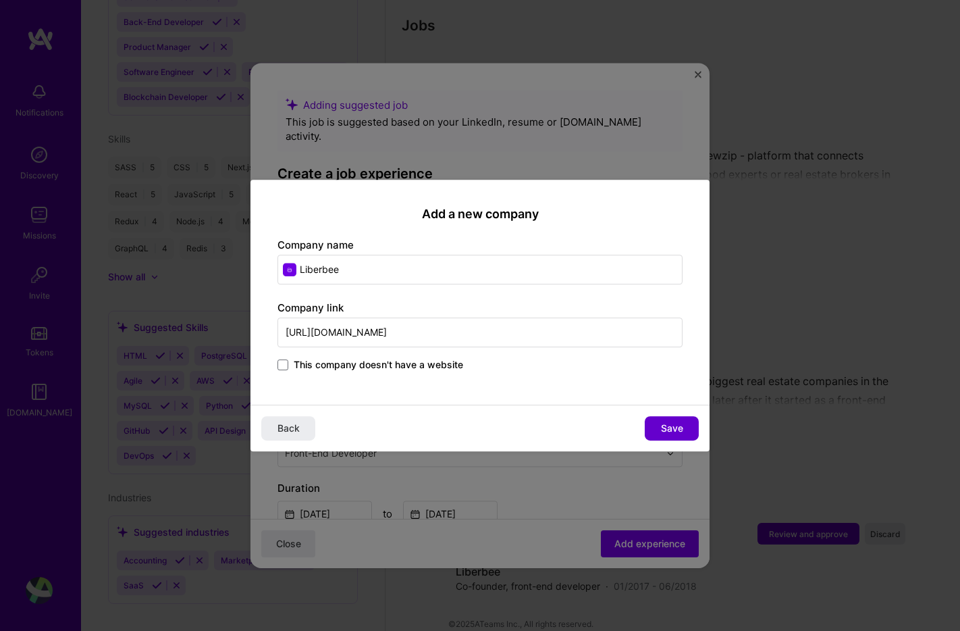
type input "https://www.liberbee.com/"
click at [661, 427] on span "Save" at bounding box center [672, 428] width 22 height 14
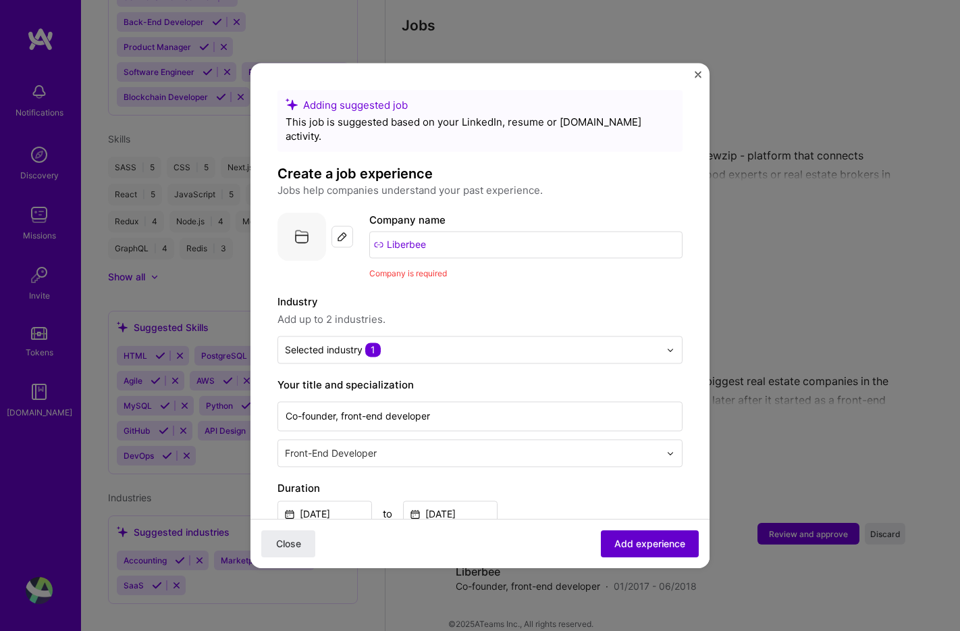
click at [650, 547] on span "Add experience" at bounding box center [649, 544] width 71 height 14
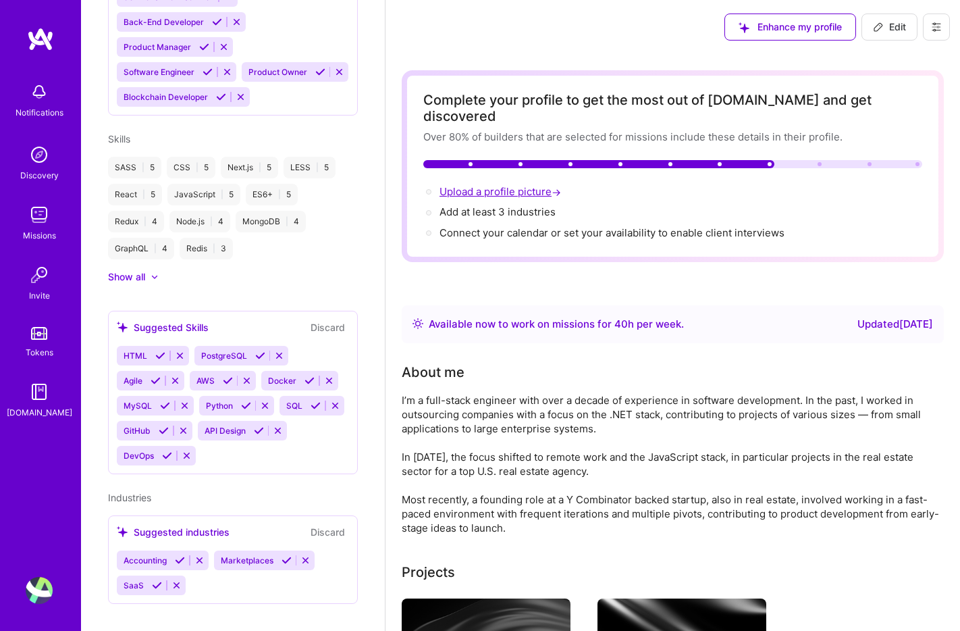
click at [499, 185] on span "Upload a profile picture →" at bounding box center [502, 191] width 124 height 13
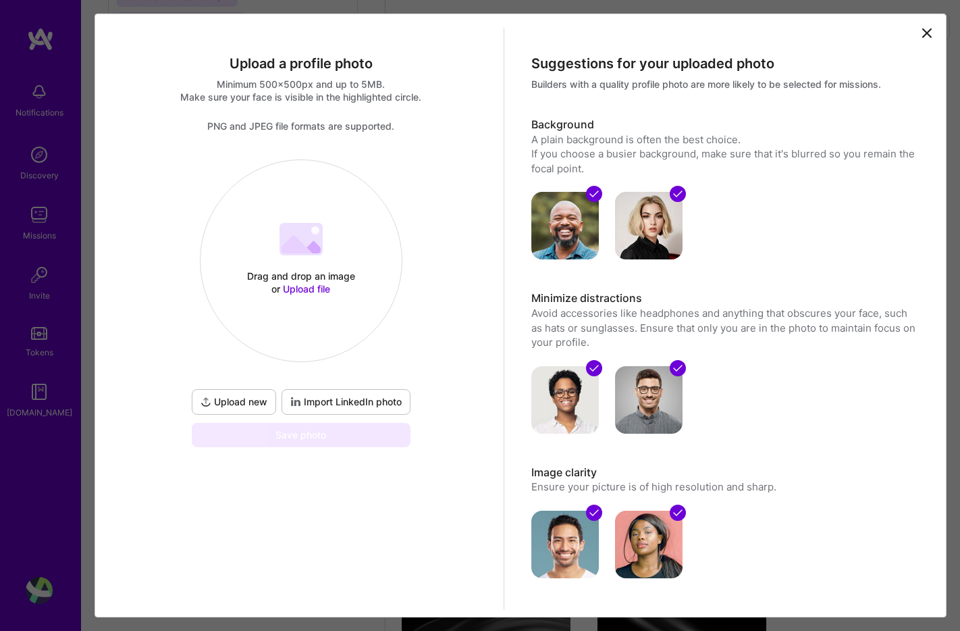
click at [245, 398] on span "Upload new" at bounding box center [234, 402] width 67 height 14
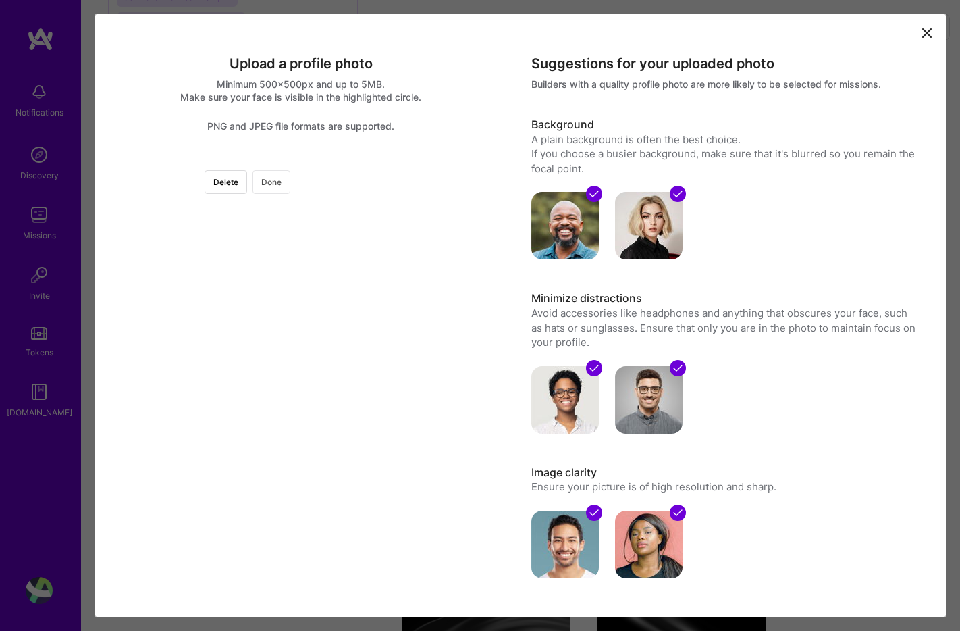
click at [290, 178] on button "Done" at bounding box center [272, 182] width 38 height 24
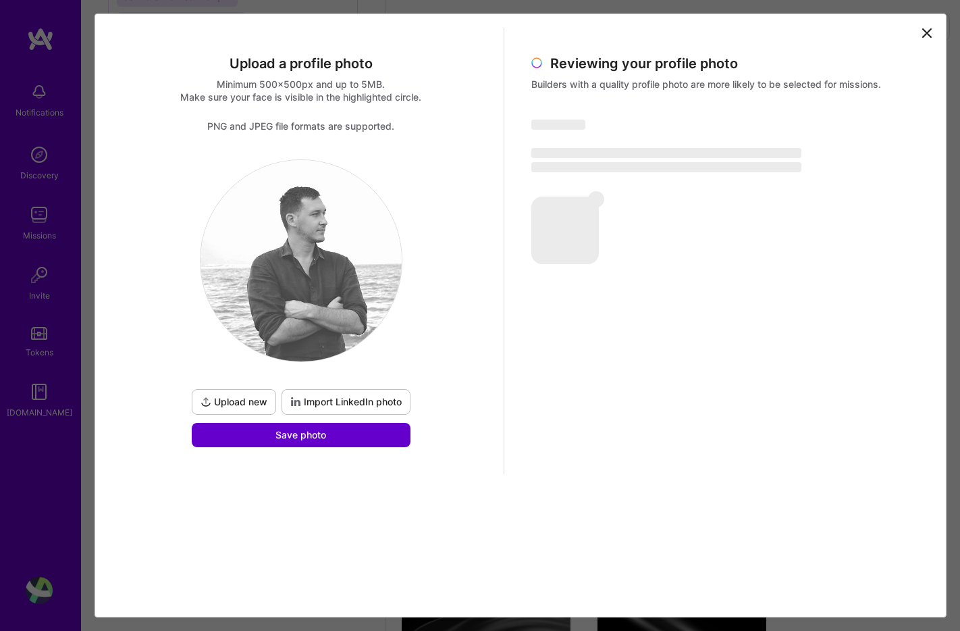
click at [302, 438] on span "Save photo" at bounding box center [300, 435] width 51 height 14
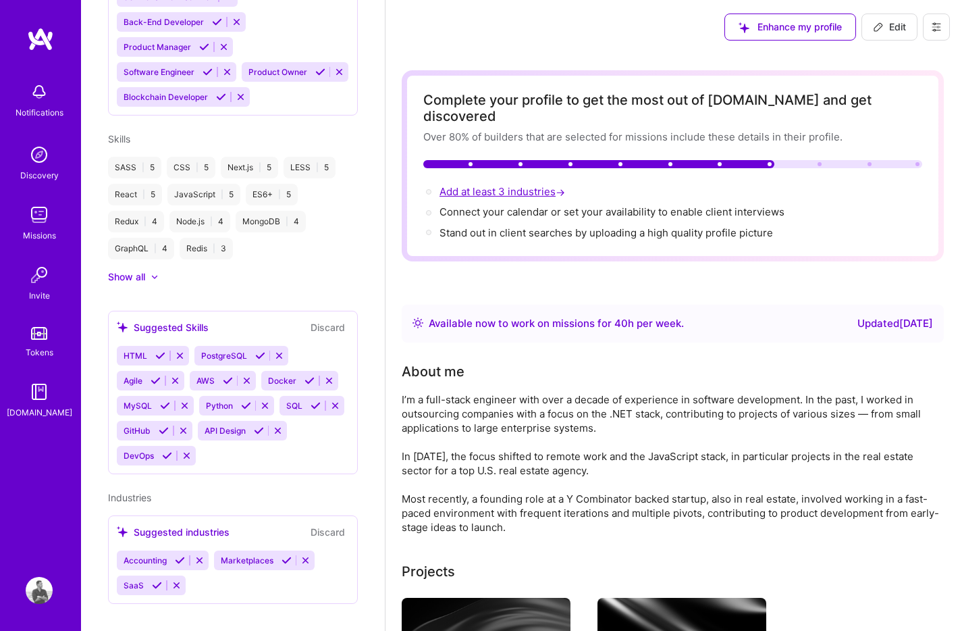
click at [501, 185] on span "Add at least 3 industries →" at bounding box center [504, 191] width 128 height 13
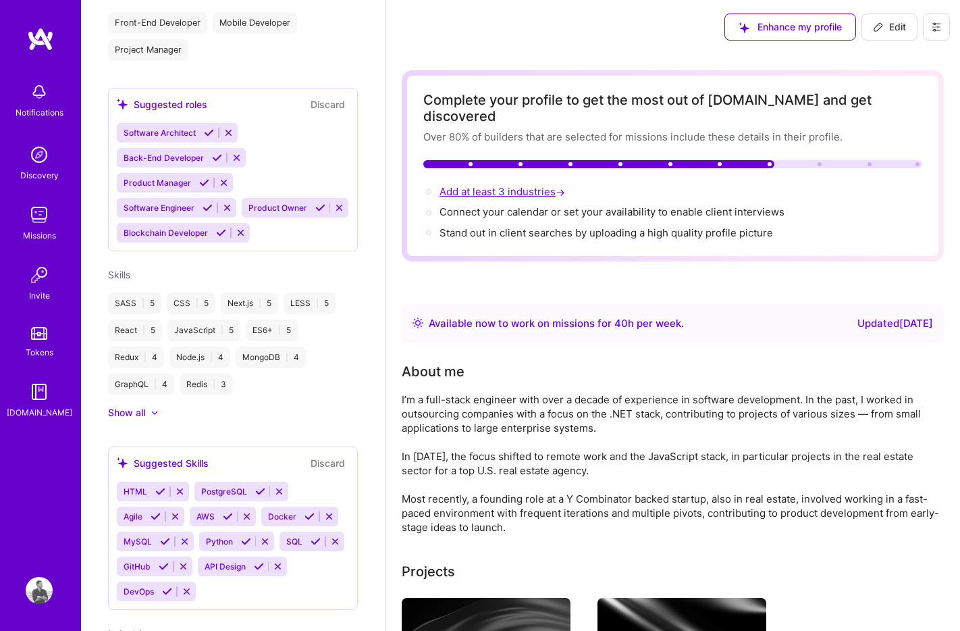
select select "US"
select select "Right Now"
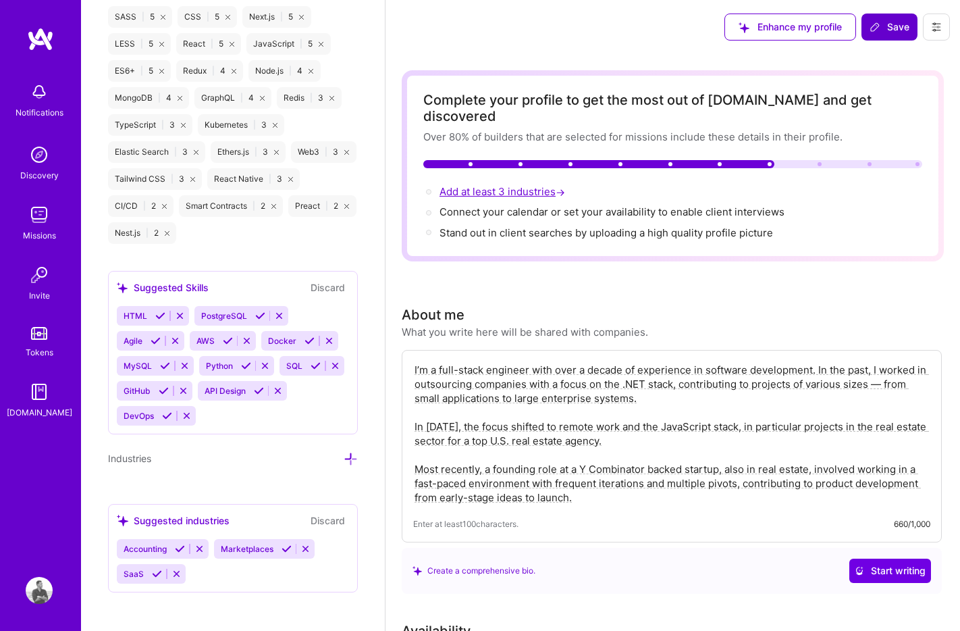
scroll to position [1231, 0]
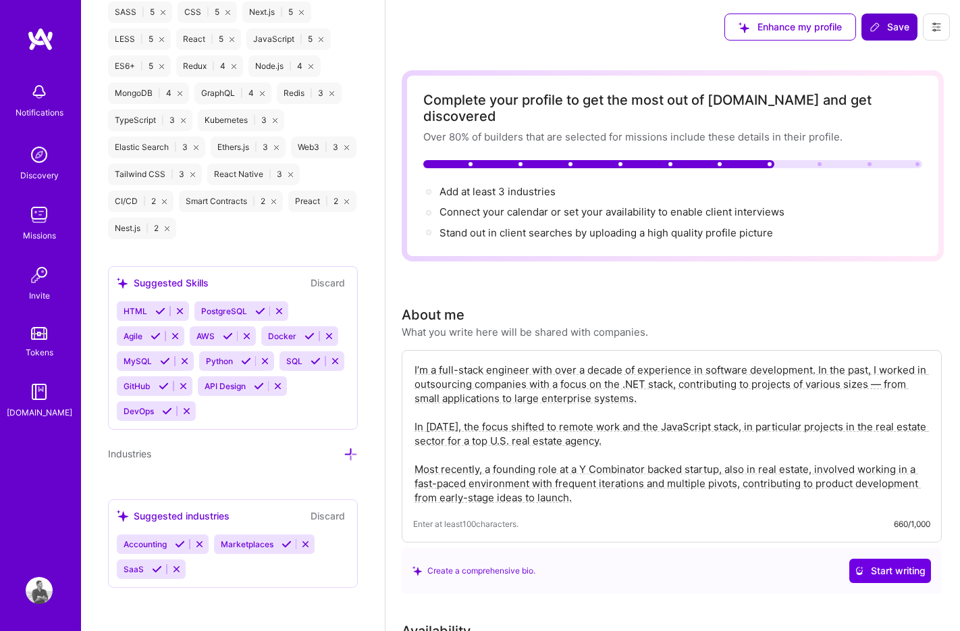
click at [179, 569] on icon at bounding box center [176, 569] width 10 height 10
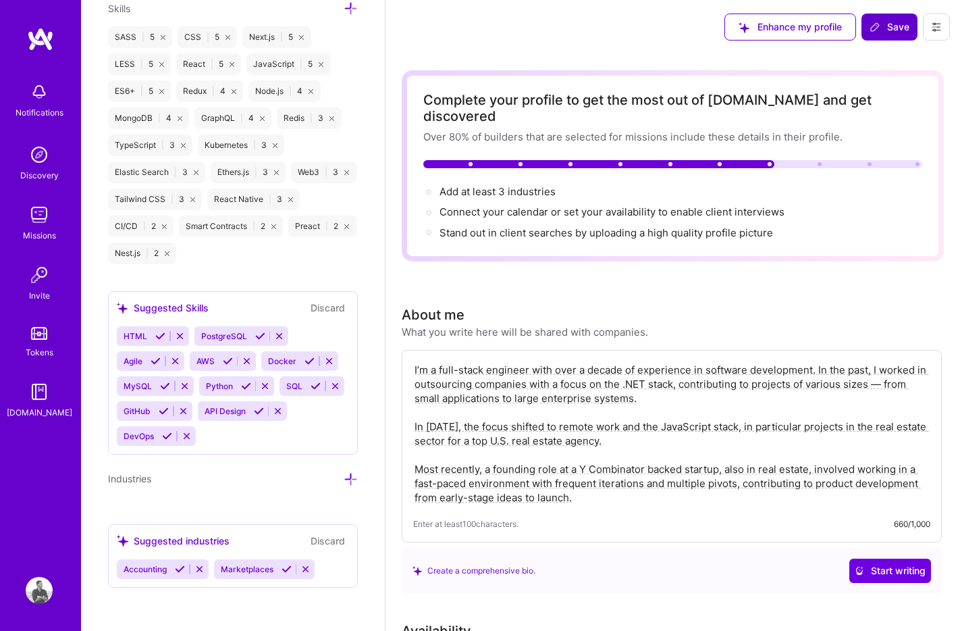
scroll to position [1206, 0]
click at [199, 565] on icon at bounding box center [199, 569] width 10 height 10
click at [349, 481] on icon at bounding box center [351, 479] width 14 height 14
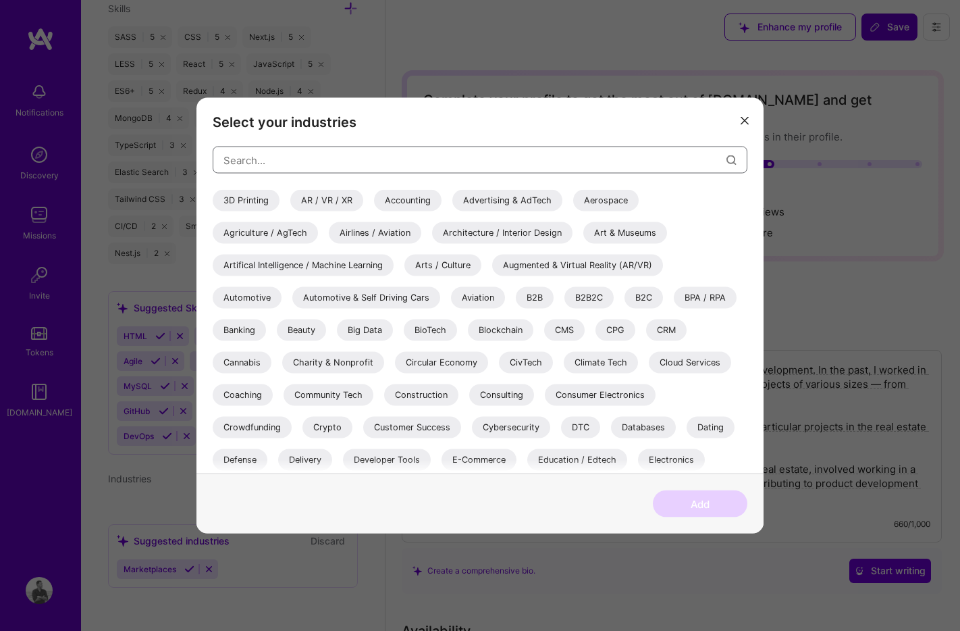
click at [314, 160] on input "modal" at bounding box center [474, 159] width 503 height 34
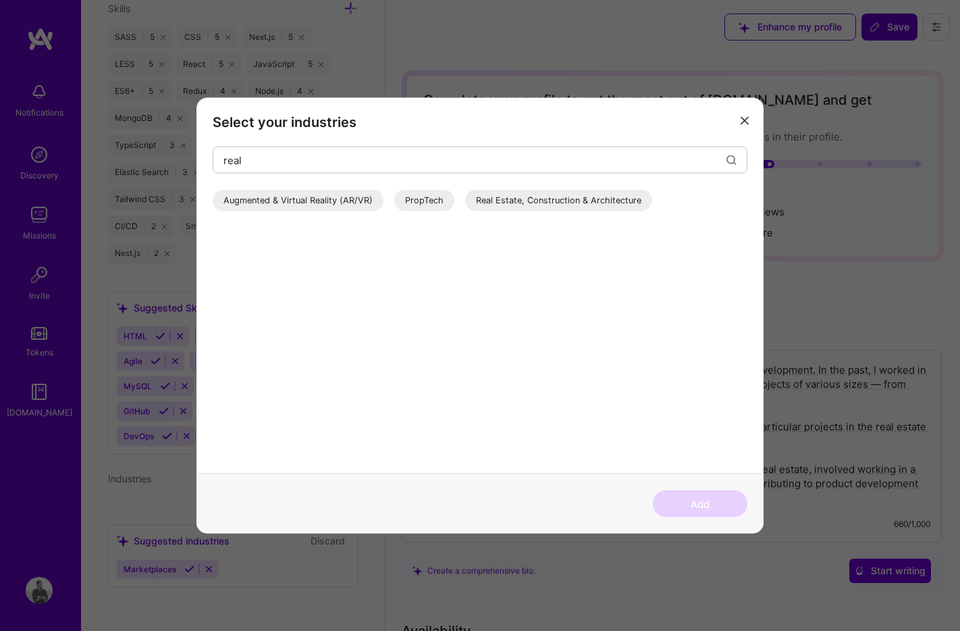
click at [587, 194] on div "Real Estate, Construction & Architecture" at bounding box center [558, 201] width 187 height 22
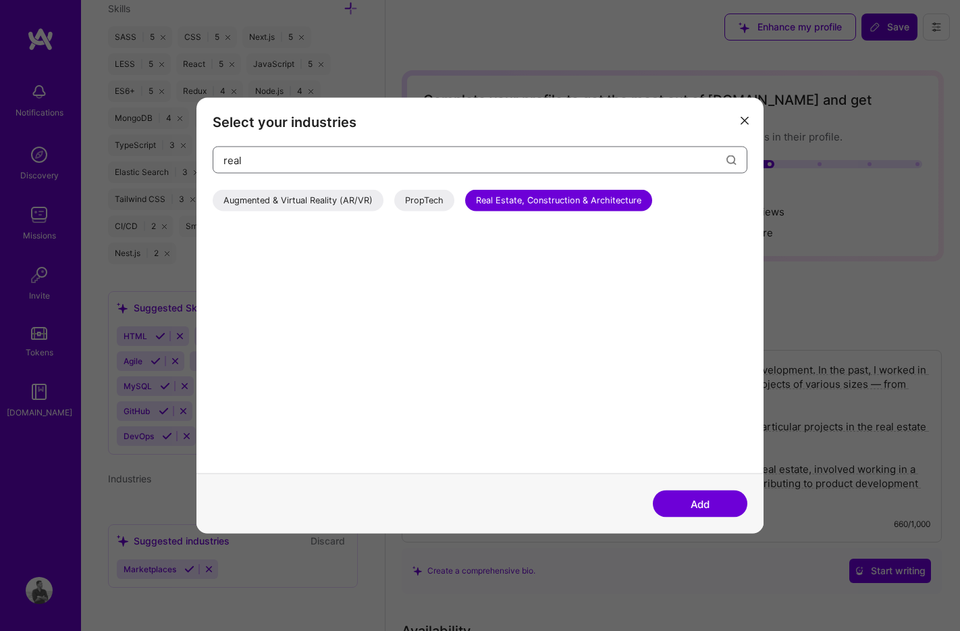
click at [284, 161] on input "real" at bounding box center [474, 159] width 503 height 34
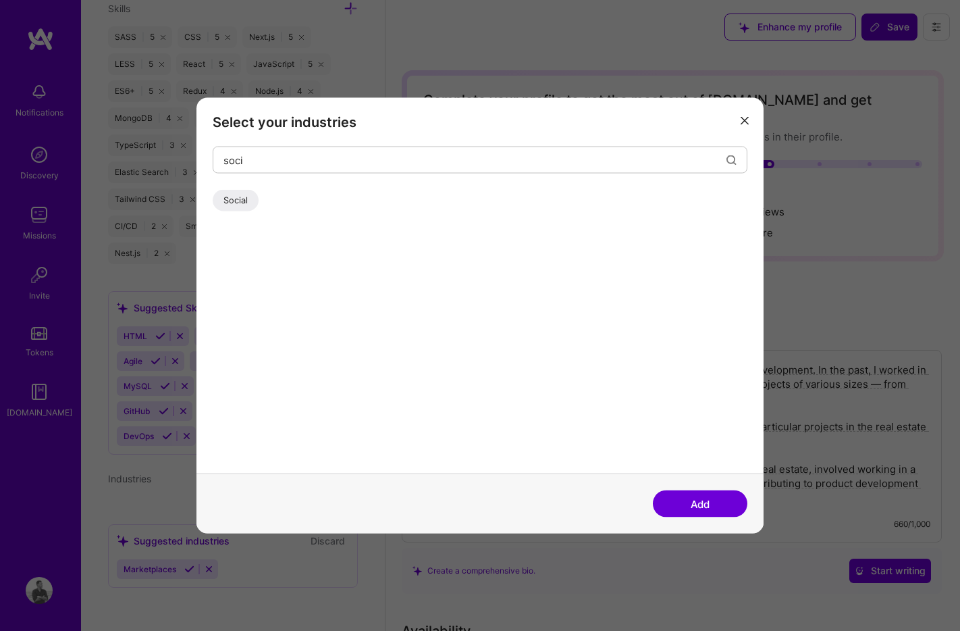
click at [222, 206] on div "Social" at bounding box center [236, 201] width 46 height 22
click at [260, 155] on input "soci" at bounding box center [474, 159] width 503 height 34
type input "cry"
click at [236, 199] on div "Crypto" at bounding box center [238, 201] width 50 height 22
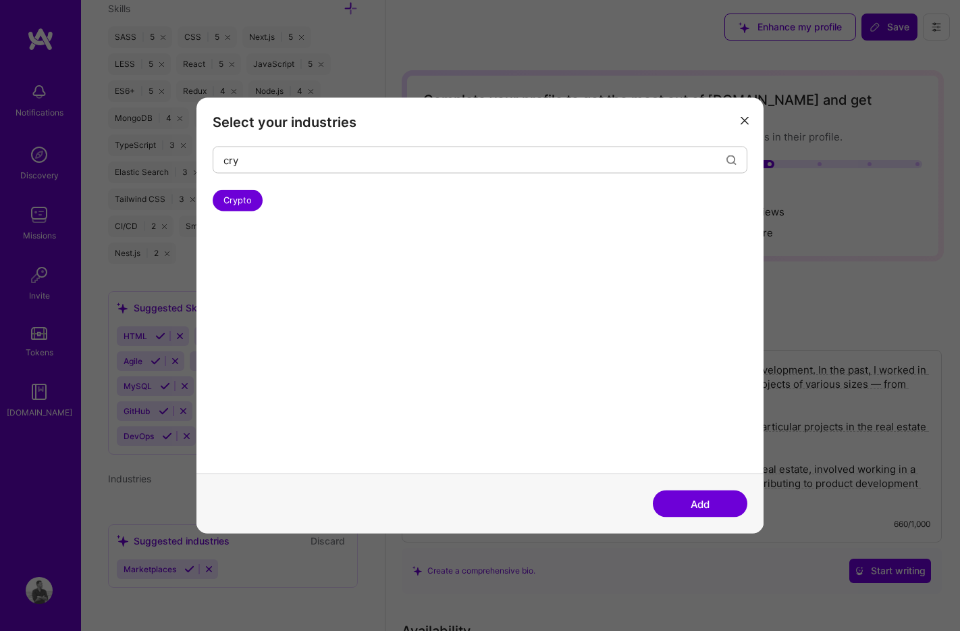
click at [699, 508] on button "Add" at bounding box center [700, 503] width 95 height 27
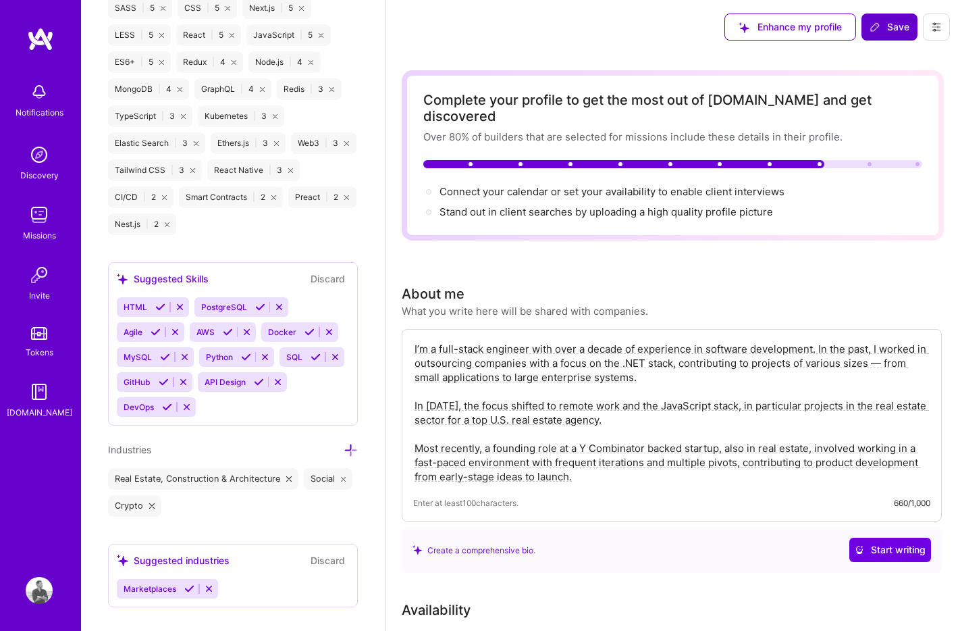
scroll to position [1254, 0]
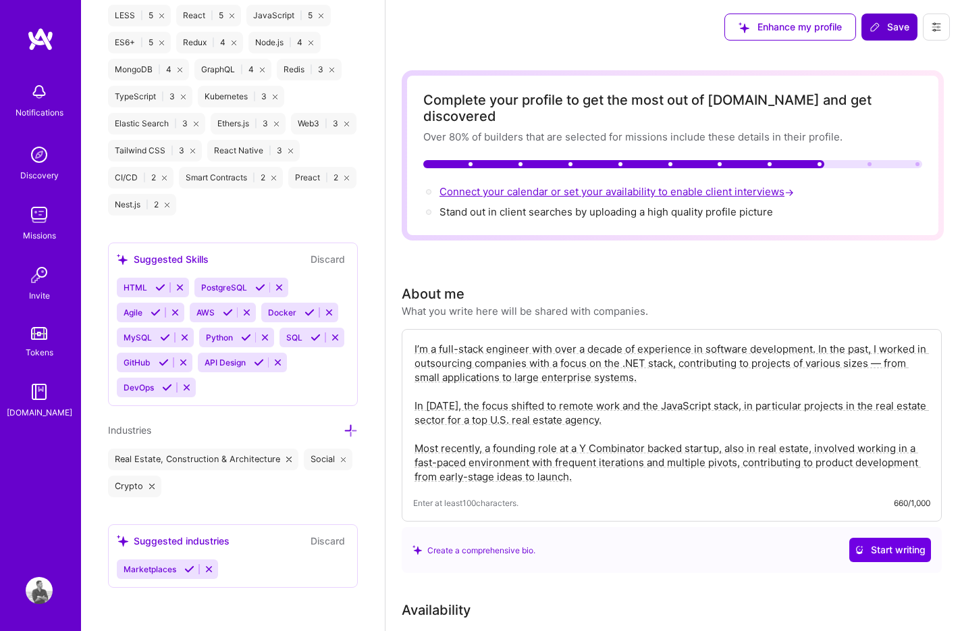
click at [613, 185] on span "Connect your calendar or set your availability to enable client interviews →" at bounding box center [618, 191] width 357 height 13
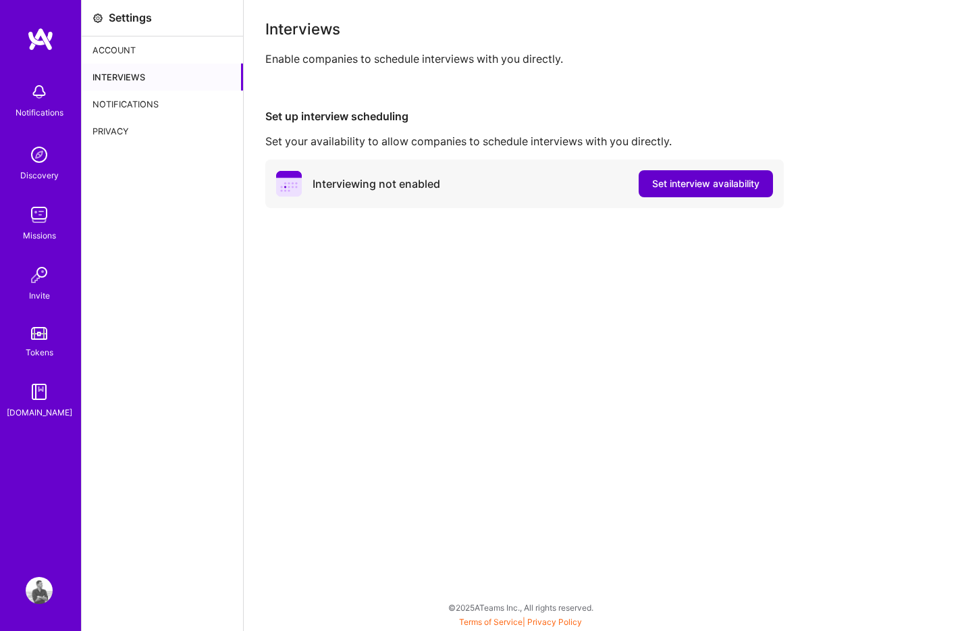
click at [697, 184] on span "Set interview availability" at bounding box center [705, 184] width 107 height 14
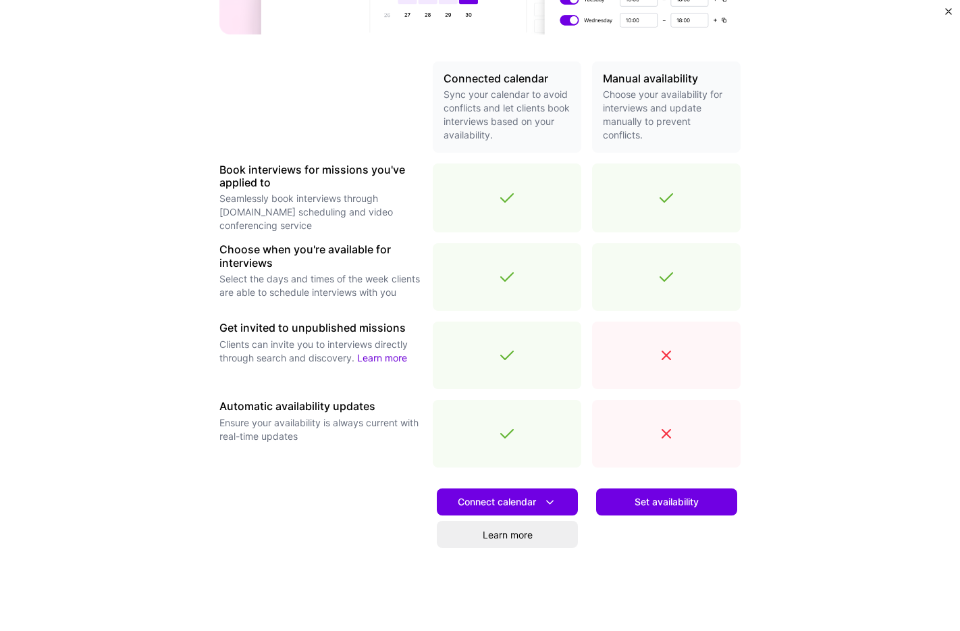
scroll to position [315, 0]
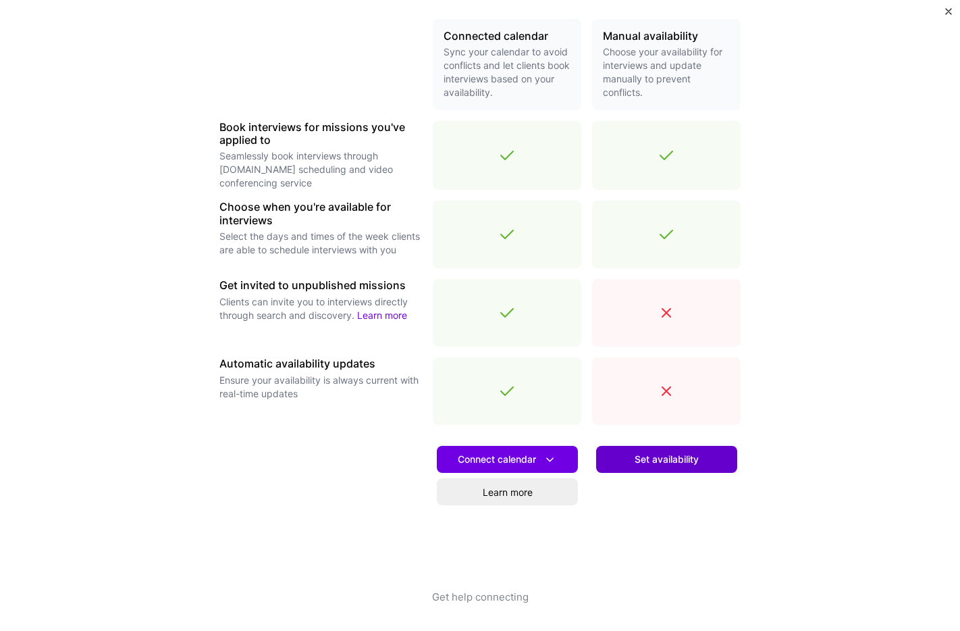
click at [662, 456] on span "Set availability" at bounding box center [667, 459] width 64 height 14
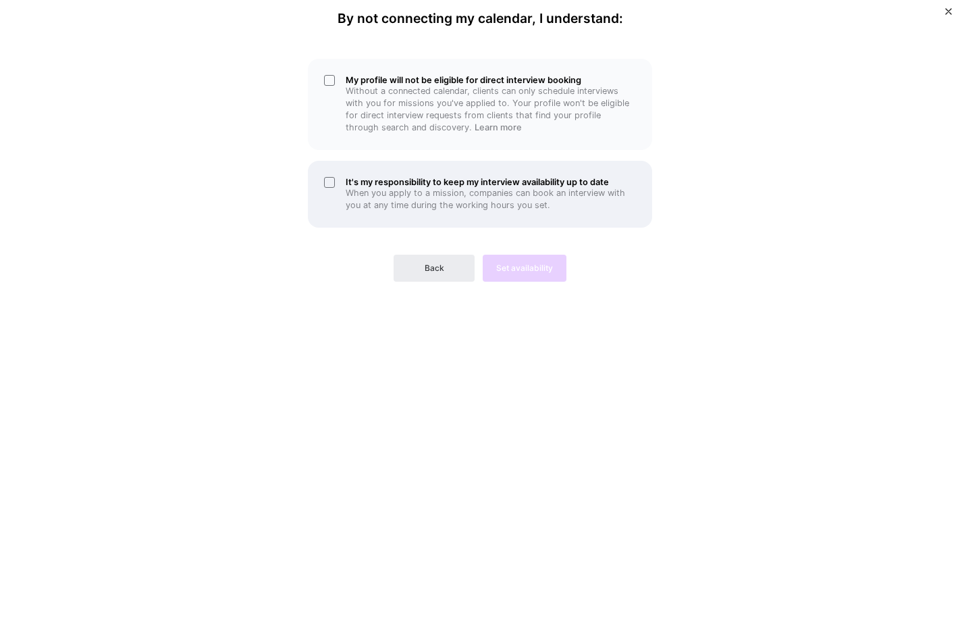
click at [346, 179] on h5 "It's my responsibility to keep my interview availability up to date" at bounding box center [491, 182] width 290 height 10
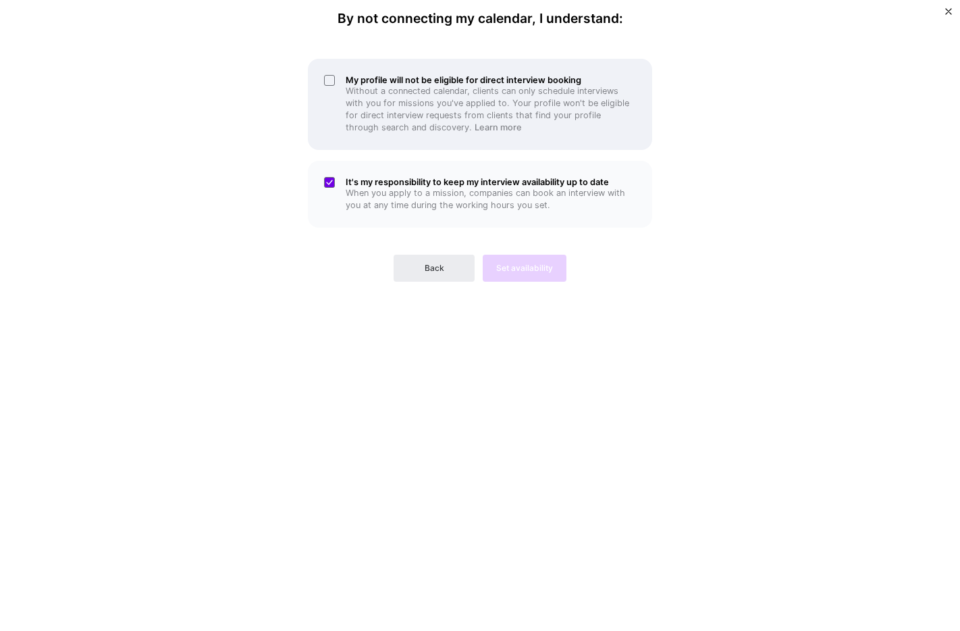
click at [423, 77] on h5 "My profile will not be eligible for direct interview booking" at bounding box center [491, 80] width 290 height 10
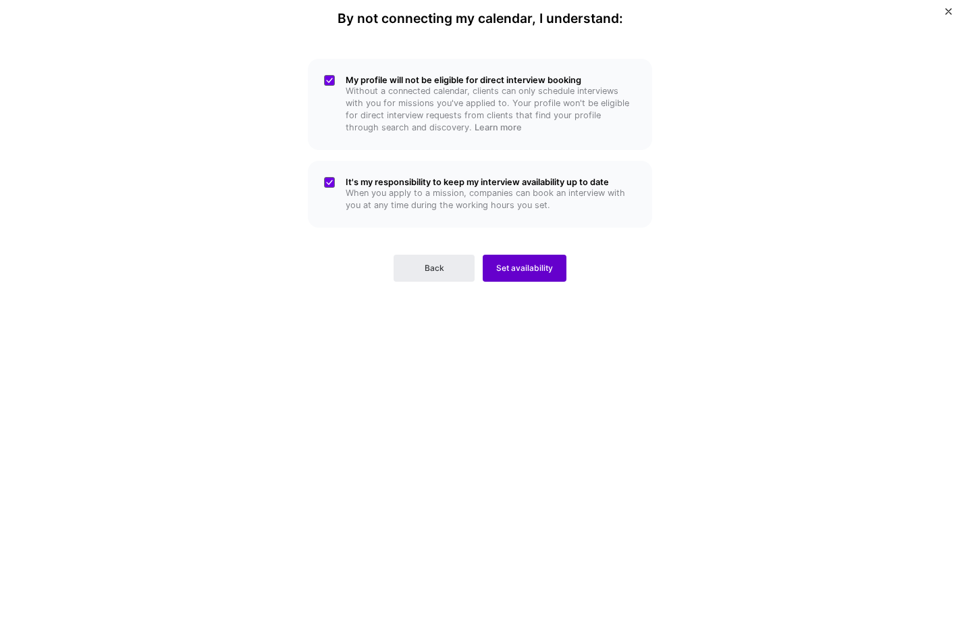
click at [530, 268] on span "Set availability" at bounding box center [524, 268] width 57 height 12
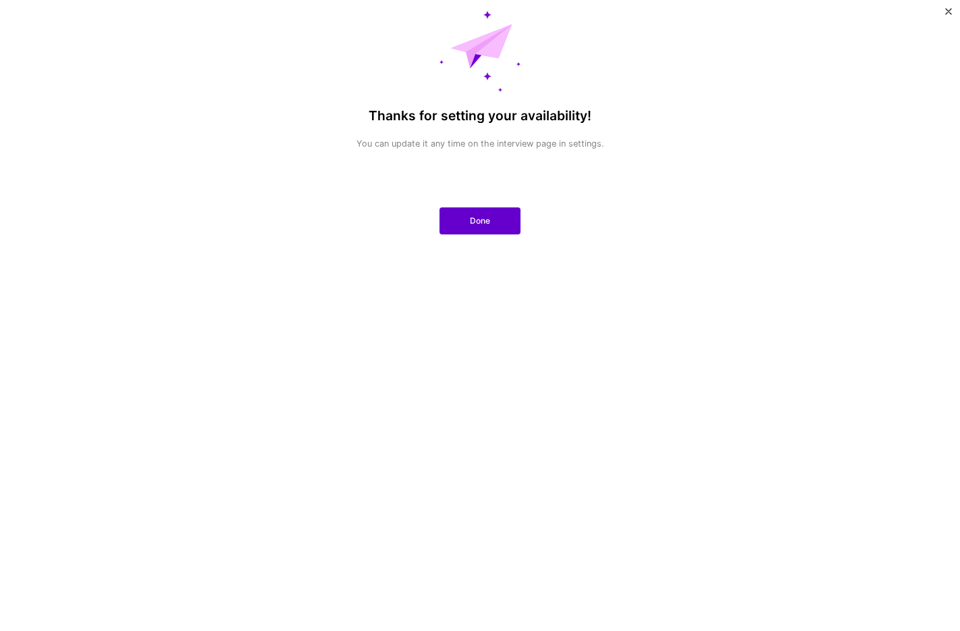
click at [487, 217] on span "Done" at bounding box center [480, 221] width 20 height 12
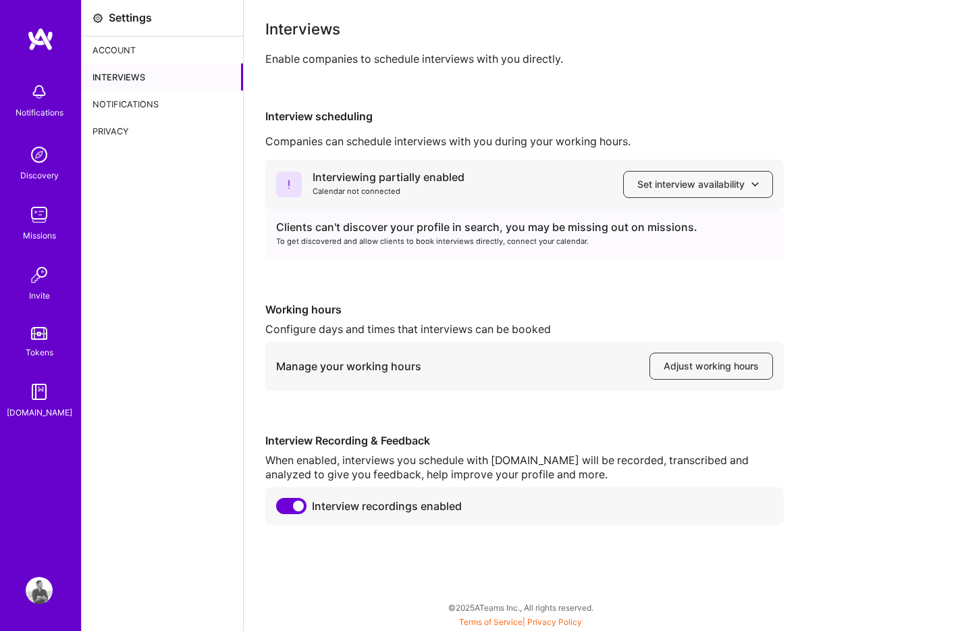
click at [467, 231] on div "Clients can't discover your profile in search, you may be missing out on missio…" at bounding box center [524, 227] width 497 height 14
click at [724, 182] on span "Set interview availability" at bounding box center [698, 185] width 122 height 14
click at [517, 195] on div "Interviewing partially enabled Calendar not connected Set interview availabilit…" at bounding box center [524, 184] width 519 height 50
click at [714, 369] on span "Adjust working hours" at bounding box center [711, 366] width 95 height 14
click at [45, 584] on img at bounding box center [39, 590] width 27 height 27
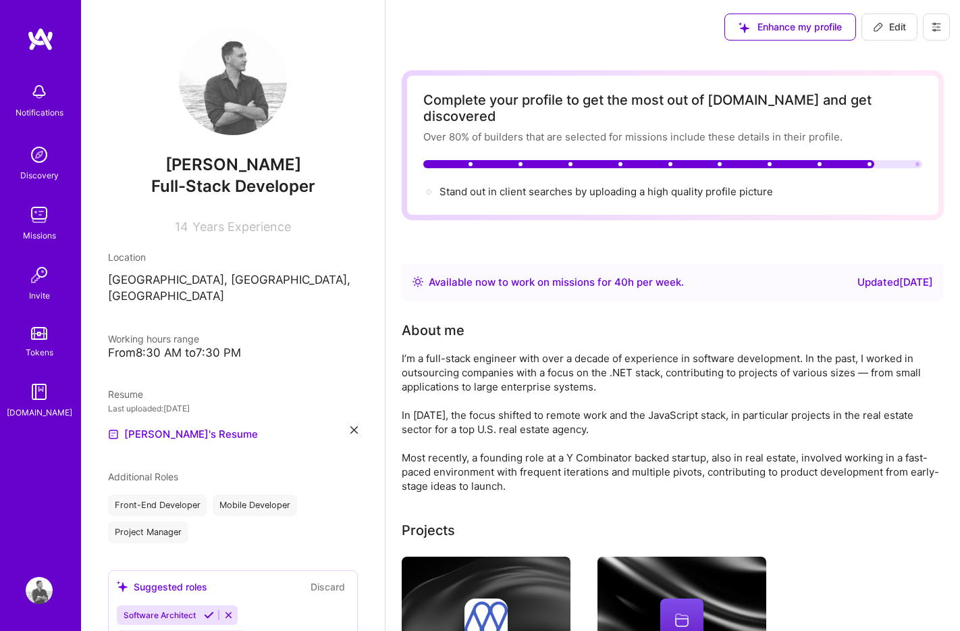
click at [604, 184] on div "Stand out in client searches by uploading a high quality profile picture" at bounding box center [607, 191] width 334 height 14
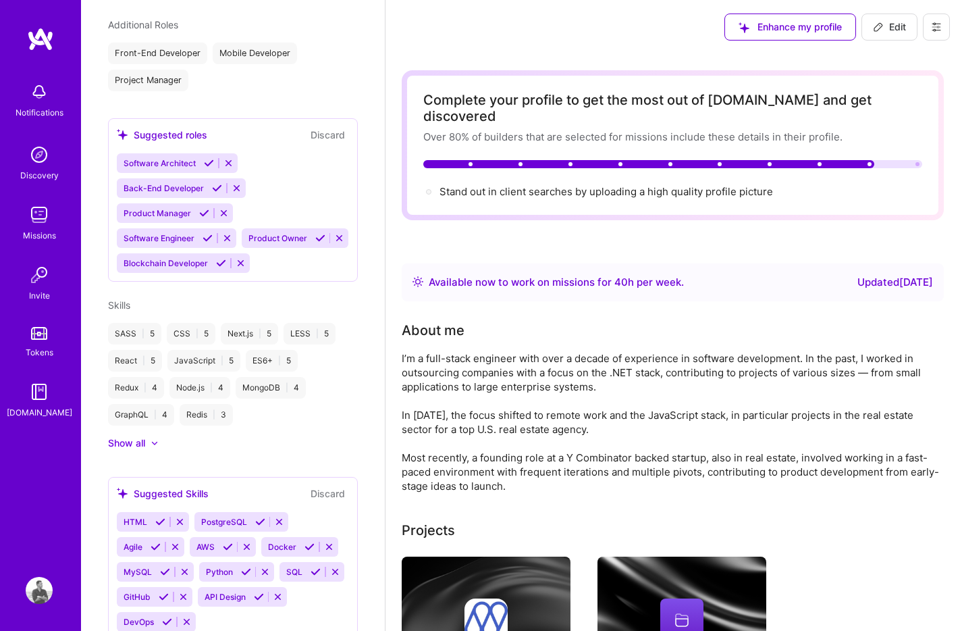
click at [31, 165] on img at bounding box center [39, 154] width 27 height 27
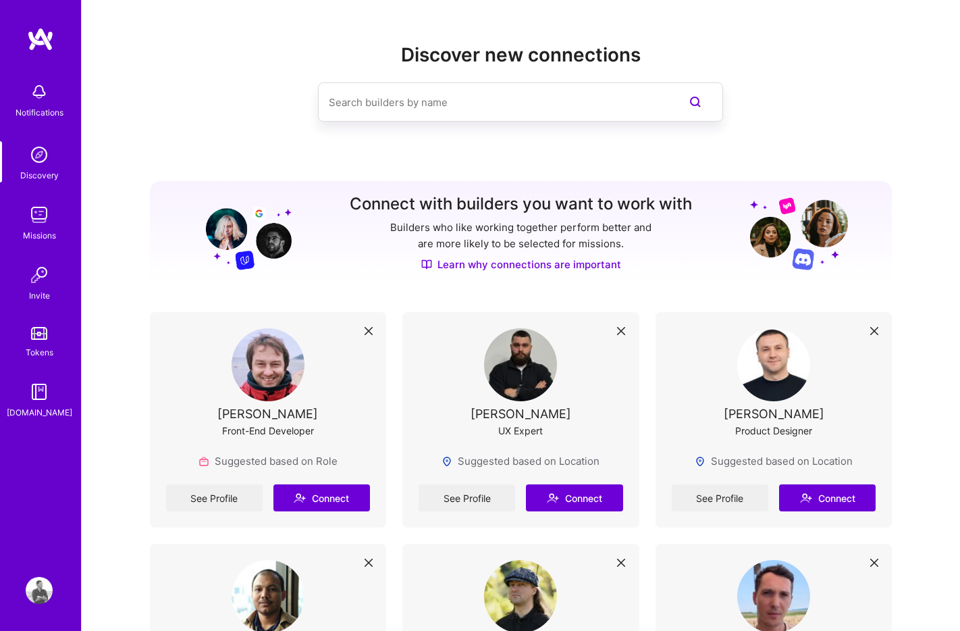
click at [38, 271] on img at bounding box center [39, 274] width 27 height 27
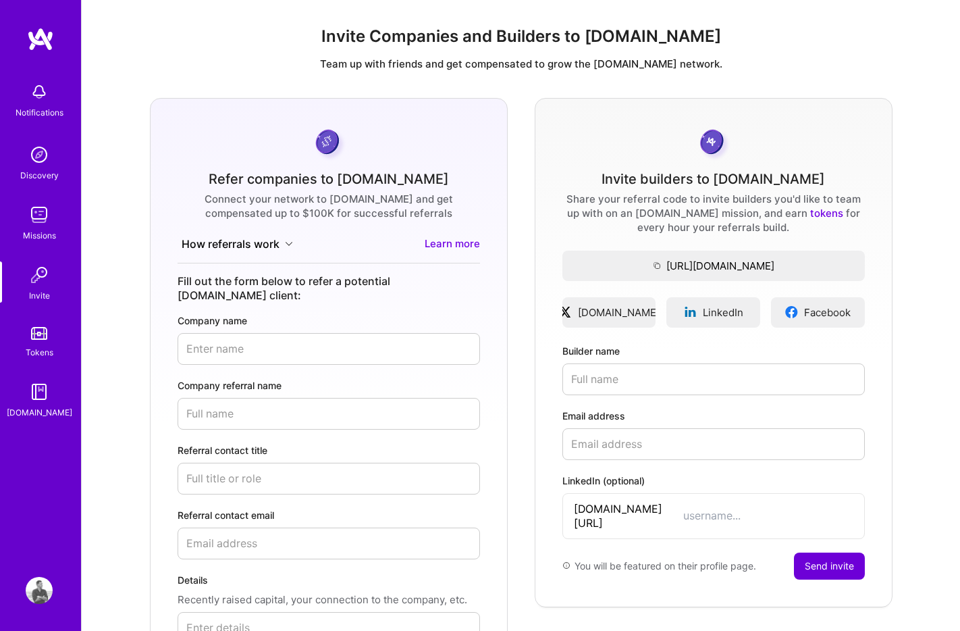
click at [45, 349] on div "Tokens" at bounding box center [40, 352] width 28 height 14
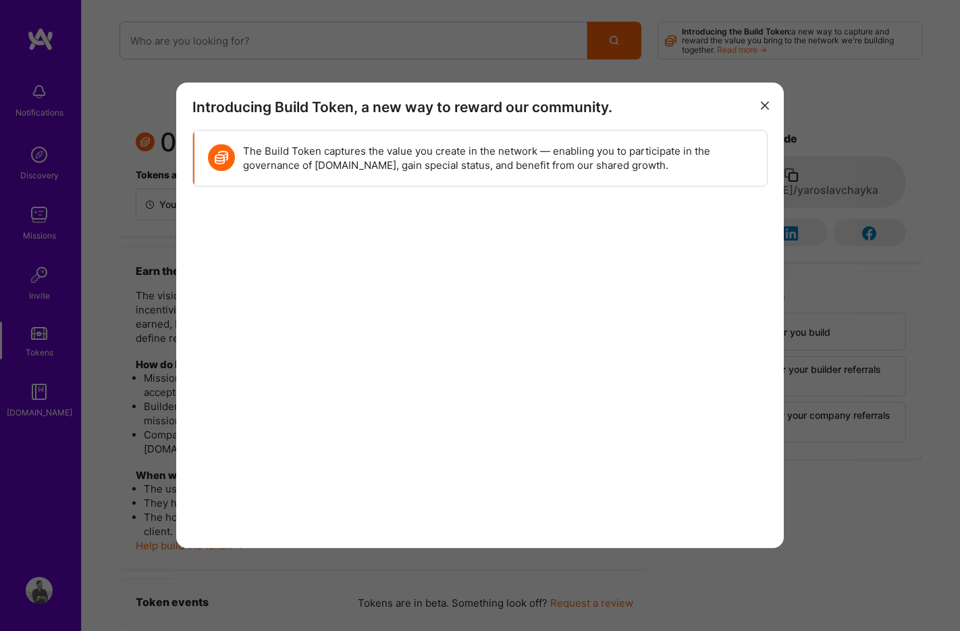
click at [768, 102] on icon "modal" at bounding box center [765, 105] width 8 height 8
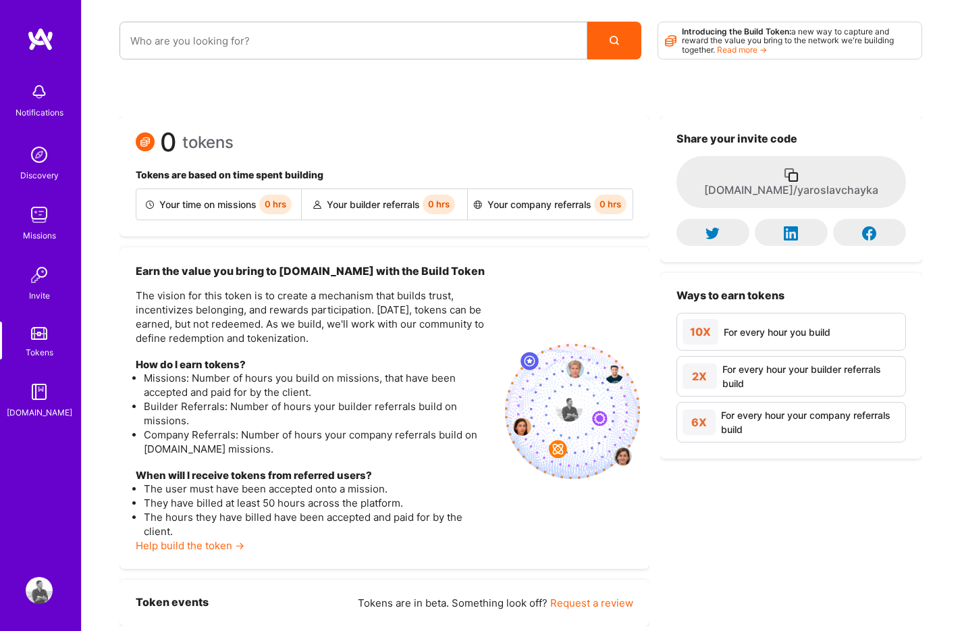
click at [39, 155] on img at bounding box center [39, 154] width 27 height 27
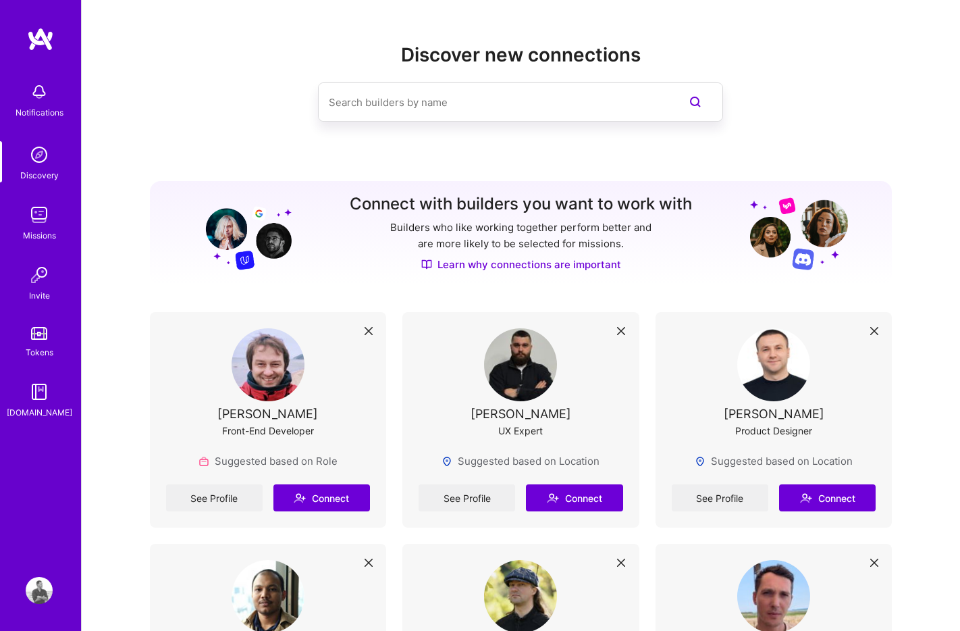
click at [454, 99] on input at bounding box center [493, 102] width 329 height 34
click at [41, 90] on img at bounding box center [39, 91] width 27 height 27
click at [37, 42] on img at bounding box center [40, 39] width 27 height 24
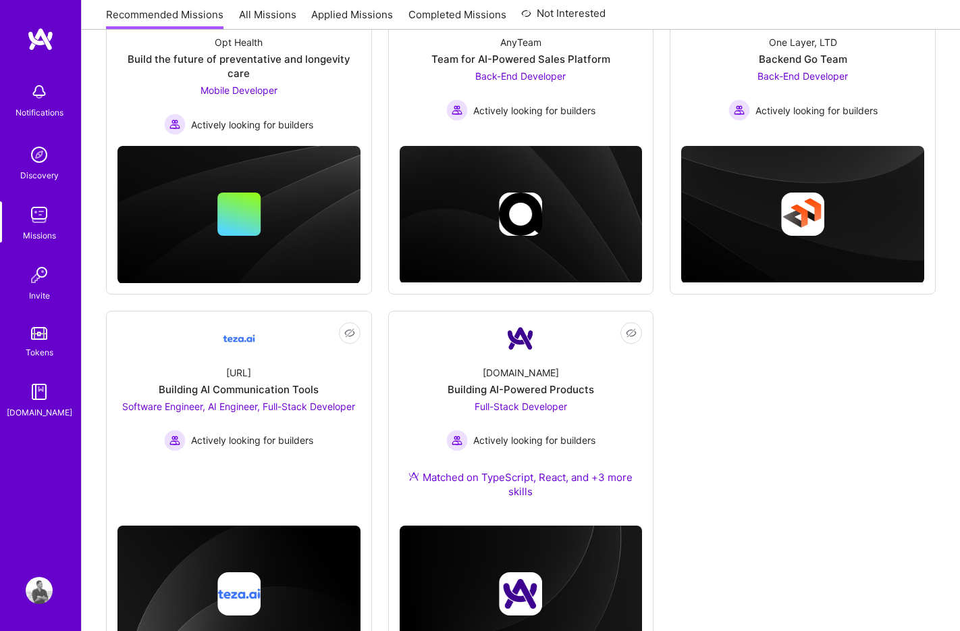
scroll to position [308, 0]
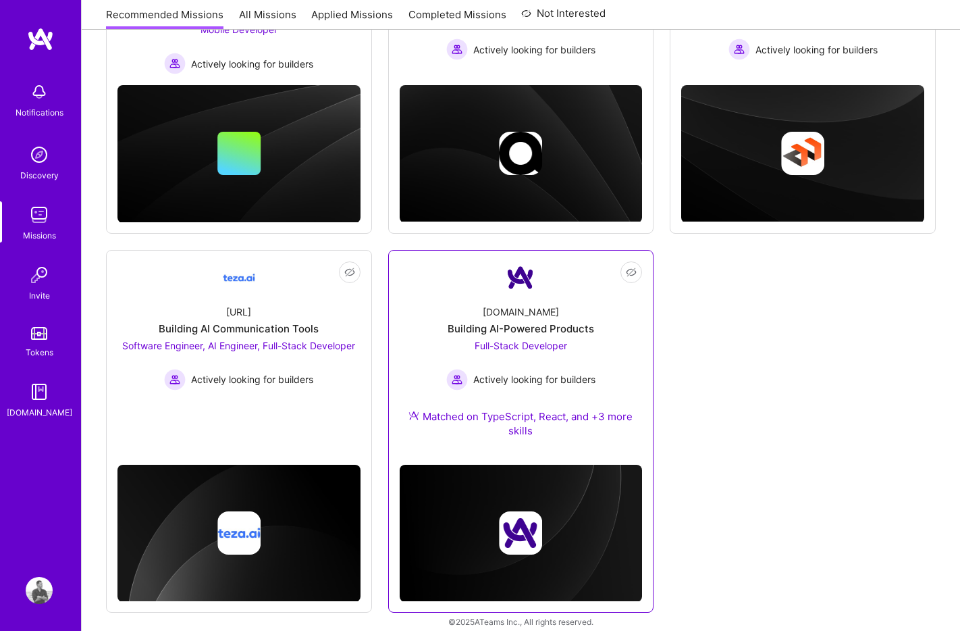
click at [527, 305] on div "[DOMAIN_NAME]" at bounding box center [521, 312] width 76 height 14
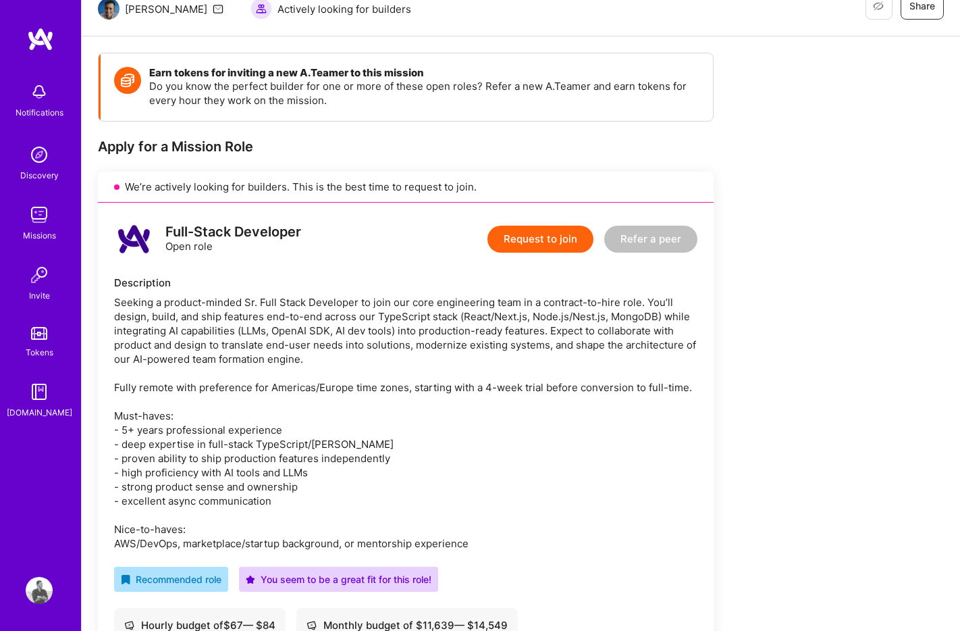
scroll to position [155, 0]
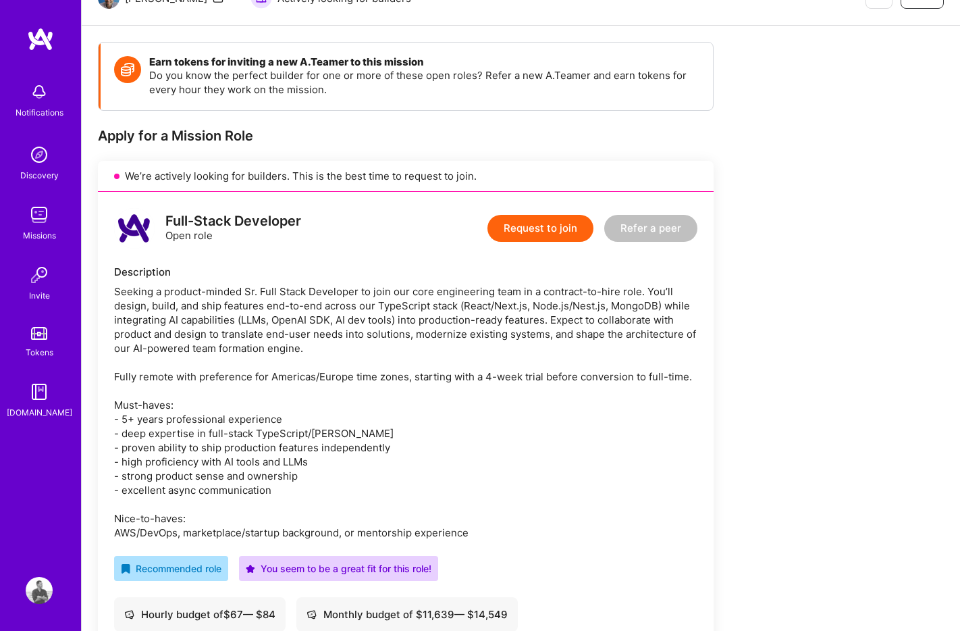
click at [533, 234] on button "Request to join" at bounding box center [540, 228] width 106 height 27
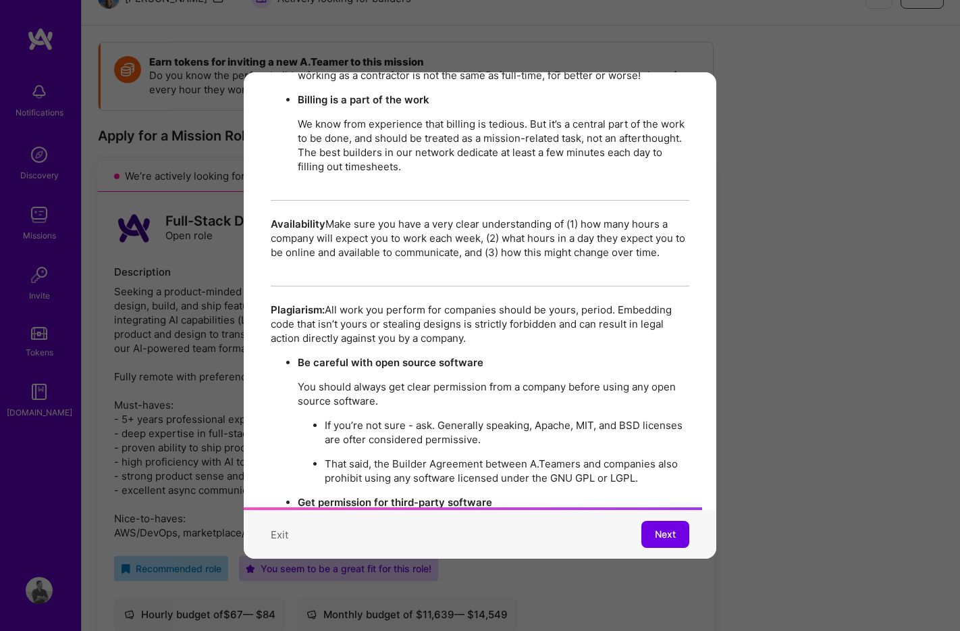
scroll to position [2316, 0]
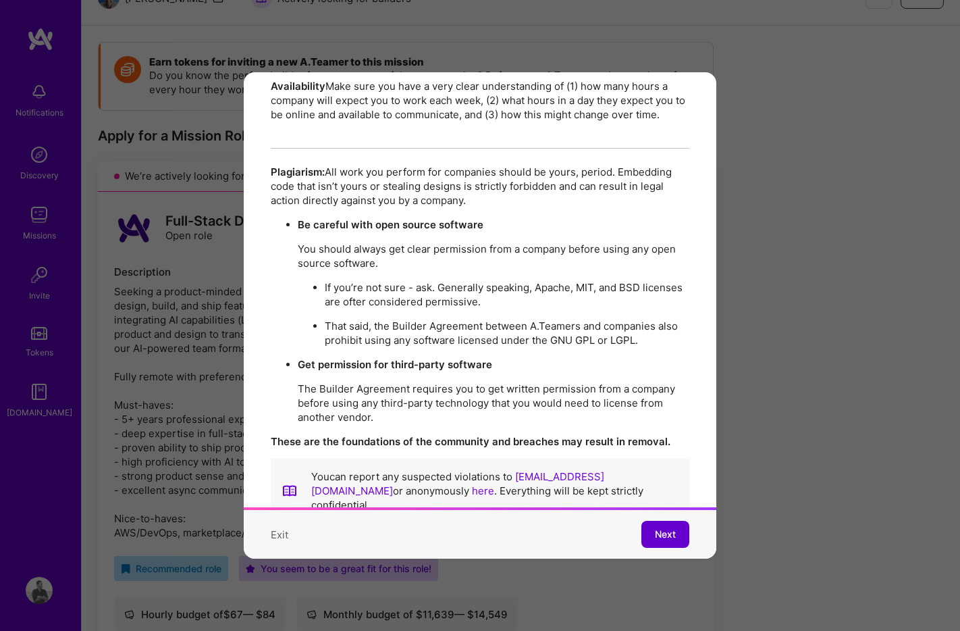
click at [668, 535] on span "Next" at bounding box center [665, 534] width 21 height 14
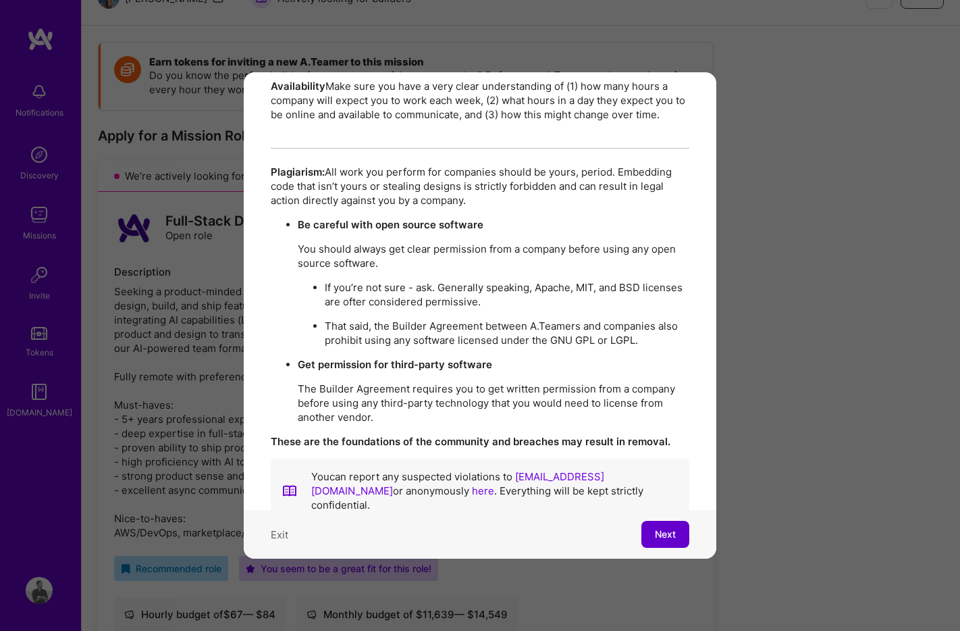
scroll to position [0, 0]
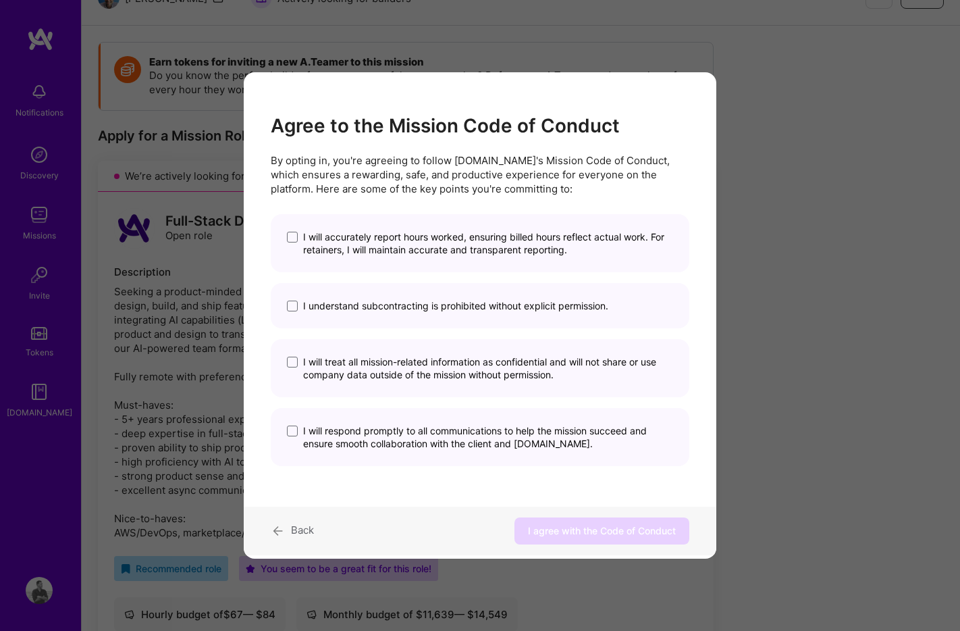
click at [373, 242] on span "I will accurately report hours worked, ensuring billed hours reflect actual wor…" at bounding box center [488, 243] width 370 height 26
click at [0, 0] on input "I will accurately report hours worked, ensuring billed hours reflect actual wor…" at bounding box center [0, 0] width 0 height 0
click at [387, 302] on span "I understand subcontracting is prohibited without explicit permission." at bounding box center [455, 305] width 305 height 13
click at [0, 0] on input "I understand subcontracting is prohibited without explicit permission." at bounding box center [0, 0] width 0 height 0
click at [393, 361] on span "I will treat all mission-related information as confidential and will not share…" at bounding box center [488, 368] width 370 height 26
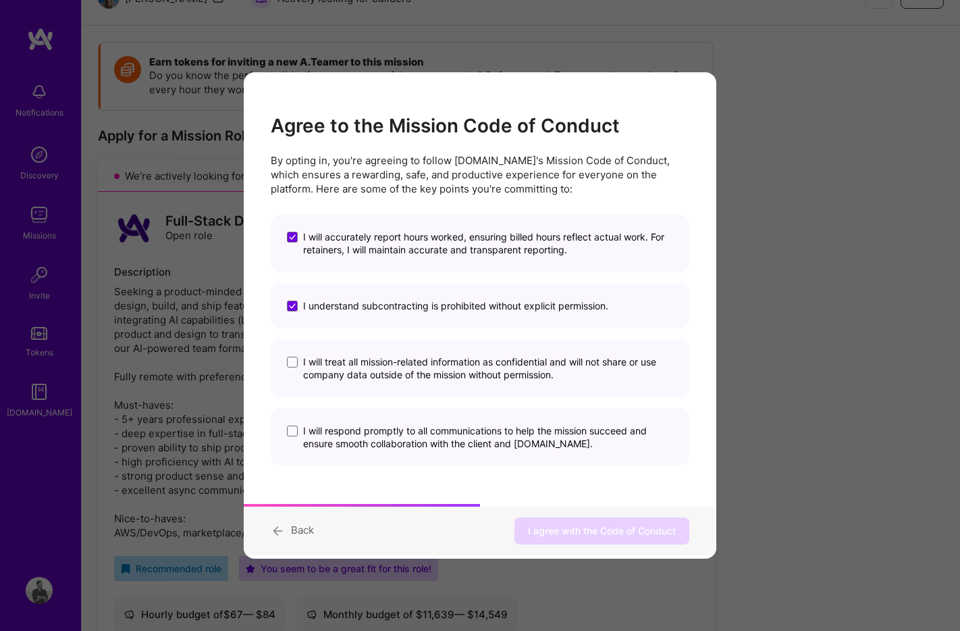
click at [0, 0] on input "I will treat all mission-related information as confidential and will not share…" at bounding box center [0, 0] width 0 height 0
click at [403, 432] on span "I will respond promptly to all communications to help the mission succeed and e…" at bounding box center [488, 437] width 370 height 26
click at [0, 0] on input "I will respond promptly to all communications to help the mission succeed and e…" at bounding box center [0, 0] width 0 height 0
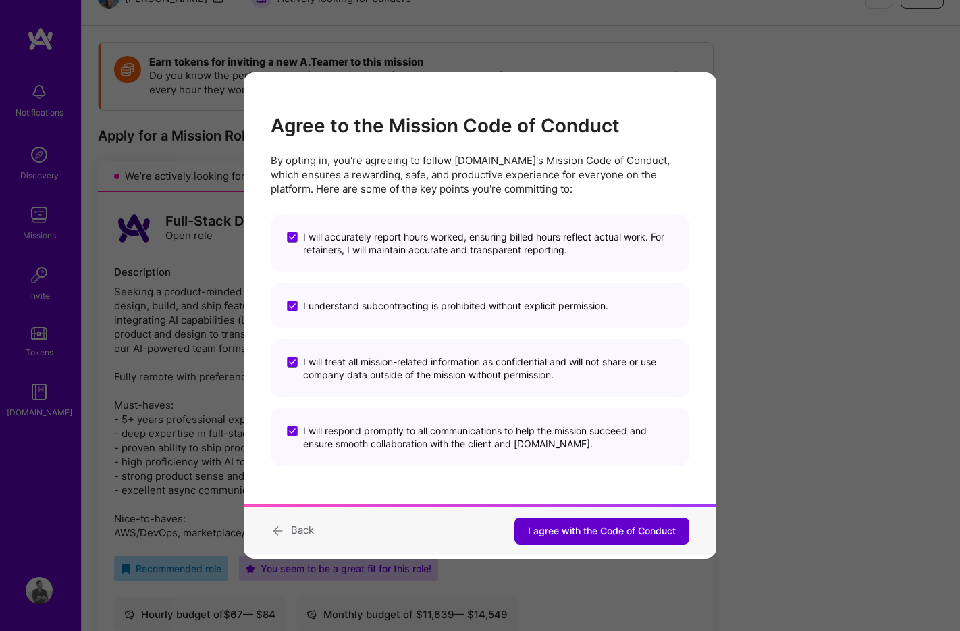
click at [576, 533] on span "I agree with the Code of Conduct" at bounding box center [602, 531] width 148 height 14
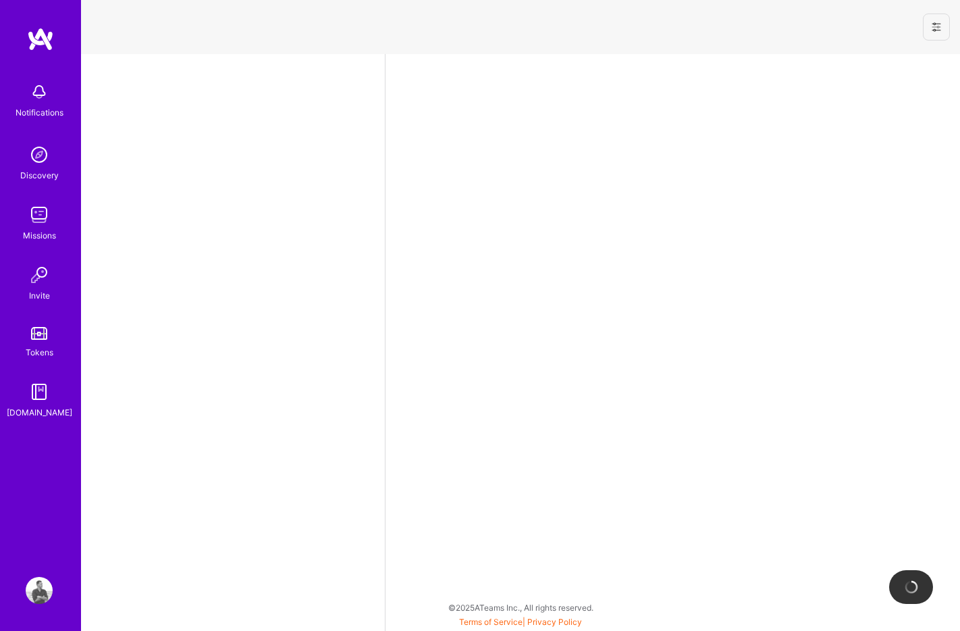
select select "US"
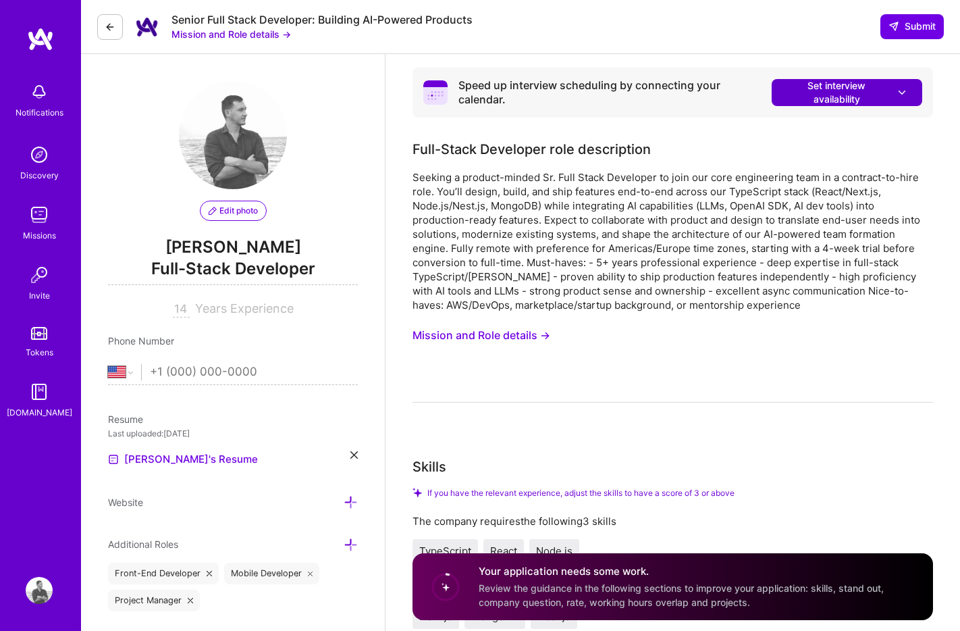
click at [867, 99] on span "Set interview availability" at bounding box center [847, 92] width 124 height 27
click at [624, 376] on div "Seeking a product-minded Sr. Full Stack Developer to join our core engineering …" at bounding box center [673, 286] width 521 height 232
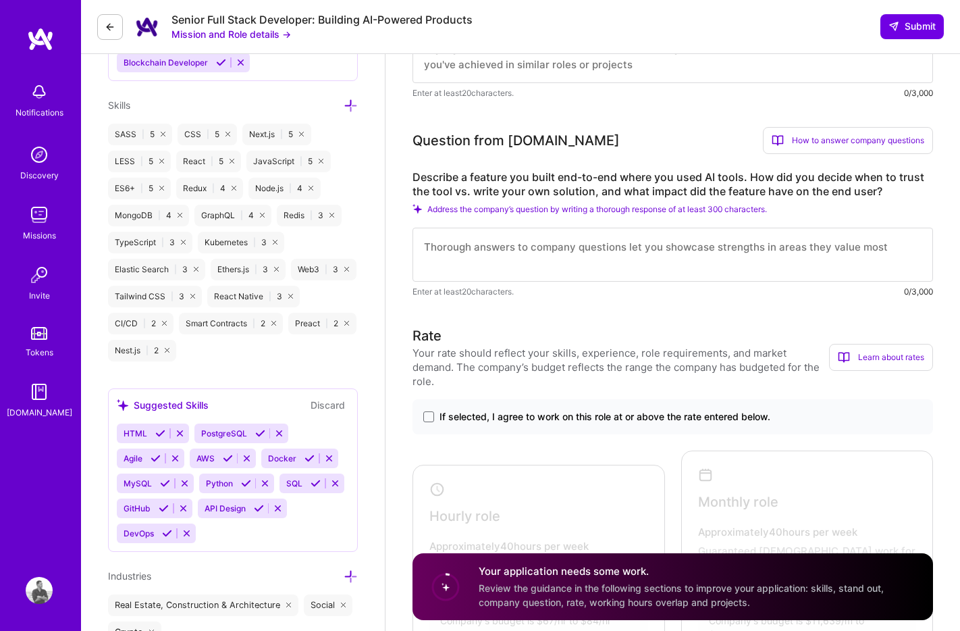
scroll to position [722, 0]
